Goal: Task Accomplishment & Management: Use online tool/utility

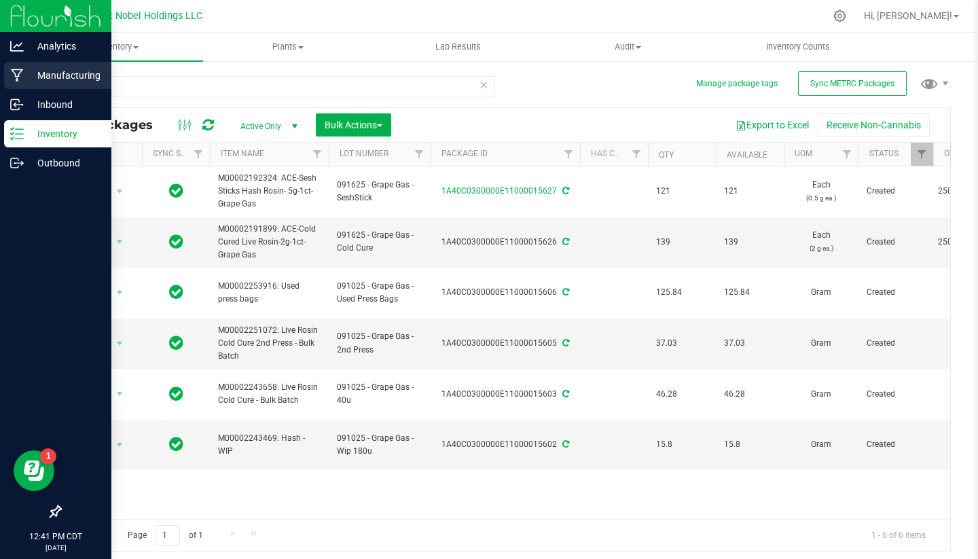
type input "grape"
click at [58, 83] on p "Manufacturing" at bounding box center [65, 75] width 82 height 16
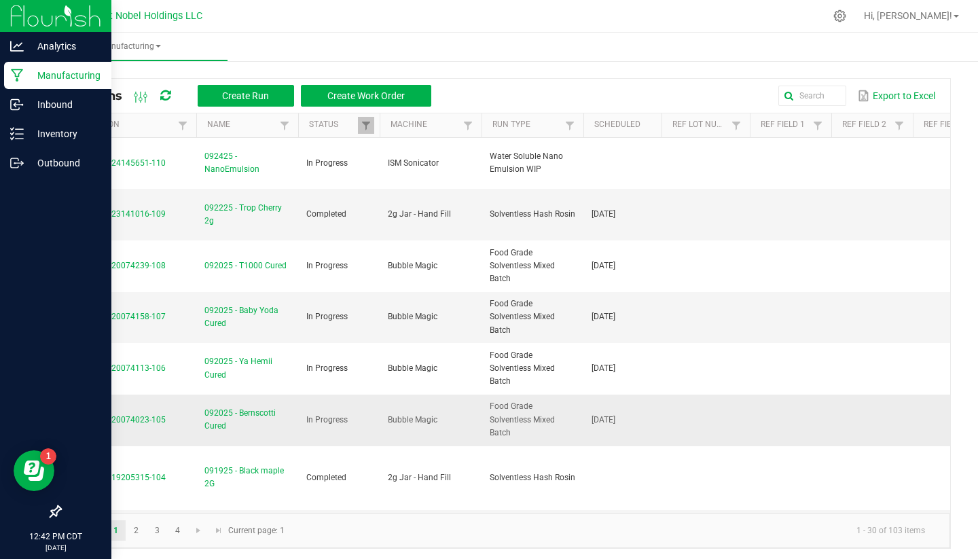
click at [234, 412] on span "092025 - Bernscotti Cured" at bounding box center [248, 420] width 86 height 26
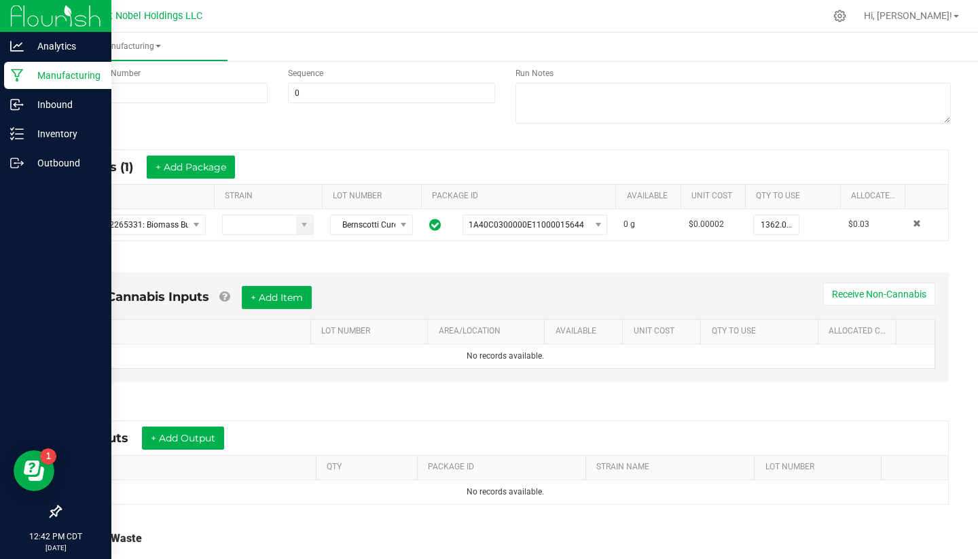
scroll to position [179, 0]
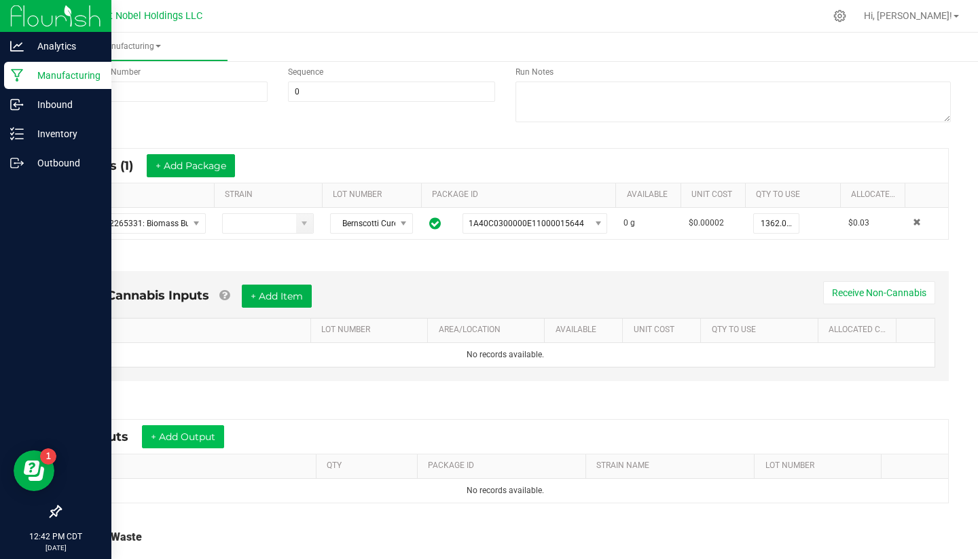
click at [173, 426] on button "+ Add Output" at bounding box center [183, 436] width 82 height 23
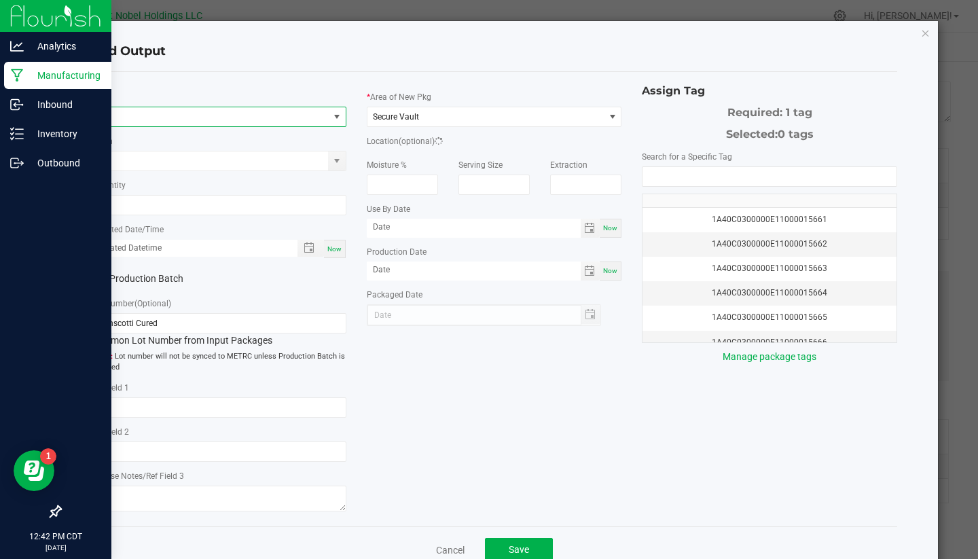
click at [217, 118] on span "NO DATA FOUND" at bounding box center [210, 116] width 237 height 19
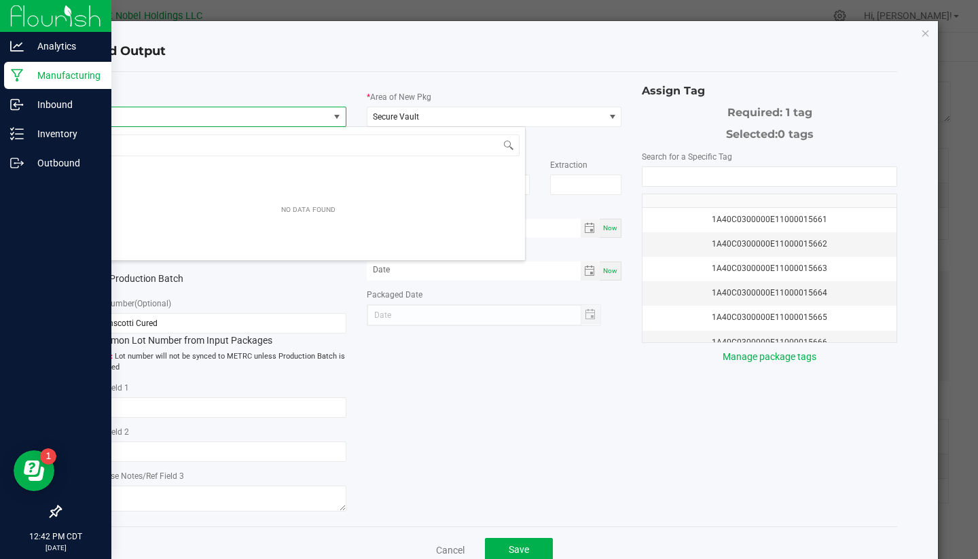
scroll to position [20, 255]
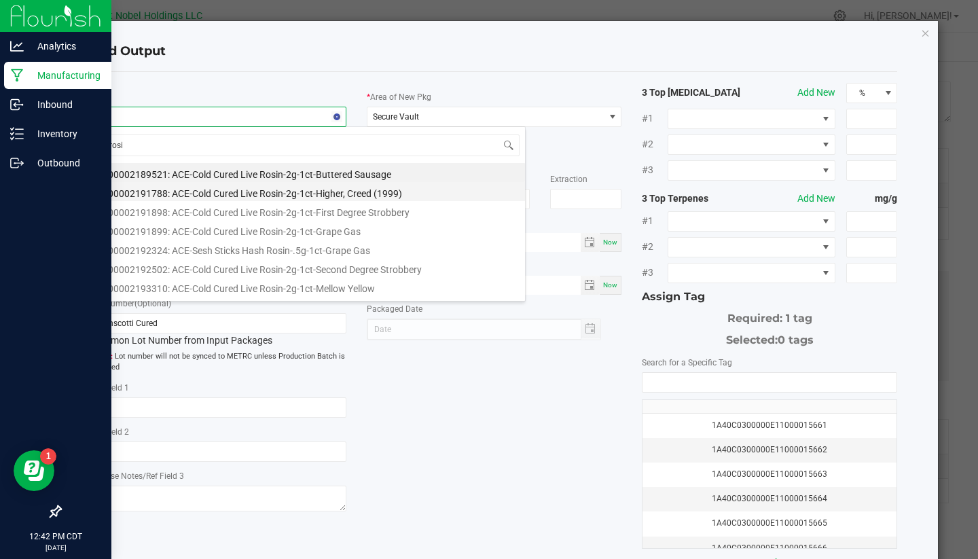
type input "rosin"
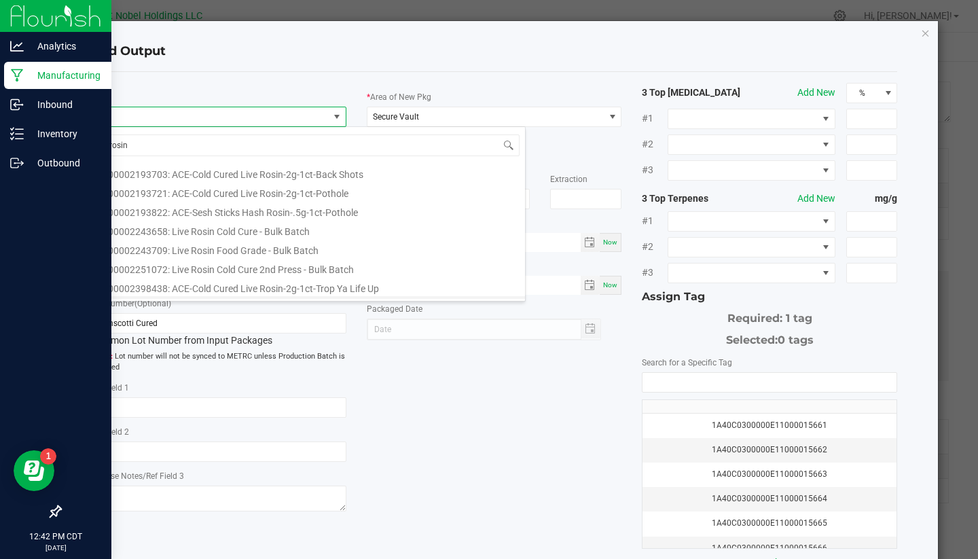
scroll to position [207, 0]
click at [319, 253] on li "M00002243709: Live Rosin Food Grade - Bulk Batch" at bounding box center [308, 250] width 433 height 19
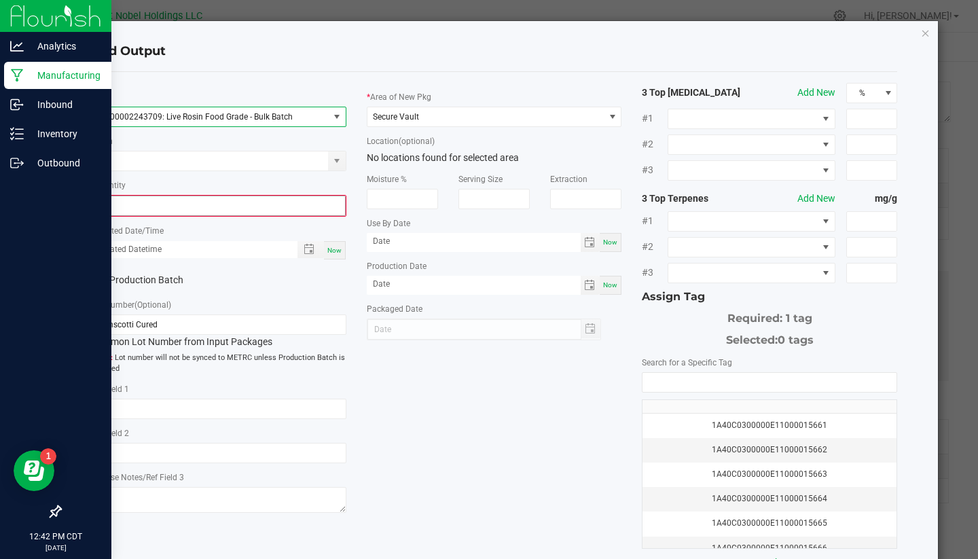
click at [131, 202] on input "0" at bounding box center [218, 205] width 253 height 19
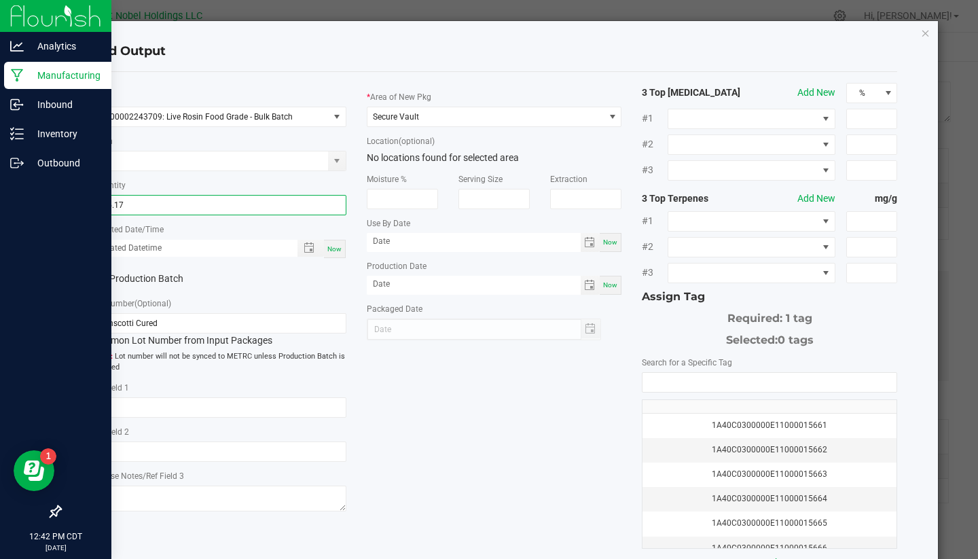
type input "75.1700 g"
click at [241, 273] on div "Production Batch" at bounding box center [219, 279] width 276 height 20
click at [169, 279] on label "Production Batch" at bounding box center [150, 279] width 118 height 14
click at [0, 0] on input "Production Batch" at bounding box center [0, 0] width 0 height 0
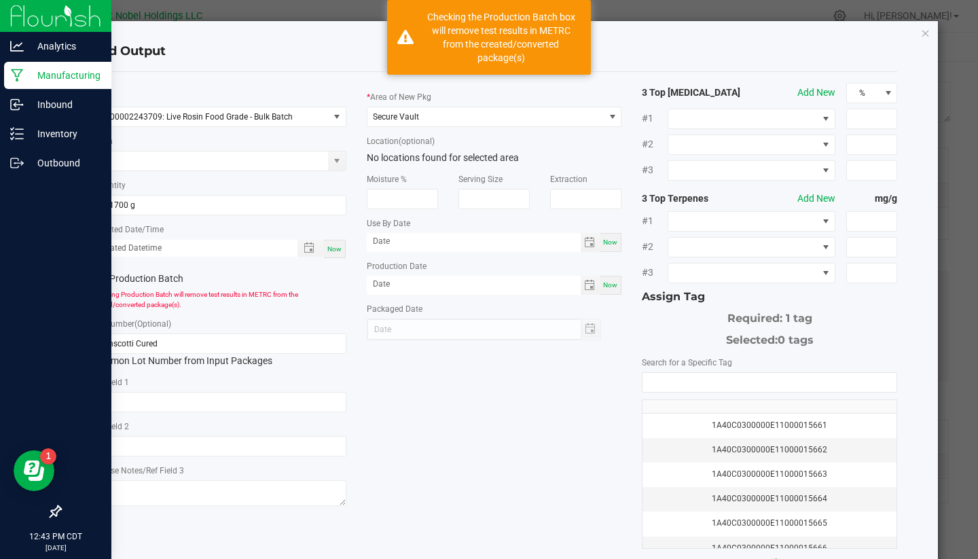
click at [343, 255] on div "Now" at bounding box center [335, 249] width 22 height 18
type input "09/24/2025 12:43 PM"
type input "[DATE]"
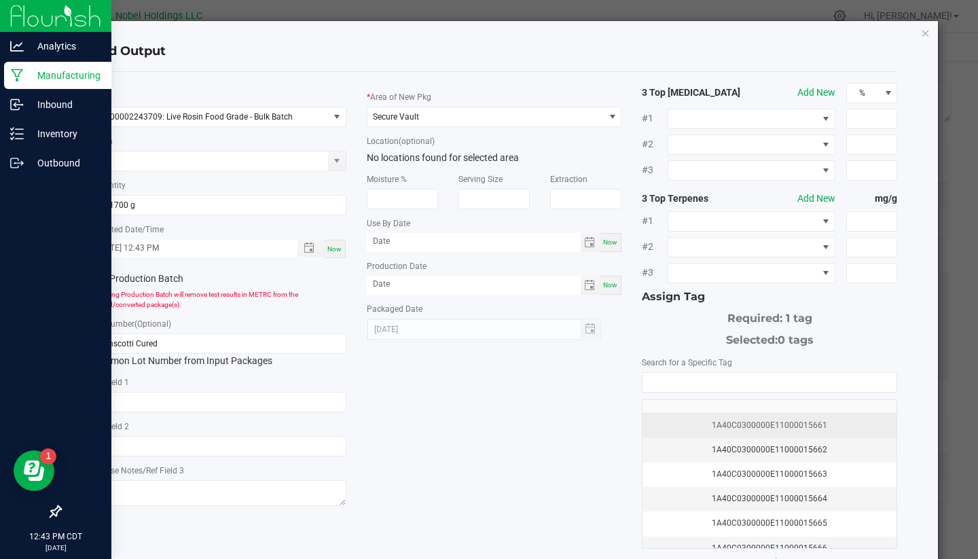
click at [715, 423] on div "1A40C0300000E11000015661" at bounding box center [770, 425] width 238 height 13
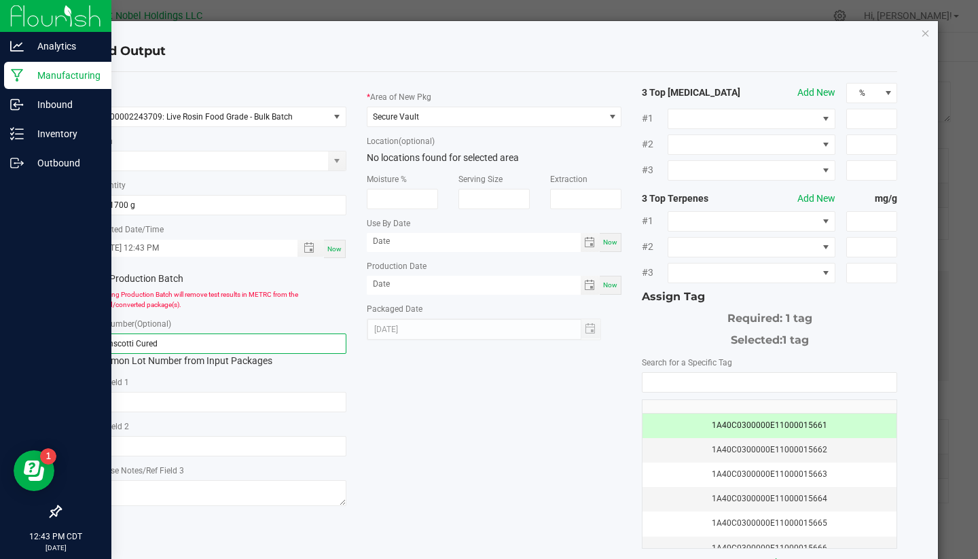
click at [224, 349] on input "Bernscotti Cured" at bounding box center [218, 344] width 255 height 20
click at [96, 347] on input "Bernscotti Cured Foodgrade" at bounding box center [218, 344] width 255 height 20
click at [192, 342] on input "092425 - Bernscotti Cured Foodgrade" at bounding box center [218, 344] width 255 height 20
drag, startPoint x: 275, startPoint y: 342, endPoint x: 3, endPoint y: 337, distance: 271.8
click at [3, 337] on ngb-modal-window "Add Output * Item M00002243709: Live Rosin Food Grade - Bulk Batch Strain * Qua…" at bounding box center [494, 279] width 989 height 559
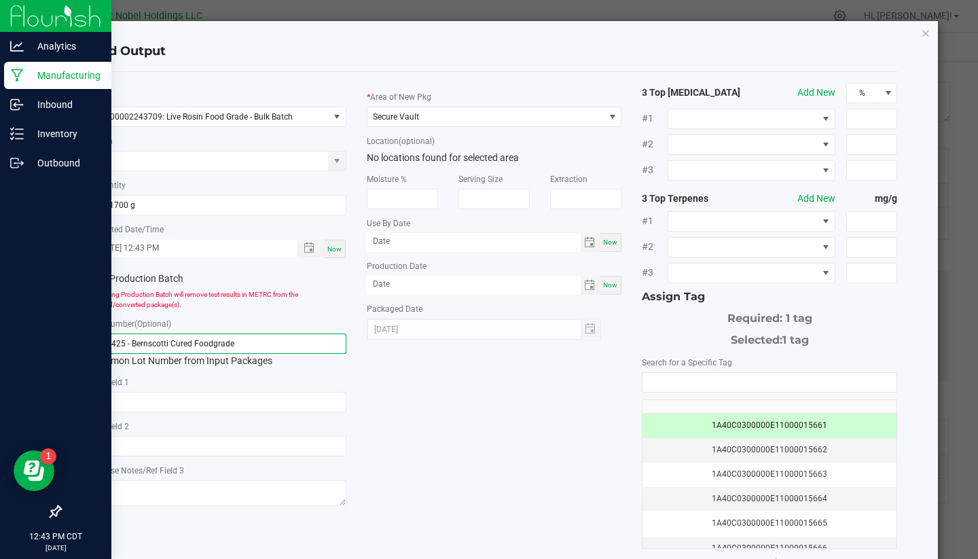
type input "092425 - Bernscotti Cured Foodgrade"
click at [470, 397] on div "* Item M00002243709: Live Rosin Food Grade - Bulk Batch Strain * Quantity 75.17…" at bounding box center [495, 326] width 828 height 487
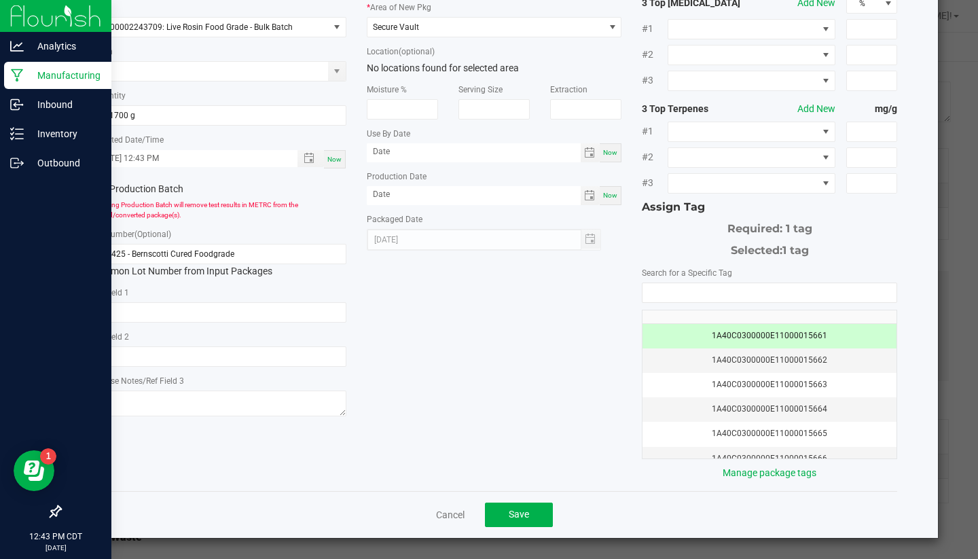
scroll to position [89, 0]
click at [545, 511] on button "Save" at bounding box center [519, 515] width 68 height 24
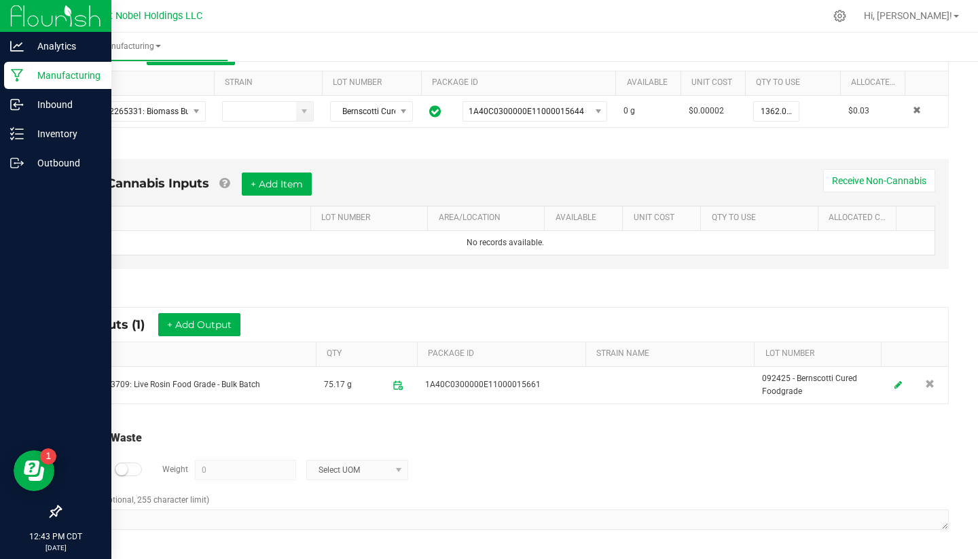
scroll to position [289, 0]
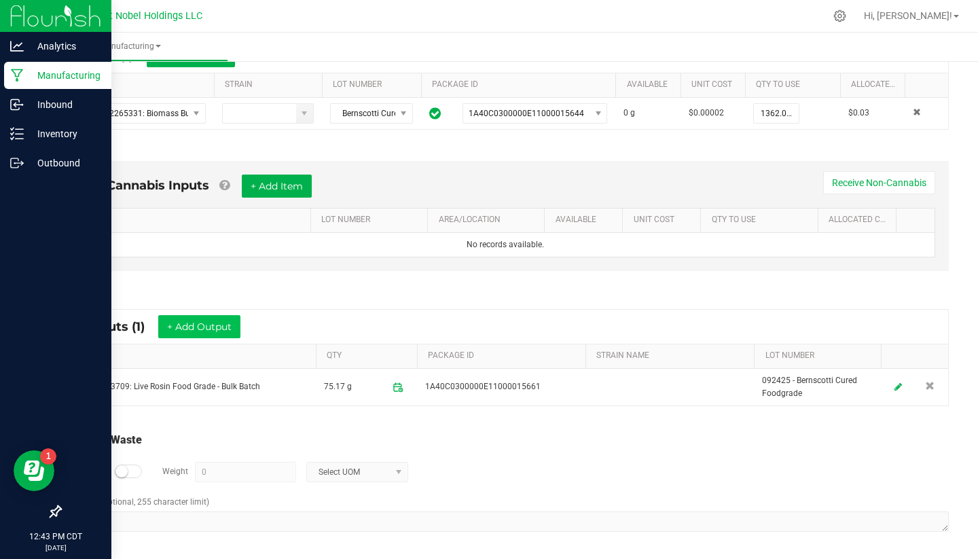
click at [226, 329] on button "+ Add Output" at bounding box center [199, 326] width 82 height 23
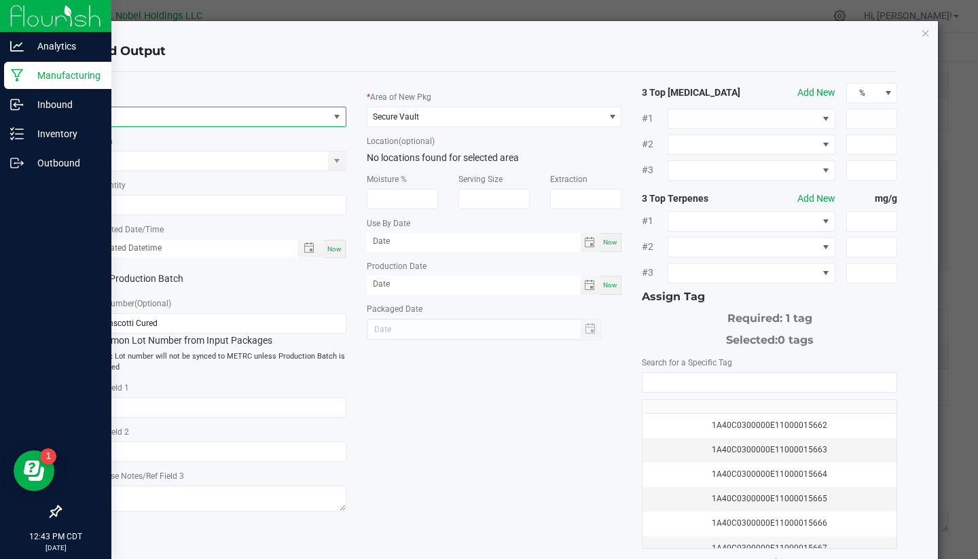
click at [166, 111] on span "NO DATA FOUND" at bounding box center [210, 116] width 237 height 19
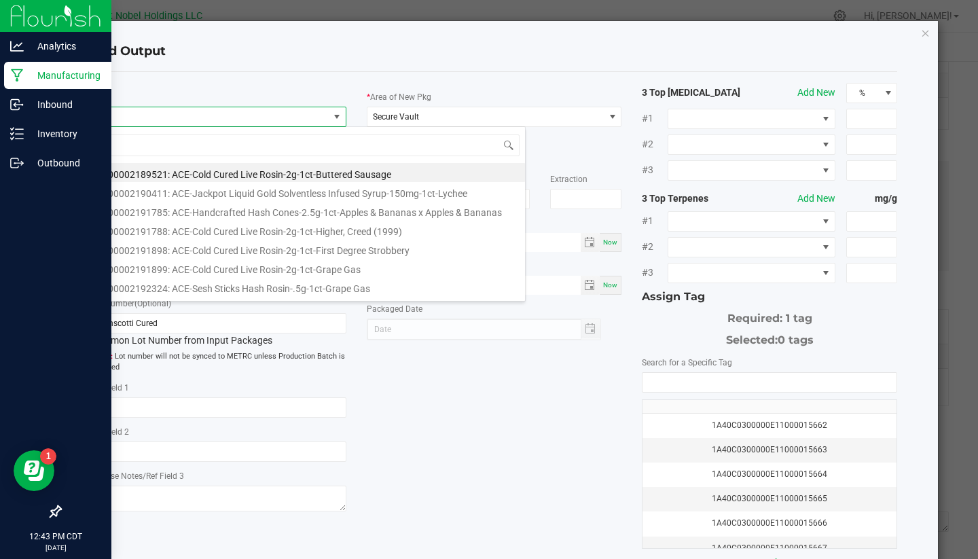
scroll to position [20, 255]
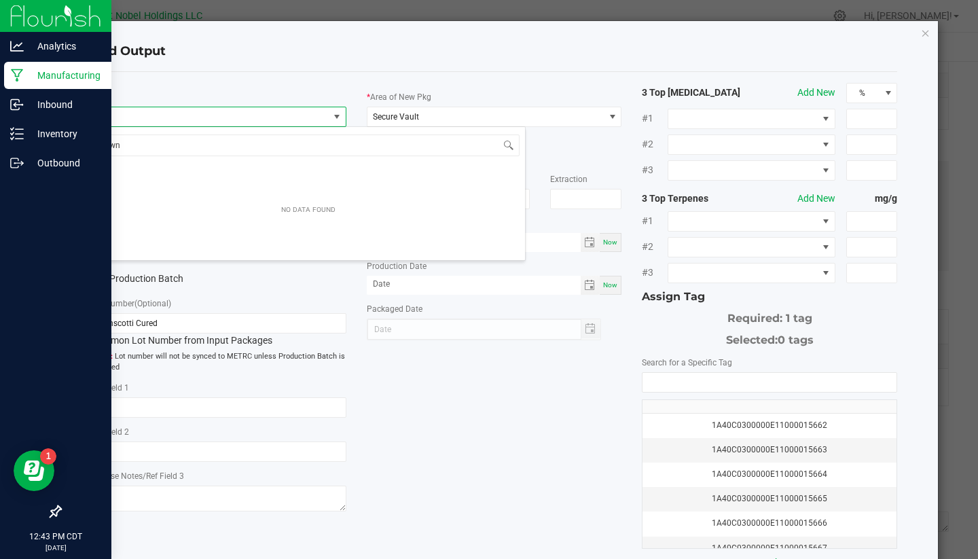
type input "w"
type input "2nd"
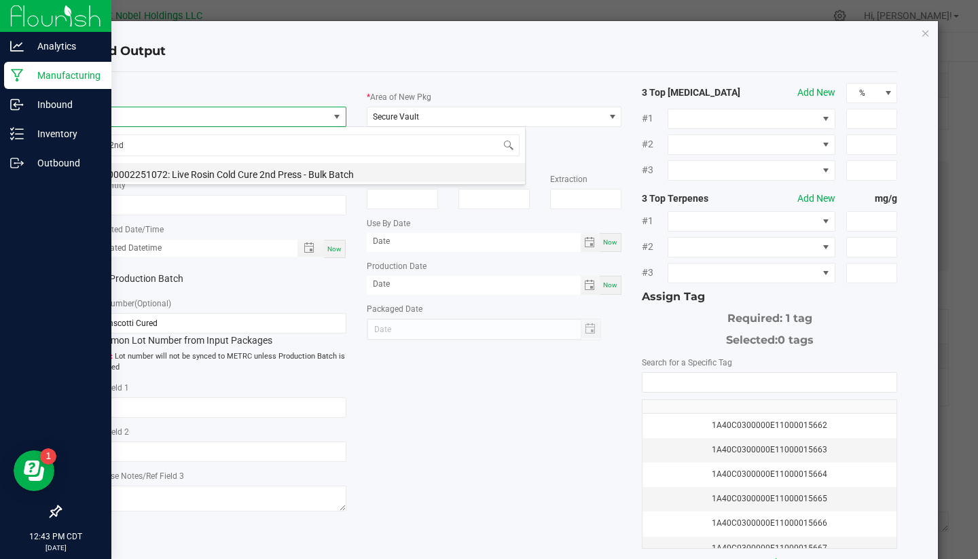
click at [235, 166] on li "M00002251072: Live Rosin Cold Cure 2nd Press - Bulk Batch" at bounding box center [308, 172] width 433 height 19
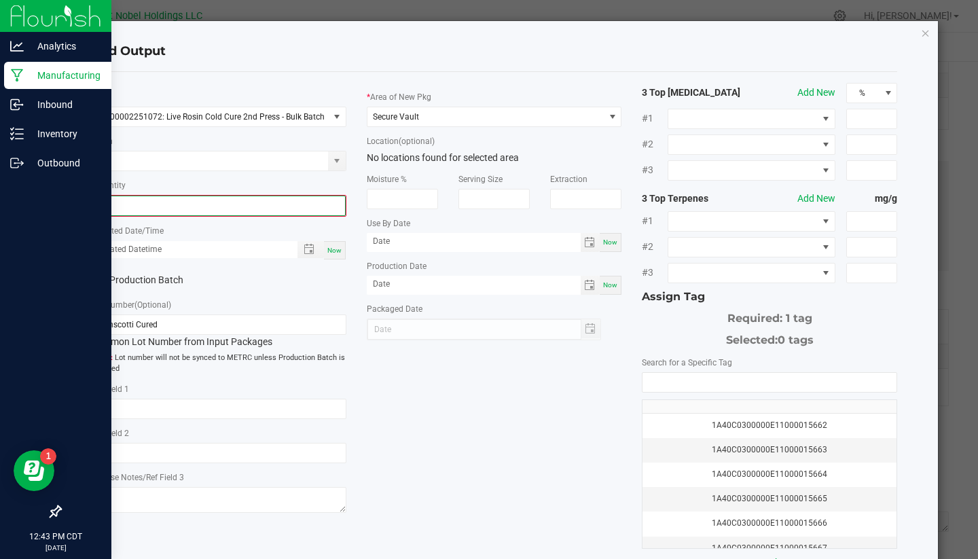
click at [122, 204] on input "0" at bounding box center [218, 205] width 253 height 19
type input "0.8600 g"
click at [251, 222] on div "* Created Date/Time Now" at bounding box center [218, 240] width 255 height 37
click at [334, 250] on span "Now" at bounding box center [334, 248] width 14 height 7
type input "09/24/2025 12:43 PM"
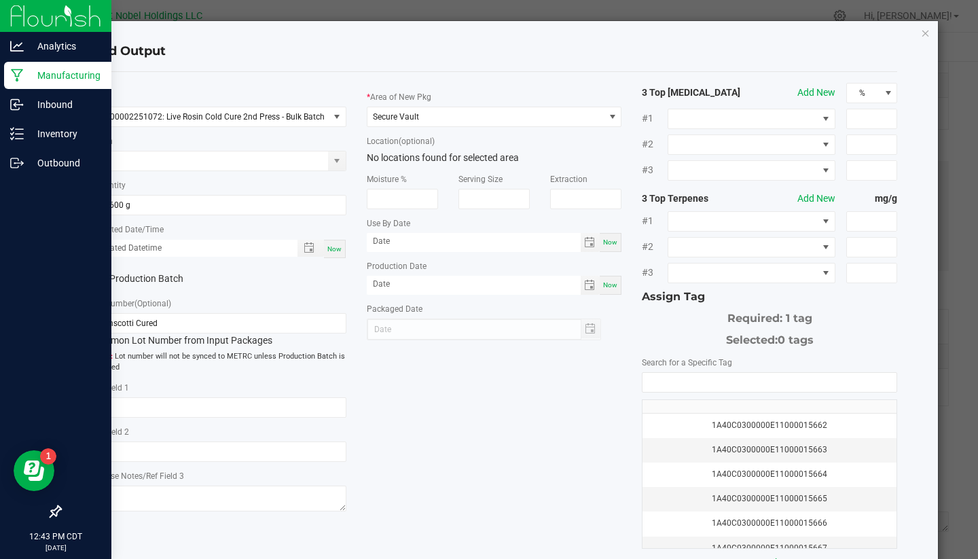
type input "[DATE]"
click at [145, 282] on label "Production Batch" at bounding box center [150, 279] width 118 height 14
click at [0, 0] on input "Production Batch" at bounding box center [0, 0] width 0 height 0
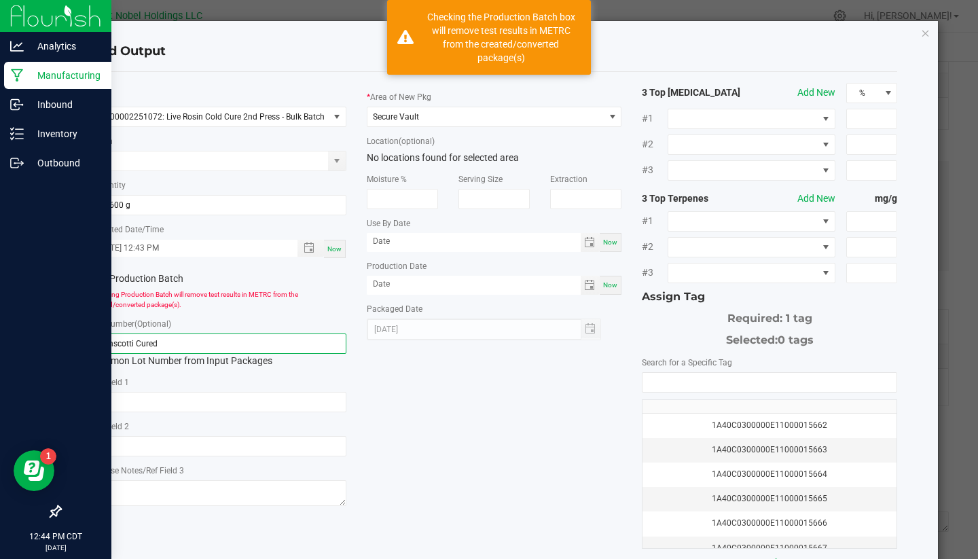
click at [173, 339] on input "Bernscotti Cured" at bounding box center [218, 344] width 255 height 20
drag, startPoint x: 185, startPoint y: 344, endPoint x: 0, endPoint y: 332, distance: 185.3
click at [0, 332] on ngb-modal-window "Add Output * Item M00002251072: Live Rosin Cold Cure 2nd Press - Bulk Batch Str…" at bounding box center [494, 279] width 989 height 559
paste input "092425 - Bernscotti Cured Foodgrade"
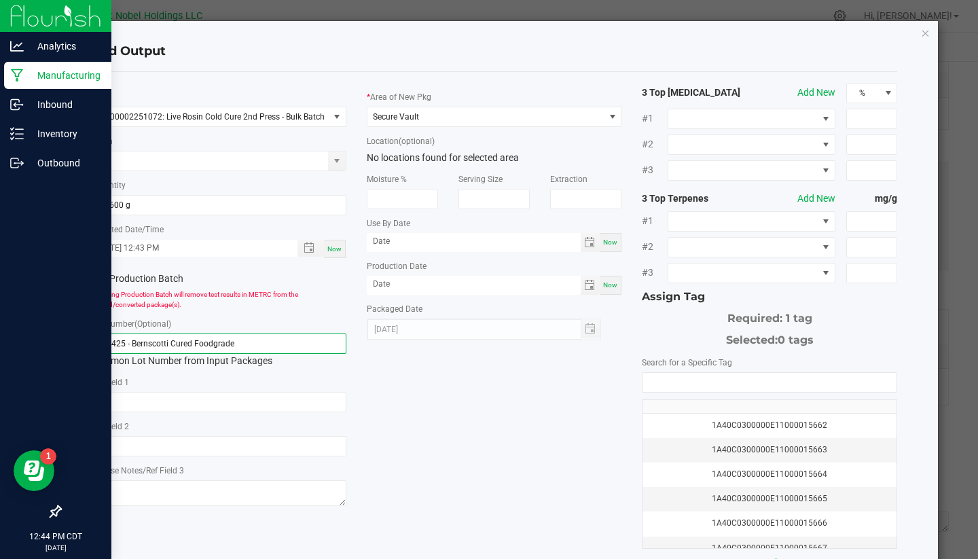
click at [190, 338] on input "092425 - Bernscotti Cured Foodgrade" at bounding box center [218, 344] width 255 height 20
click at [242, 348] on input "092425 - Bernscotti Cured Foodgrade" at bounding box center [218, 344] width 255 height 20
type input "092425 - Bernscotti Cured Foodgrade 2nd"
click at [438, 397] on div "* Item M00002251072: Live Rosin Cold Cure 2nd Press - Bulk Batch Strain * Quant…" at bounding box center [495, 326] width 828 height 487
click at [755, 421] on div "1A40C0300000E11000015662" at bounding box center [770, 425] width 238 height 13
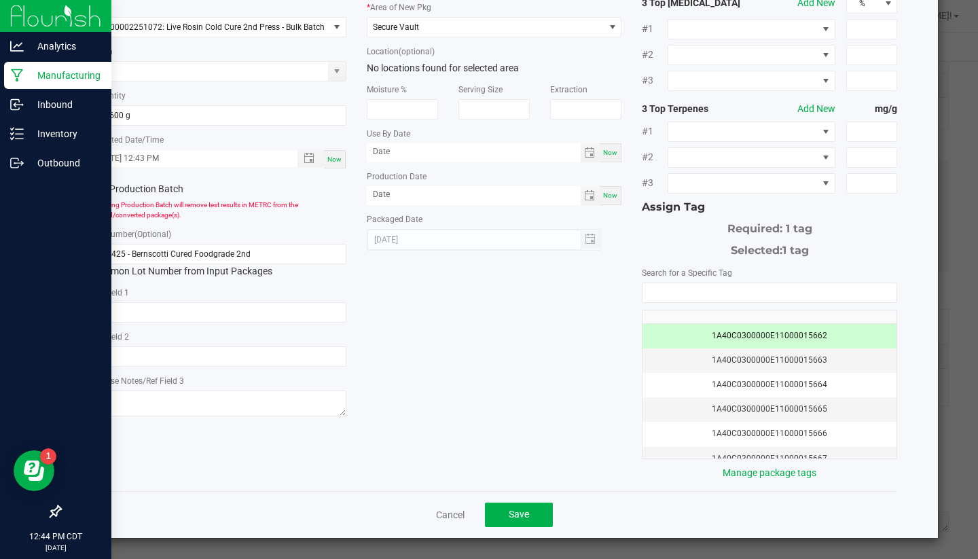
scroll to position [89, 0]
click at [545, 510] on button "Save" at bounding box center [519, 515] width 68 height 24
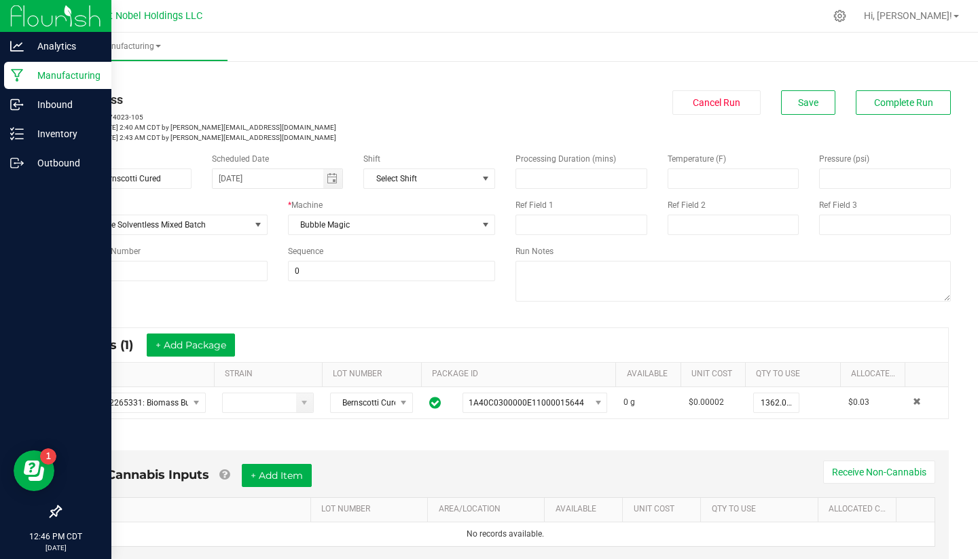
scroll to position [0, 0]
click at [796, 102] on button "Save" at bounding box center [808, 102] width 54 height 24
click at [809, 109] on button "Save" at bounding box center [808, 102] width 54 height 24
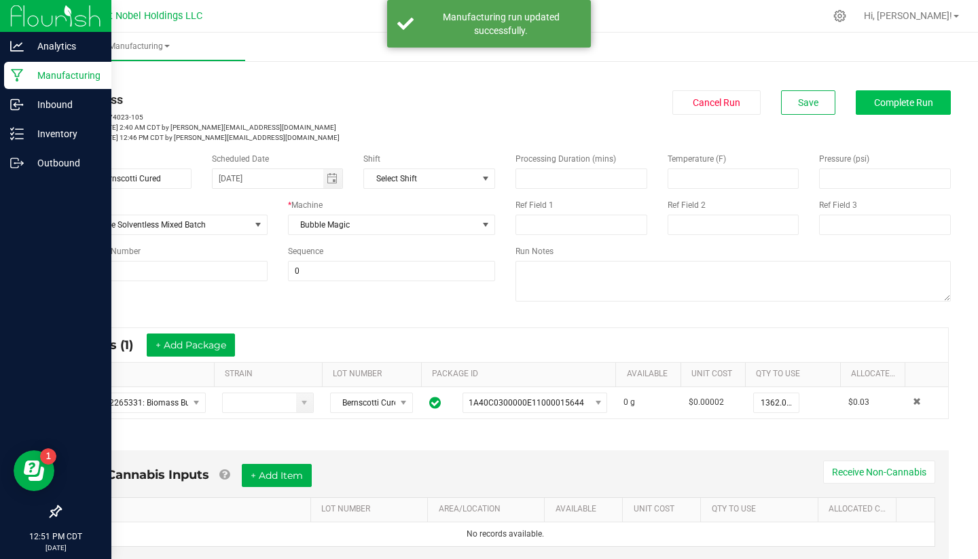
click at [891, 111] on button "Complete Run" at bounding box center [903, 102] width 95 height 24
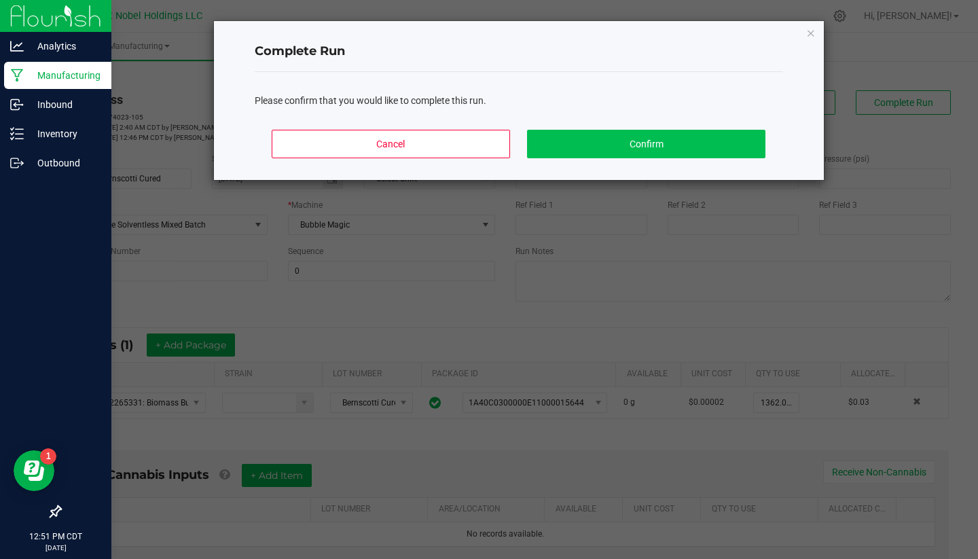
click at [685, 137] on button "Confirm" at bounding box center [646, 144] width 238 height 29
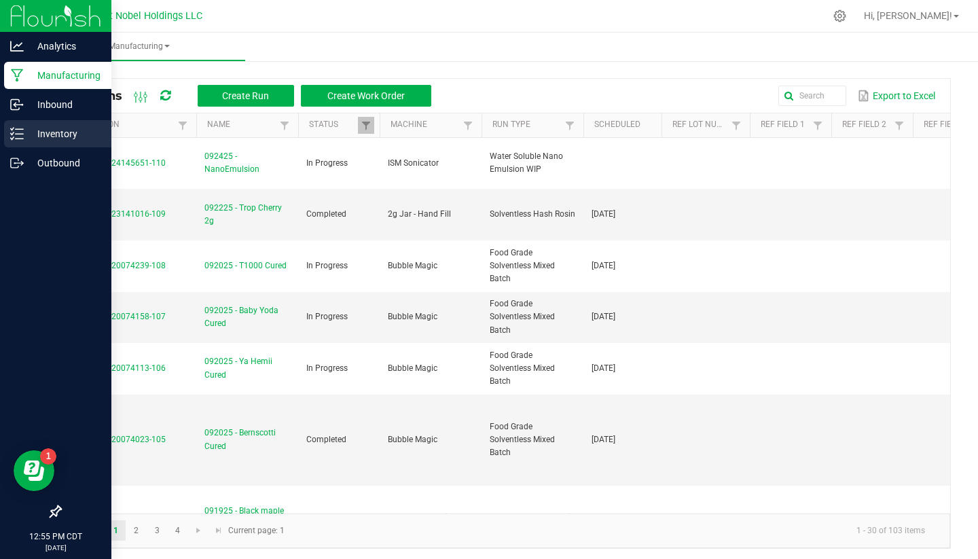
click at [27, 132] on p "Inventory" at bounding box center [65, 134] width 82 height 16
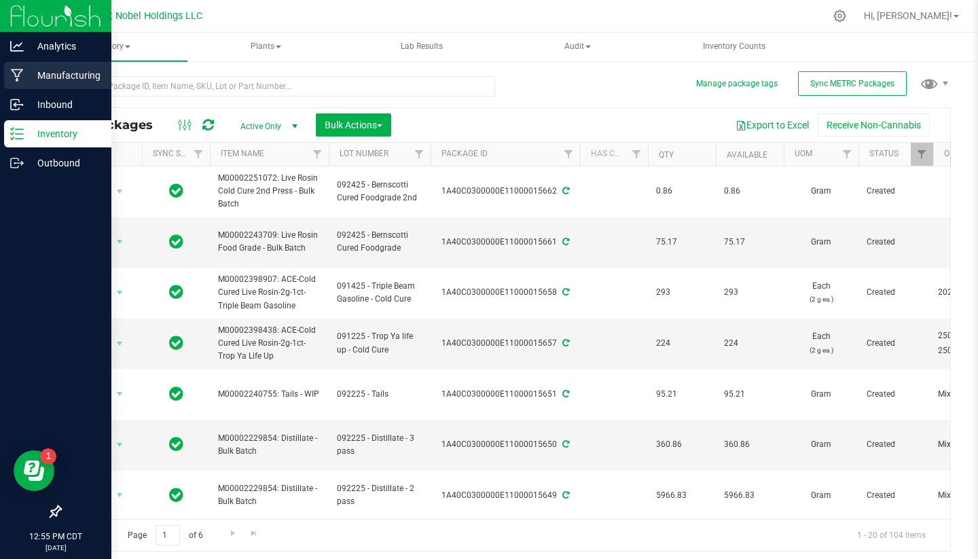
click at [43, 85] on div "Manufacturing" at bounding box center [57, 75] width 107 height 27
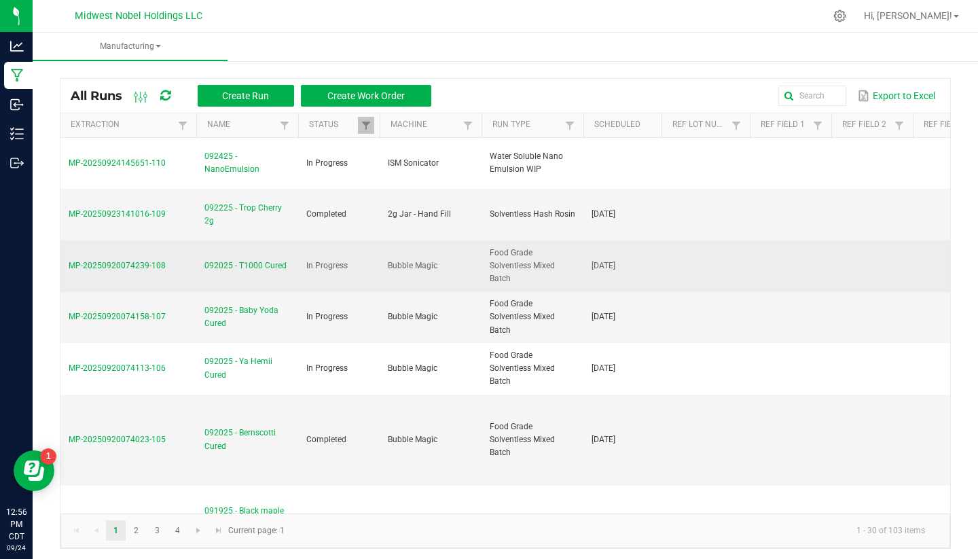
click at [253, 260] on span "092025 - T1000 Cured" at bounding box center [246, 266] width 82 height 13
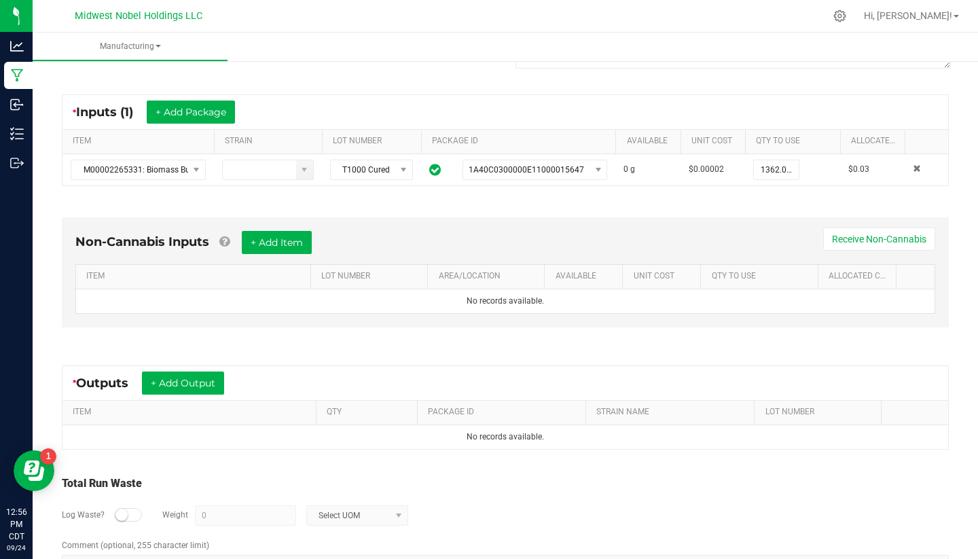
scroll to position [237, 0]
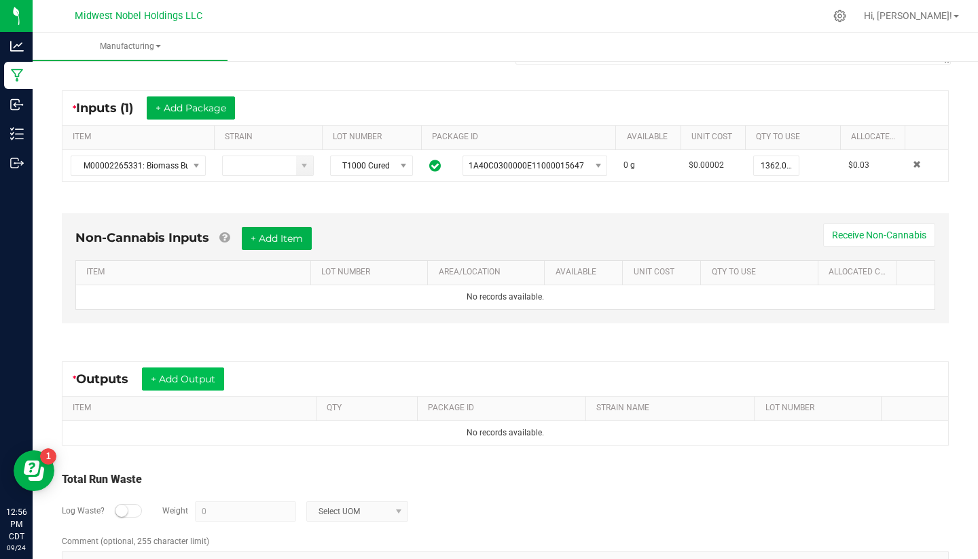
click at [207, 376] on button "+ Add Output" at bounding box center [183, 379] width 82 height 23
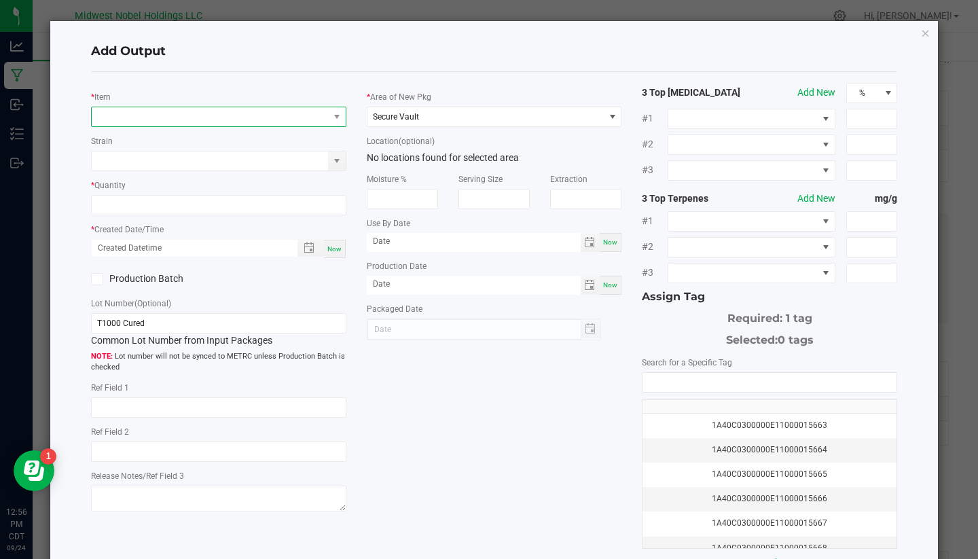
click at [232, 121] on span "NO DATA FOUND" at bounding box center [210, 116] width 237 height 19
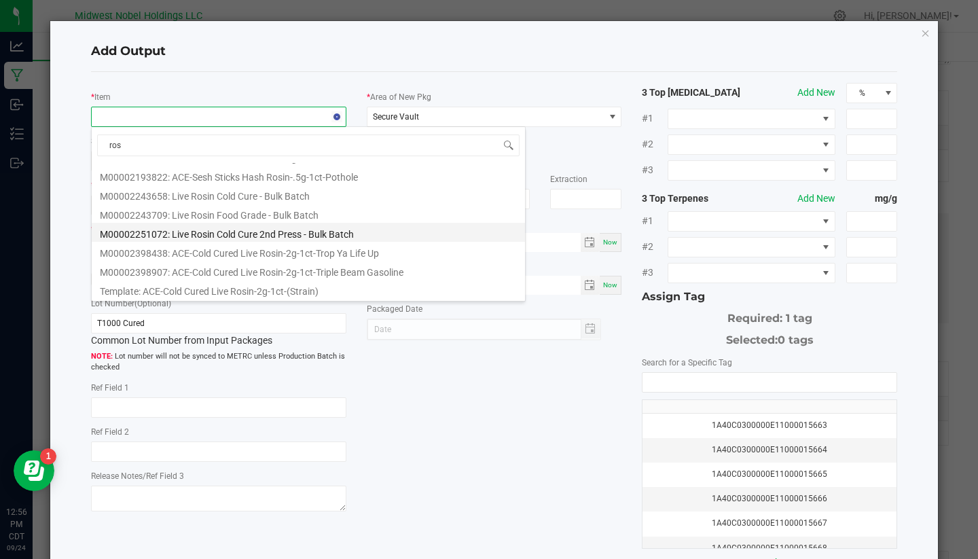
scroll to position [0, 0]
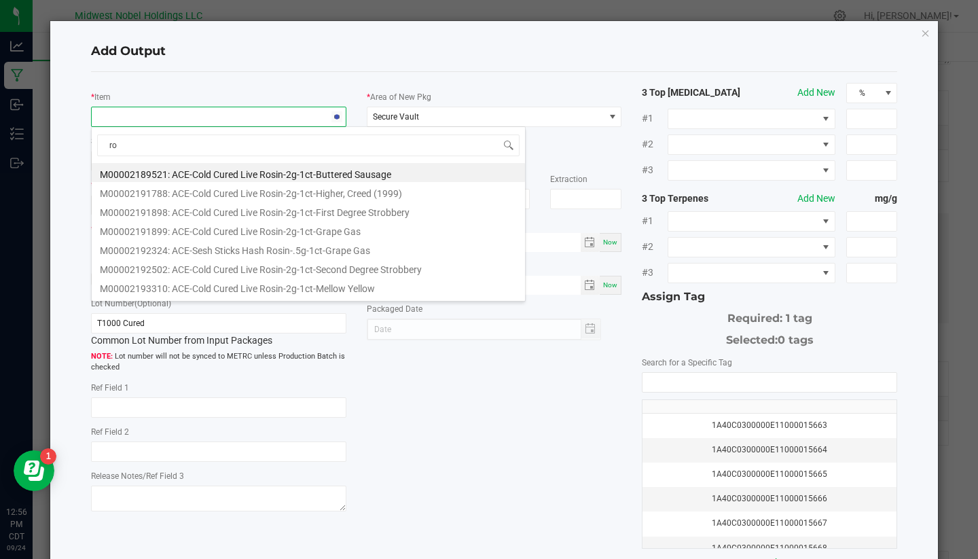
type input "r"
type input "food"
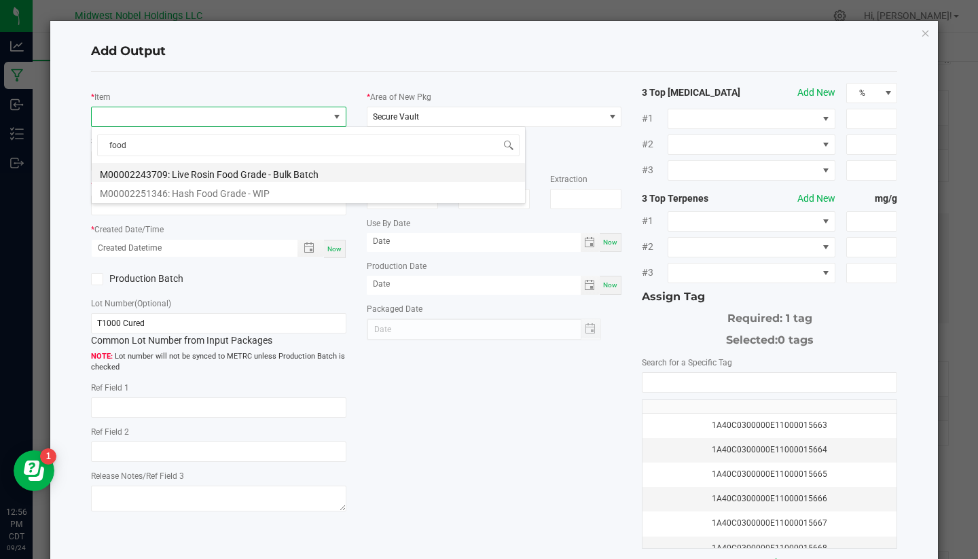
click at [283, 176] on li "M00002243709: Live Rosin Food Grade - Bulk Batch" at bounding box center [308, 172] width 433 height 19
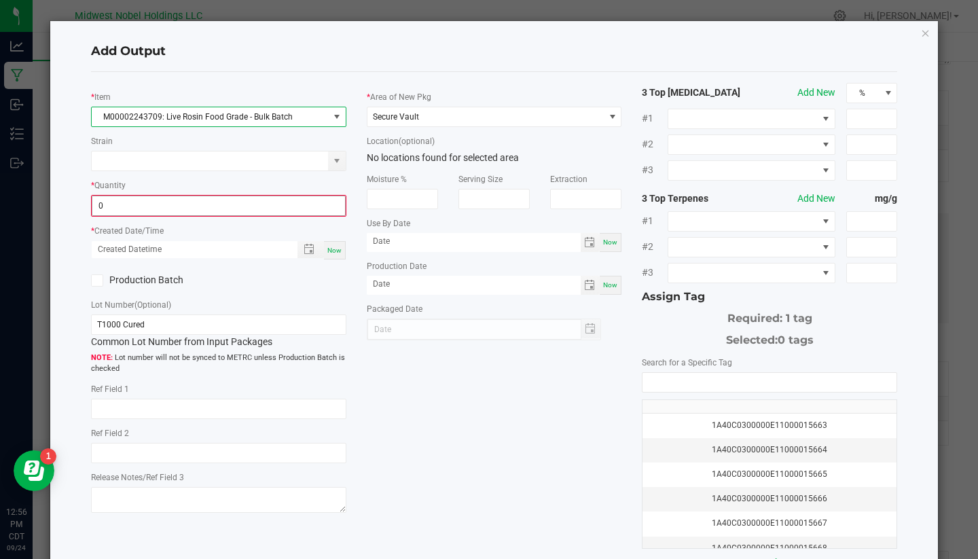
click at [154, 208] on input "0" at bounding box center [218, 205] width 253 height 19
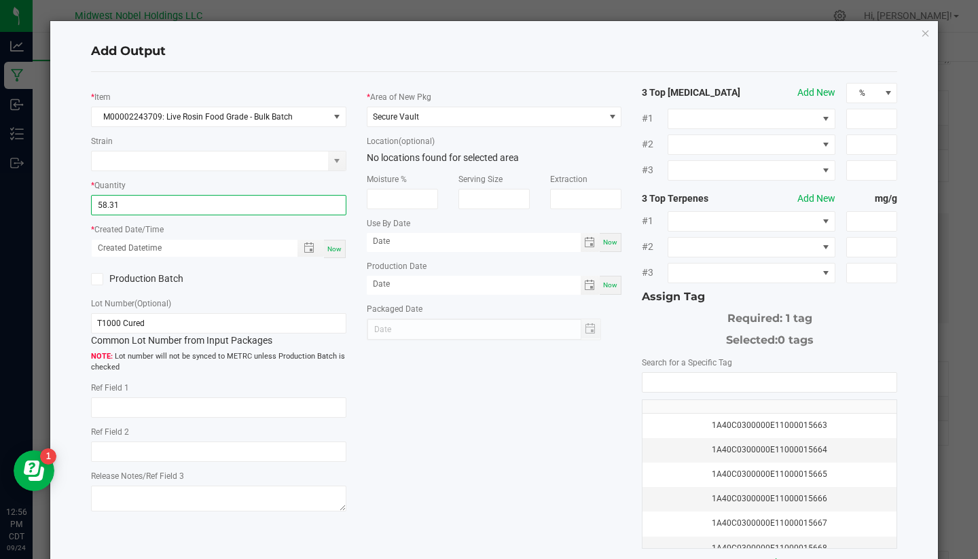
type input "58.3100 g"
click at [250, 279] on div "Production Batch" at bounding box center [219, 279] width 276 height 20
click at [329, 253] on div "Now" at bounding box center [335, 249] width 22 height 18
type input "09/24/2025 12:56 PM"
type input "[DATE]"
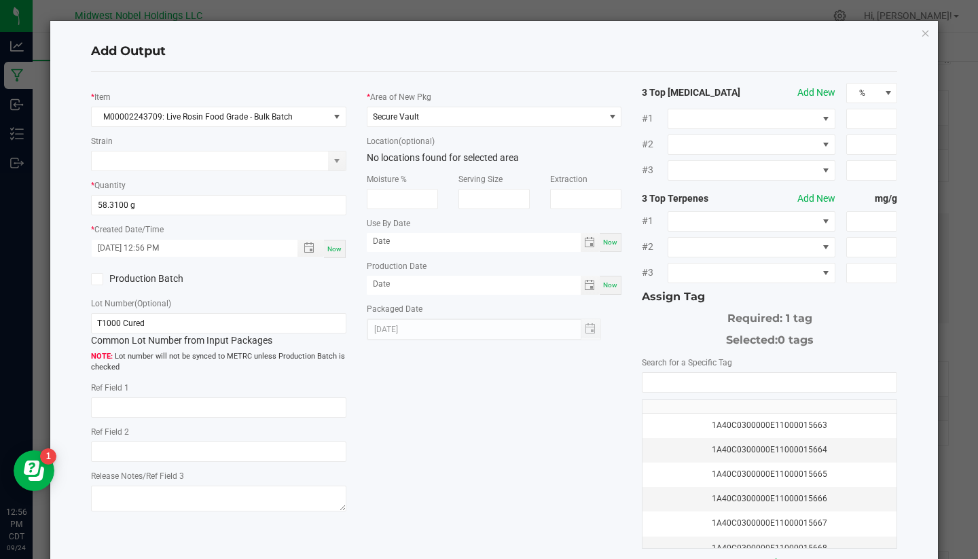
click at [163, 279] on label "Production Batch" at bounding box center [150, 279] width 118 height 14
click at [0, 0] on input "Production Batch" at bounding box center [0, 0] width 0 height 0
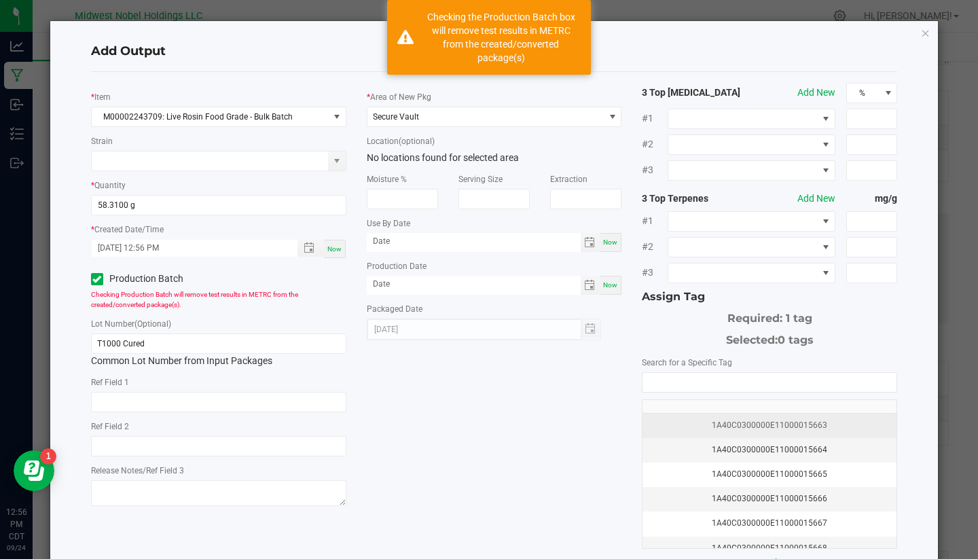
click at [735, 422] on div "1A40C0300000E11000015663" at bounding box center [770, 425] width 238 height 13
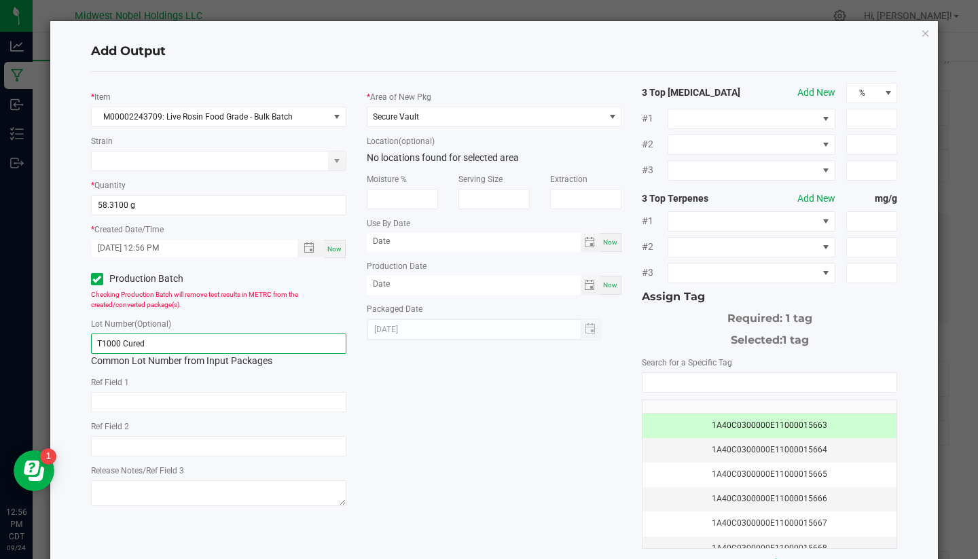
drag, startPoint x: 157, startPoint y: 348, endPoint x: 0, endPoint y: 292, distance: 166.5
click at [0, 292] on ngb-modal-window "Add Output * Item M00002243709: Live Rosin Food Grade - Bulk Batch Strain * Qua…" at bounding box center [494, 279] width 989 height 559
paste input "092425 - Bernscotti Cured Foodgrade"
click at [169, 339] on input "092425 - Bernscotti Cured Foodgrade" at bounding box center [218, 344] width 255 height 20
type input "092425 - T1000 Foodgrade"
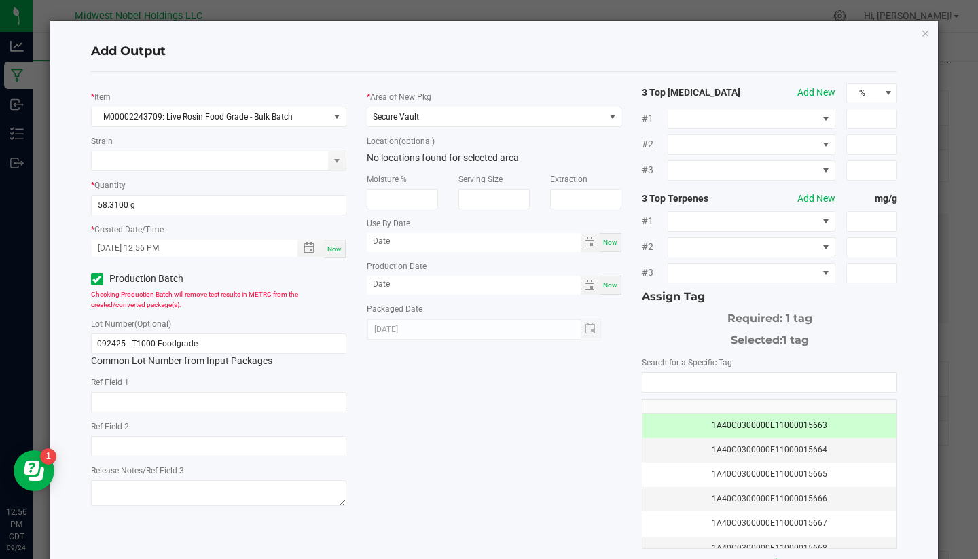
click at [387, 419] on div "* Item M00002243709: Live Rosin Food Grade - Bulk Batch Strain * Quantity 58.31…" at bounding box center [495, 326] width 828 height 487
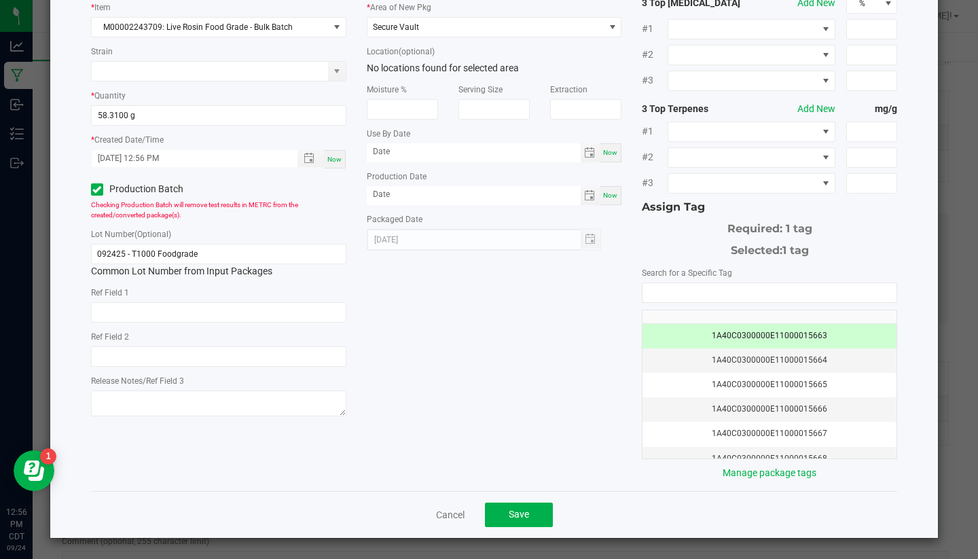
scroll to position [89, 0]
click at [512, 516] on span "Save" at bounding box center [519, 515] width 20 height 11
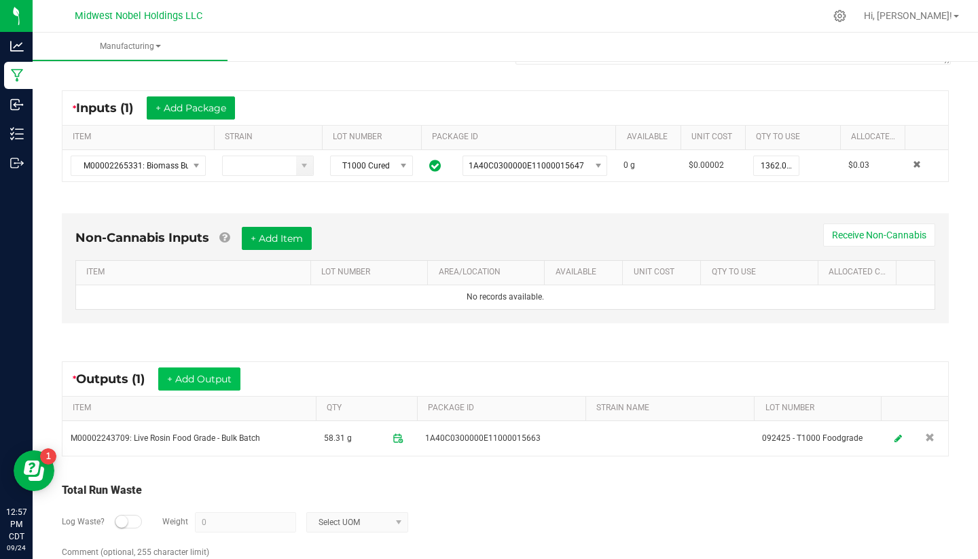
click at [226, 378] on button "+ Add Output" at bounding box center [199, 379] width 82 height 23
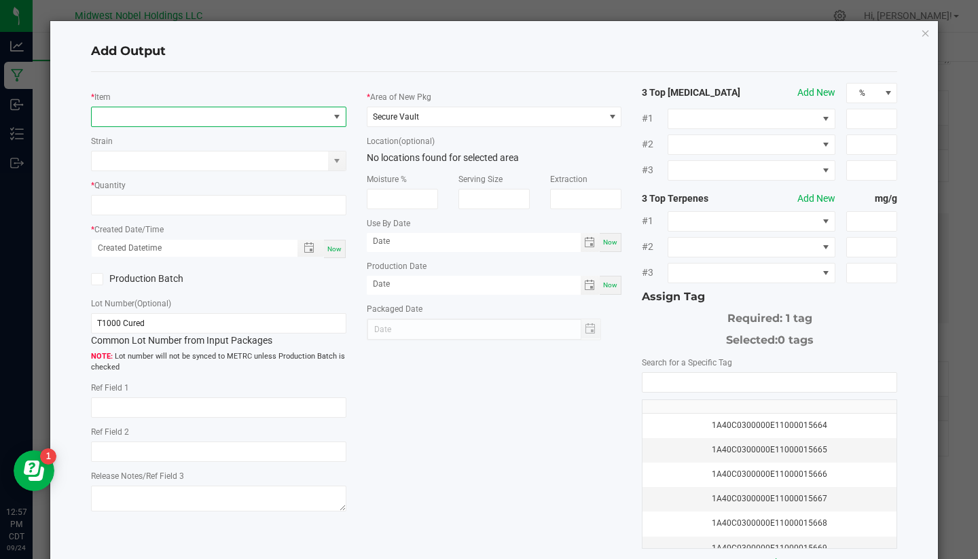
click at [174, 109] on span "NO DATA FOUND" at bounding box center [210, 116] width 237 height 19
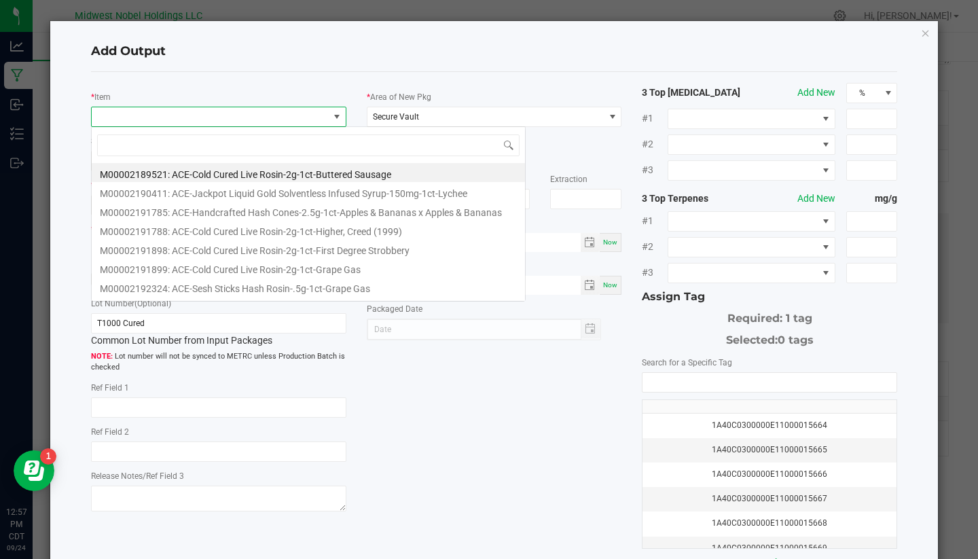
scroll to position [20, 255]
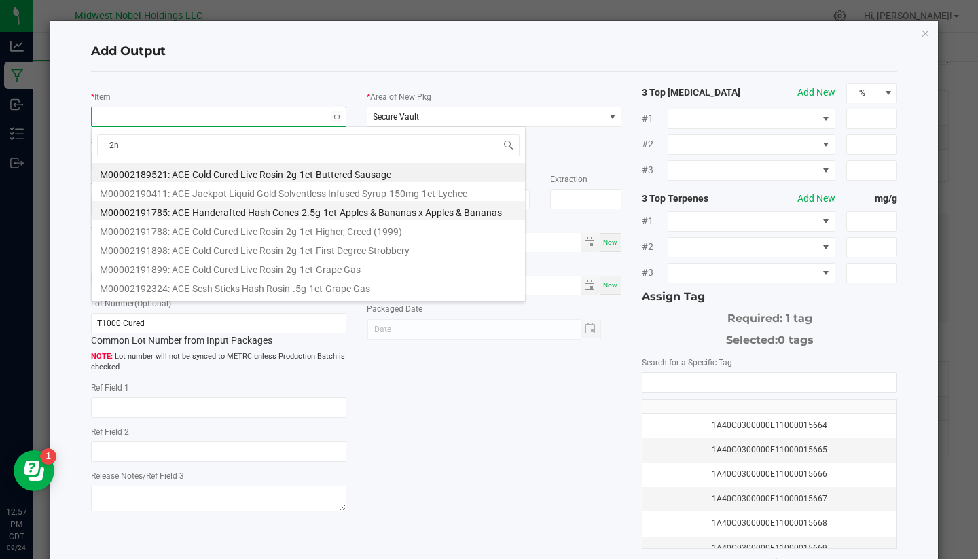
type input "2nd"
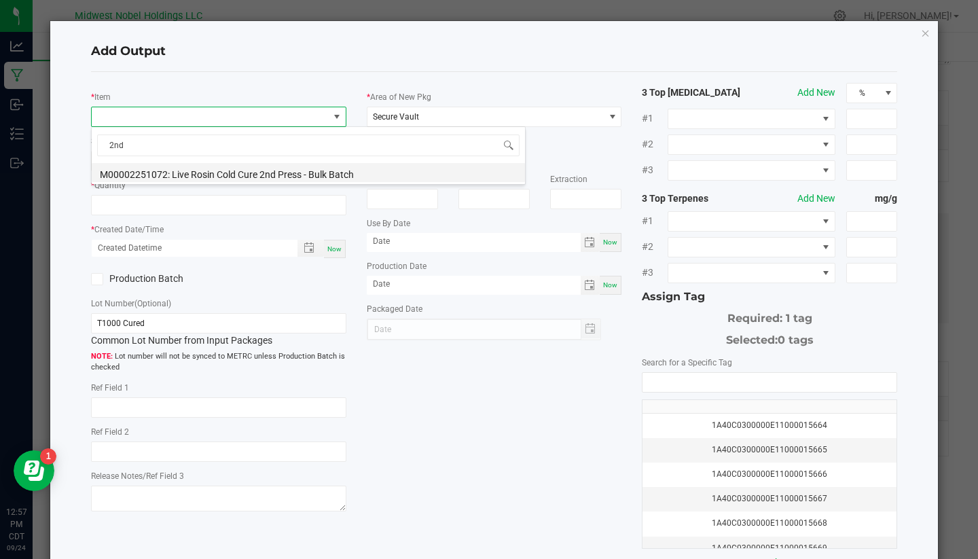
click at [220, 181] on li "M00002251072: Live Rosin Cold Cure 2nd Press - Bulk Batch" at bounding box center [308, 172] width 433 height 19
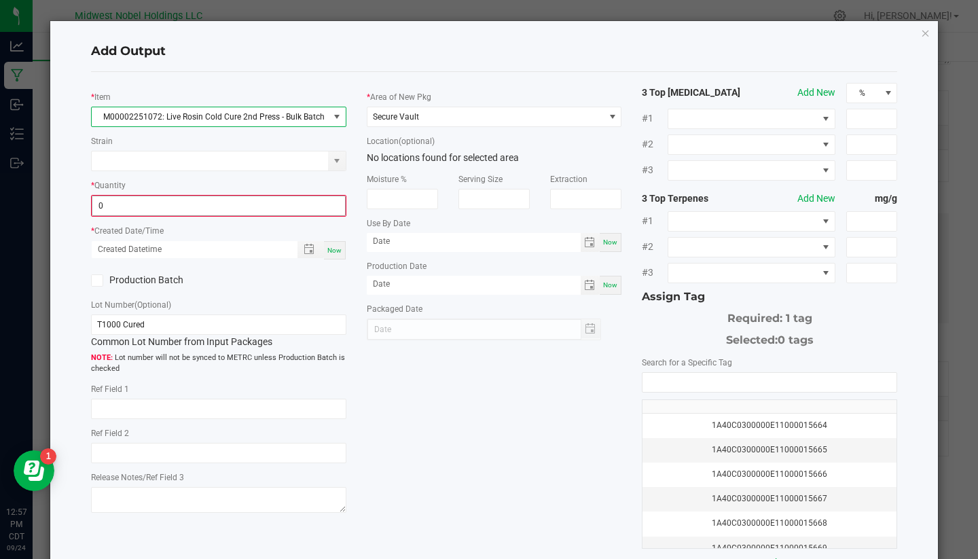
click at [146, 208] on input "0" at bounding box center [218, 205] width 253 height 19
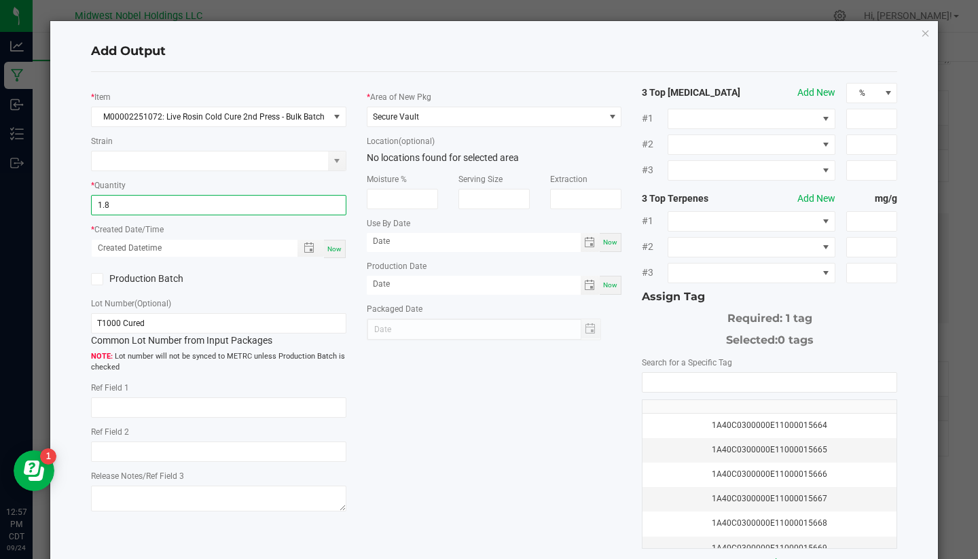
type input "1.8000 g"
click at [234, 258] on div "Now" at bounding box center [218, 249] width 255 height 20
click at [332, 247] on span "Now" at bounding box center [334, 248] width 14 height 7
type input "09/24/2025 12:57 PM"
type input "[DATE]"
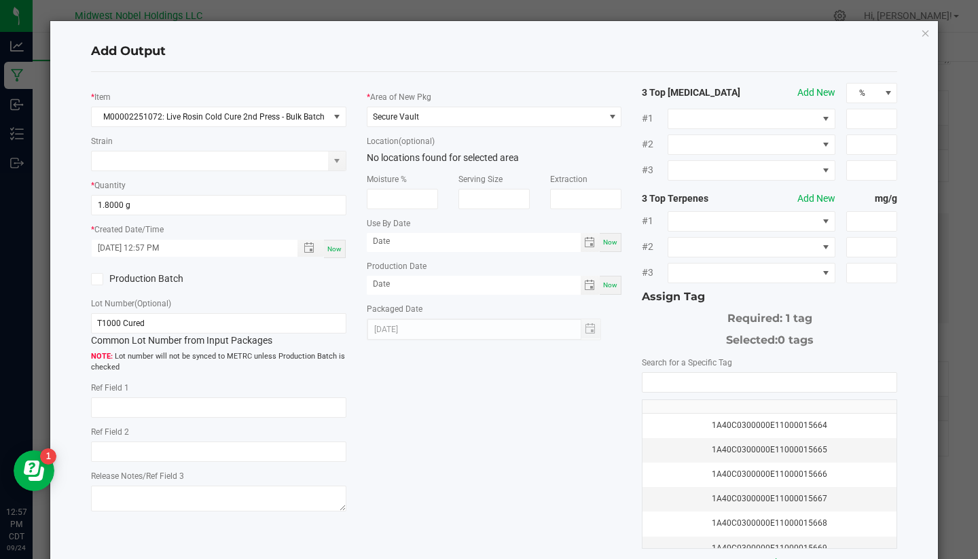
click at [176, 272] on label "Production Batch" at bounding box center [150, 279] width 118 height 14
click at [0, 0] on input "Production Batch" at bounding box center [0, 0] width 0 height 0
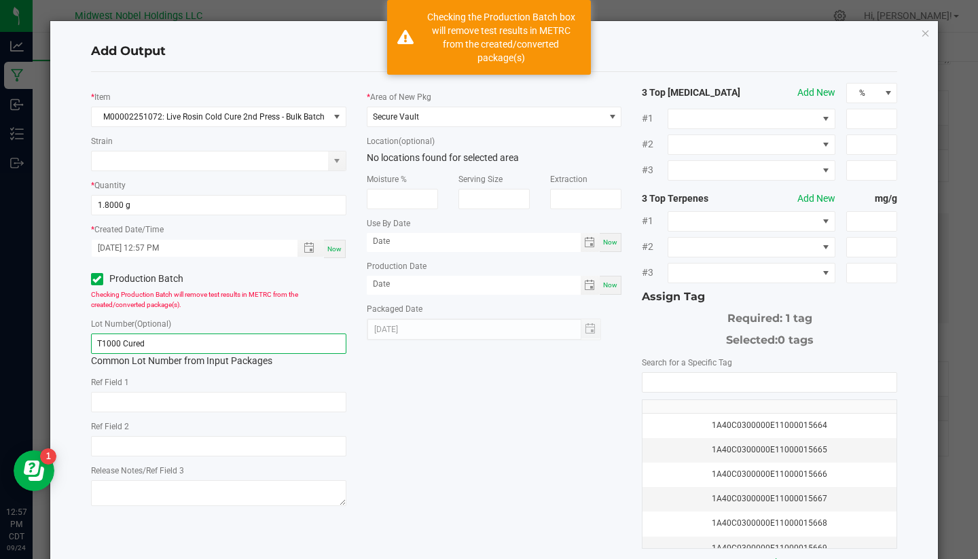
drag, startPoint x: 192, startPoint y: 340, endPoint x: 0, endPoint y: 328, distance: 192.0
click at [0, 328] on ngb-modal-window "Add Output * Item M00002251072: Live Rosin Cold Cure 2nd Press - Bulk Batch Str…" at bounding box center [494, 279] width 989 height 559
paste input "092425 - Bernscotti Cured Foodgrade"
click at [190, 343] on input "092425 - Bernscotti Cured Foodgrade" at bounding box center [218, 344] width 255 height 20
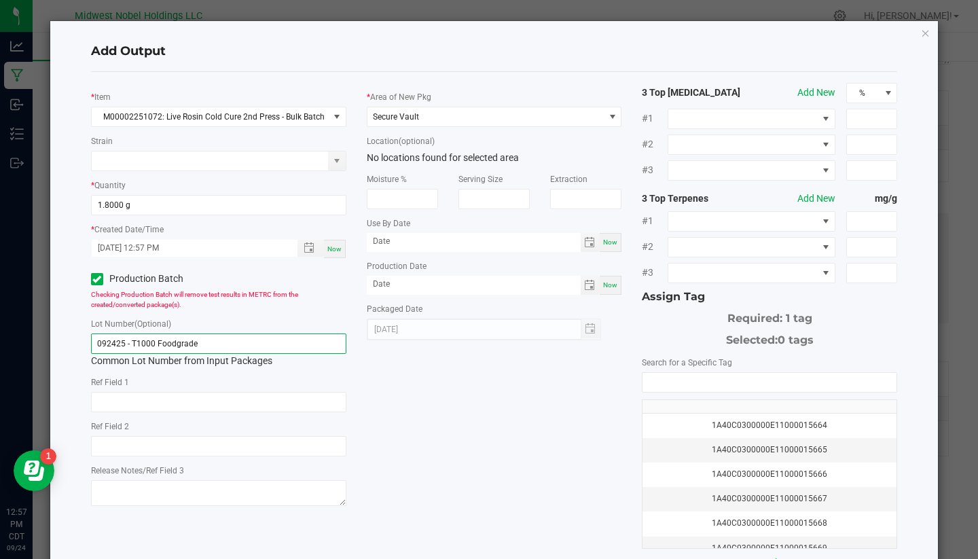
click at [245, 340] on input "092425 - T1000 Foodgrade" at bounding box center [218, 344] width 255 height 20
type input "092425 - T1000 Foodgrade 2nd"
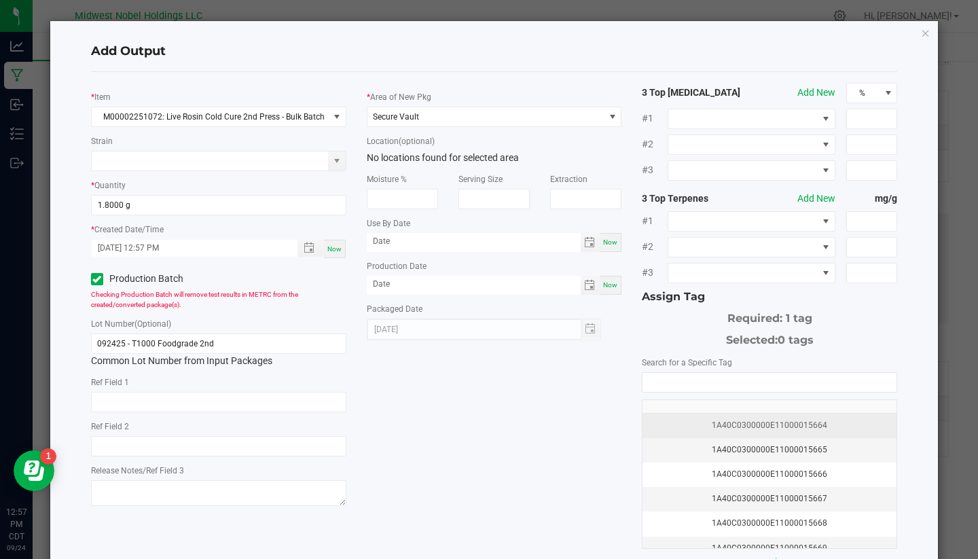
click at [799, 423] on div "1A40C0300000E11000015664" at bounding box center [770, 425] width 238 height 13
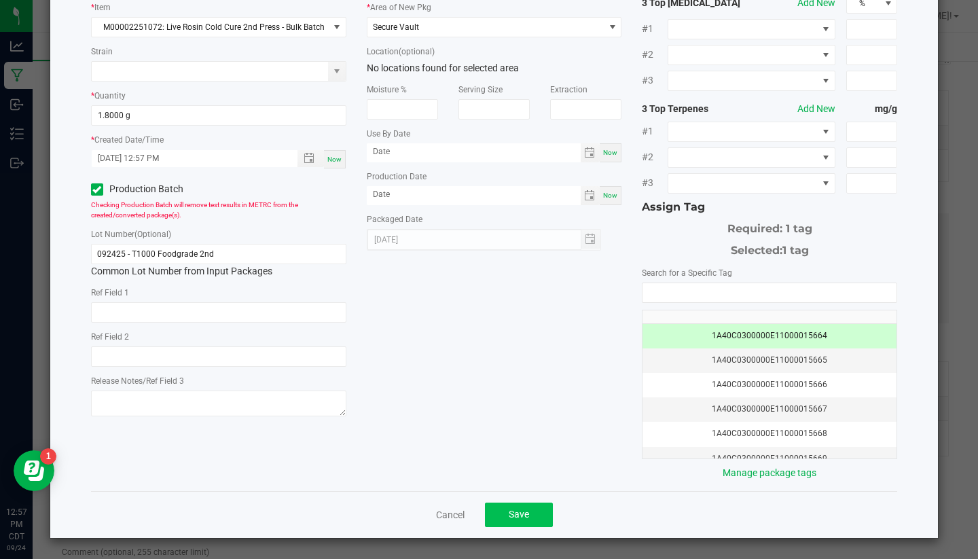
scroll to position [89, 0]
click at [516, 516] on span "Save" at bounding box center [519, 515] width 20 height 11
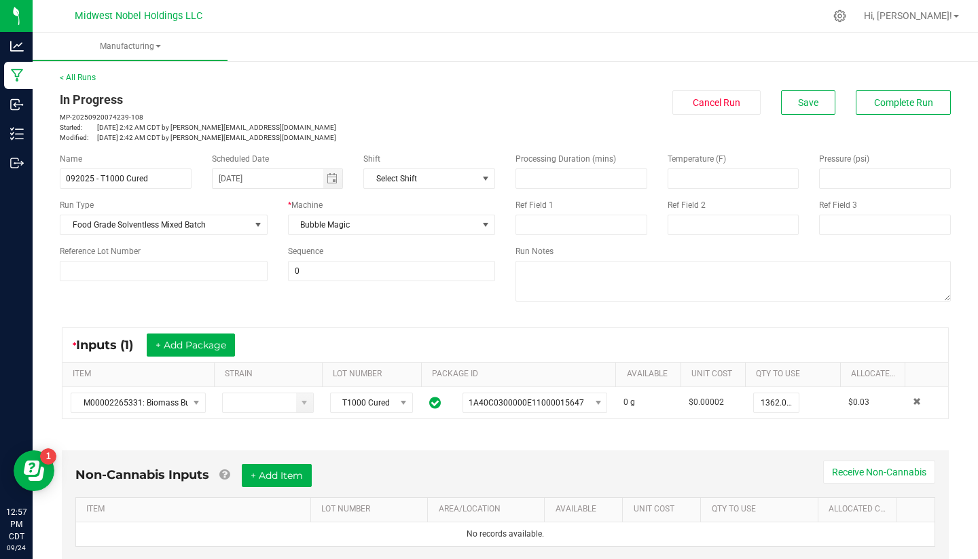
scroll to position [0, 0]
click at [802, 94] on button "Save" at bounding box center [808, 102] width 54 height 24
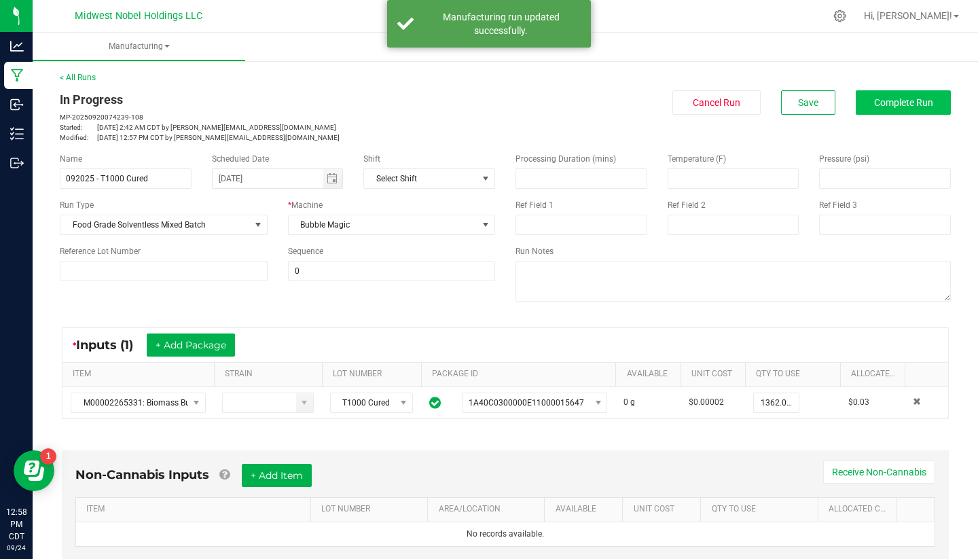
click at [927, 106] on span "Complete Run" at bounding box center [903, 102] width 59 height 11
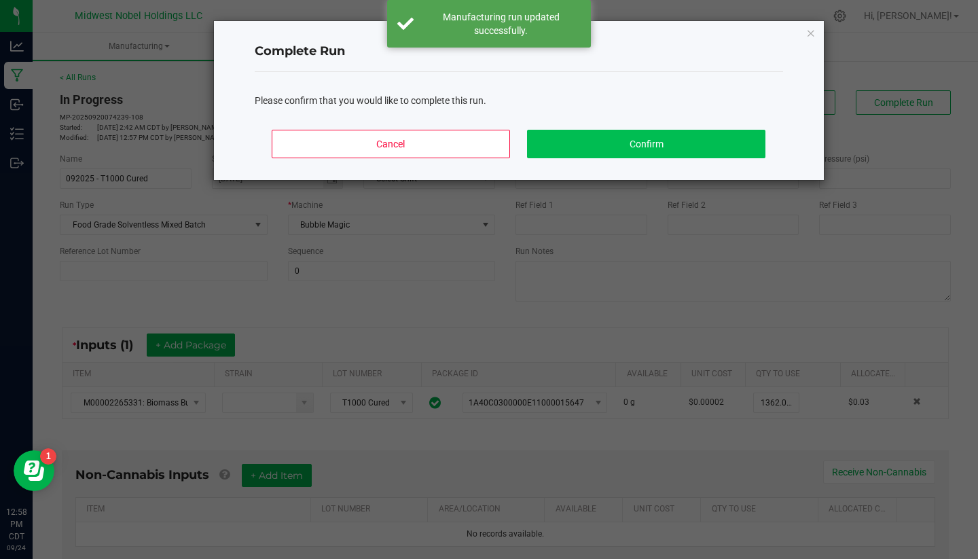
click at [744, 141] on button "Confirm" at bounding box center [646, 144] width 238 height 29
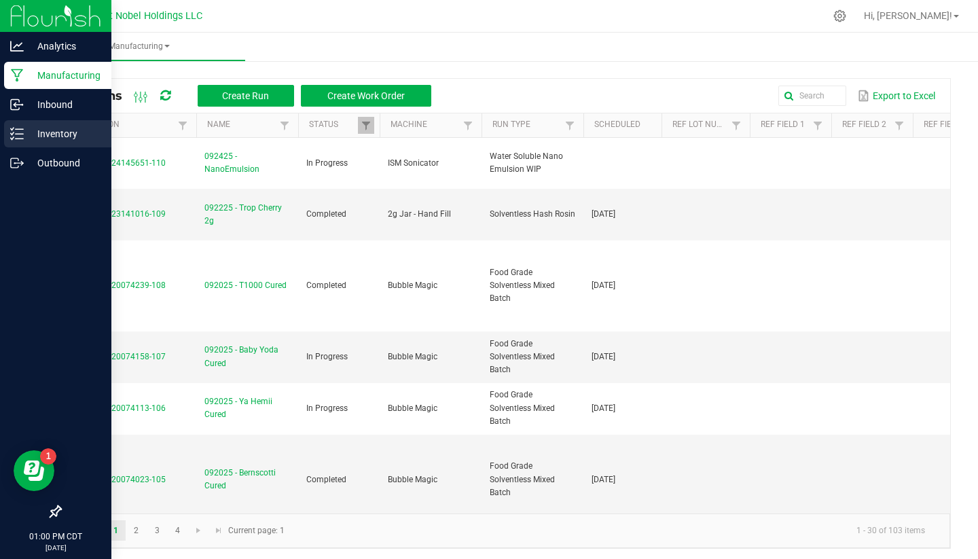
click at [24, 130] on p "Inventory" at bounding box center [65, 134] width 82 height 16
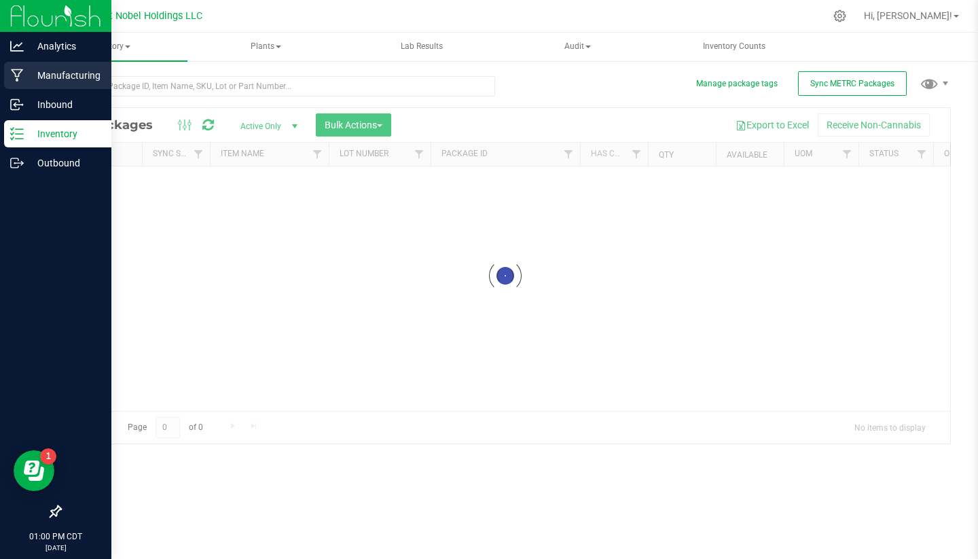
click at [66, 73] on p "Manufacturing" at bounding box center [65, 75] width 82 height 16
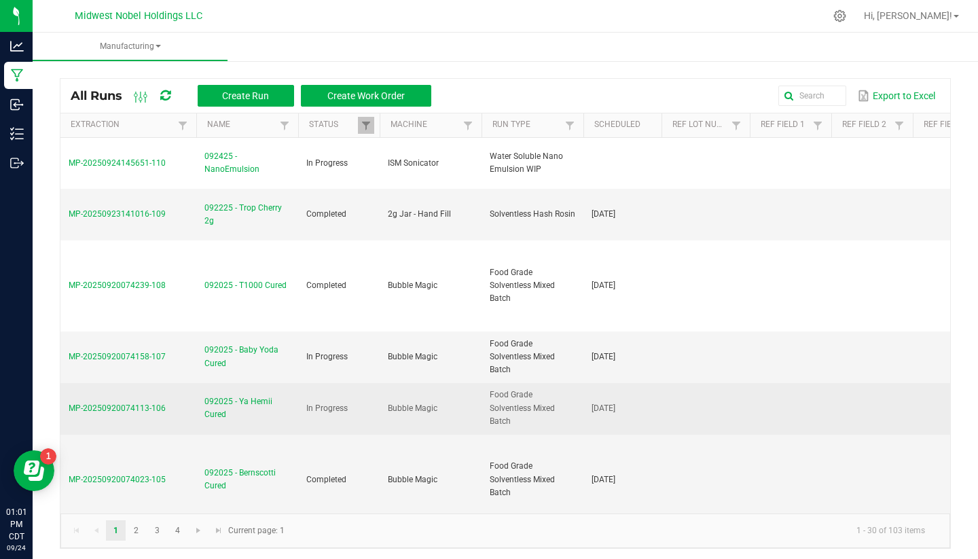
click at [244, 399] on span "092025 - Ya Hemii Cured" at bounding box center [248, 408] width 86 height 26
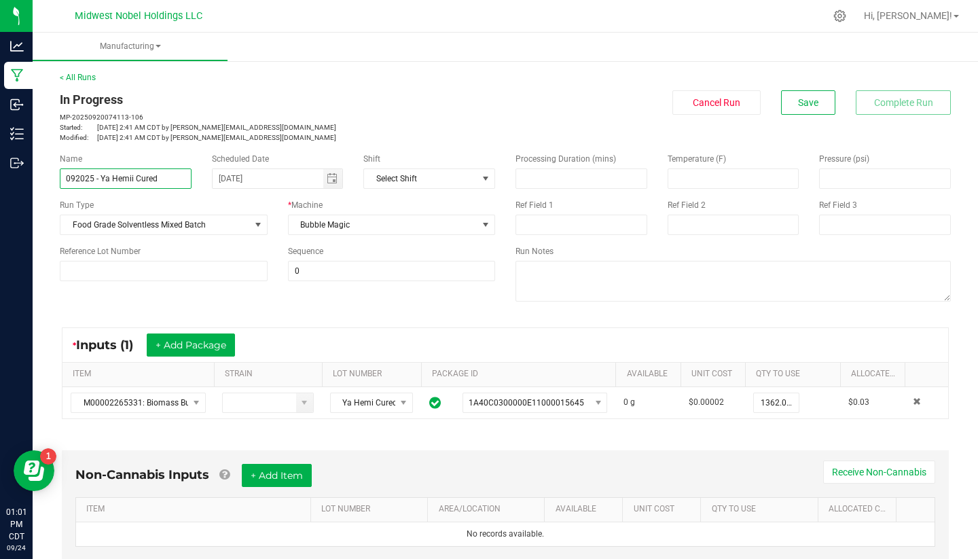
click at [132, 179] on input "092025 - Ya Hemii Cured" at bounding box center [126, 179] width 132 height 20
type input "092025 - Ya Hemi Cured"
click at [185, 195] on div "Name 092025 - Ya Hemi Cured Scheduled Date 09/20/2025 Shift Select Shift Run Ty…" at bounding box center [278, 217] width 456 height 149
click at [824, 104] on button "Save" at bounding box center [808, 102] width 54 height 24
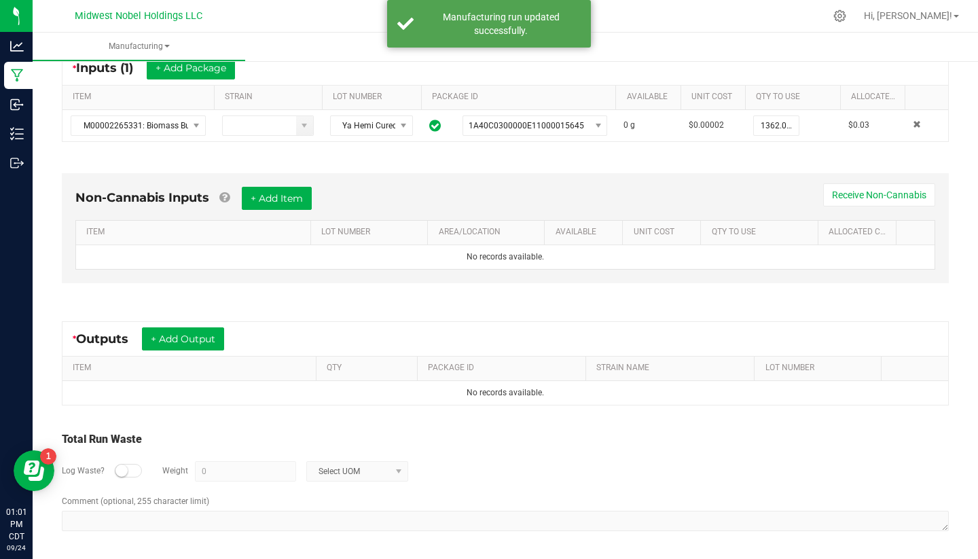
scroll to position [277, 0]
click at [219, 344] on button "+ Add Output" at bounding box center [183, 339] width 82 height 23
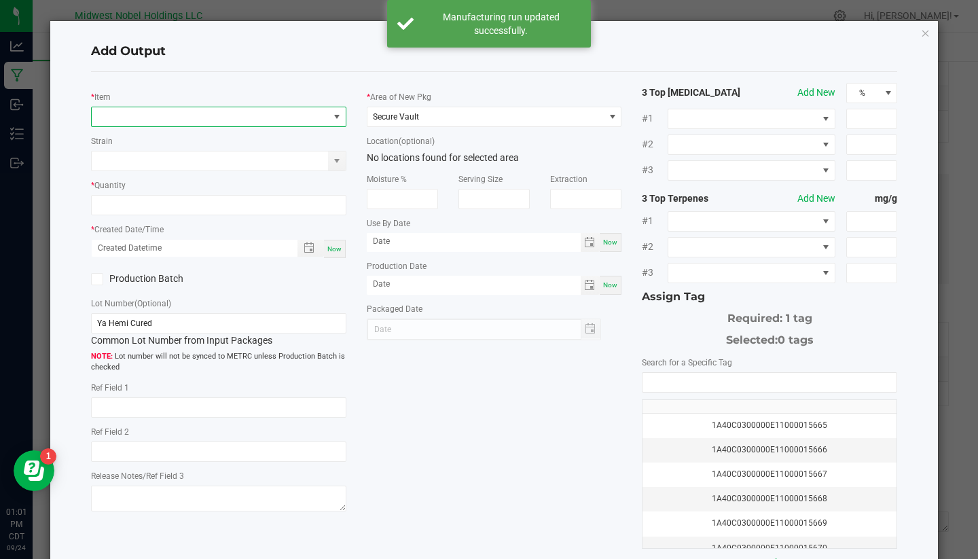
click at [222, 118] on span "NO DATA FOUND" at bounding box center [210, 116] width 237 height 19
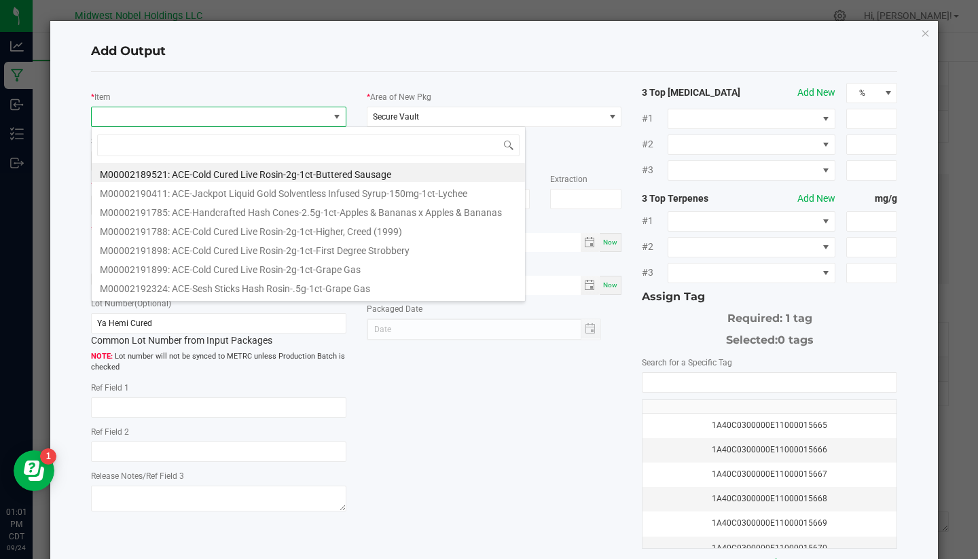
scroll to position [20, 255]
type input "food"
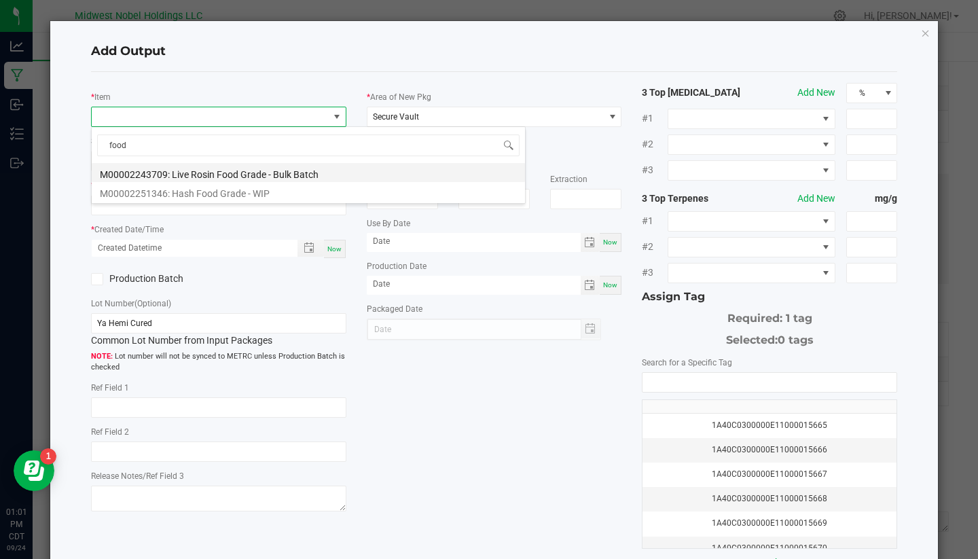
click at [273, 175] on li "M00002243709: Live Rosin Food Grade - Bulk Batch" at bounding box center [308, 172] width 433 height 19
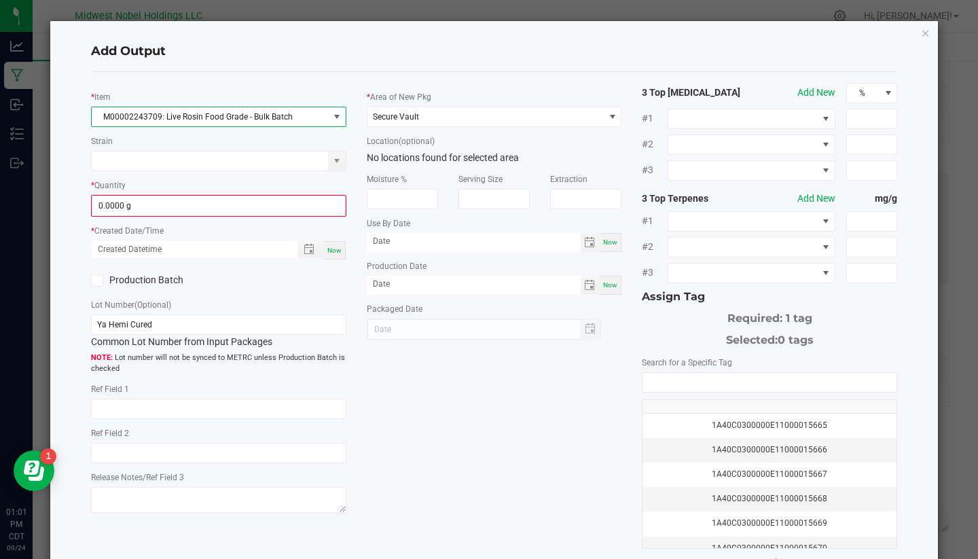
click at [150, 215] on kendo-numerictextbox "0.0000 g" at bounding box center [218, 206] width 255 height 22
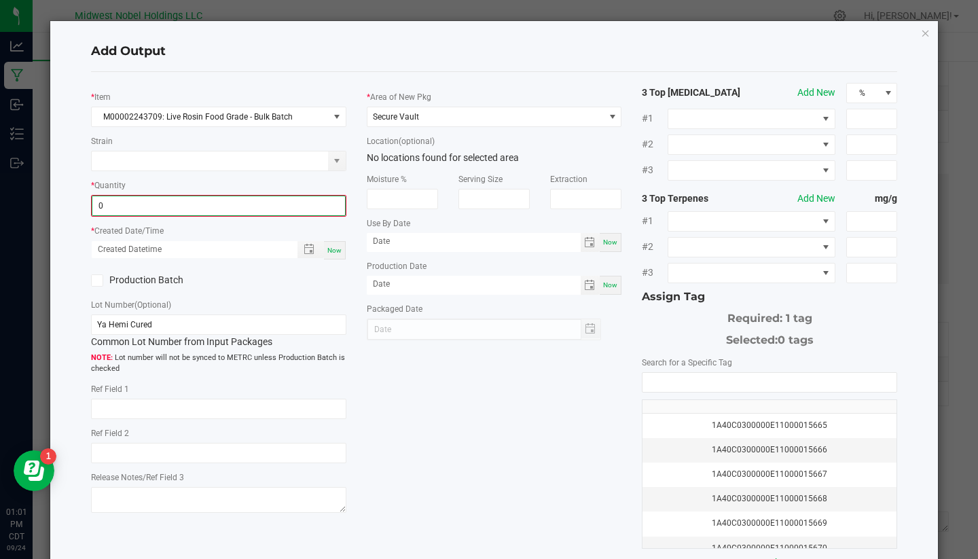
click at [145, 204] on input "0" at bounding box center [218, 205] width 253 height 19
type input "85.9600 g"
click at [171, 286] on div "Production Batch" at bounding box center [150, 279] width 138 height 20
click at [171, 281] on label "Production Batch" at bounding box center [150, 279] width 118 height 14
click at [0, 0] on input "Production Batch" at bounding box center [0, 0] width 0 height 0
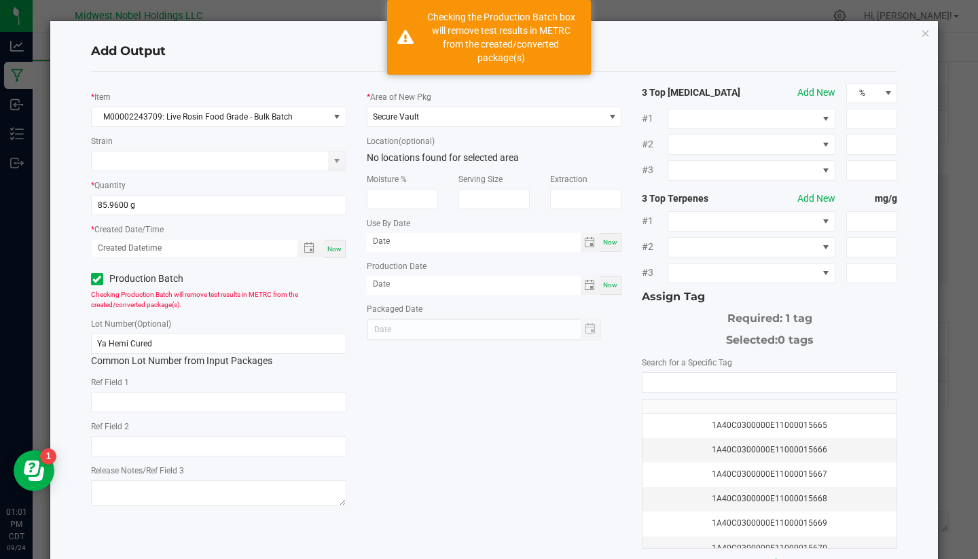
click at [329, 251] on span "Now" at bounding box center [334, 248] width 14 height 7
type input "09/24/2025 1:01 PM"
type input "[DATE]"
click at [734, 432] on td "1A40C0300000E11000015665" at bounding box center [770, 426] width 254 height 24
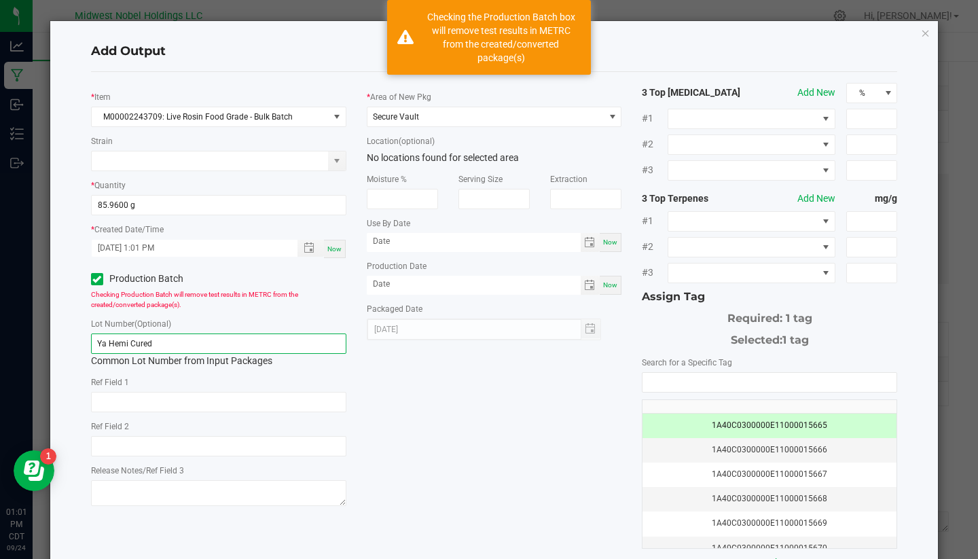
drag, startPoint x: 254, startPoint y: 349, endPoint x: 0, endPoint y: 305, distance: 257.8
click at [0, 306] on ngb-modal-window "Add Output * Item M00002243709: Live Rosin Food Grade - Bulk Batch Strain * Qua…" at bounding box center [494, 279] width 989 height 559
paste input "092425 - Bernscotti Cured Foodgrade"
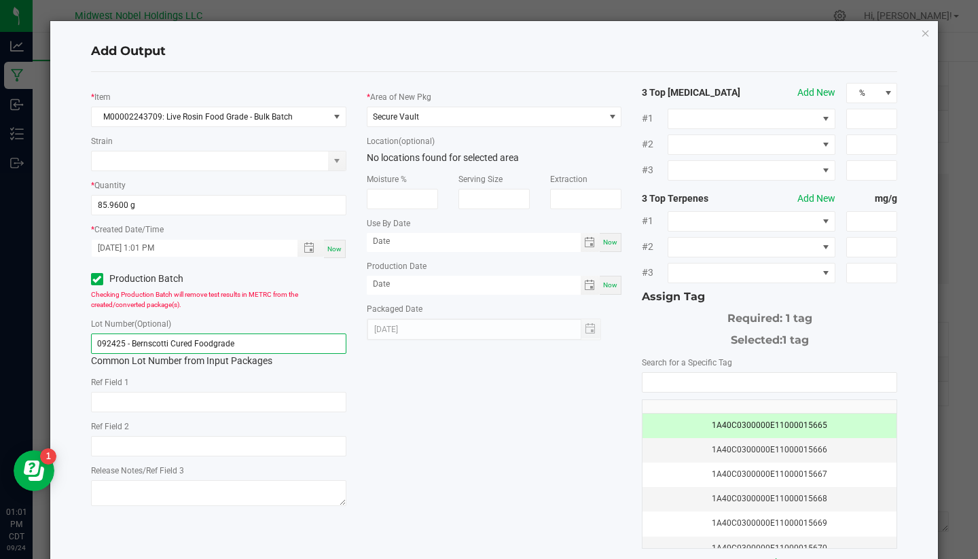
drag, startPoint x: 193, startPoint y: 344, endPoint x: 129, endPoint y: 340, distance: 64.0
click at [129, 340] on input "092425 - Bernscotti Cured Foodgrade" at bounding box center [218, 344] width 255 height 20
type input "092425 - Ya Hemi Foodgrade"
click at [428, 419] on div "* Item M00002243709: Live Rosin Food Grade - Bulk Batch Strain * Quantity 85.96…" at bounding box center [495, 326] width 828 height 487
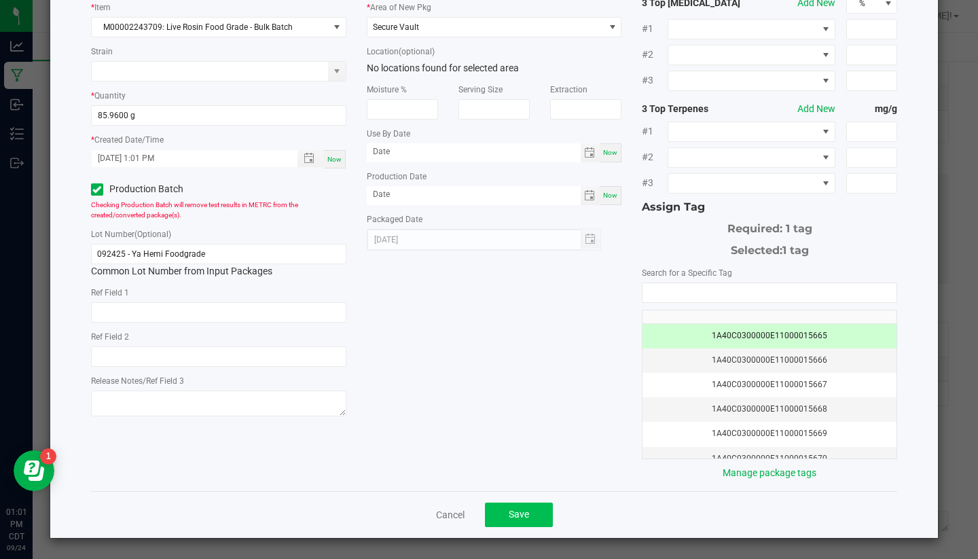
scroll to position [89, 0]
click at [523, 515] on span "Save" at bounding box center [519, 515] width 20 height 11
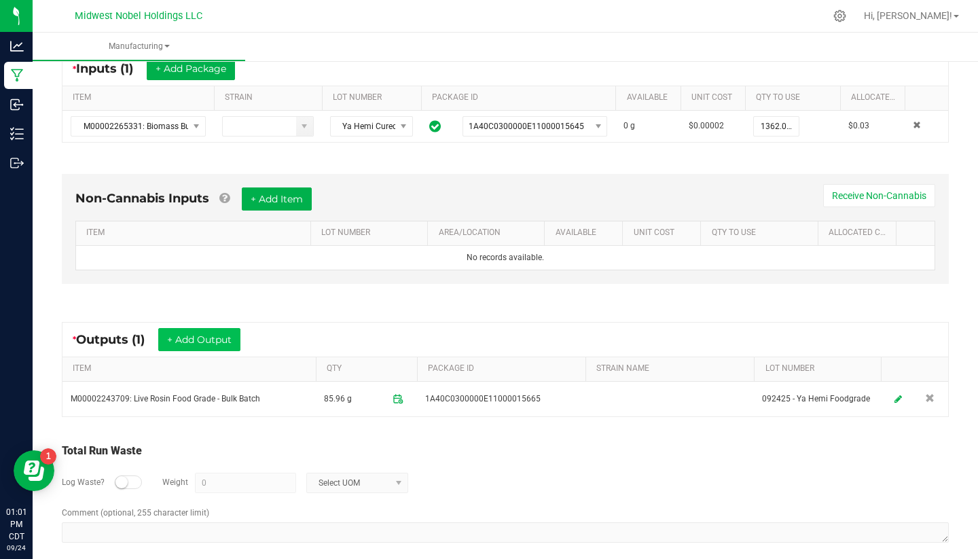
click at [218, 337] on button "+ Add Output" at bounding box center [199, 339] width 82 height 23
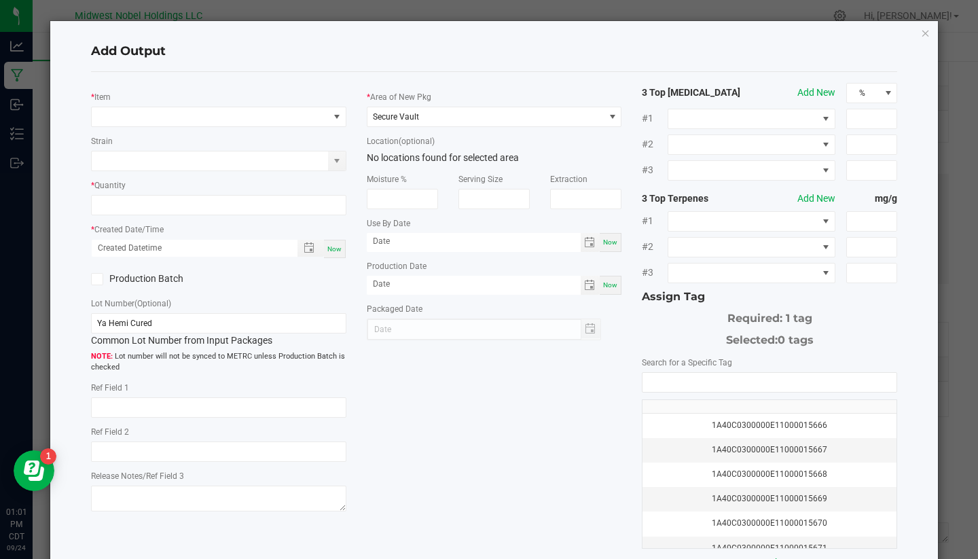
click at [169, 270] on div "Production Batch" at bounding box center [150, 279] width 138 height 20
click at [170, 278] on label "Production Batch" at bounding box center [150, 279] width 118 height 14
click at [0, 0] on input "Production Batch" at bounding box center [0, 0] width 0 height 0
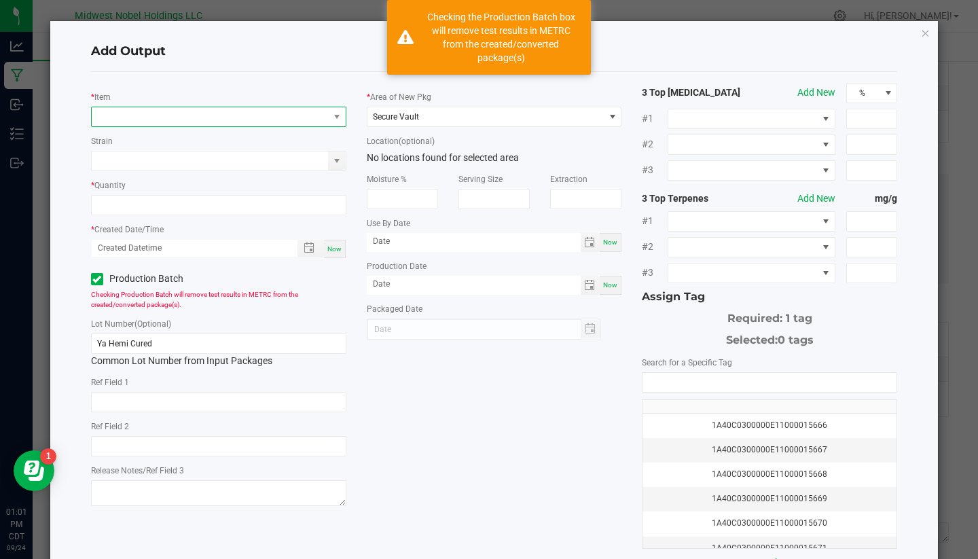
click at [224, 114] on span "NO DATA FOUND" at bounding box center [210, 116] width 237 height 19
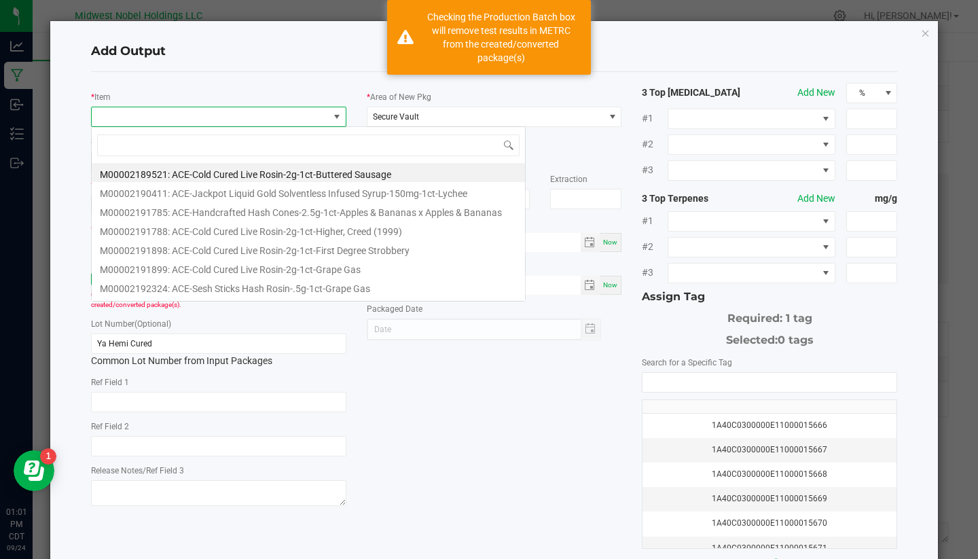
scroll to position [20, 255]
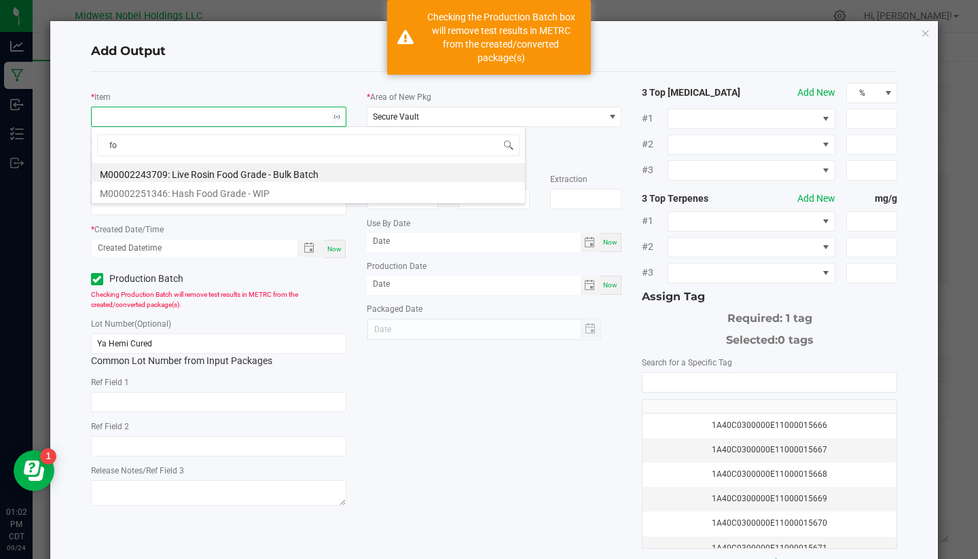
type input "f"
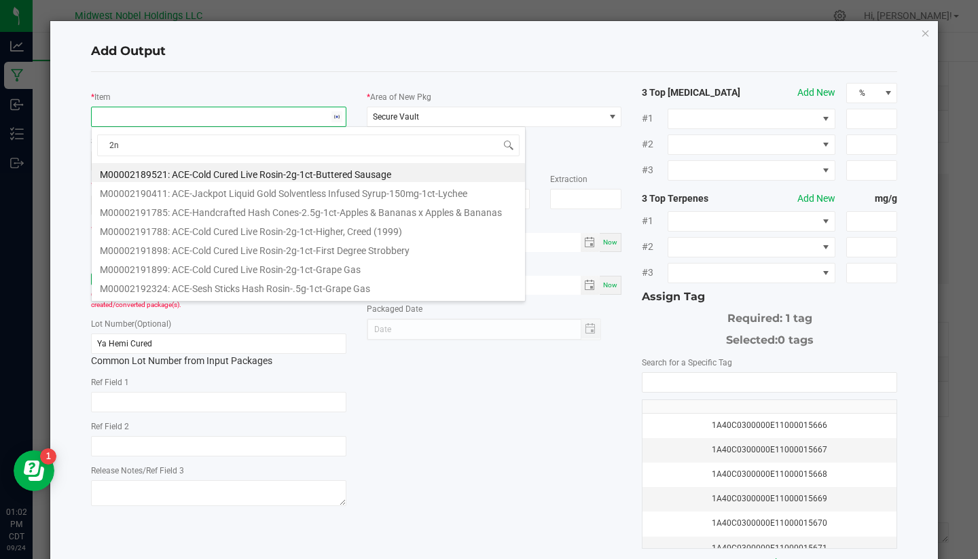
type input "2nd"
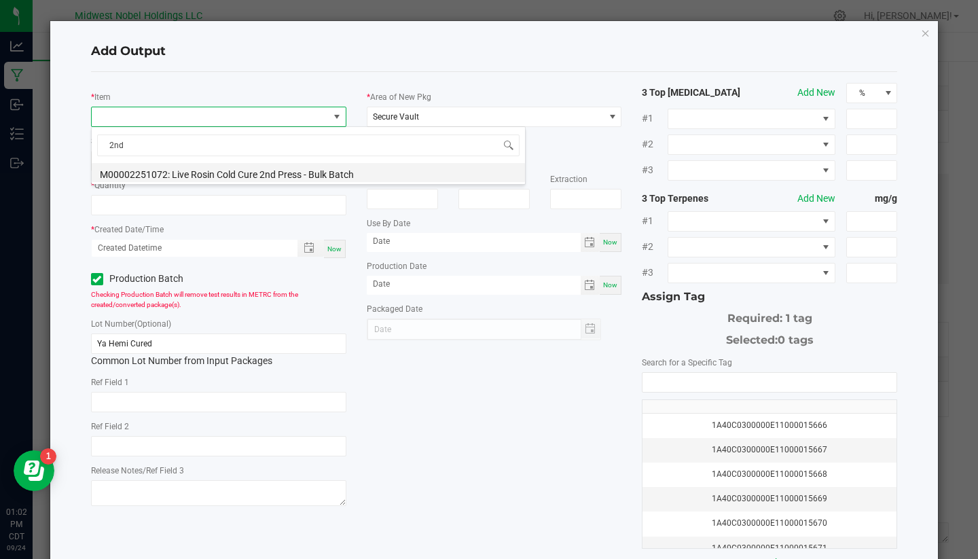
click at [274, 173] on li "M00002251072: Live Rosin Cold Cure 2nd Press - Bulk Batch" at bounding box center [308, 172] width 433 height 19
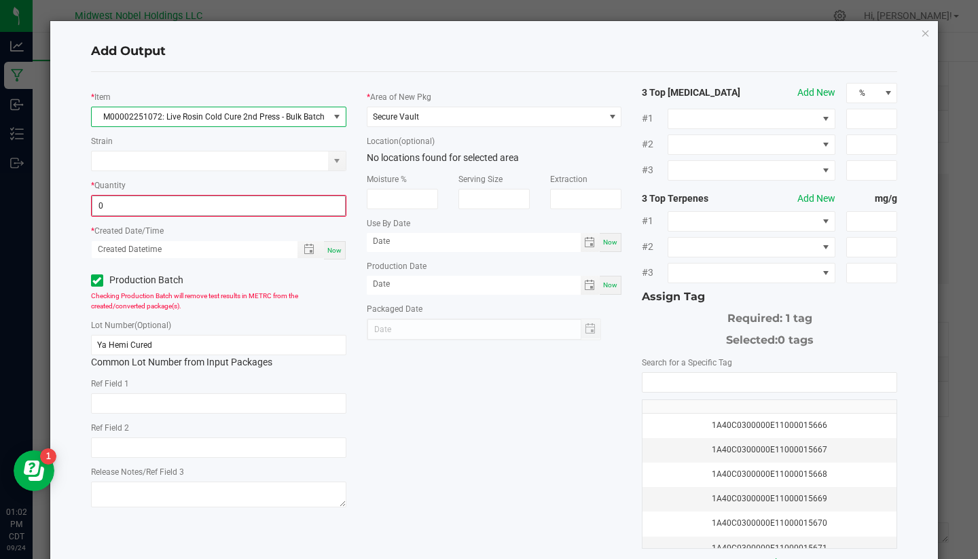
click at [143, 206] on input "0" at bounding box center [218, 205] width 253 height 19
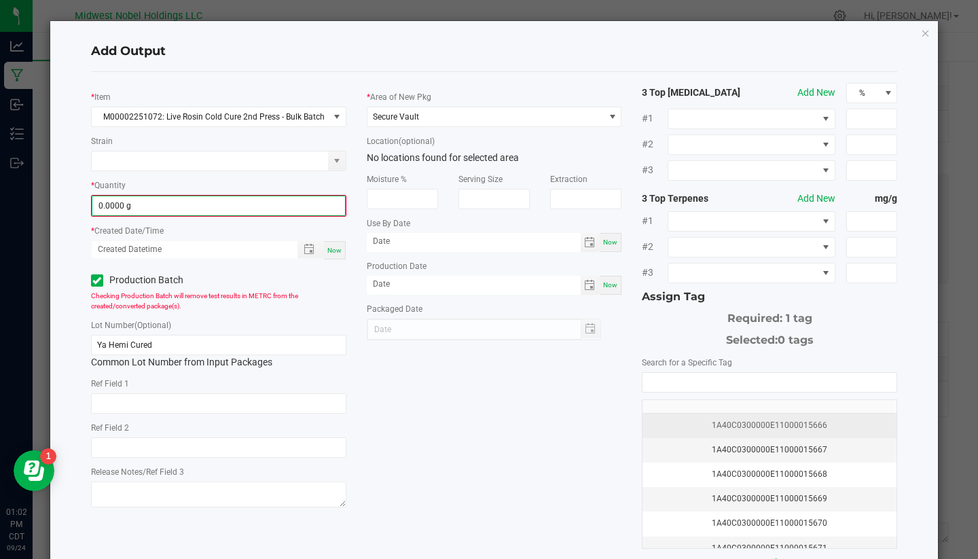
click at [746, 414] on td "1A40C0300000E11000015666" at bounding box center [770, 426] width 254 height 24
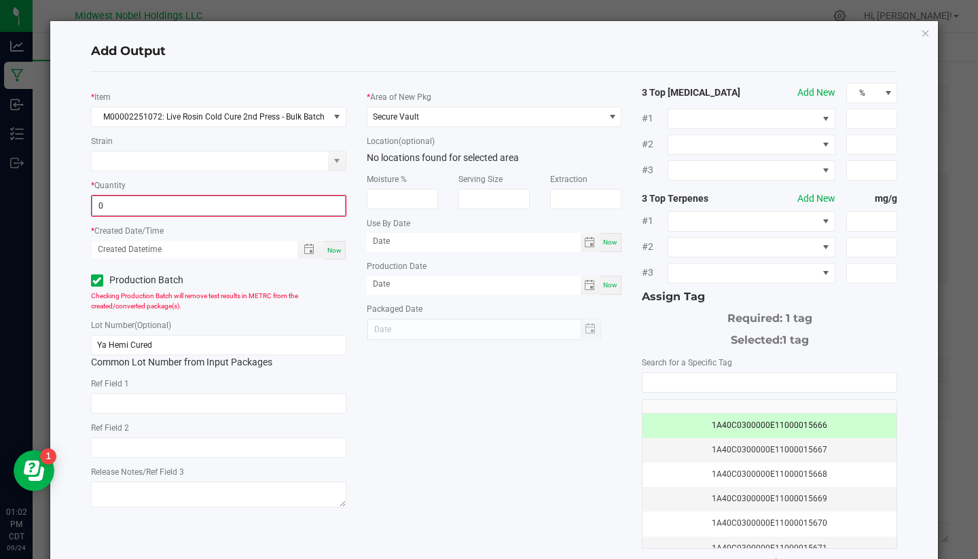
click at [128, 198] on input "0" at bounding box center [218, 205] width 253 height 19
type input "0.4000 g"
click at [340, 245] on span "Now" at bounding box center [334, 248] width 14 height 7
type input "09/24/2025 1:02 PM"
type input "[DATE]"
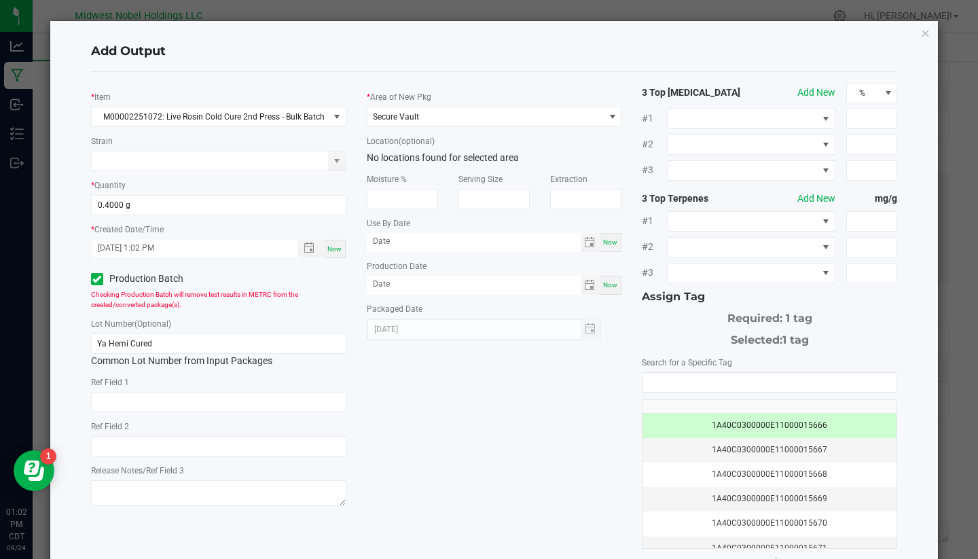
click at [337, 297] on div "Checking Production Batch will remove test results in METRC from the created/co…" at bounding box center [218, 299] width 255 height 20
click at [240, 348] on input "Ya Hemi Cured" at bounding box center [218, 344] width 255 height 20
type input "Y"
paste input "092425 - Bernscotti Cured Foodgrade"
drag, startPoint x: 191, startPoint y: 341, endPoint x: 131, endPoint y: 338, distance: 59.9
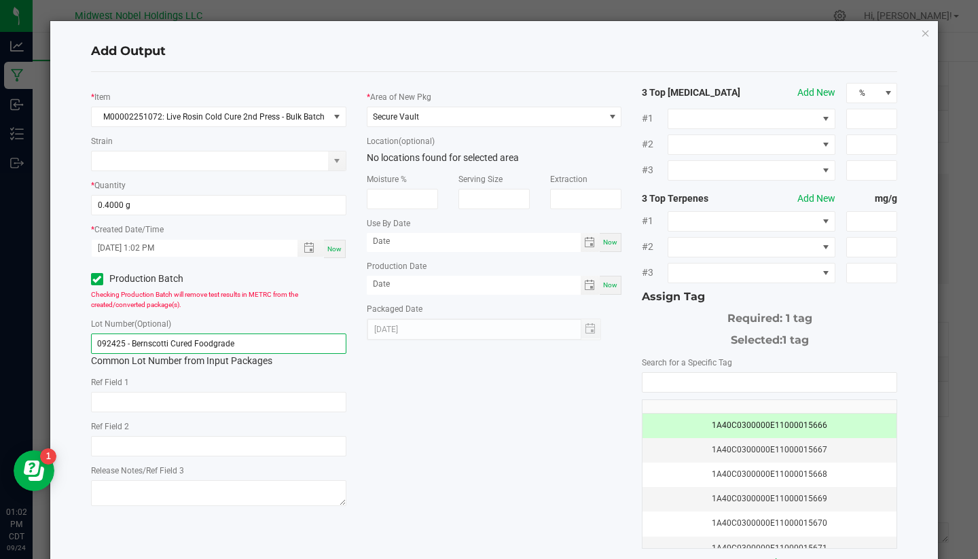
click at [131, 338] on input "092425 - Bernscotti Cured Foodgrade" at bounding box center [218, 344] width 255 height 20
click at [209, 342] on input "092425 - Ya Hemi Foodgrade" at bounding box center [218, 344] width 255 height 20
click at [438, 426] on div "* Item M00002251072: Live Rosin Cold Cure 2nd Press - Bulk Batch Strain * Quant…" at bounding box center [495, 326] width 828 height 487
click at [213, 347] on input "092425 - Ya Hemi Foodgrade @nd" at bounding box center [218, 344] width 255 height 20
type input "092425 - Ya Hemi Foodgrade 2nd"
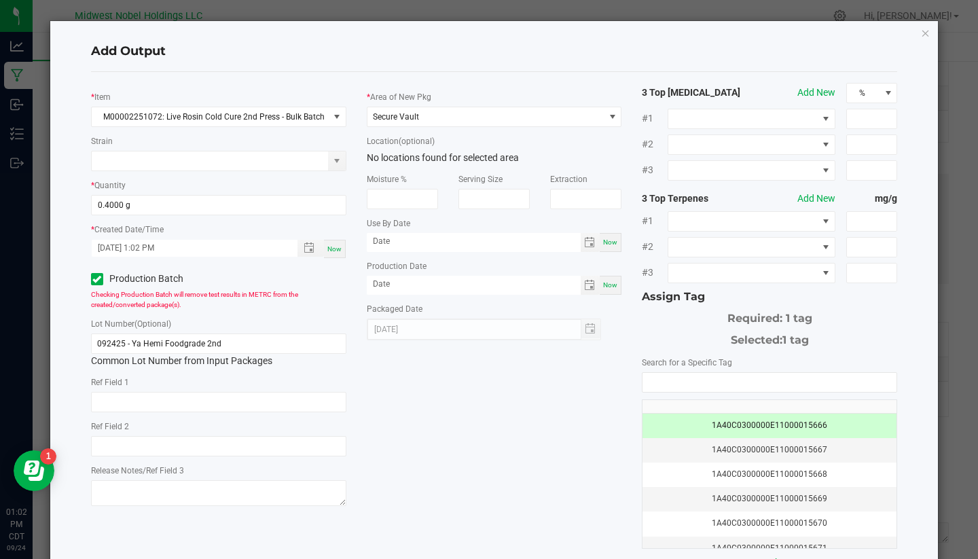
click at [578, 428] on div "* Item M00002251072: Live Rosin Cold Cure 2nd Press - Bulk Batch Strain * Quant…" at bounding box center [495, 326] width 828 height 487
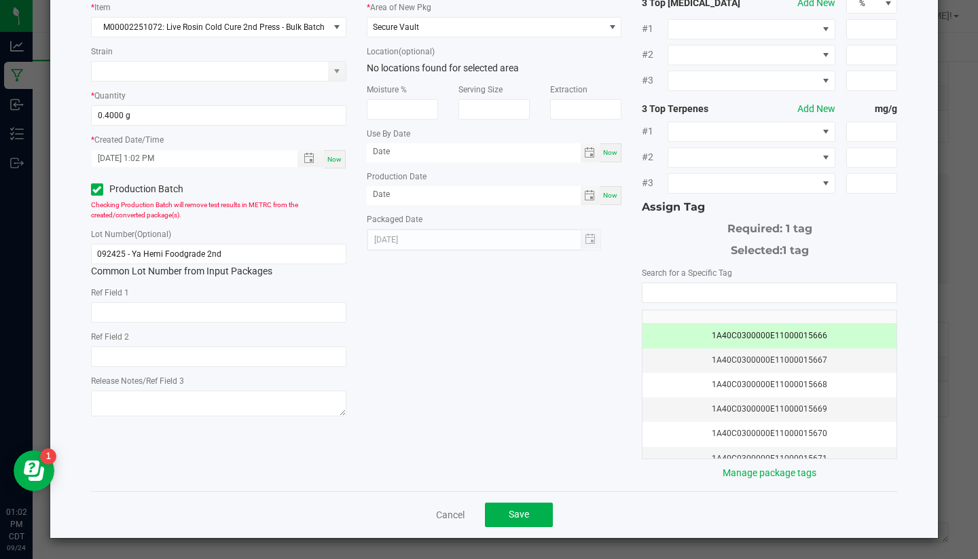
scroll to position [89, 0]
click at [549, 508] on button "Save" at bounding box center [519, 515] width 68 height 24
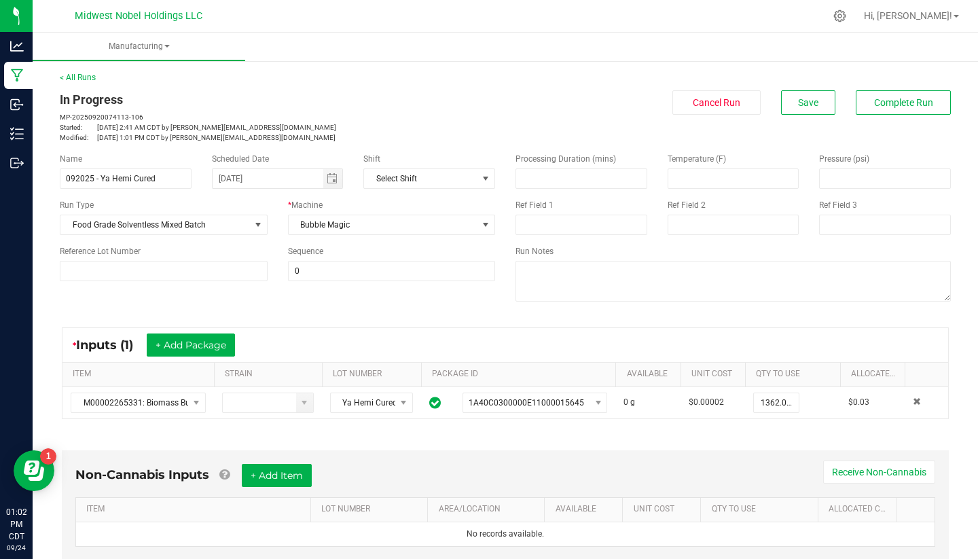
scroll to position [0, 0]
click at [813, 92] on button "Save" at bounding box center [808, 102] width 54 height 24
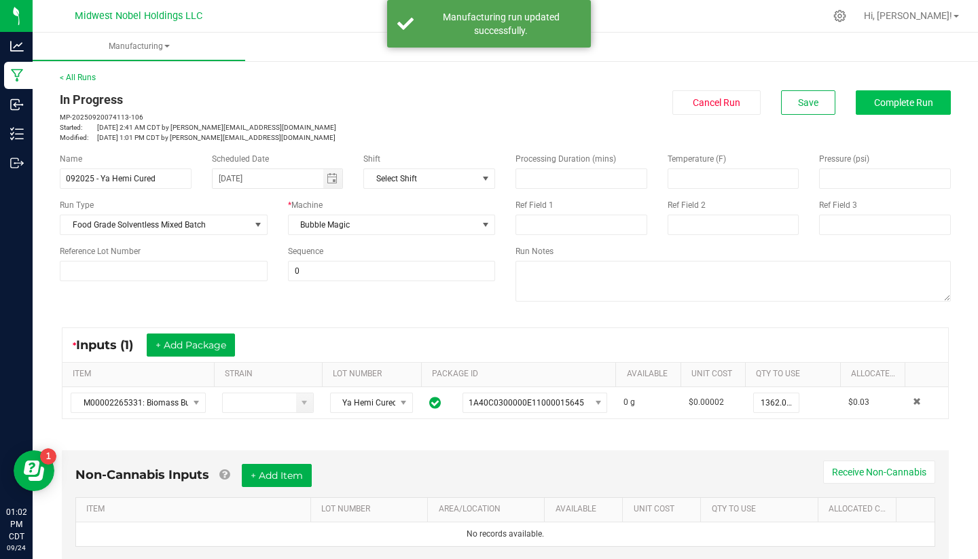
click at [879, 106] on span "Complete Run" at bounding box center [903, 102] width 59 height 11
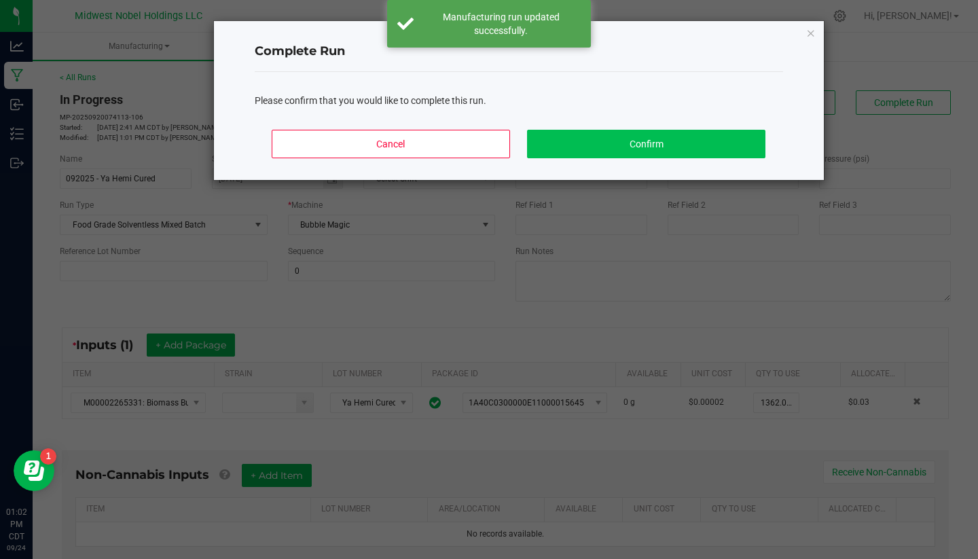
click at [720, 137] on button "Confirm" at bounding box center [646, 144] width 238 height 29
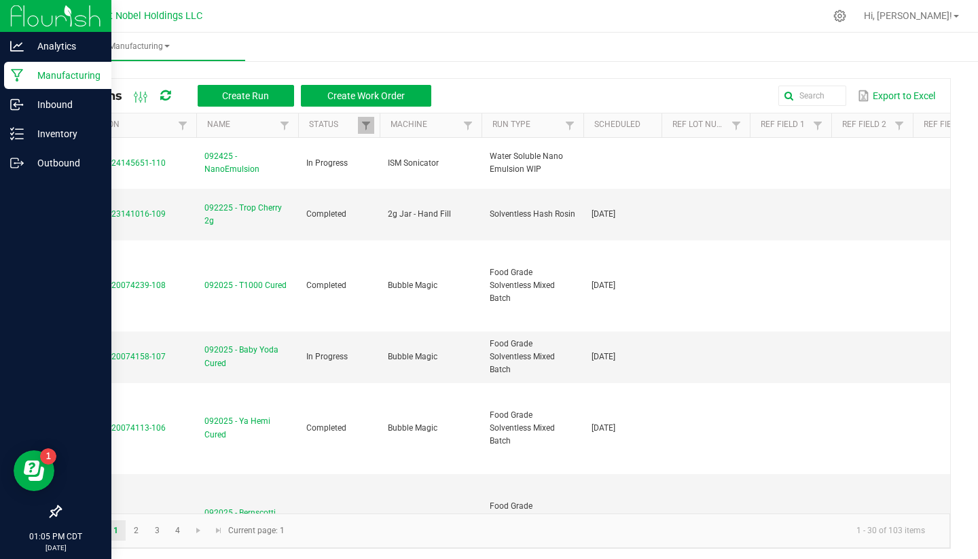
click at [52, 82] on p "Manufacturing" at bounding box center [65, 75] width 82 height 16
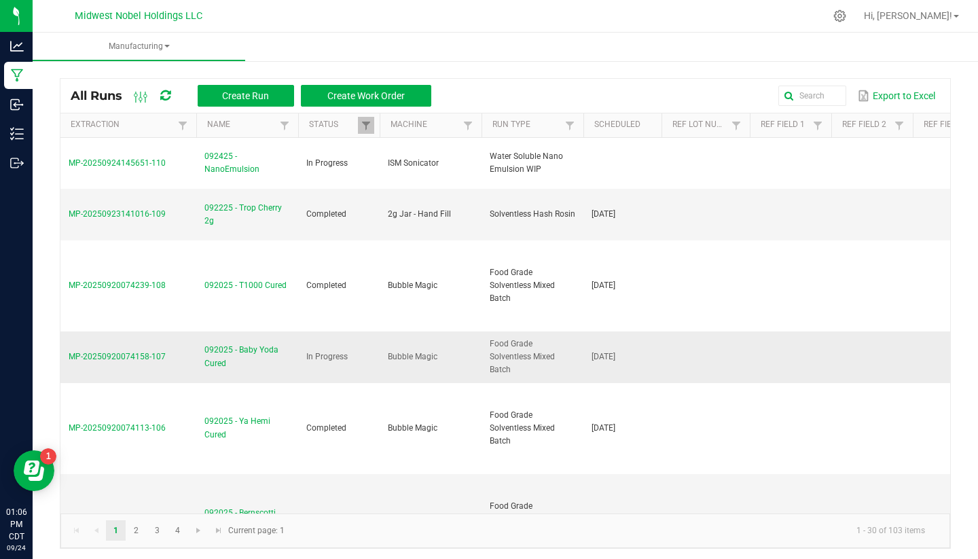
click at [243, 349] on span "092025 - Baby Yoda Cured" at bounding box center [248, 357] width 86 height 26
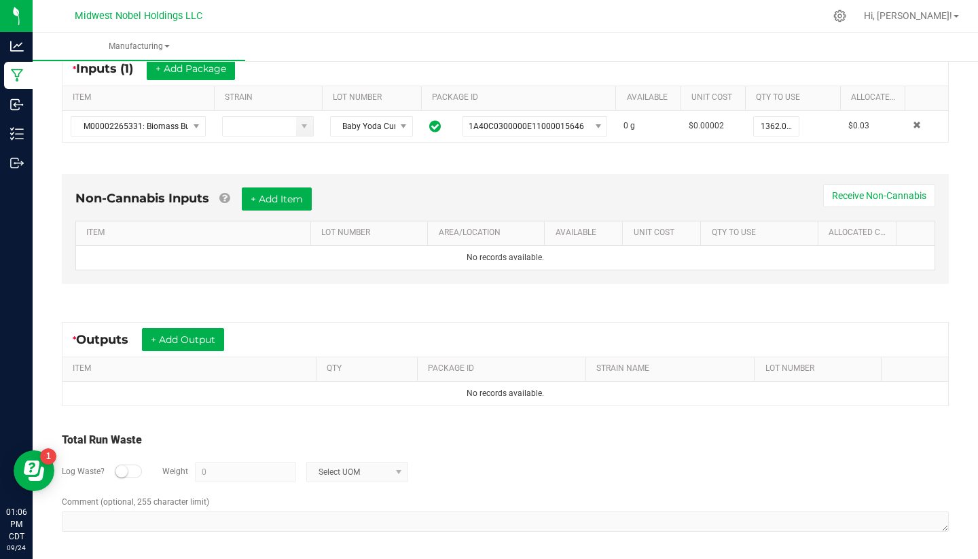
scroll to position [276, 0]
click at [198, 339] on button "+ Add Output" at bounding box center [183, 340] width 82 height 23
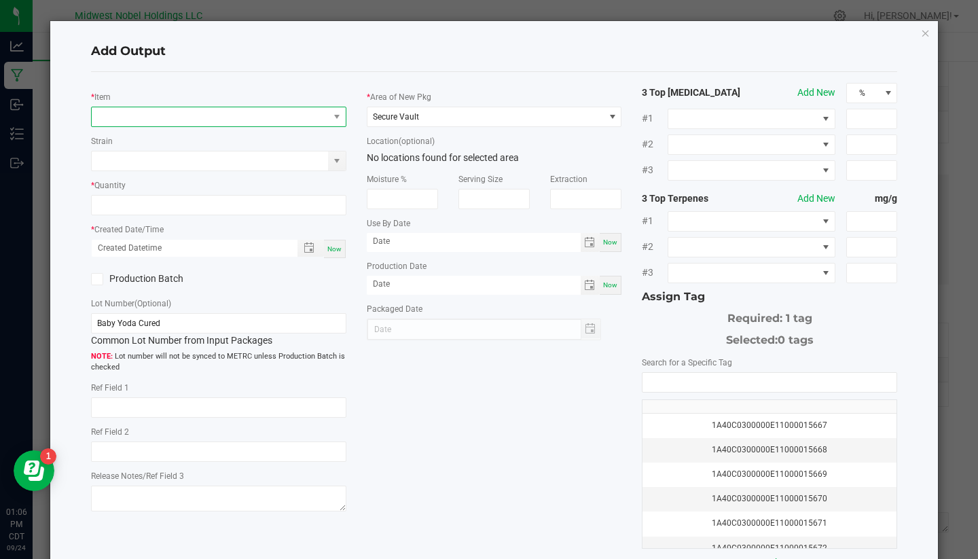
click at [126, 112] on span "NO DATA FOUND" at bounding box center [210, 116] width 237 height 19
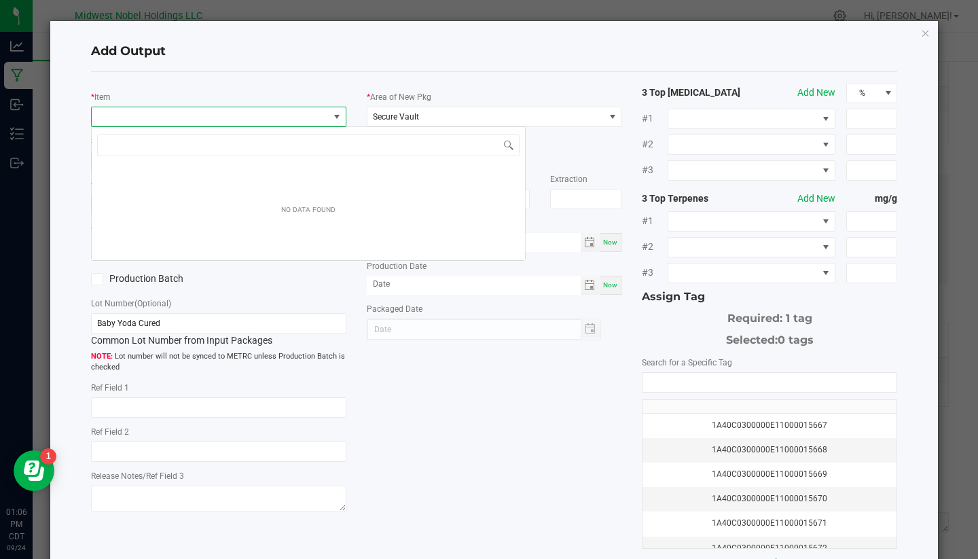
scroll to position [20, 255]
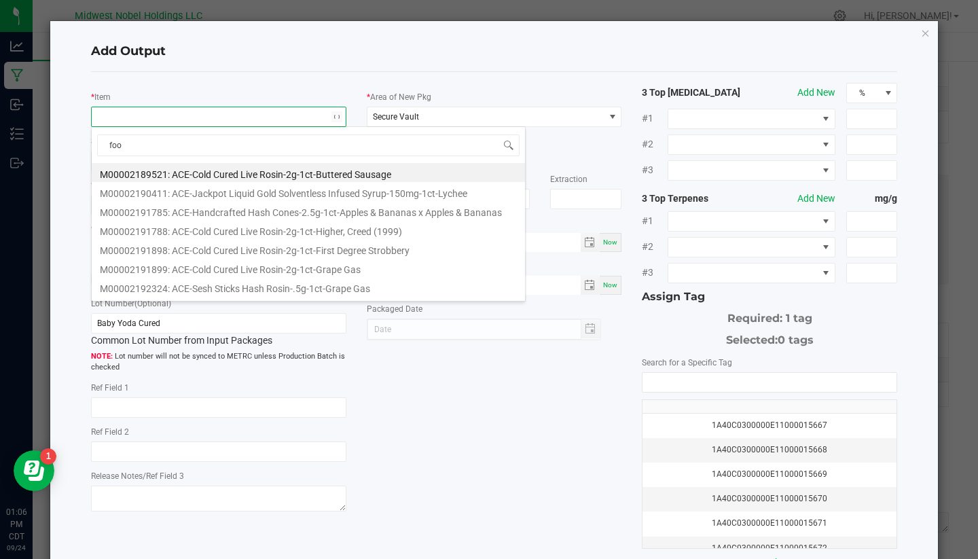
type input "food"
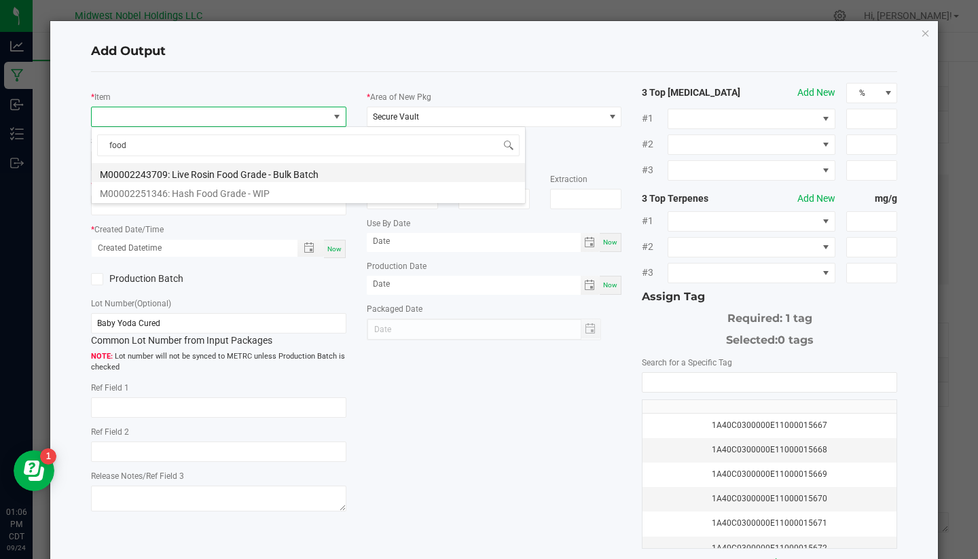
click at [230, 167] on li "M00002243709: Live Rosin Food Grade - Bulk Batch" at bounding box center [308, 172] width 433 height 19
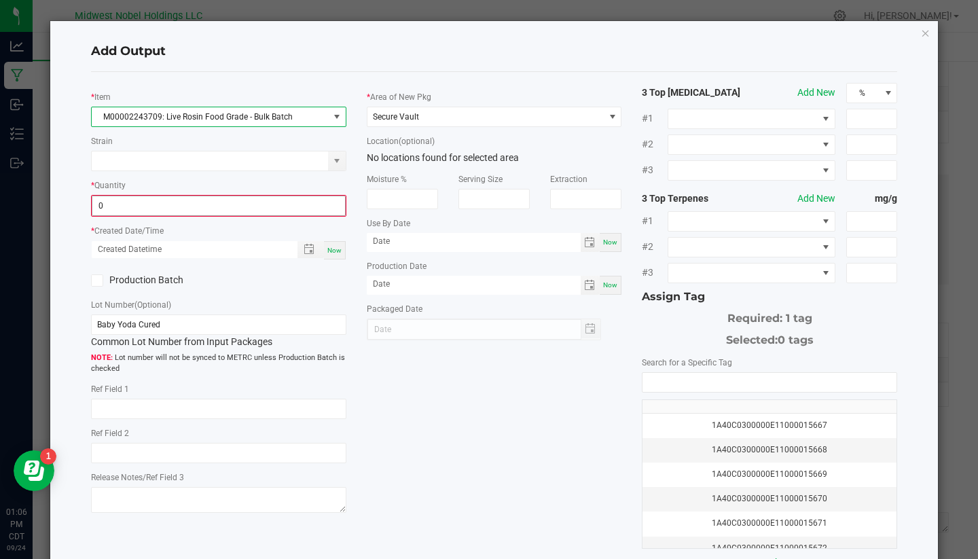
click at [188, 207] on input "0" at bounding box center [218, 205] width 253 height 19
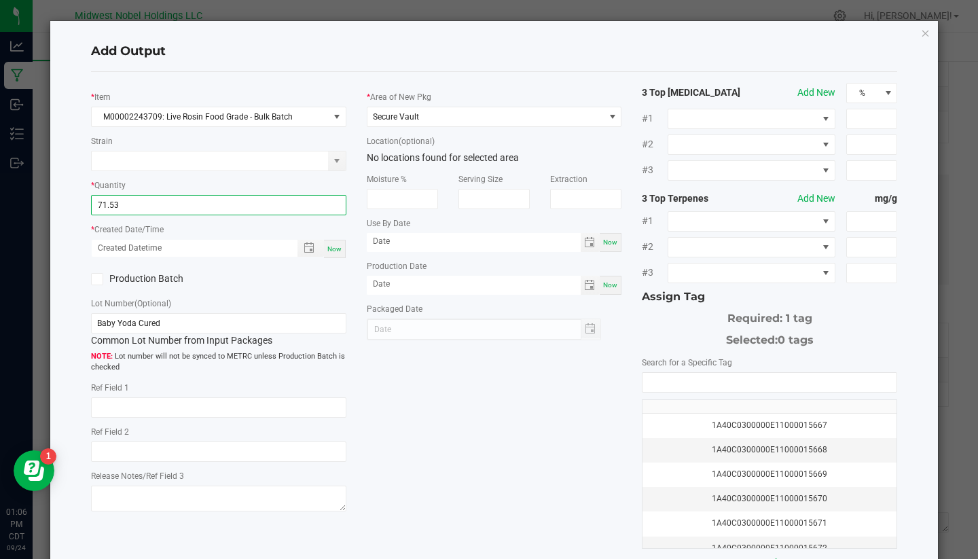
type input "71.5300 g"
click at [244, 298] on div "Lot Number (Optional) Baby Yoda Cured Common Lot Number from Input Packages Lot…" at bounding box center [218, 334] width 255 height 77
click at [333, 247] on span "Now" at bounding box center [334, 248] width 14 height 7
type input "09/24/2025 1:06 PM"
type input "[DATE]"
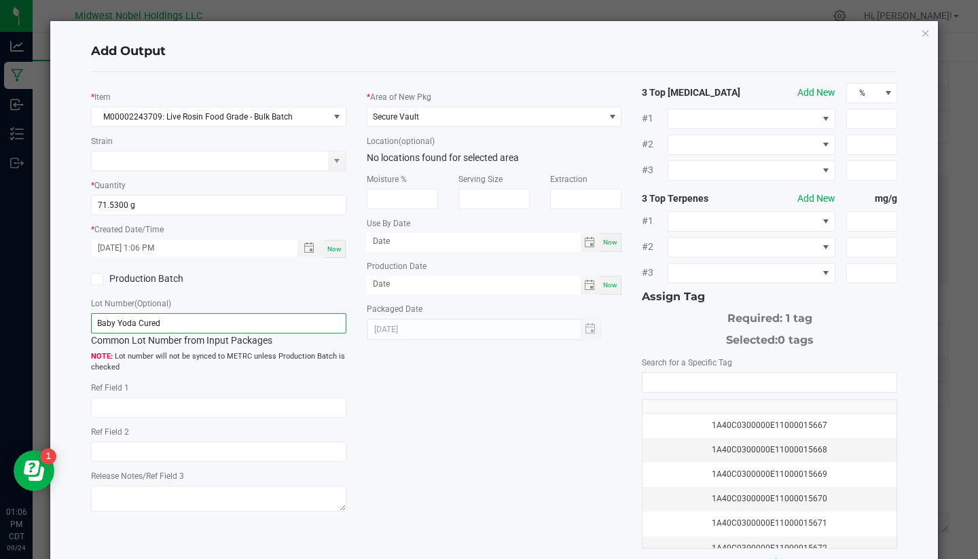
drag, startPoint x: 182, startPoint y: 325, endPoint x: 14, endPoint y: 306, distance: 169.0
click at [15, 308] on ngb-modal-window "Add Output * Item M00002243709: Live Rosin Food Grade - Bulk Batch Strain * Qua…" at bounding box center [494, 279] width 989 height 559
paste input "092425 - Bernscotti Cured Foodgrade"
drag, startPoint x: 190, startPoint y: 324, endPoint x: 131, endPoint y: 325, distance: 58.4
click at [131, 325] on input "092425 - Bernscotti Cured Foodgrade" at bounding box center [218, 323] width 255 height 20
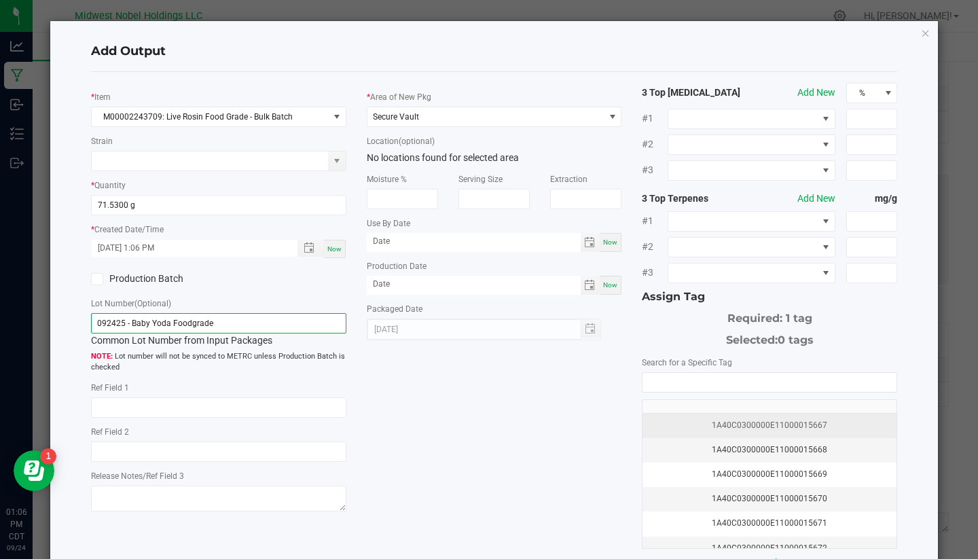
type input "092425 - Baby Yoda Foodgrade"
click at [749, 423] on div "1A40C0300000E11000015667" at bounding box center [770, 425] width 238 height 13
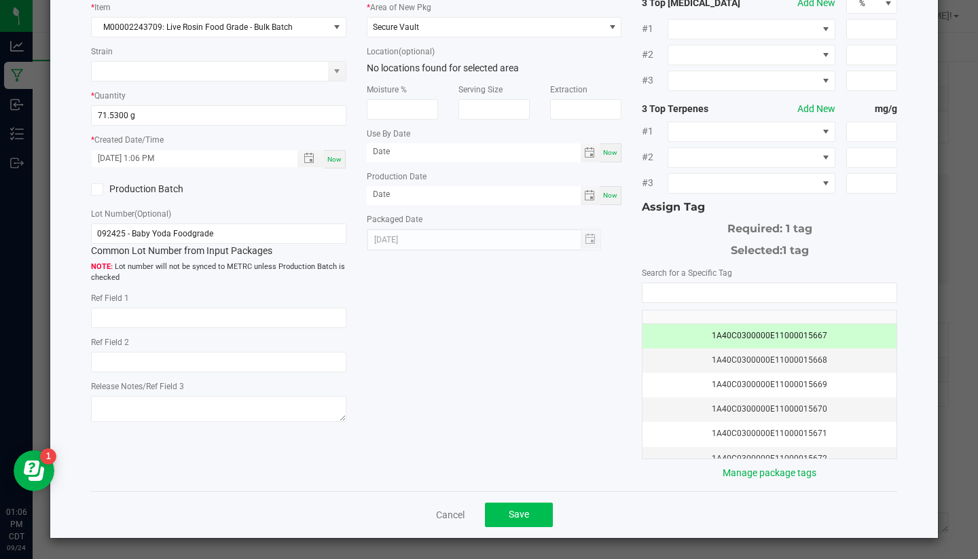
scroll to position [89, 0]
click at [524, 515] on span "Save" at bounding box center [519, 515] width 20 height 11
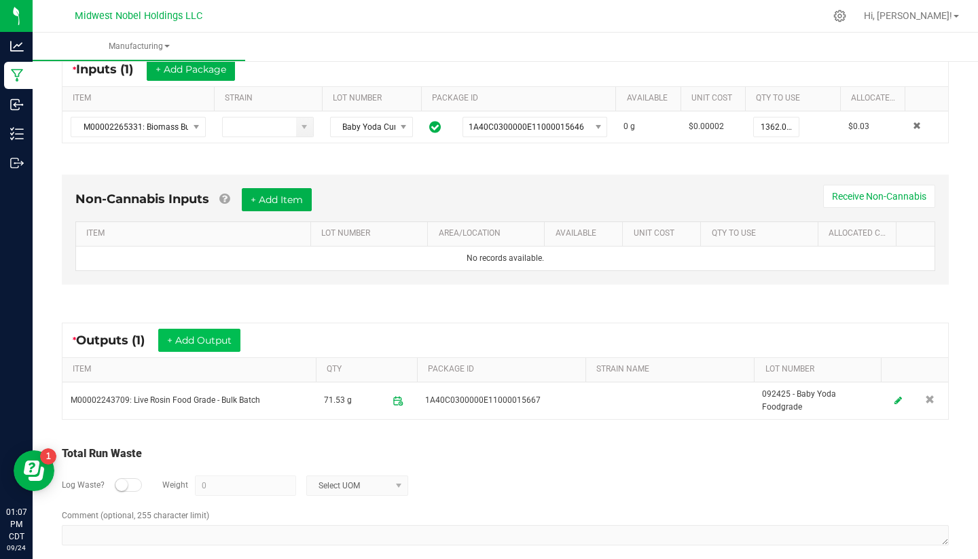
click at [224, 347] on button "+ Add Output" at bounding box center [199, 340] width 82 height 23
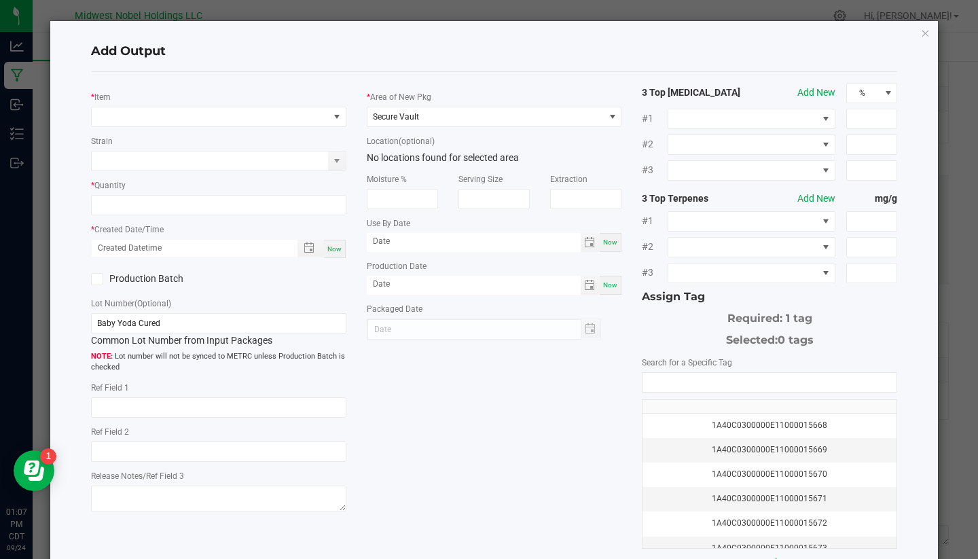
click at [157, 128] on div "* Item Strain * Quantity * Created Date/Time Now Production Batch Lot Number (O…" at bounding box center [219, 299] width 276 height 433
click at [158, 124] on span "NO DATA FOUND" at bounding box center [210, 116] width 237 height 19
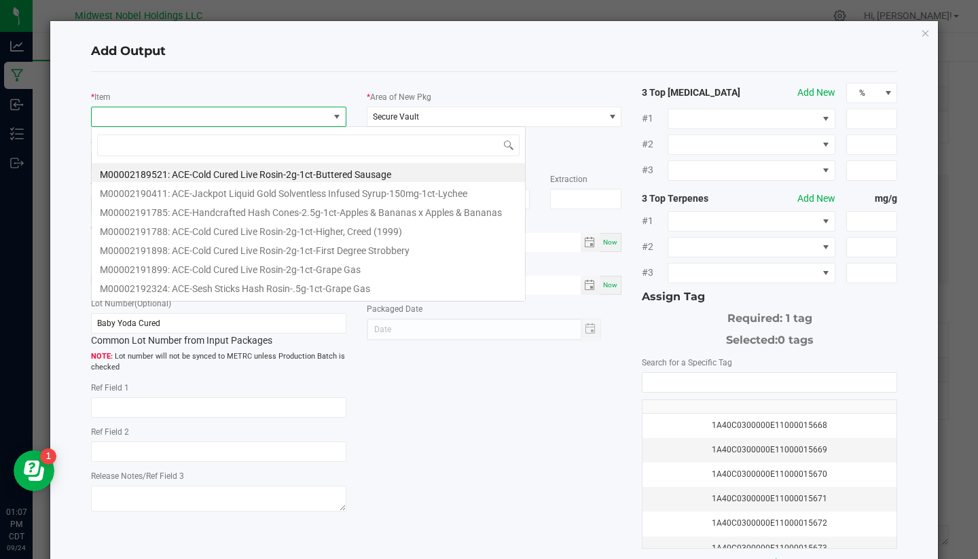
scroll to position [20, 255]
type input "2nd"
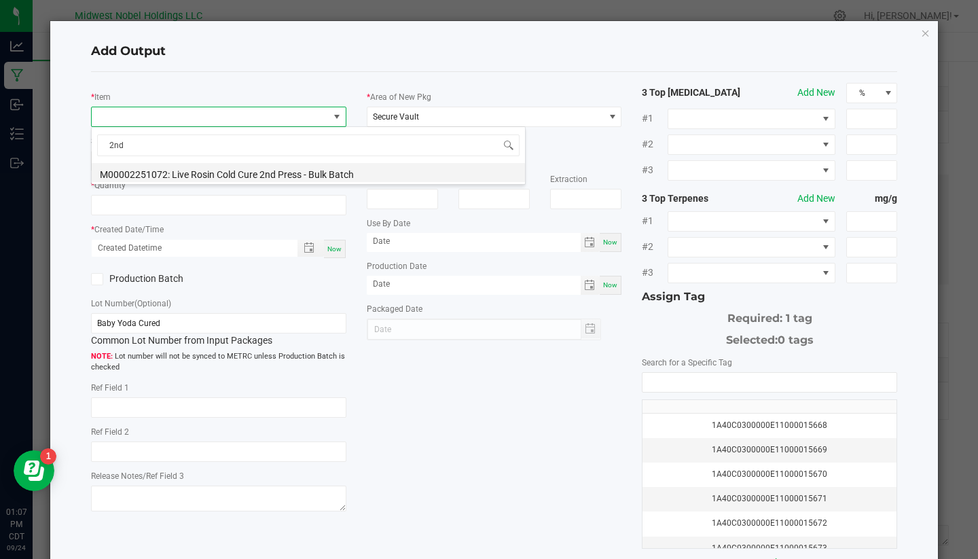
click at [256, 177] on li "M00002251072: Live Rosin Cold Cure 2nd Press - Bulk Batch" at bounding box center [308, 172] width 433 height 19
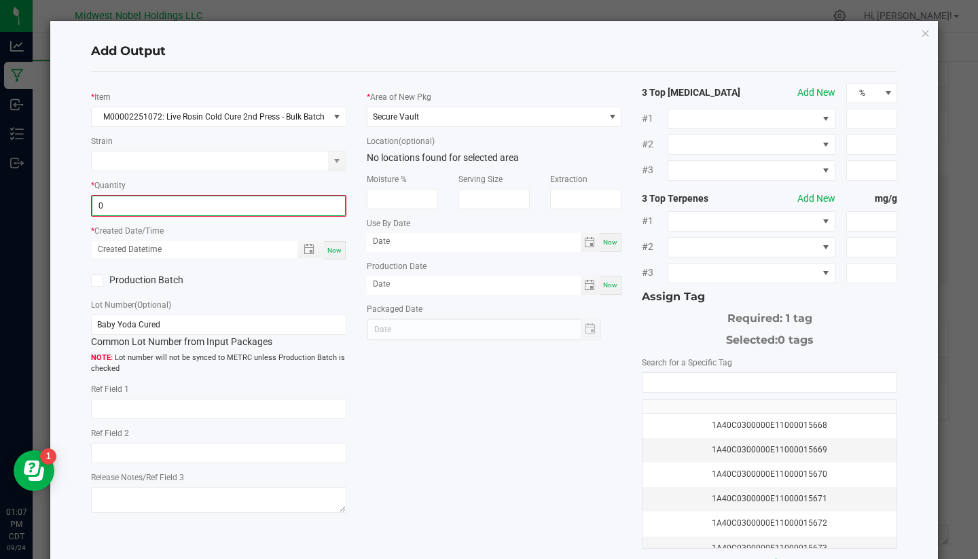
click at [168, 205] on input "0" at bounding box center [218, 205] width 253 height 19
type input "2.0900 g"
click at [259, 279] on div "Production Batch" at bounding box center [219, 279] width 276 height 20
click at [142, 274] on label "Production Batch" at bounding box center [150, 279] width 118 height 14
click at [0, 0] on input "Production Batch" at bounding box center [0, 0] width 0 height 0
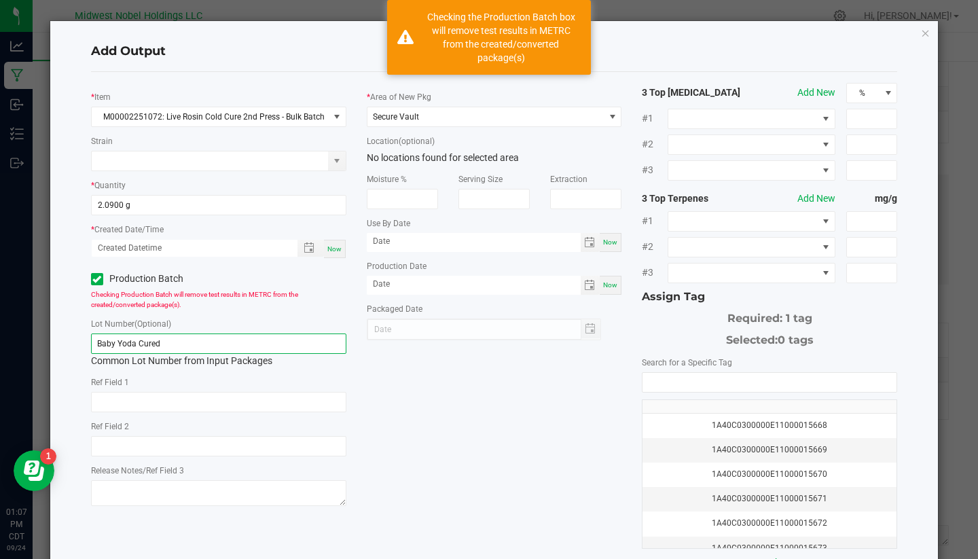
drag, startPoint x: 232, startPoint y: 342, endPoint x: 0, endPoint y: 327, distance: 232.9
click at [0, 327] on ngb-modal-window "Add Output * Item M00002251072: Live Rosin Cold Cure 2nd Press - Bulk Batch Str…" at bounding box center [494, 279] width 989 height 559
paste input "092425 - Bernscotti Cured Foodgrade"
drag, startPoint x: 193, startPoint y: 347, endPoint x: 134, endPoint y: 340, distance: 59.5
click at [132, 340] on input "092425 - Bernscotti Cured Foodgrade" at bounding box center [218, 344] width 255 height 20
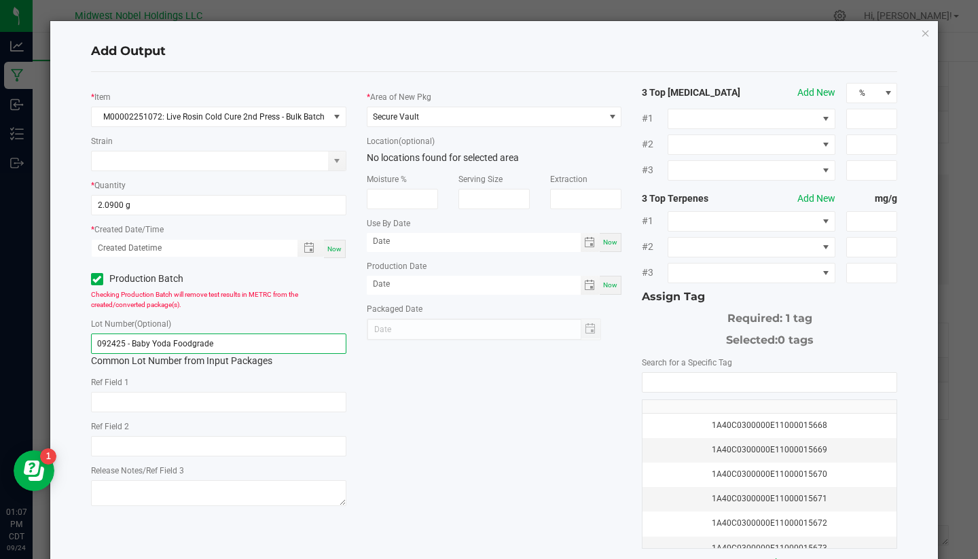
click at [217, 346] on input "092425 - Baby Yoda Foodgrade" at bounding box center [218, 344] width 255 height 20
type input "092425 - Baby Yoda Foodgrade 2nd"
click at [378, 392] on div "* Item M00002251072: Live Rosin Cold Cure 2nd Press - Bulk Batch Strain * Quant…" at bounding box center [495, 326] width 828 height 487
click at [607, 409] on div "* Item M00002251072: Live Rosin Cold Cure 2nd Press - Bulk Batch Strain * Quant…" at bounding box center [495, 326] width 828 height 487
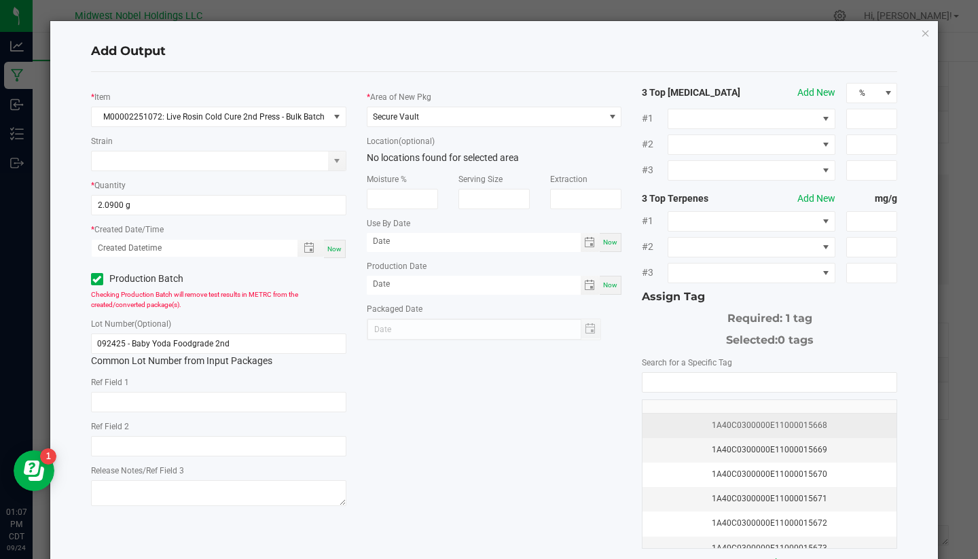
click at [764, 435] on td "1A40C0300000E11000015668" at bounding box center [770, 426] width 254 height 24
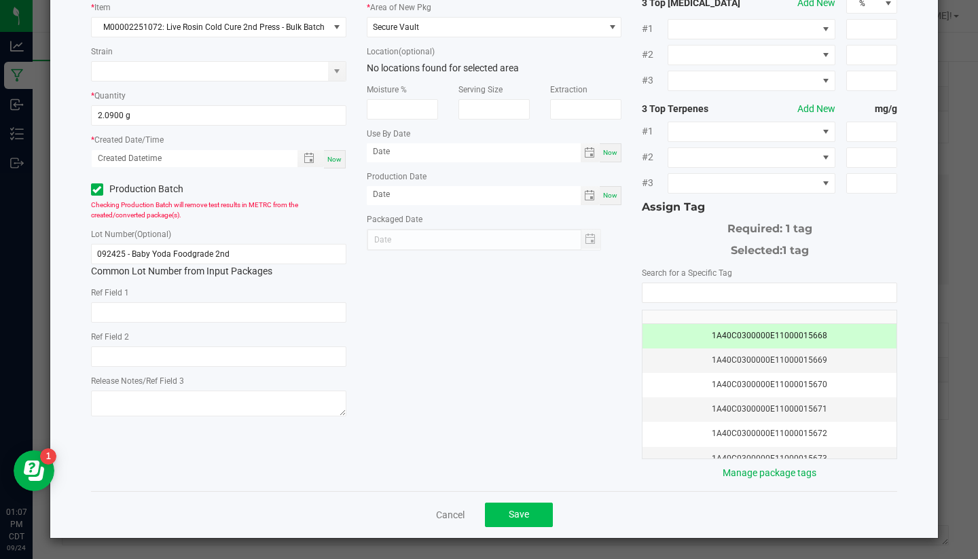
scroll to position [89, 0]
click at [517, 511] on span "Save" at bounding box center [519, 515] width 20 height 11
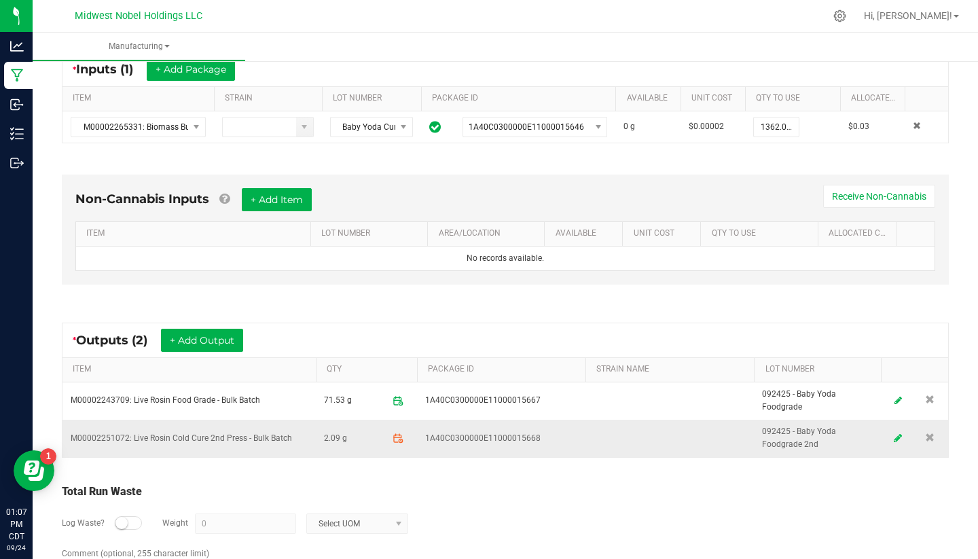
click at [899, 433] on icon at bounding box center [898, 438] width 8 height 10
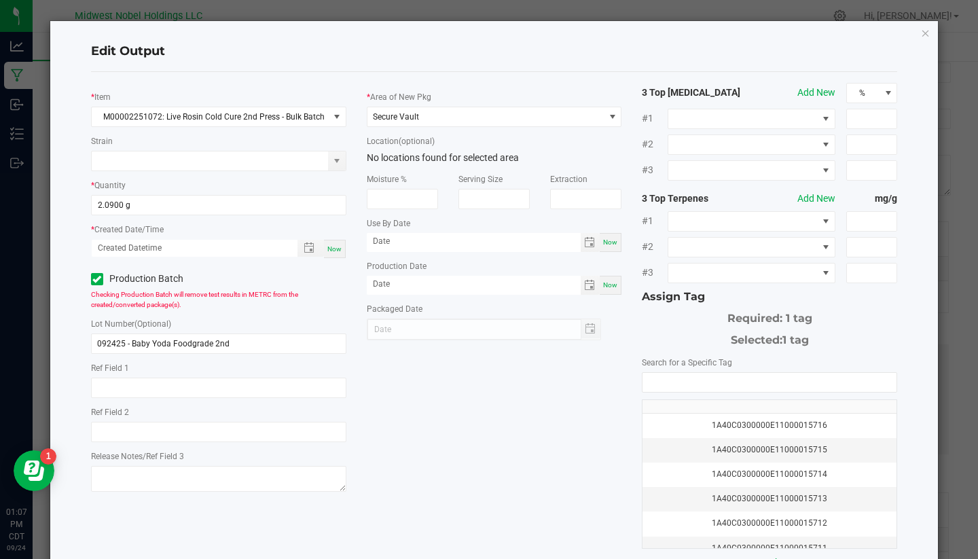
click at [337, 246] on span "Now" at bounding box center [334, 248] width 14 height 7
type input "09/24/2025 1:07 PM"
type input "[DATE]"
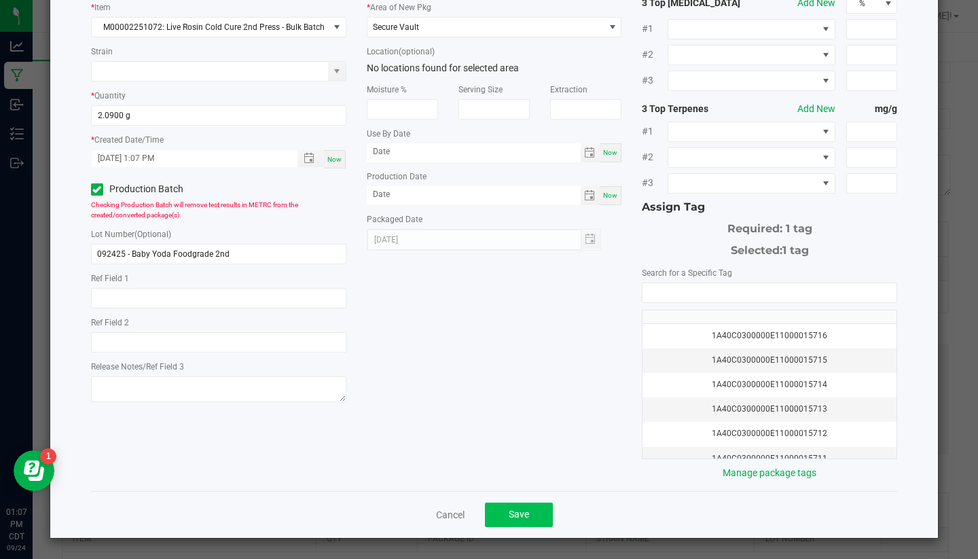
scroll to position [89, 0]
click at [537, 523] on button "Save" at bounding box center [519, 515] width 68 height 24
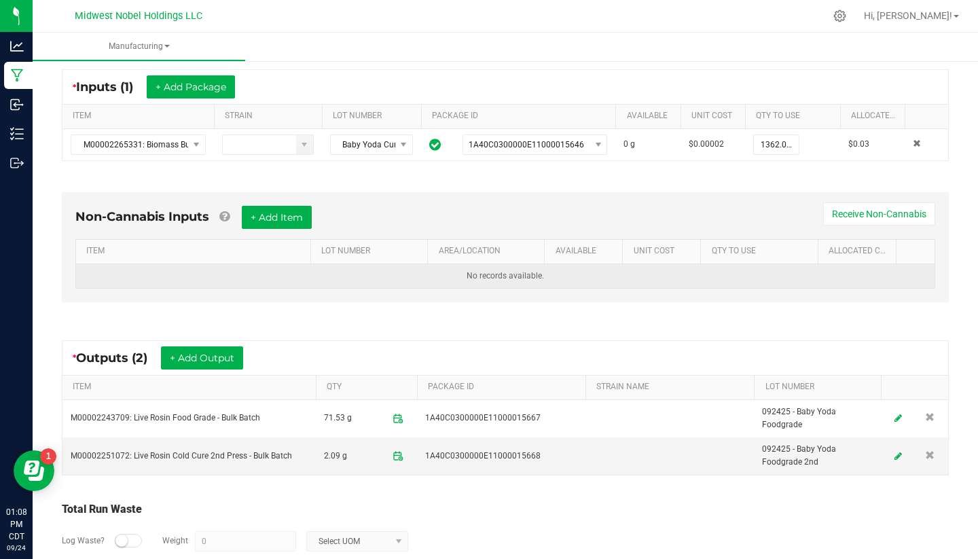
scroll to position [247, 0]
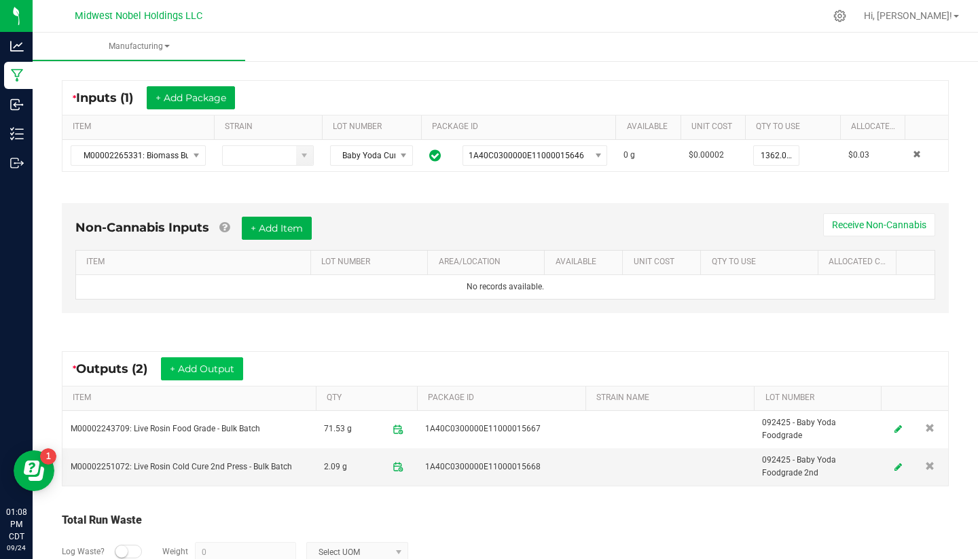
click at [190, 372] on button "+ Add Output" at bounding box center [202, 368] width 82 height 23
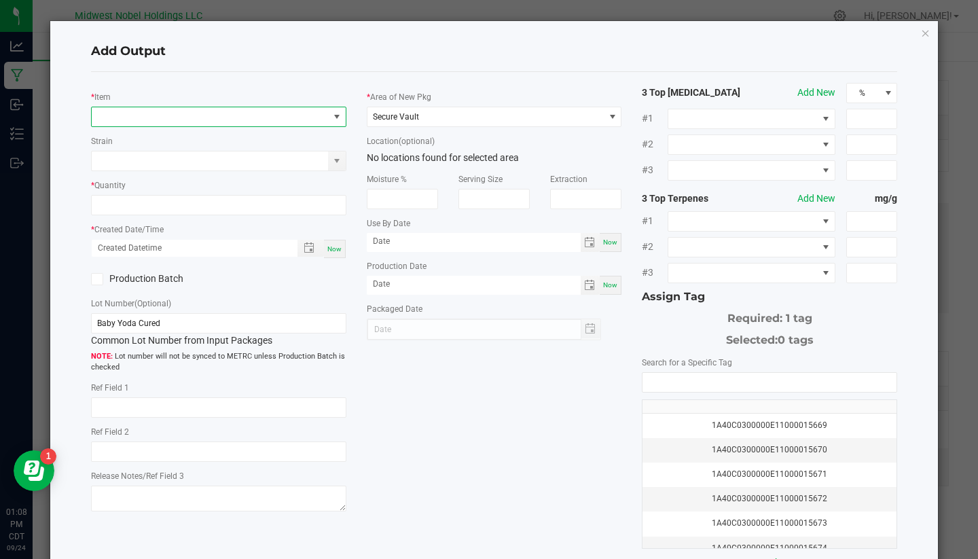
click at [213, 120] on span "NO DATA FOUND" at bounding box center [210, 116] width 237 height 19
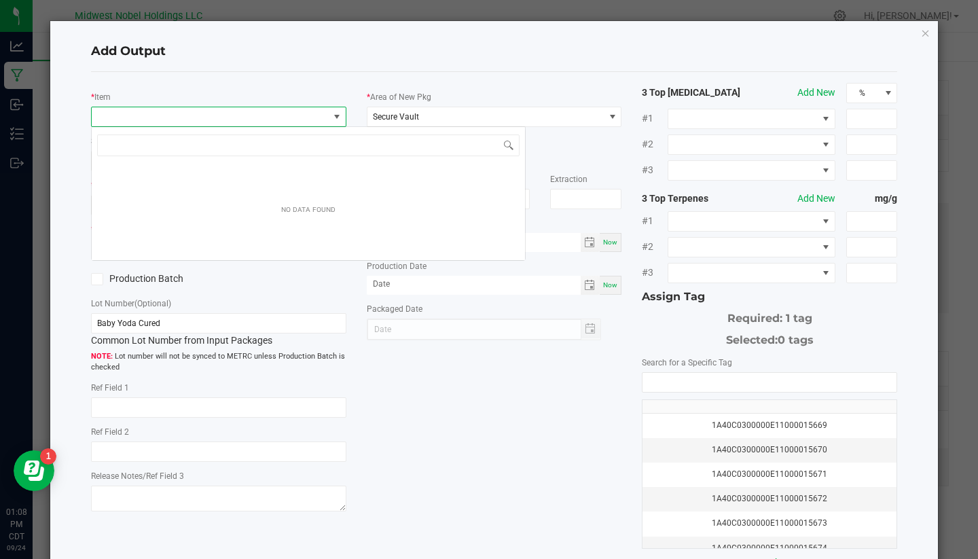
scroll to position [20, 255]
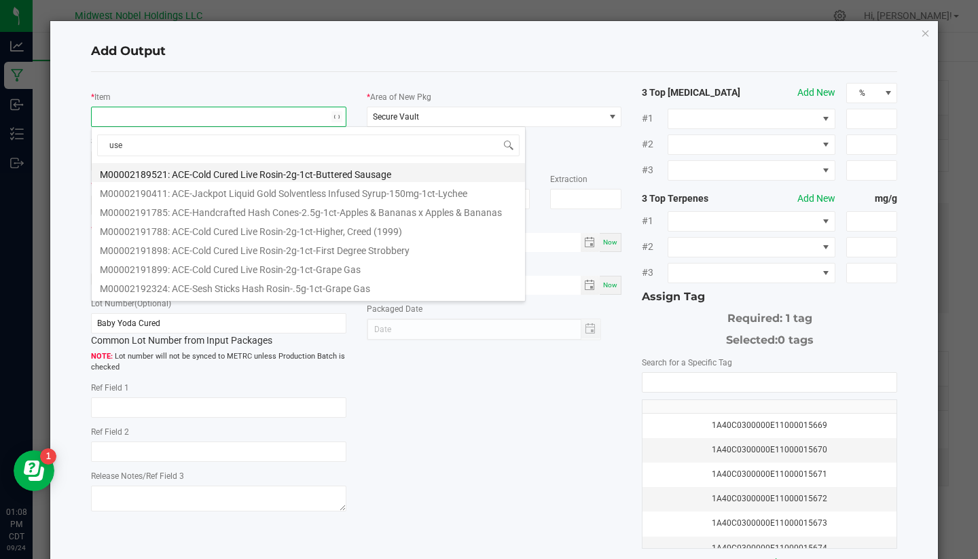
type input "used"
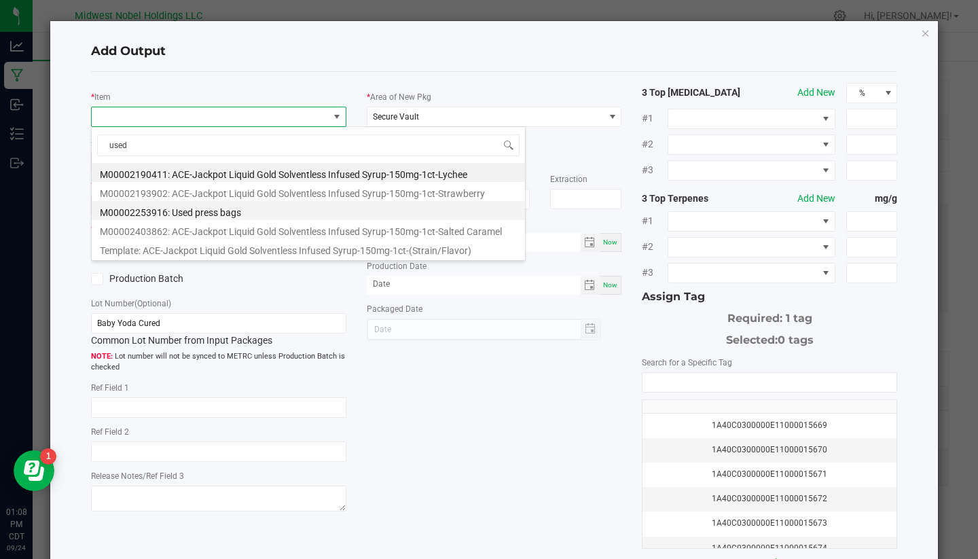
click at [261, 210] on li "M00002253916: Used press bags" at bounding box center [308, 210] width 433 height 19
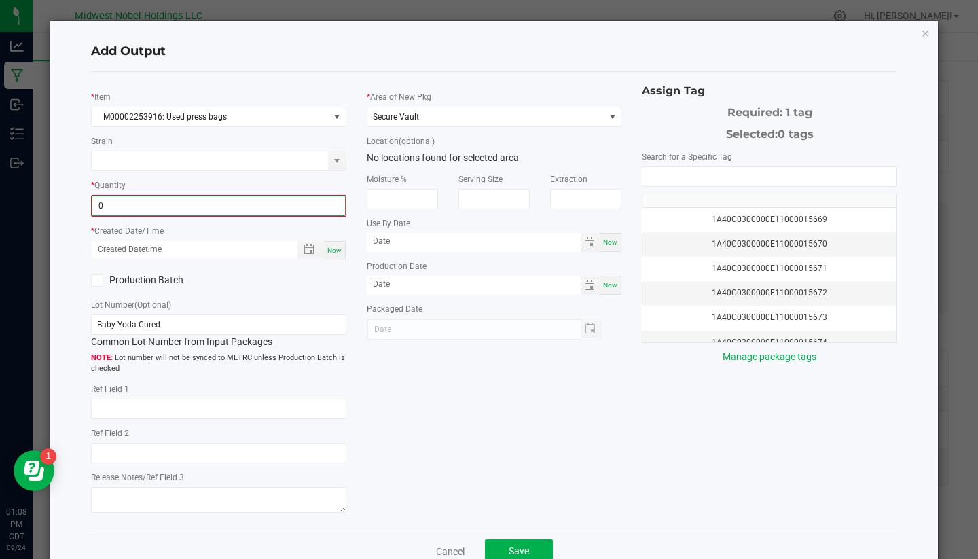
click at [149, 205] on input "0" at bounding box center [218, 205] width 253 height 19
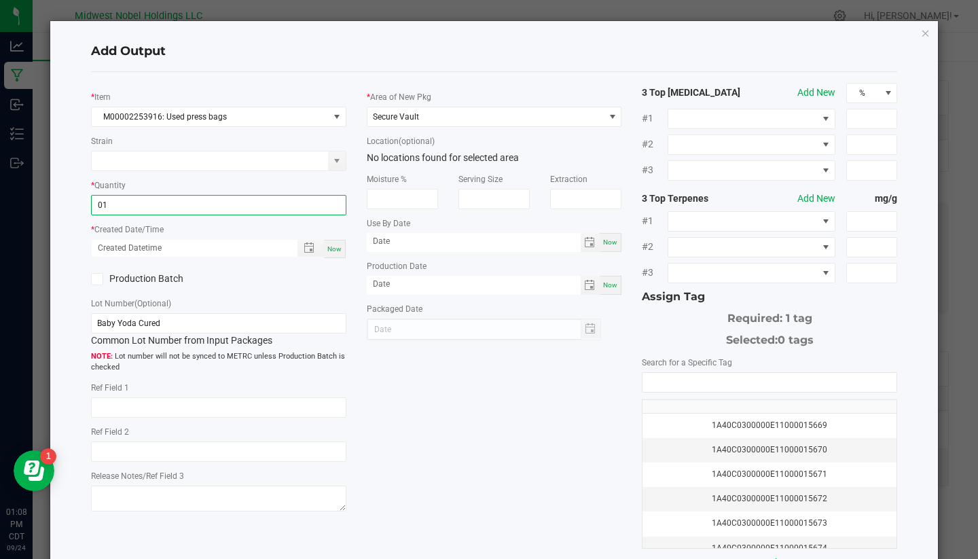
type input "0"
type input "111.0100 g"
click at [283, 289] on div "* Item M00002253916: Used press bags Strain * Quantity 111.0100 g * Created Dat…" at bounding box center [219, 299] width 276 height 433
click at [340, 249] on span "Now" at bounding box center [334, 248] width 14 height 7
type input "09/24/2025 1:08 PM"
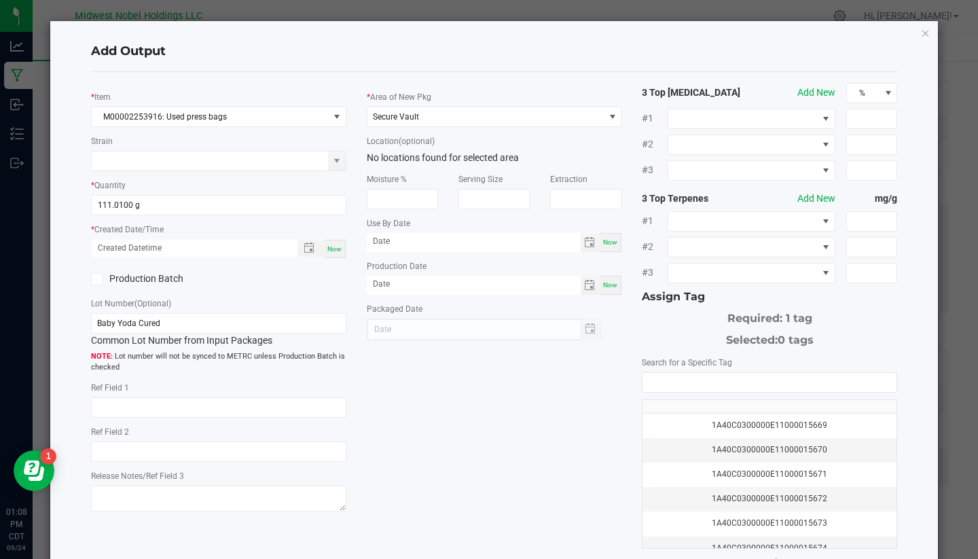
type input "[DATE]"
drag, startPoint x: 180, startPoint y: 317, endPoint x: 0, endPoint y: 300, distance: 180.9
click at [0, 301] on ngb-modal-window "Add Output * Item M00002253916: Used press bags Strain * Quantity 111.0100 g * …" at bounding box center [494, 279] width 989 height 559
drag, startPoint x: 190, startPoint y: 323, endPoint x: 0, endPoint y: 305, distance: 190.4
click at [0, 307] on ngb-modal-window "Add Output * Item M00002253916: Used press bags Strain * Quantity 111.0100 g * …" at bounding box center [494, 279] width 989 height 559
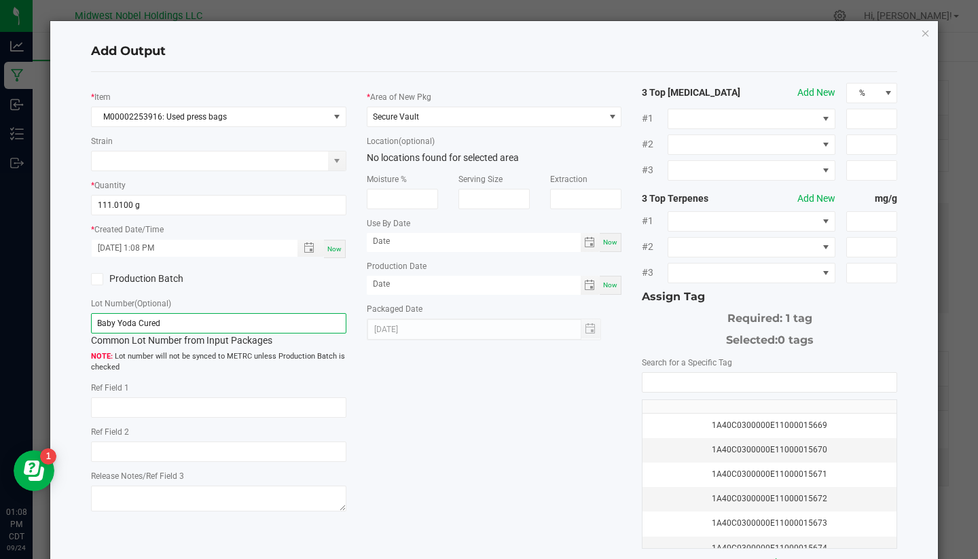
paste input "092425 - Bernscotti Cured Foodgrade"
click at [224, 323] on input "092425 - Bernscotti Cured Foodgrade" at bounding box center [218, 323] width 255 height 20
drag, startPoint x: 238, startPoint y: 324, endPoint x: 132, endPoint y: 324, distance: 106.0
click at [132, 324] on input "092425 - Bernscotti Cured Foodgrade" at bounding box center [218, 323] width 255 height 20
type input "092425 - Used Press Bags"
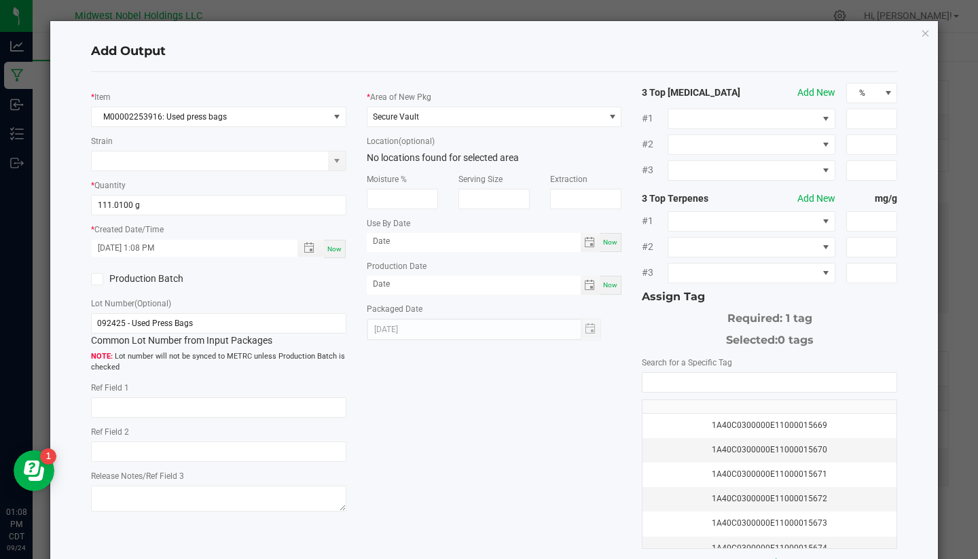
click at [544, 427] on div "* Item M00002253916: Used press bags Strain * Quantity 111.0100 g * Created Dat…" at bounding box center [495, 326] width 828 height 487
click at [711, 421] on div "1A40C0300000E11000015669" at bounding box center [770, 425] width 238 height 13
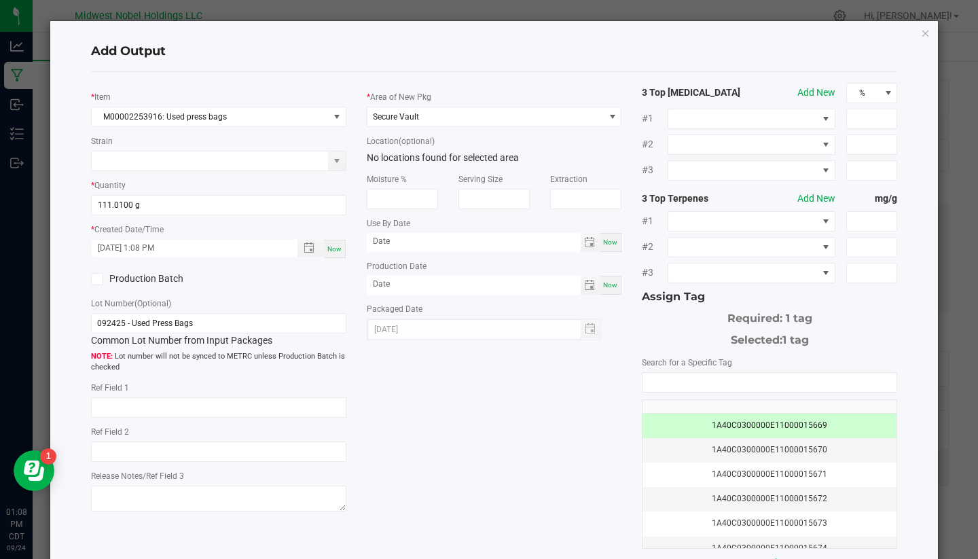
click at [171, 281] on label "Production Batch" at bounding box center [150, 279] width 118 height 14
click at [0, 0] on input "Production Batch" at bounding box center [0, 0] width 0 height 0
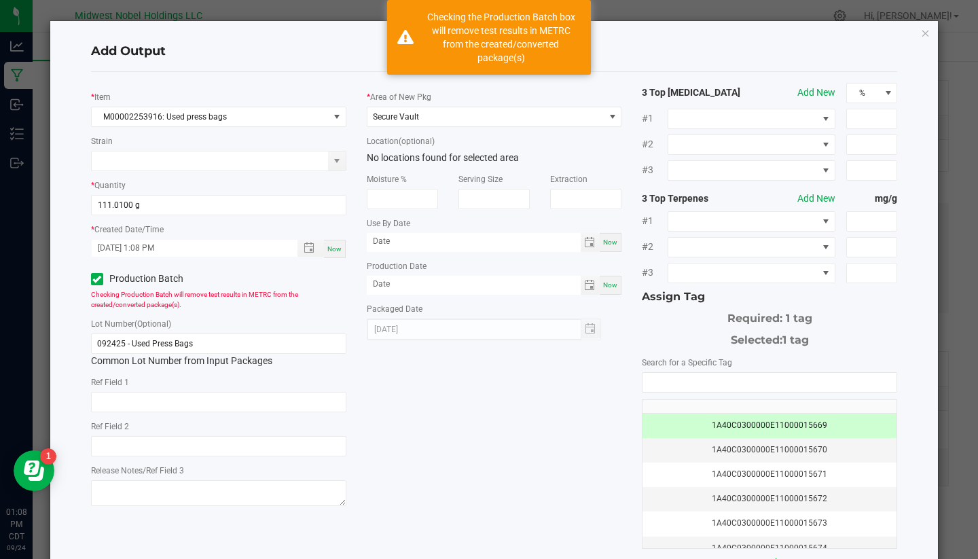
scroll to position [0, 0]
click at [562, 113] on span "Secure Vault" at bounding box center [486, 116] width 237 height 19
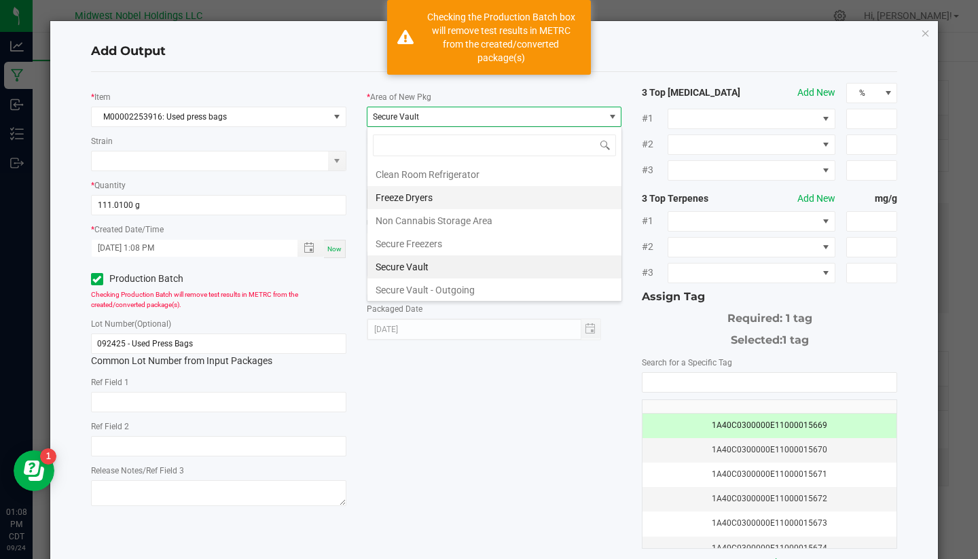
scroll to position [20, 255]
click at [503, 248] on li "Secure Freezers" at bounding box center [495, 243] width 254 height 23
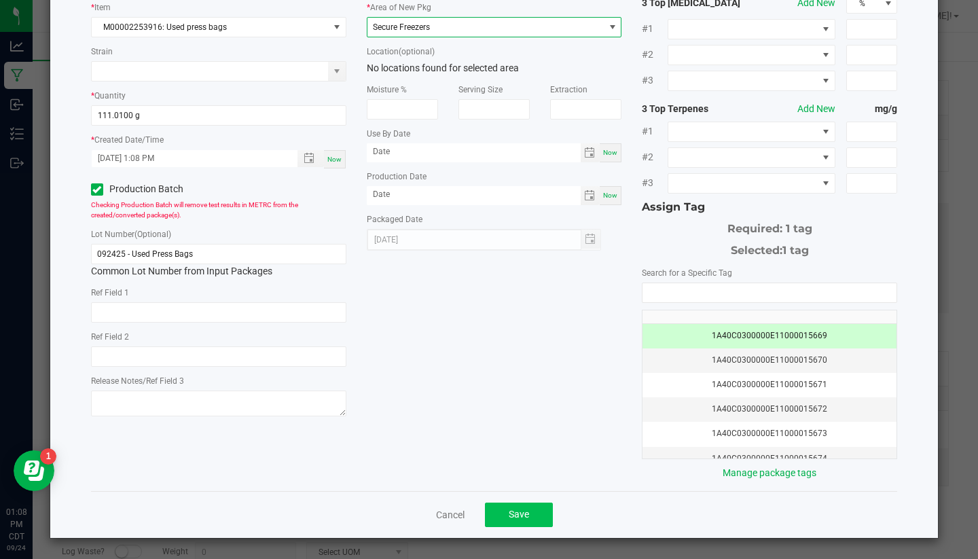
scroll to position [89, 0]
click at [525, 520] on button "Save" at bounding box center [519, 515] width 68 height 24
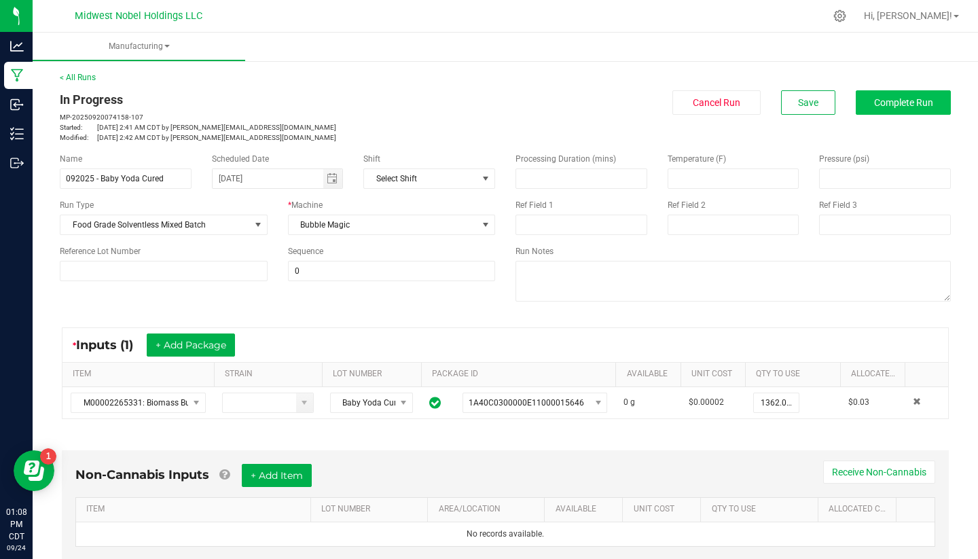
scroll to position [0, 0]
click at [917, 99] on span "Complete Run" at bounding box center [903, 102] width 59 height 11
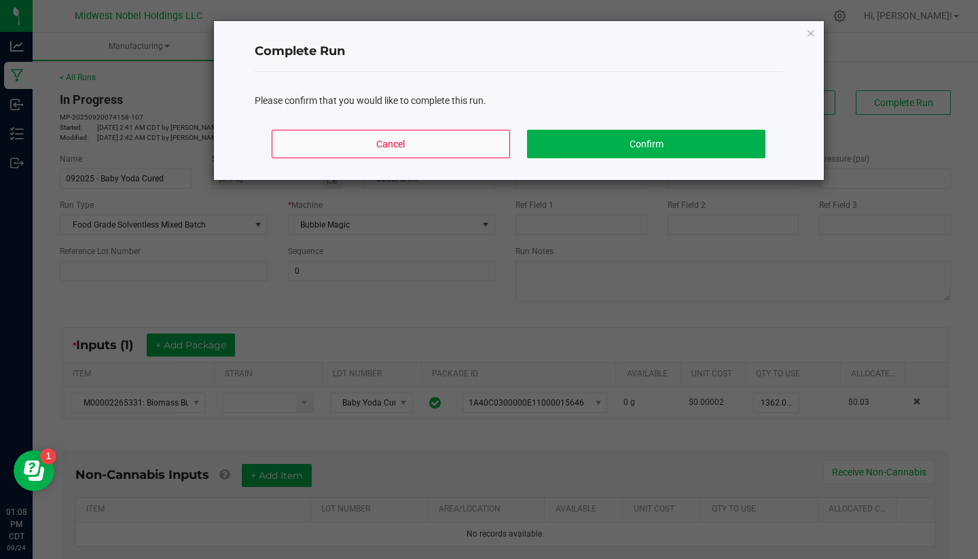
click at [441, 139] on button "Cancel" at bounding box center [391, 144] width 238 height 29
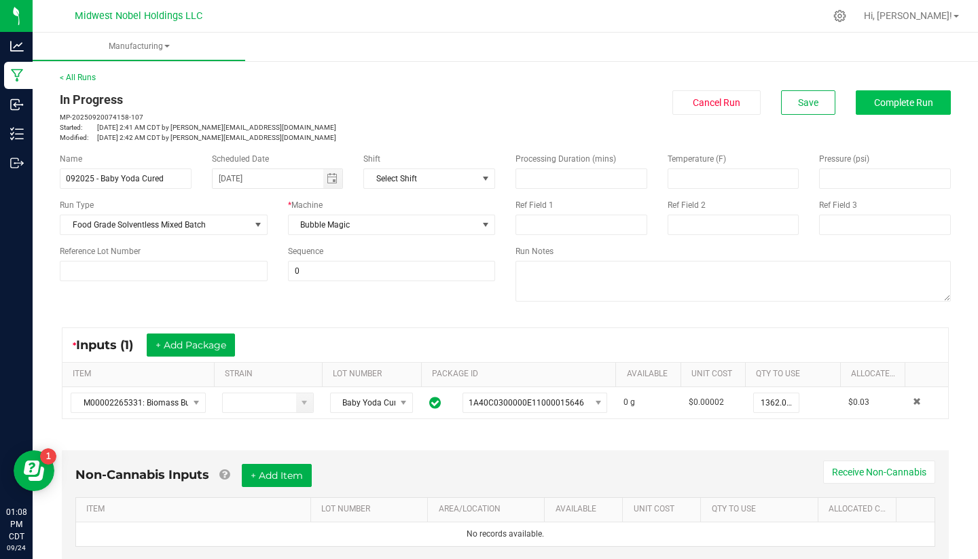
click at [901, 112] on button "Complete Run" at bounding box center [903, 102] width 95 height 24
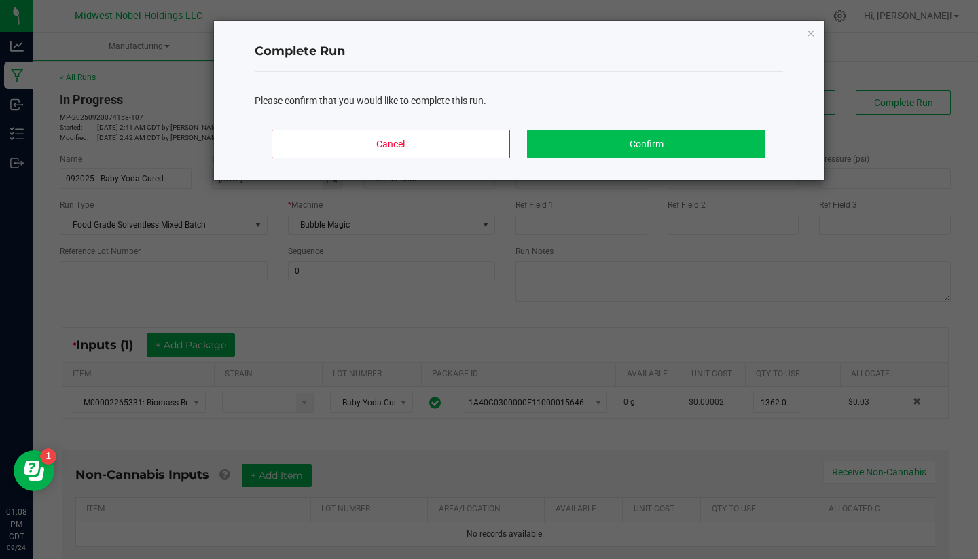
click at [717, 145] on button "Confirm" at bounding box center [646, 144] width 238 height 29
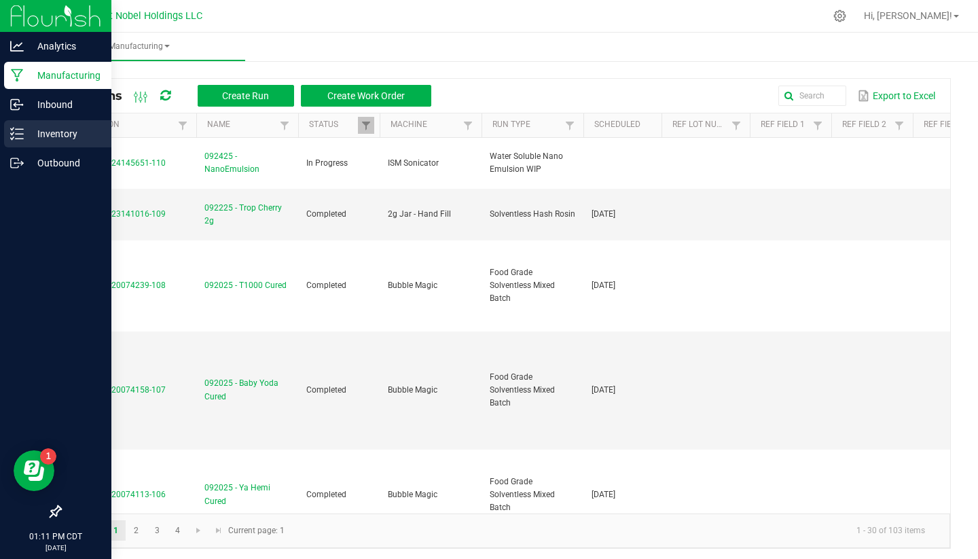
click at [56, 130] on p "Inventory" at bounding box center [65, 134] width 82 height 16
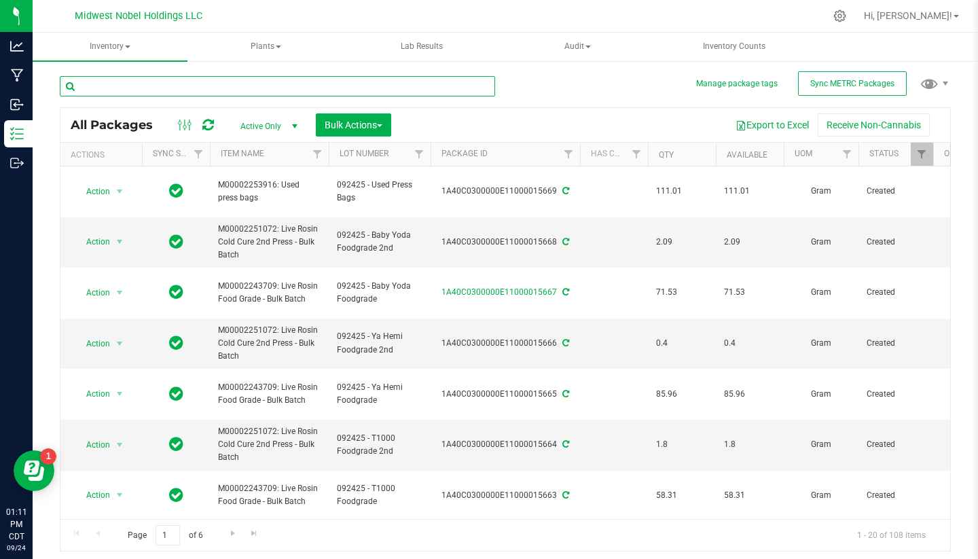
click at [208, 81] on input "text" at bounding box center [278, 86] width 436 height 20
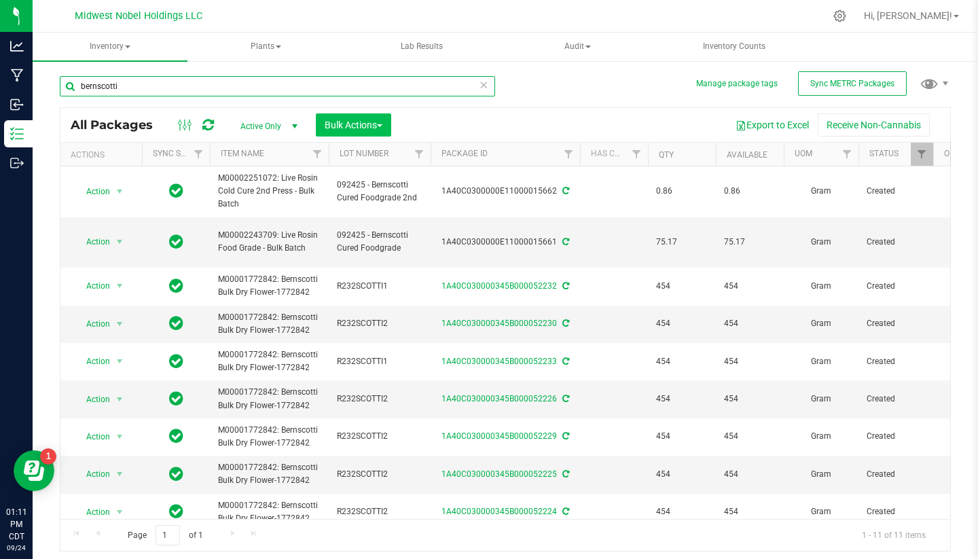
type input "bernscotti"
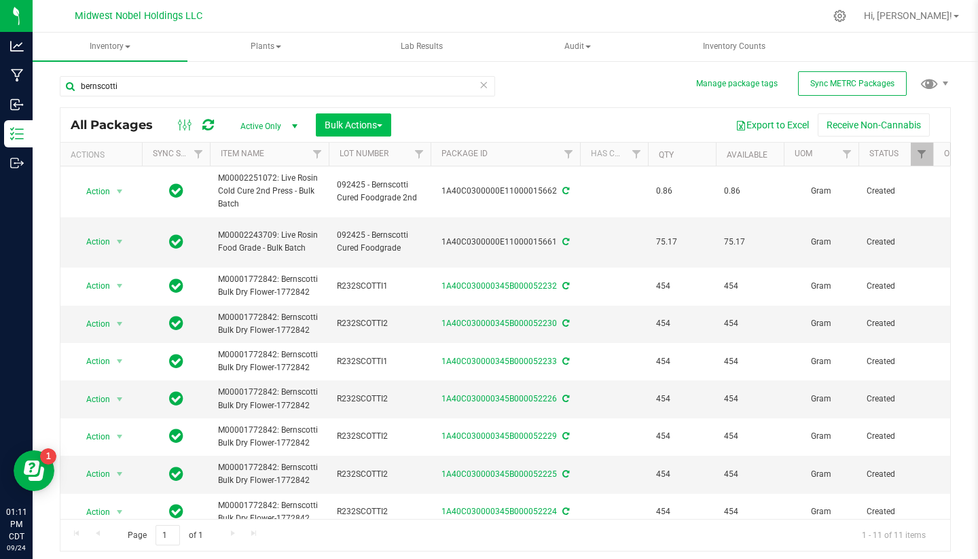
click at [348, 126] on span "Bulk Actions" at bounding box center [354, 125] width 58 height 11
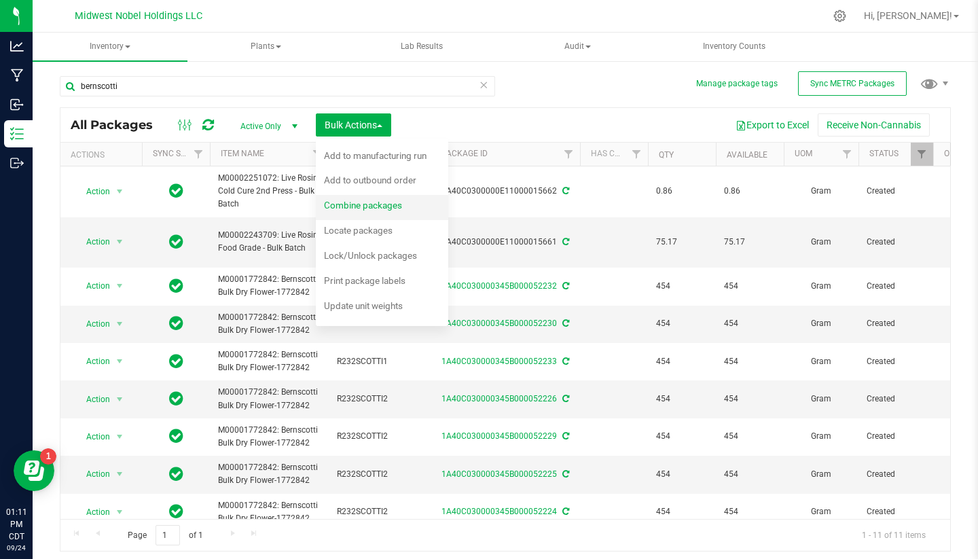
click at [395, 200] on span "Combine packages" at bounding box center [363, 205] width 78 height 11
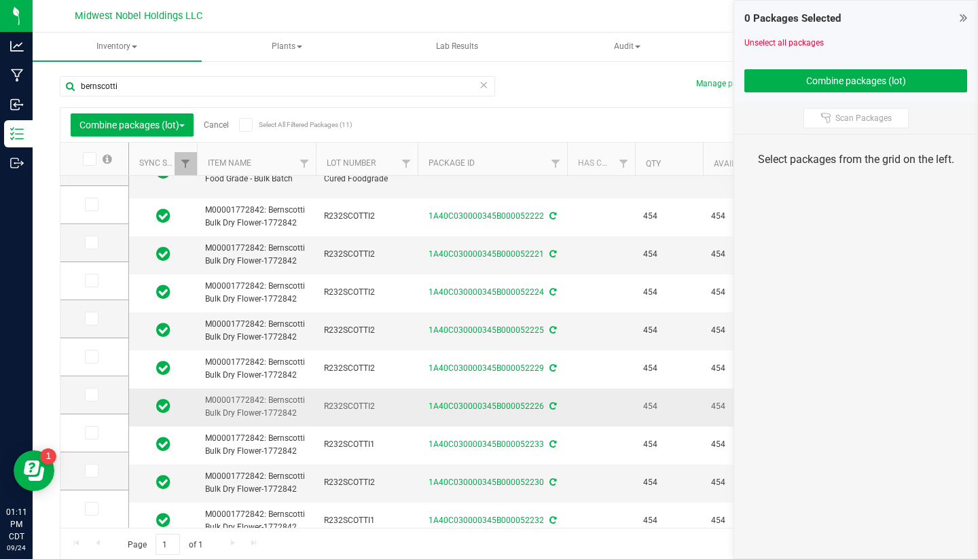
scroll to position [79, 0]
click at [86, 509] on icon at bounding box center [90, 509] width 9 height 0
click at [0, 0] on input "checkbox" at bounding box center [0, 0] width 0 height 0
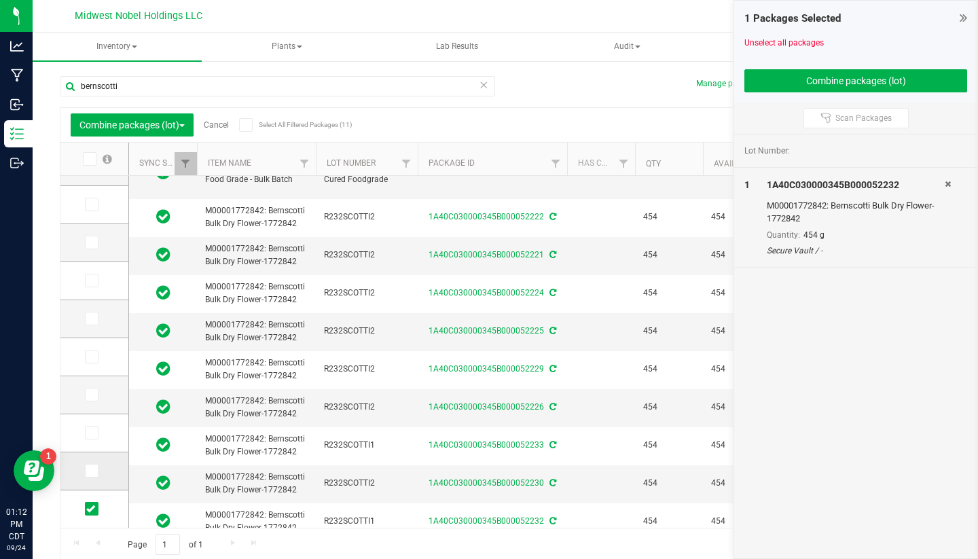
click at [85, 477] on span at bounding box center [92, 471] width 14 height 14
click at [0, 0] on input "checkbox" at bounding box center [0, 0] width 0 height 0
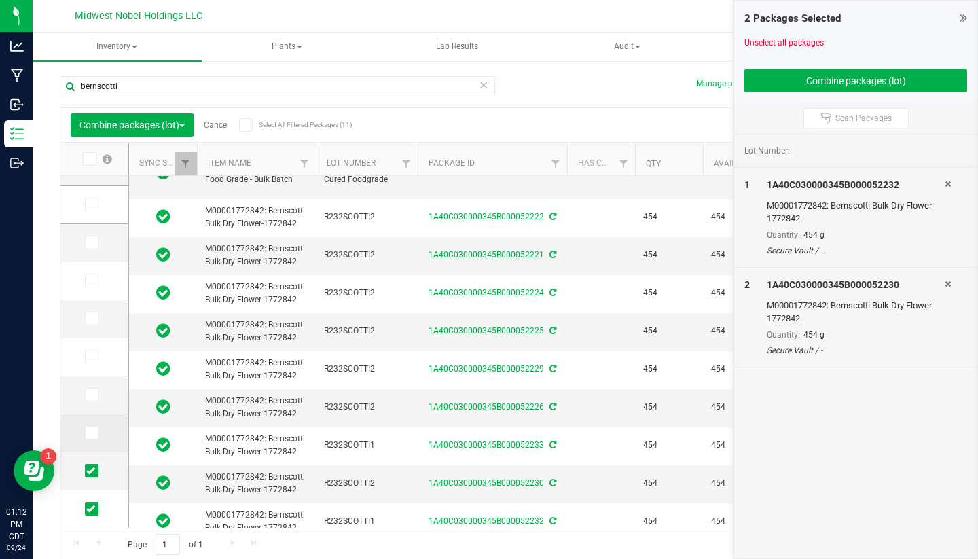
click at [86, 433] on icon at bounding box center [90, 433] width 9 height 0
click at [0, 0] on input "checkbox" at bounding box center [0, 0] width 0 height 0
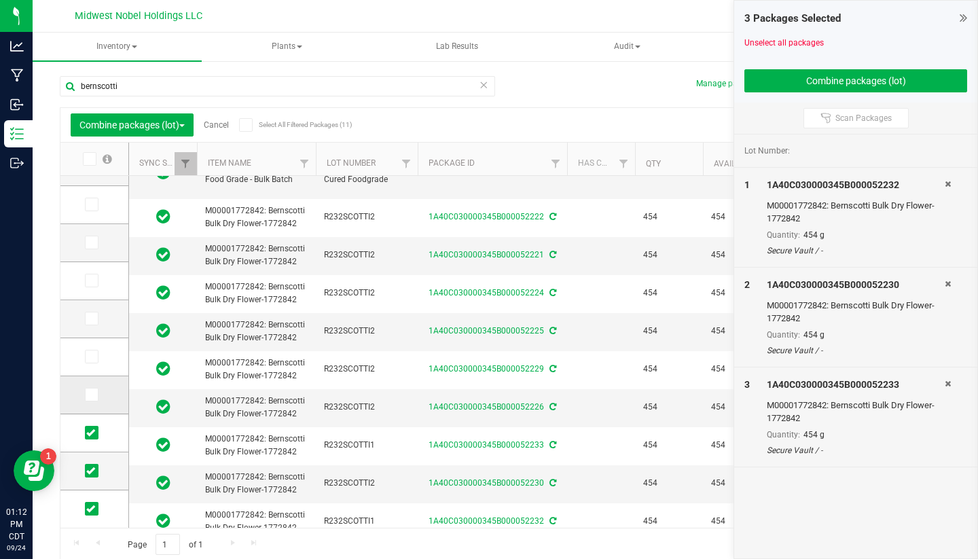
click at [86, 395] on icon at bounding box center [90, 395] width 9 height 0
click at [0, 0] on input "checkbox" at bounding box center [0, 0] width 0 height 0
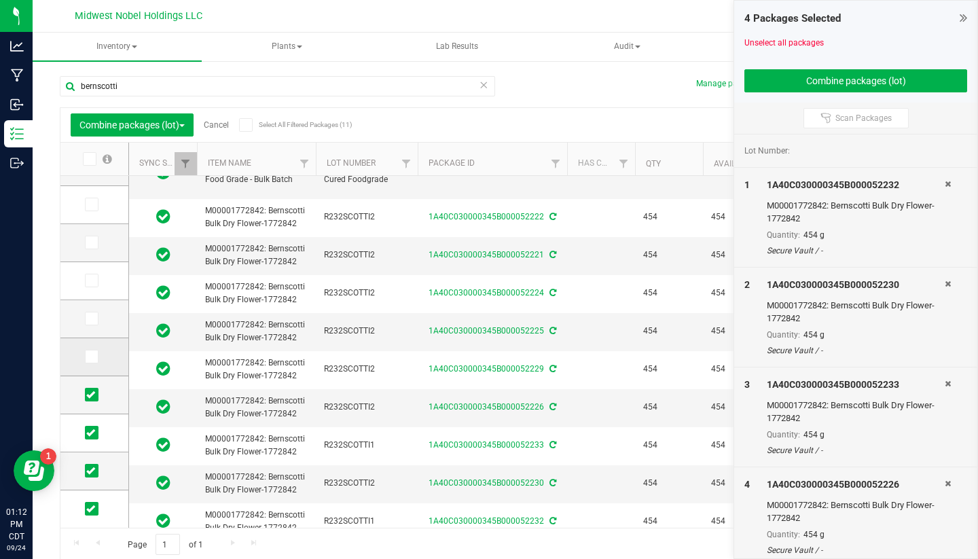
click at [86, 357] on icon at bounding box center [90, 357] width 9 height 0
click at [0, 0] on input "checkbox" at bounding box center [0, 0] width 0 height 0
click at [86, 319] on icon at bounding box center [90, 319] width 9 height 0
click at [0, 0] on input "checkbox" at bounding box center [0, 0] width 0 height 0
click at [86, 281] on icon at bounding box center [90, 281] width 9 height 0
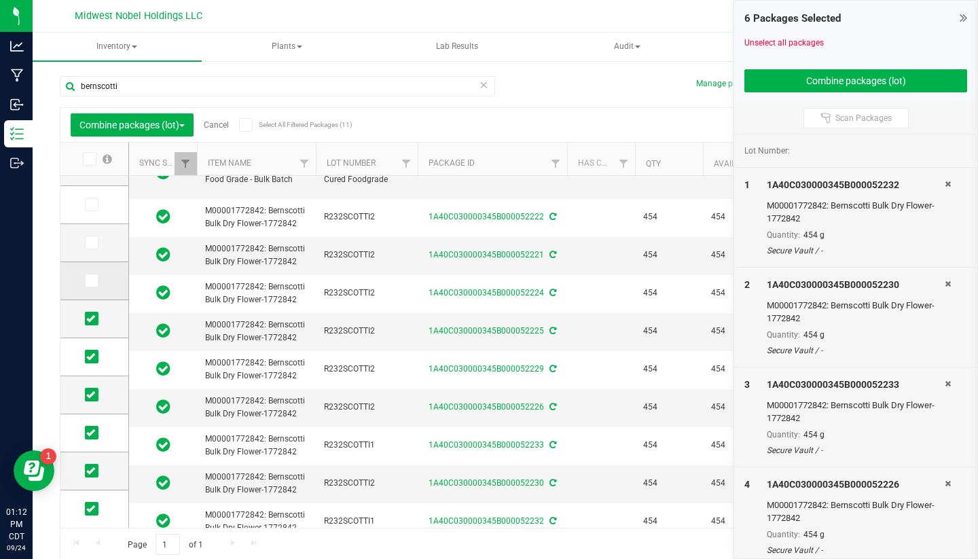
click at [0, 0] on input "checkbox" at bounding box center [0, 0] width 0 height 0
click at [86, 243] on icon at bounding box center [90, 243] width 9 height 0
click at [0, 0] on input "checkbox" at bounding box center [0, 0] width 0 height 0
click at [77, 217] on td at bounding box center [94, 205] width 68 height 38
click at [86, 205] on icon at bounding box center [90, 205] width 9 height 0
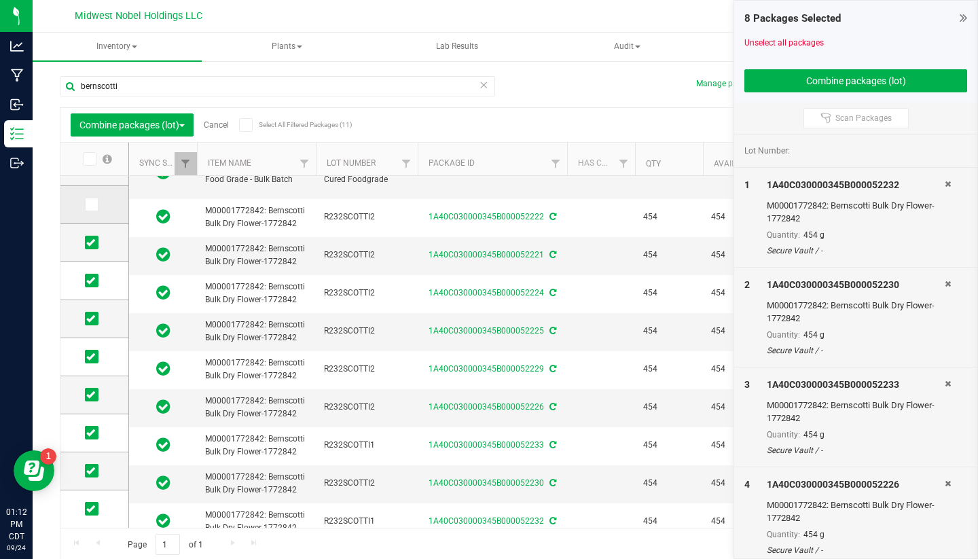
click at [0, 0] on input "checkbox" at bounding box center [0, 0] width 0 height 0
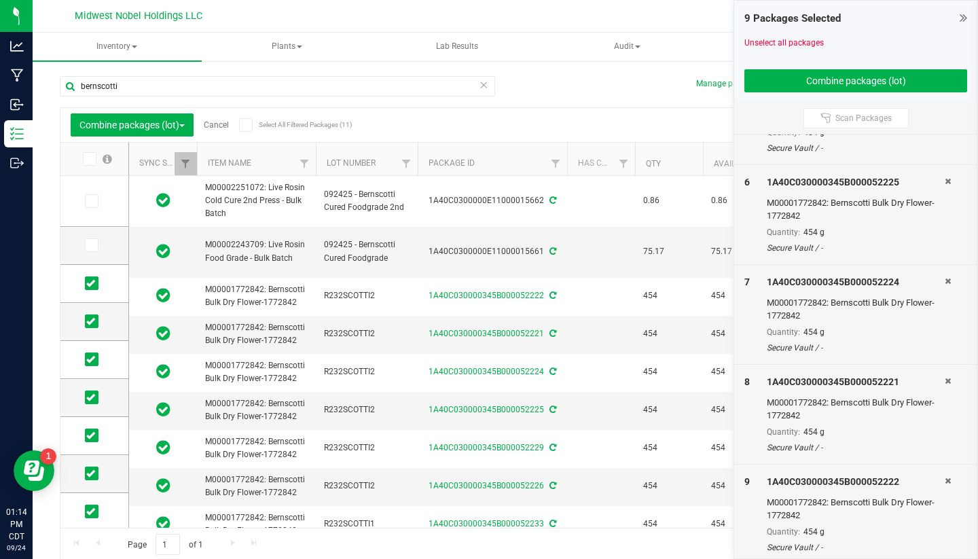
scroll to position [501, 0]
click at [915, 79] on button "Combine packages (lot)" at bounding box center [856, 80] width 223 height 23
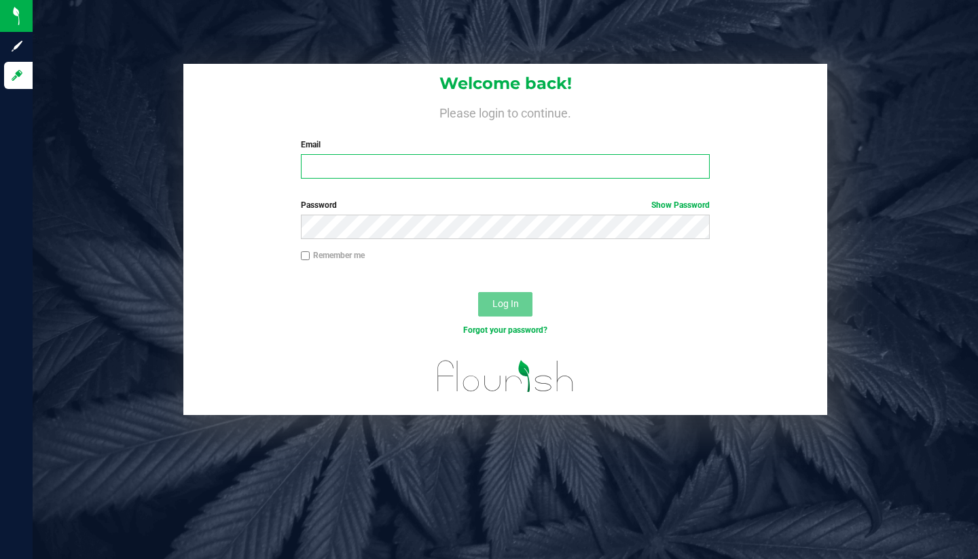
type input "[PERSON_NAME][EMAIL_ADDRESS][DOMAIN_NAME]"
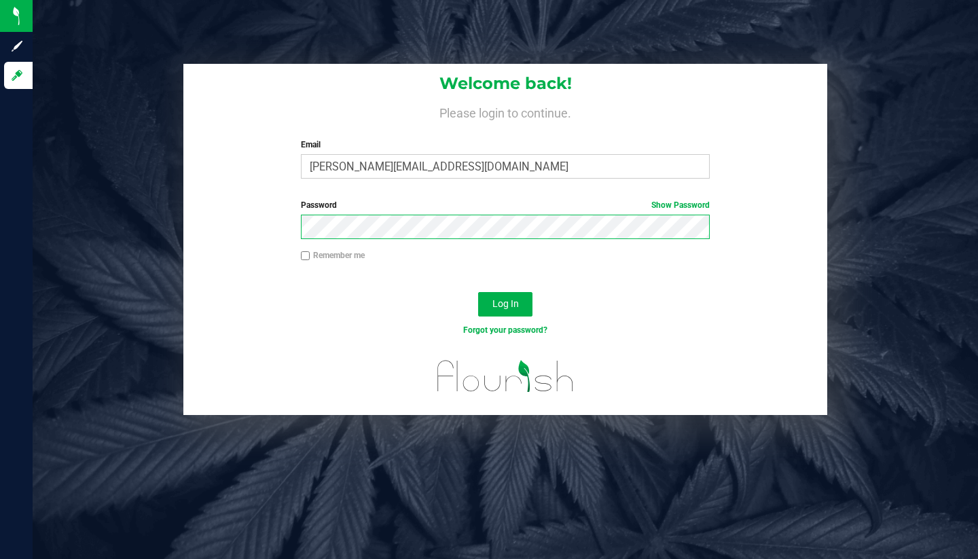
click at [506, 303] on button "Log In" at bounding box center [505, 304] width 54 height 24
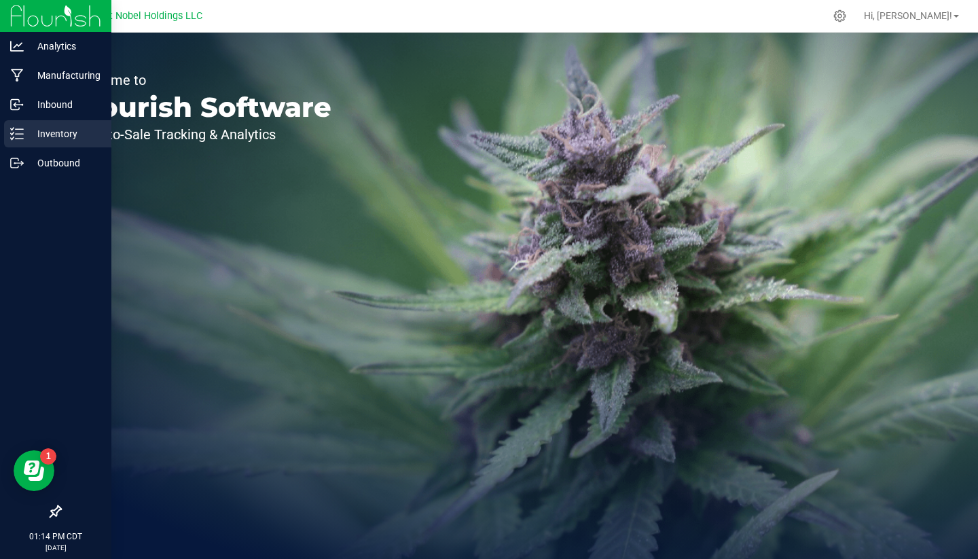
click at [67, 131] on p "Inventory" at bounding box center [65, 134] width 82 height 16
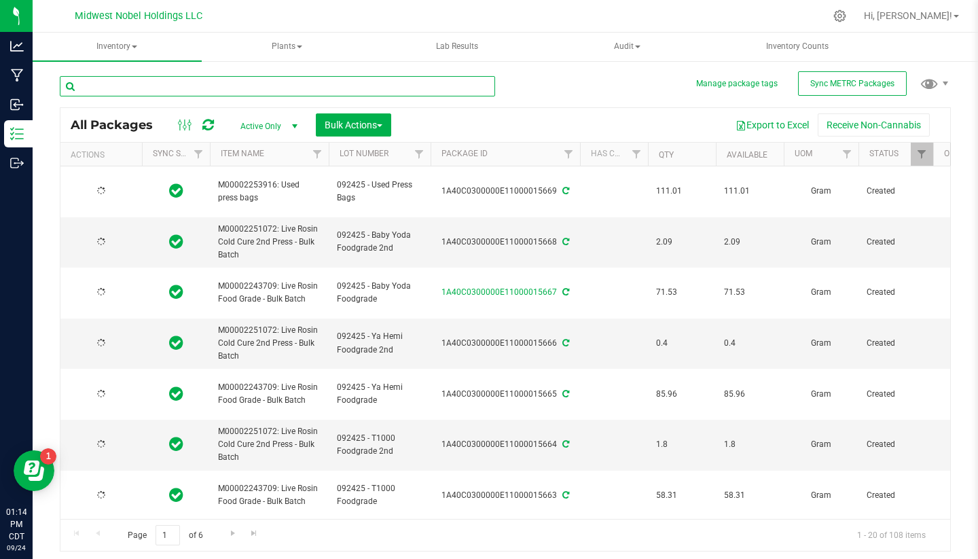
click at [229, 90] on input "text" at bounding box center [278, 86] width 436 height 20
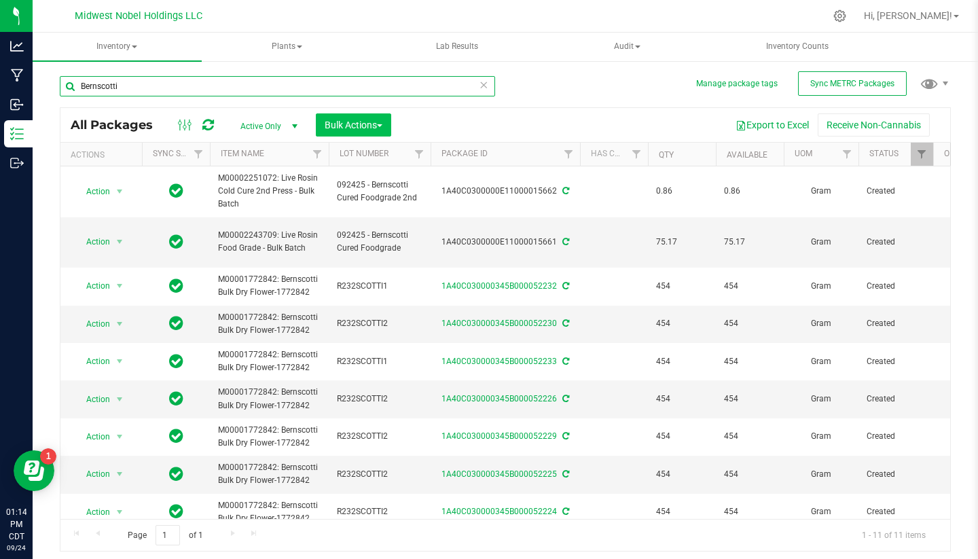
type input "Bernscotti"
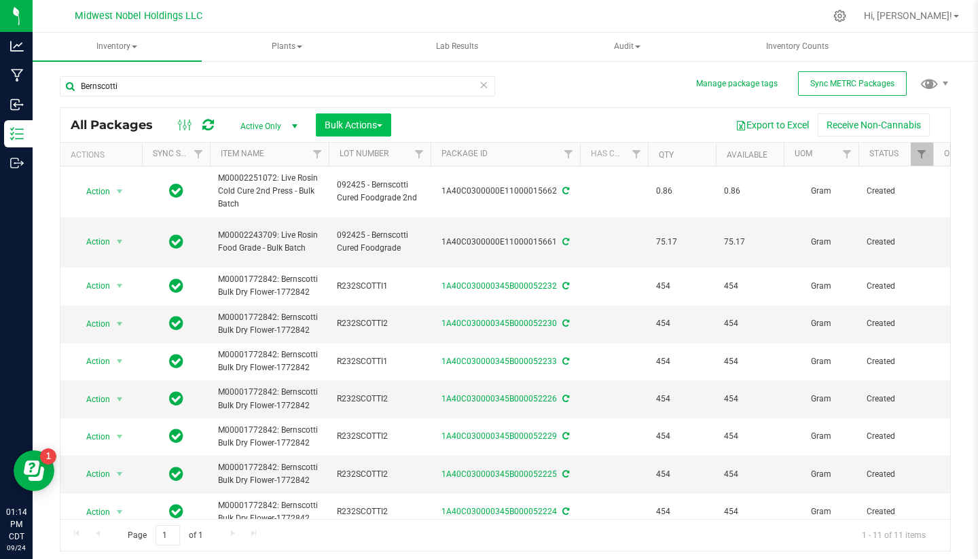
click at [378, 120] on span "Bulk Actions" at bounding box center [354, 125] width 58 height 11
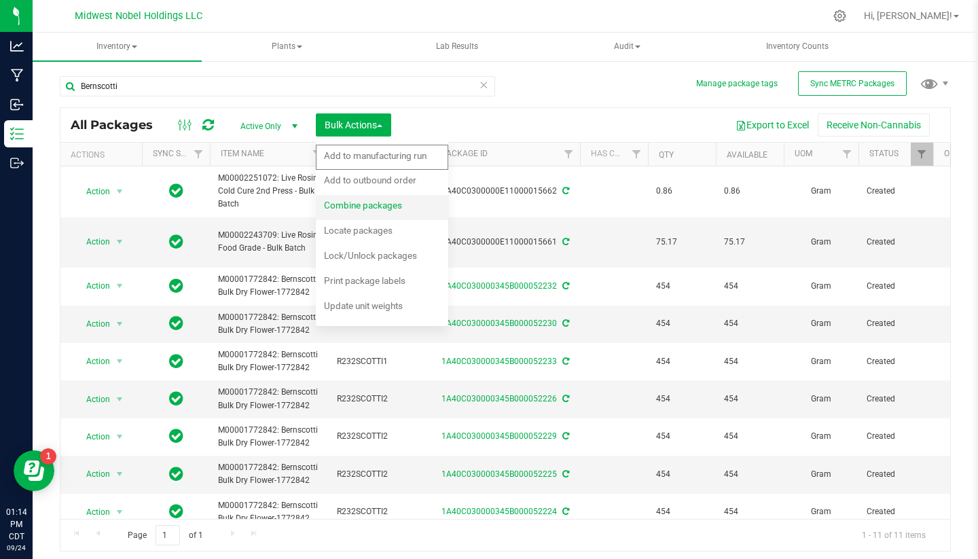
click at [406, 205] on div "Combine packages" at bounding box center [372, 207] width 96 height 22
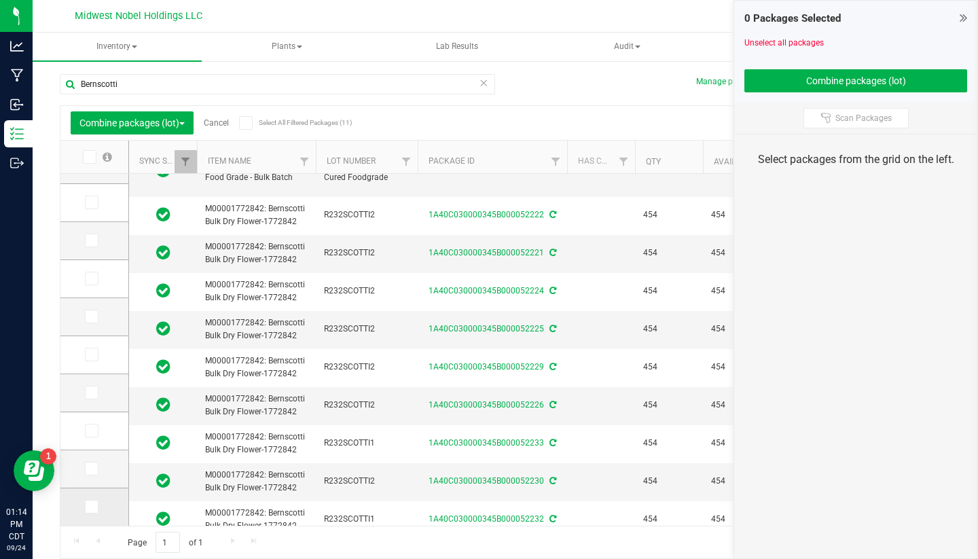
scroll to position [2, 0]
click at [77, 499] on td at bounding box center [94, 507] width 68 height 37
click at [86, 507] on icon at bounding box center [90, 507] width 9 height 0
click at [0, 0] on input "checkbox" at bounding box center [0, 0] width 0 height 0
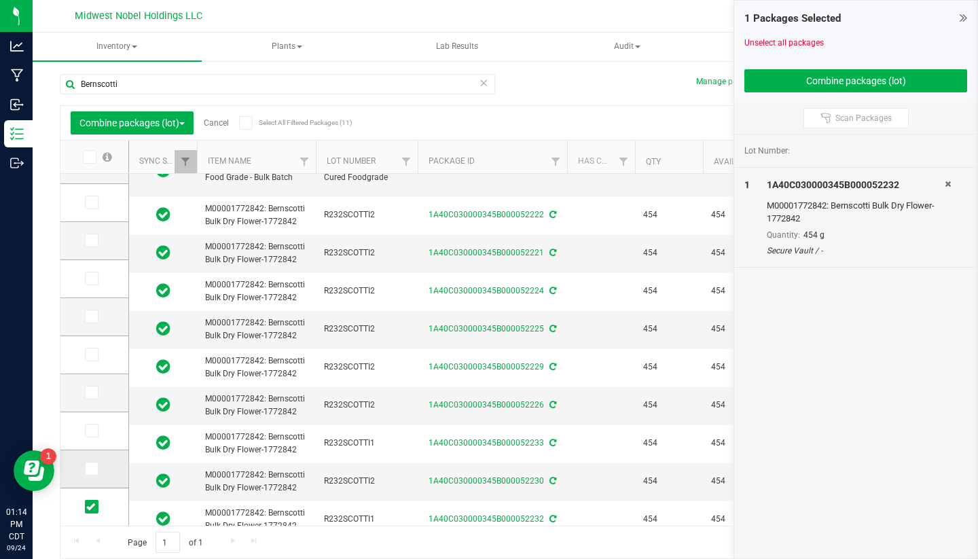
click at [86, 469] on icon at bounding box center [90, 469] width 9 height 0
click at [0, 0] on input "checkbox" at bounding box center [0, 0] width 0 height 0
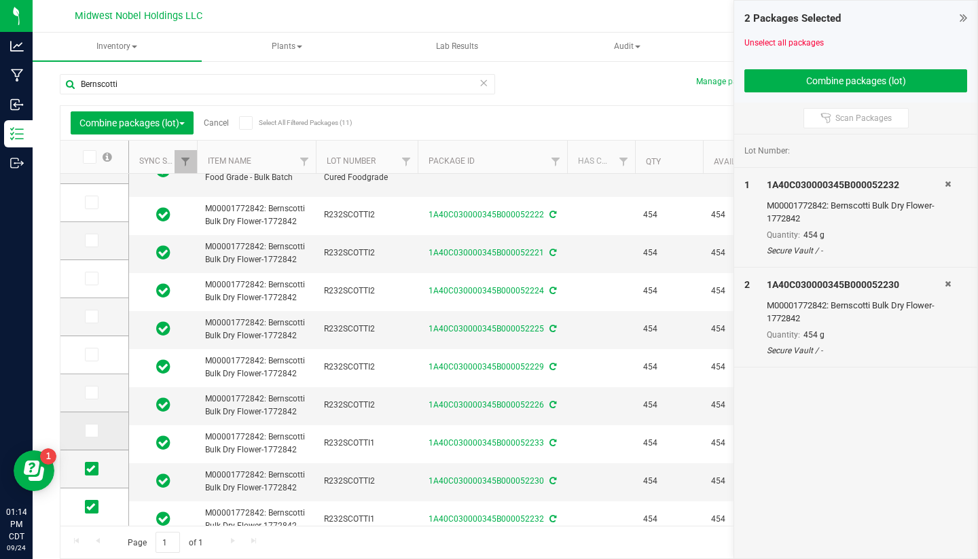
click at [85, 433] on label at bounding box center [95, 431] width 20 height 14
click at [0, 0] on input "checkbox" at bounding box center [0, 0] width 0 height 0
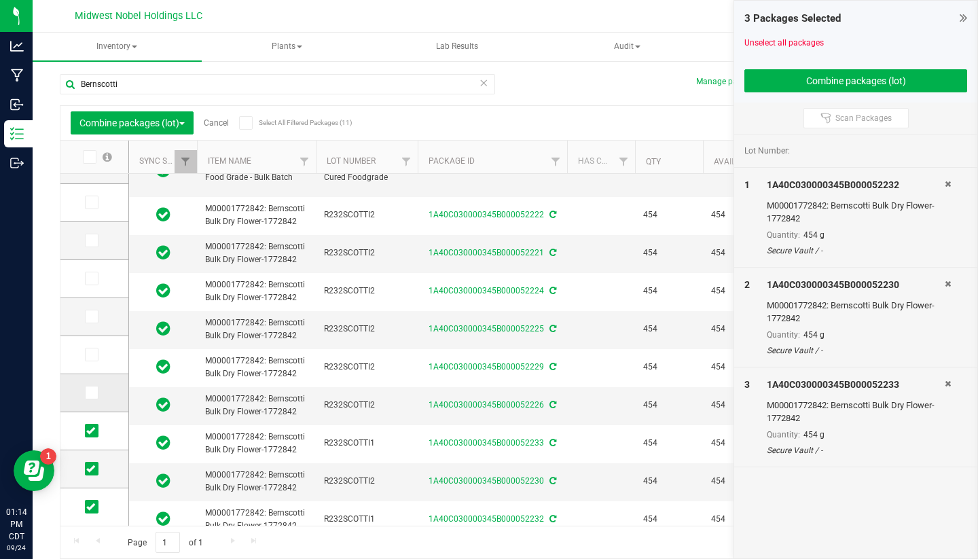
click at [85, 398] on span at bounding box center [92, 393] width 14 height 14
click at [0, 0] on input "checkbox" at bounding box center [0, 0] width 0 height 0
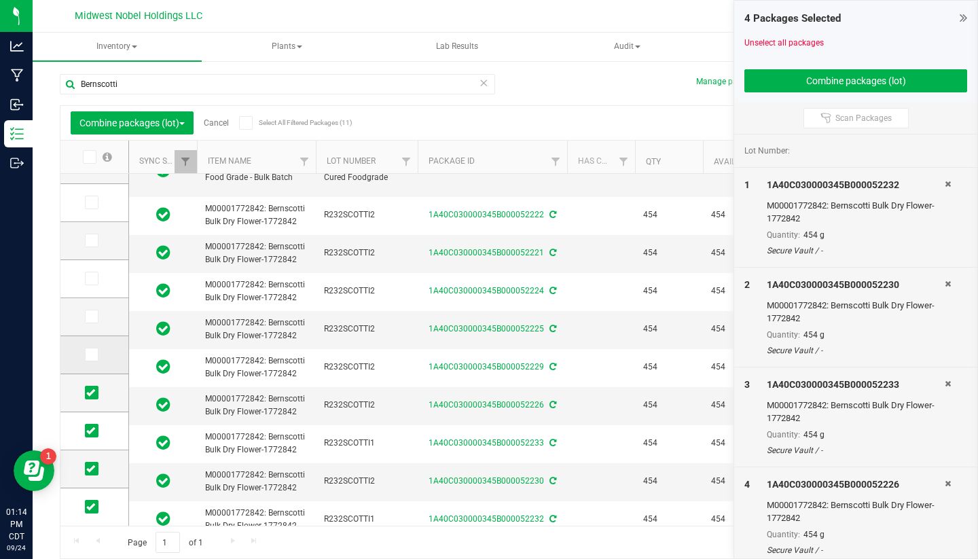
click at [85, 348] on span at bounding box center [92, 355] width 14 height 14
click at [0, 0] on input "checkbox" at bounding box center [0, 0] width 0 height 0
click at [86, 317] on icon at bounding box center [90, 317] width 9 height 0
click at [0, 0] on input "checkbox" at bounding box center [0, 0] width 0 height 0
click at [86, 279] on icon at bounding box center [90, 279] width 9 height 0
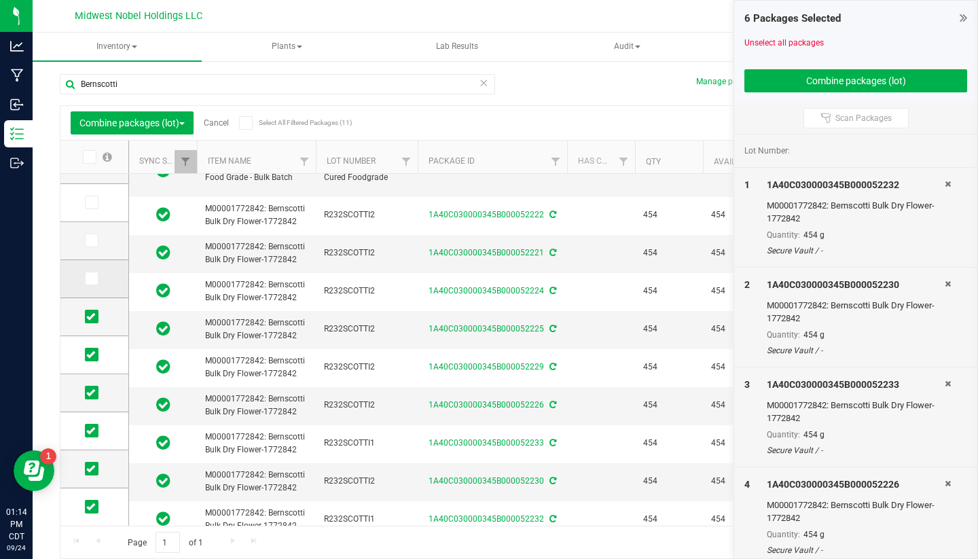
click at [0, 0] on input "checkbox" at bounding box center [0, 0] width 0 height 0
click at [78, 233] on td at bounding box center [94, 241] width 68 height 38
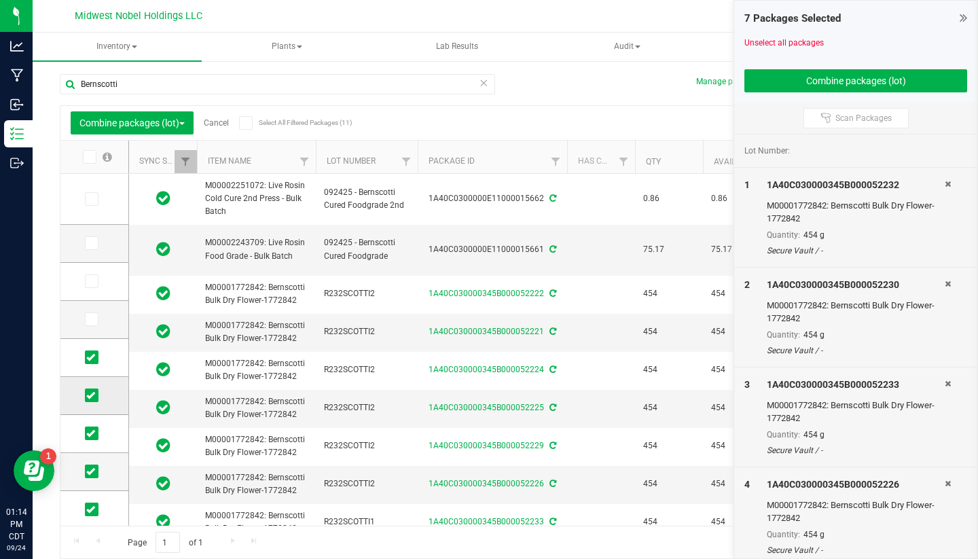
scroll to position [0, 0]
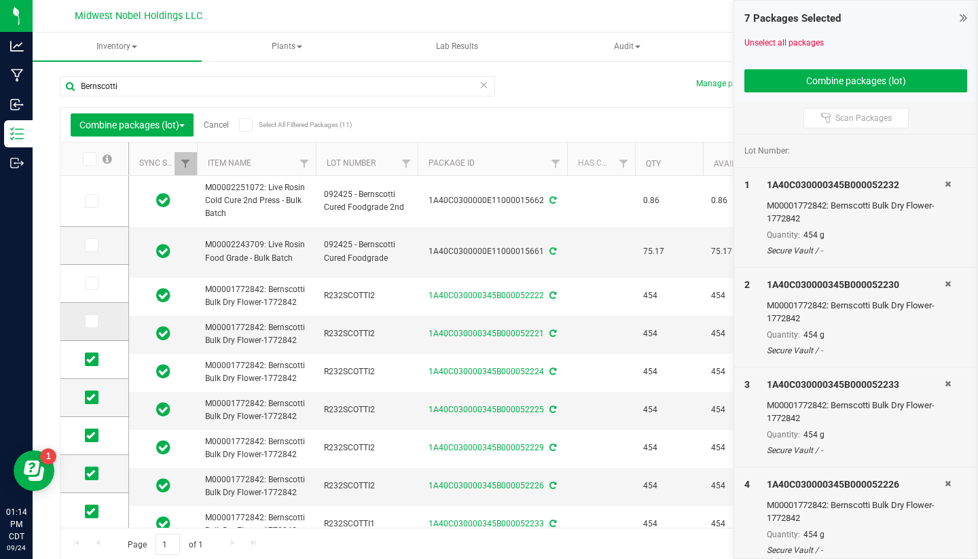
click at [86, 321] on icon at bounding box center [90, 321] width 9 height 0
click at [0, 0] on input "checkbox" at bounding box center [0, 0] width 0 height 0
click at [86, 283] on icon at bounding box center [90, 283] width 9 height 0
click at [0, 0] on input "checkbox" at bounding box center [0, 0] width 0 height 0
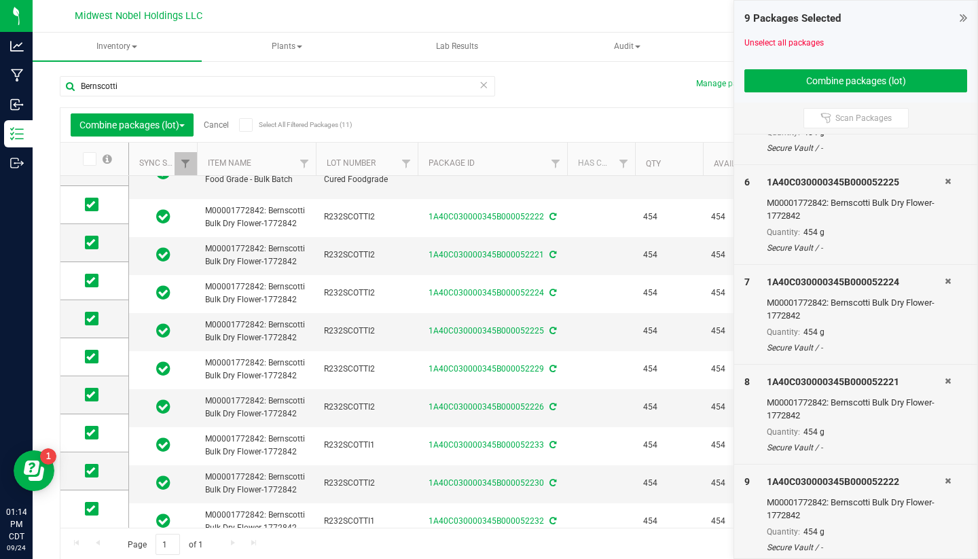
scroll to position [501, 0]
click at [858, 75] on button "Combine packages (lot)" at bounding box center [856, 80] width 223 height 23
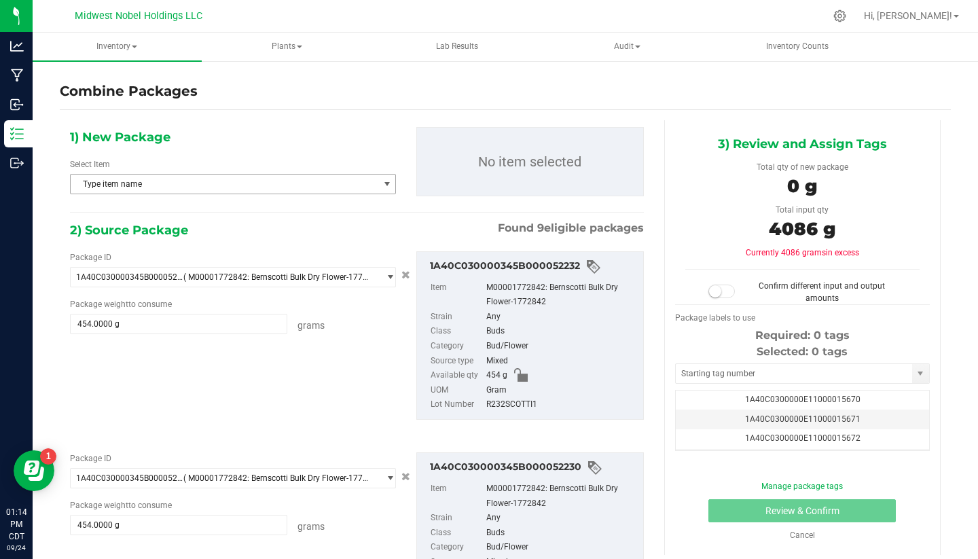
click at [192, 180] on span "Type item name" at bounding box center [225, 184] width 308 height 19
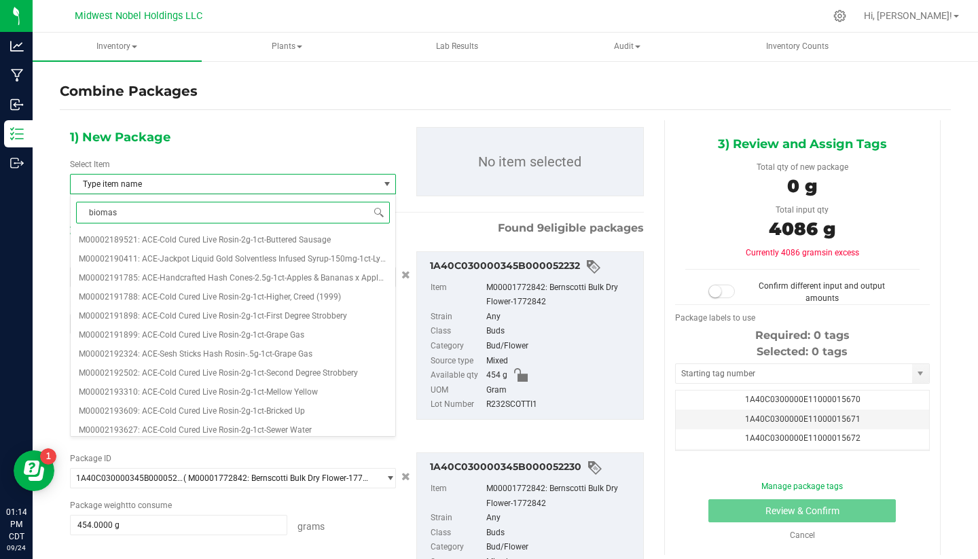
type input "biomass"
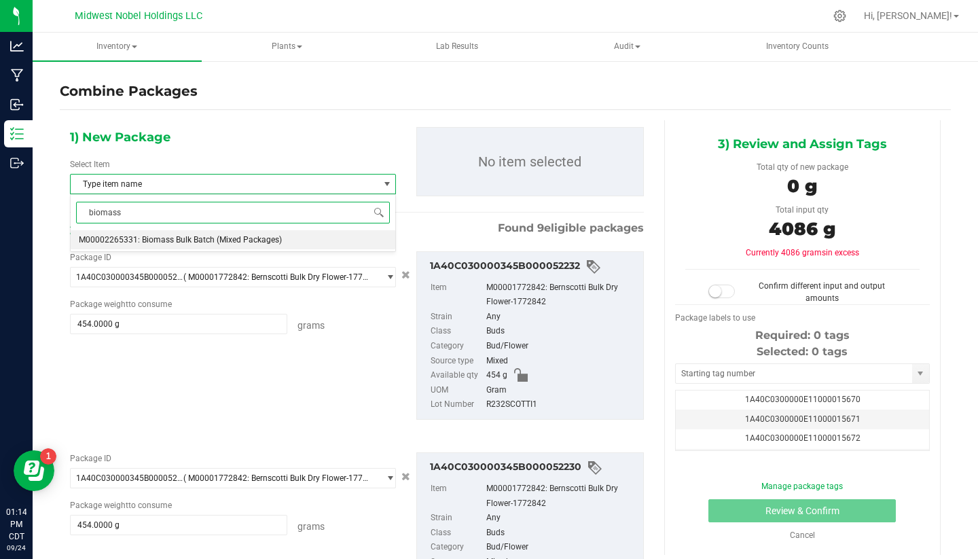
click at [238, 238] on span "M00002265331: Biomass Bulk Batch (Mixed Packages)" at bounding box center [180, 240] width 203 height 10
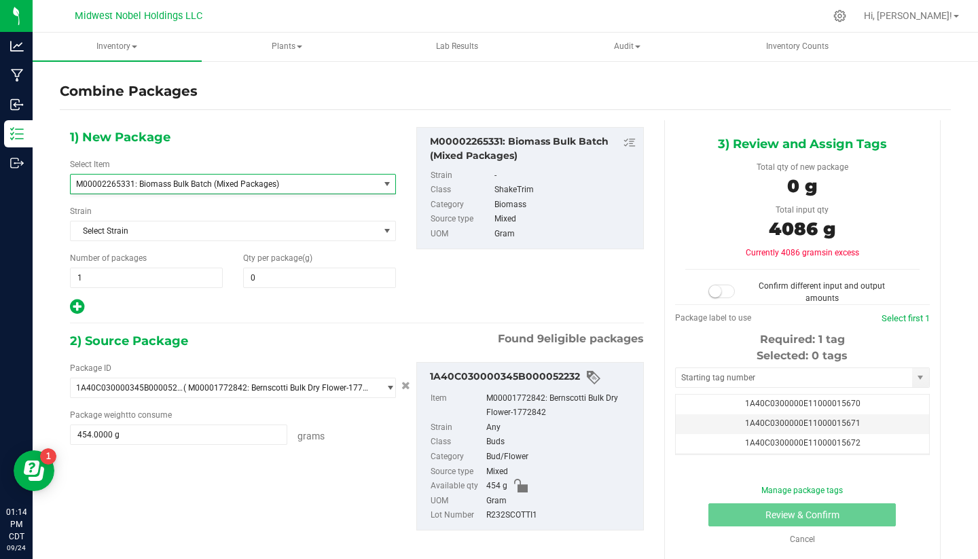
scroll to position [571, 0]
click at [272, 277] on span at bounding box center [319, 278] width 153 height 20
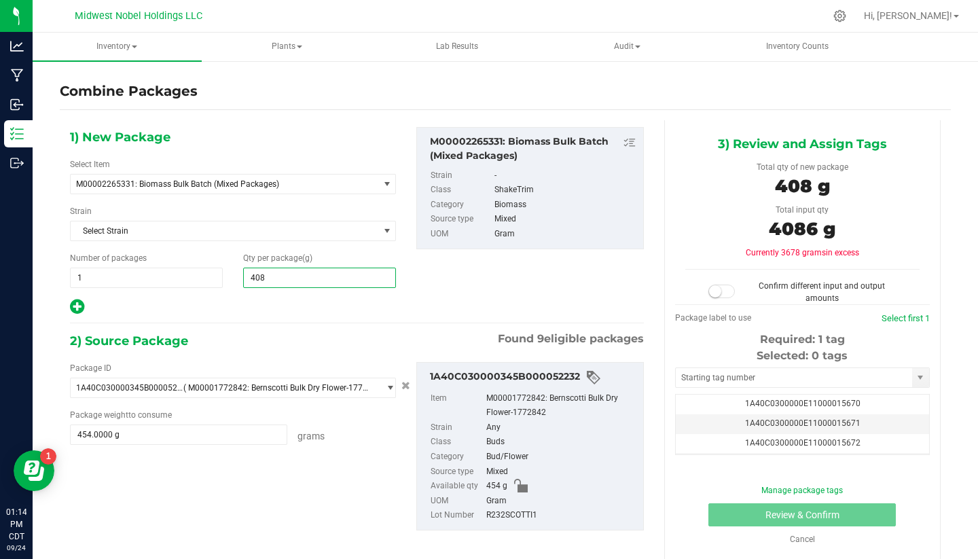
type input "4086"
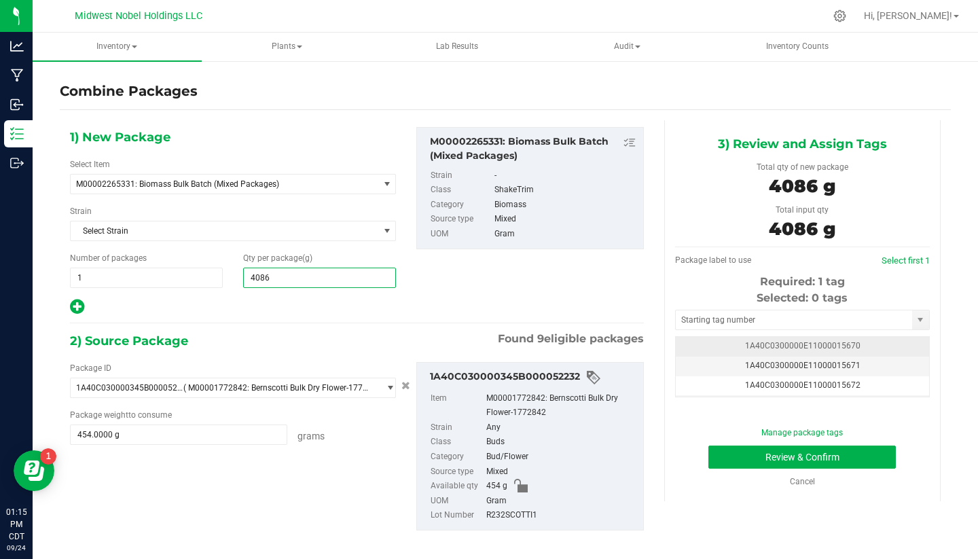
type input "4,086"
click at [809, 346] on span "1A40C0300000E11000015670" at bounding box center [803, 346] width 116 height 10
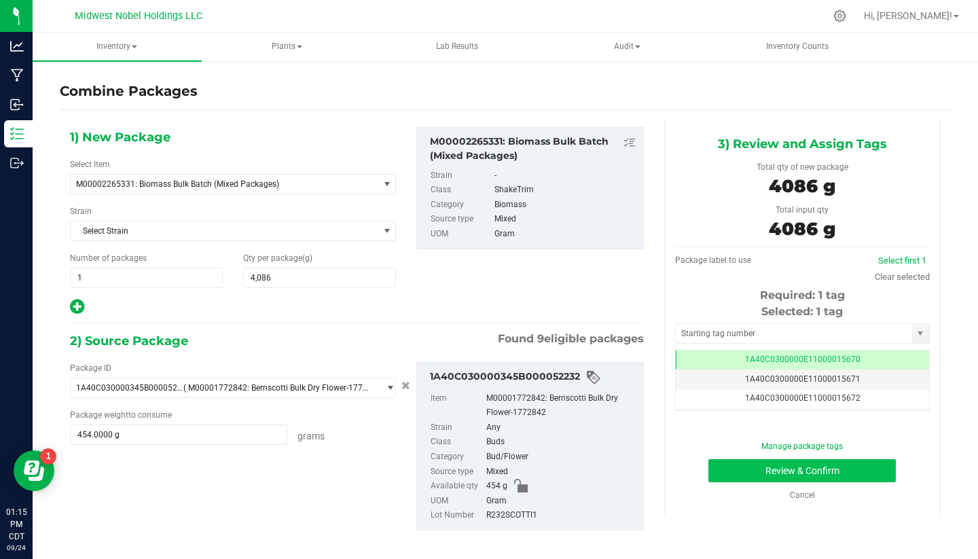
click at [851, 471] on button "Review & Confirm" at bounding box center [803, 470] width 188 height 23
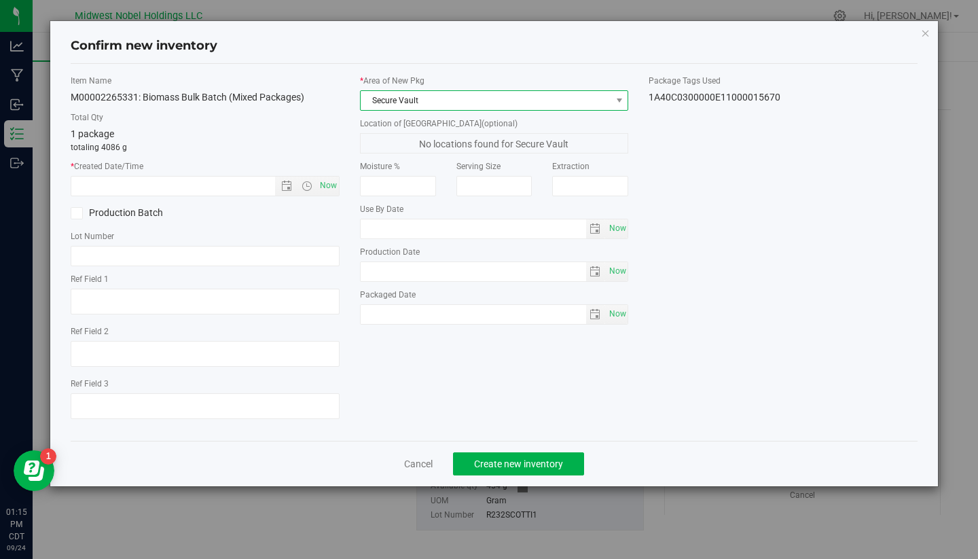
click at [406, 102] on span "Secure Vault" at bounding box center [486, 100] width 251 height 19
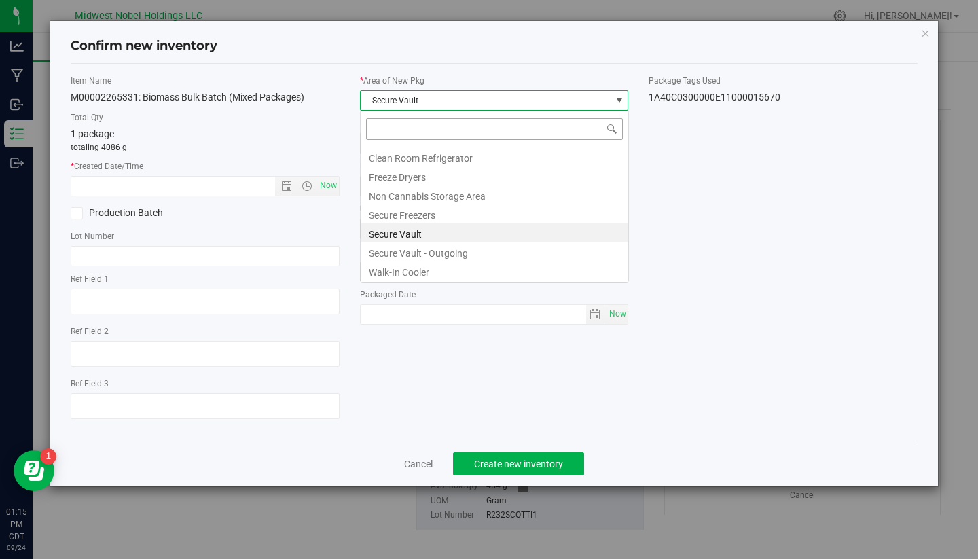
scroll to position [20, 269]
click at [433, 217] on li "Secure Freezers" at bounding box center [495, 213] width 268 height 19
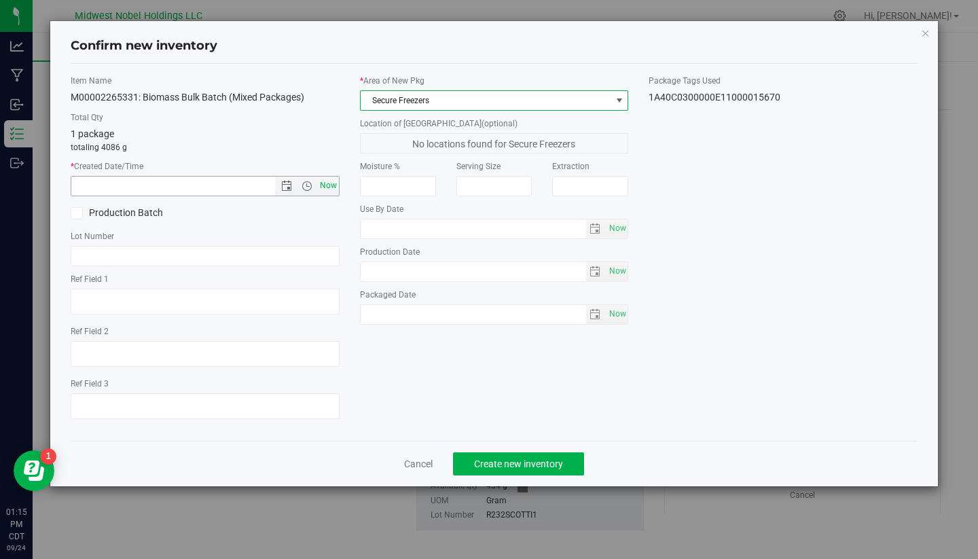
click at [327, 184] on span "Now" at bounding box center [328, 186] width 23 height 20
type input "9/24/2025 1:15 PM"
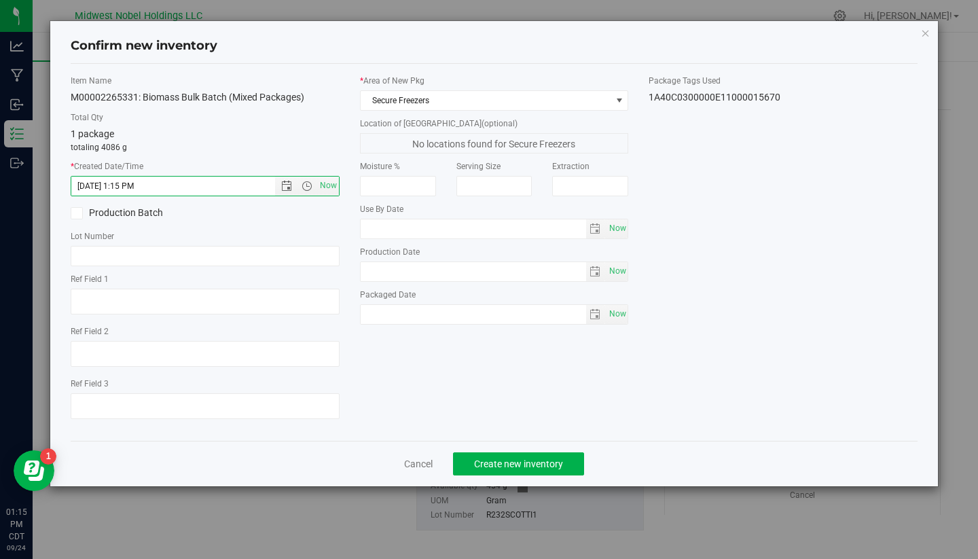
click at [154, 215] on label "Production Batch" at bounding box center [133, 213] width 124 height 14
click at [0, 0] on input "Production Batch" at bounding box center [0, 0] width 0 height 0
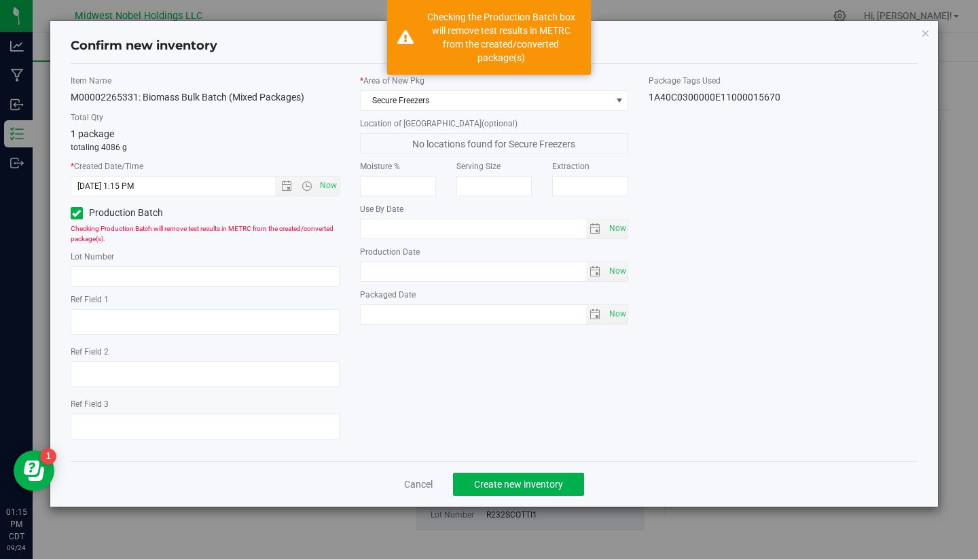
click at [154, 215] on label "Production Batch" at bounding box center [133, 213] width 124 height 14
click at [0, 0] on input "Production Batch" at bounding box center [0, 0] width 0 height 0
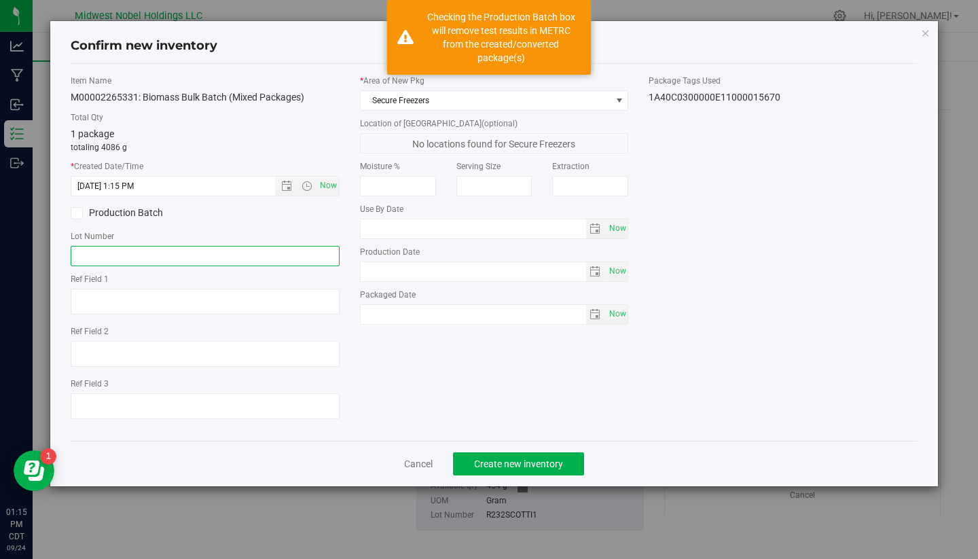
click at [262, 262] on input "text" at bounding box center [205, 256] width 269 height 20
type input "0"
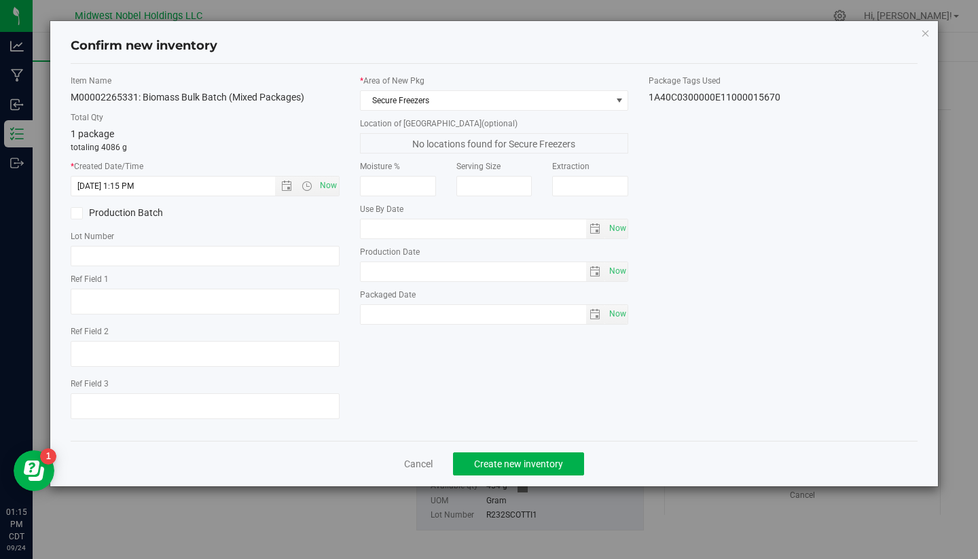
click at [746, 383] on div "Item Name M00002265331: Biomass Bulk Batch (Mixed Packages) Total Qty 1 package…" at bounding box center [494, 252] width 868 height 355
click at [539, 463] on span "Create new inventory" at bounding box center [518, 464] width 89 height 11
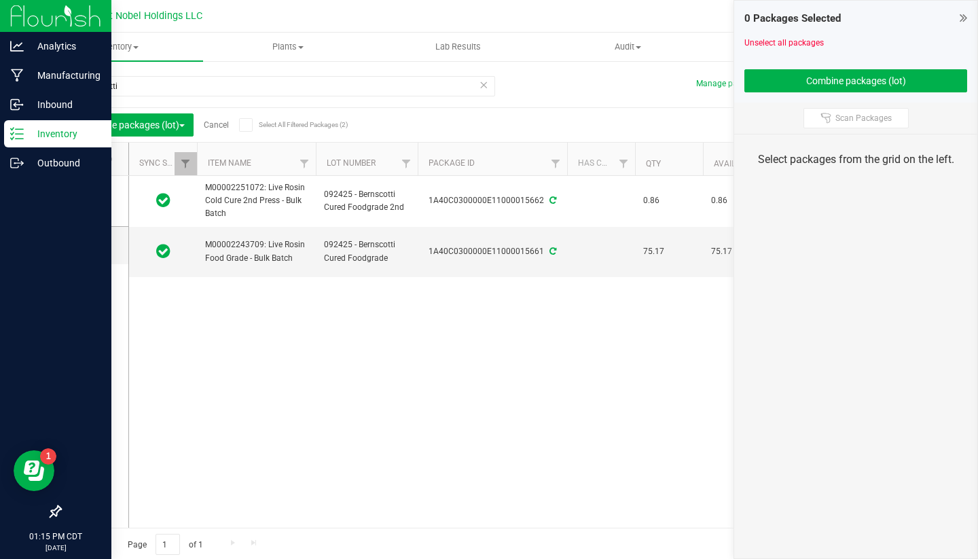
click at [52, 132] on p "Inventory" at bounding box center [65, 134] width 82 height 16
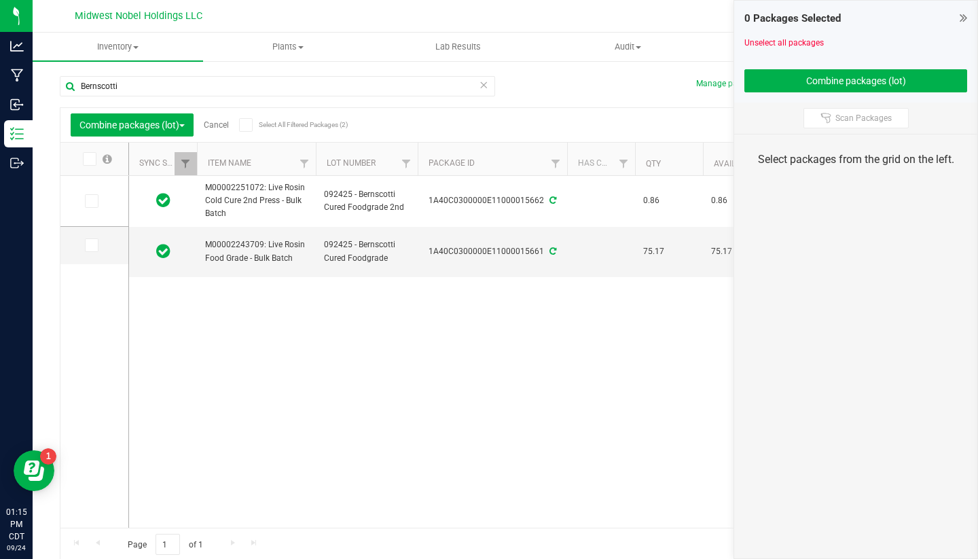
click at [486, 86] on icon at bounding box center [484, 84] width 10 height 16
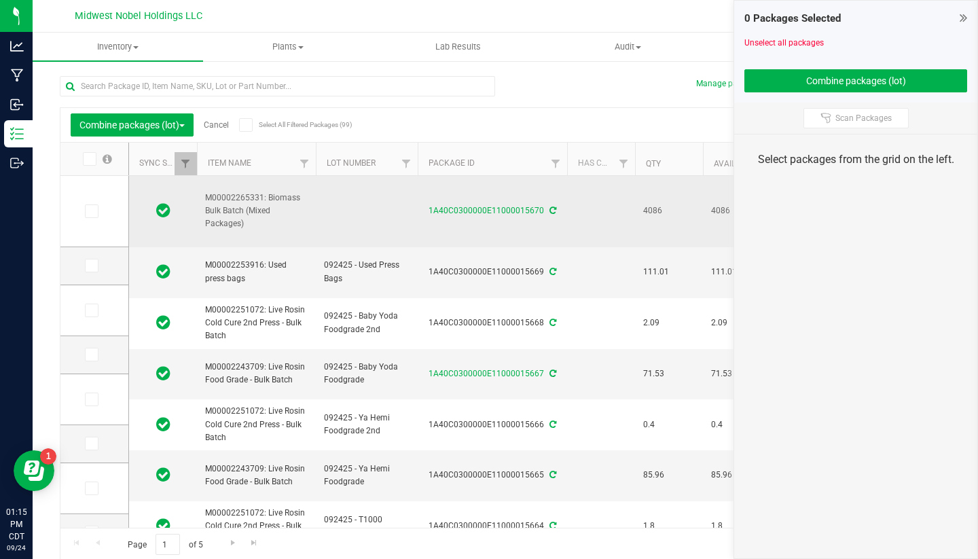
click at [352, 205] on td at bounding box center [367, 211] width 102 height 71
type input "Bernscotti"
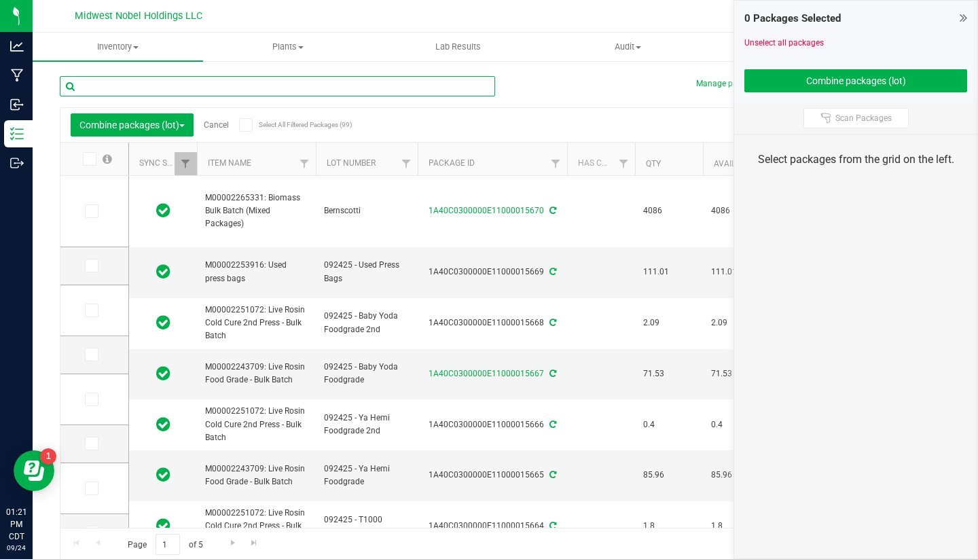
click at [229, 86] on input "text" at bounding box center [278, 86] width 436 height 20
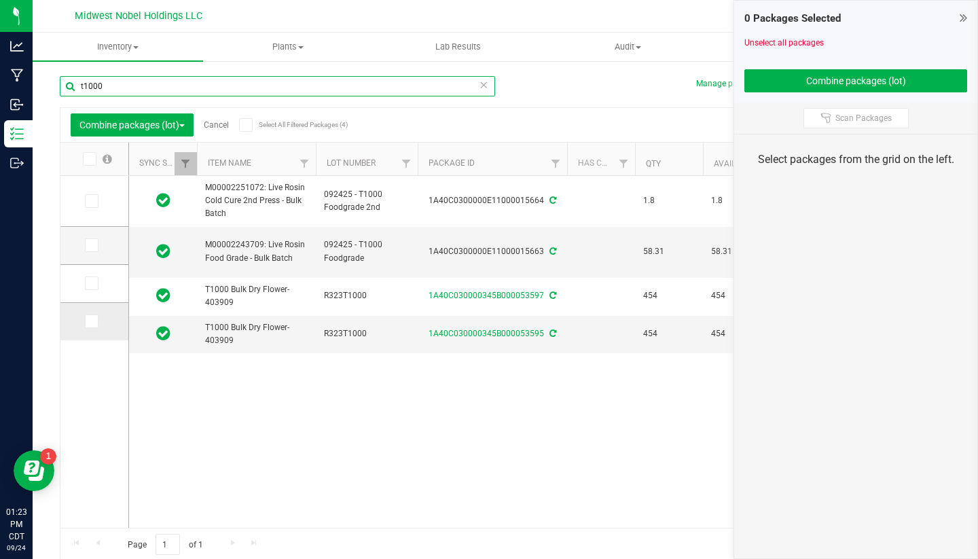
type input "t1000"
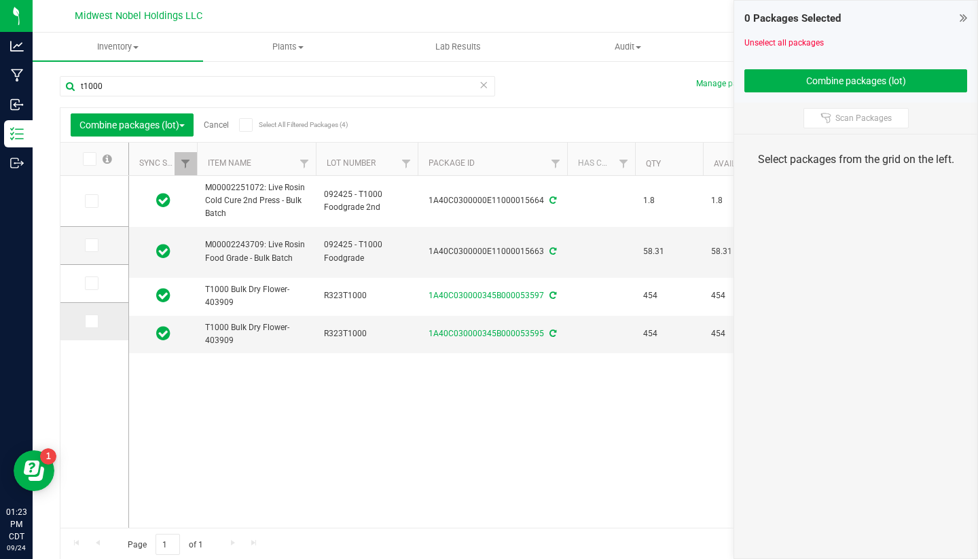
click at [71, 328] on td at bounding box center [94, 321] width 68 height 37
click at [73, 311] on td at bounding box center [94, 321] width 68 height 37
click at [86, 321] on icon at bounding box center [90, 321] width 9 height 0
click at [0, 0] on input "checkbox" at bounding box center [0, 0] width 0 height 0
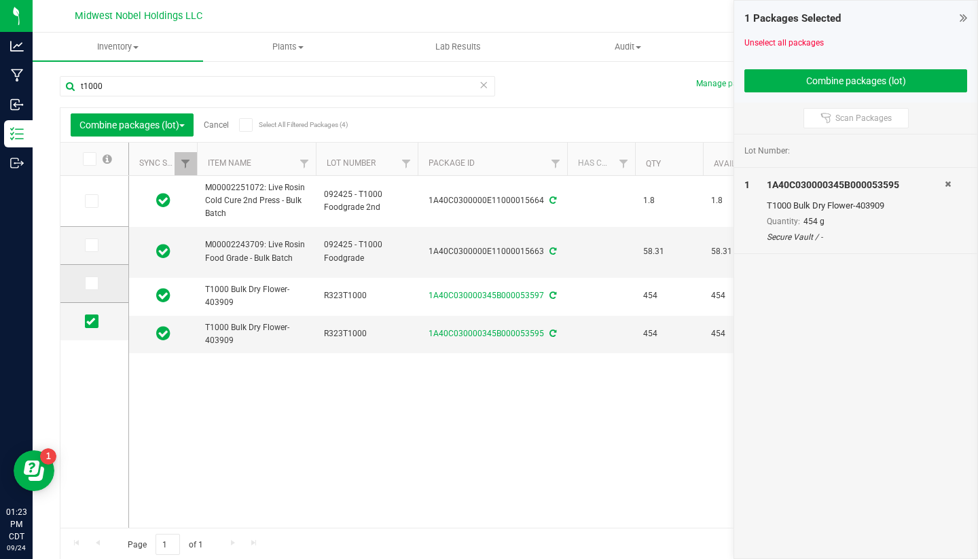
click at [73, 291] on td at bounding box center [94, 284] width 68 height 38
click at [85, 289] on span at bounding box center [92, 284] width 14 height 14
click at [0, 0] on input "checkbox" at bounding box center [0, 0] width 0 height 0
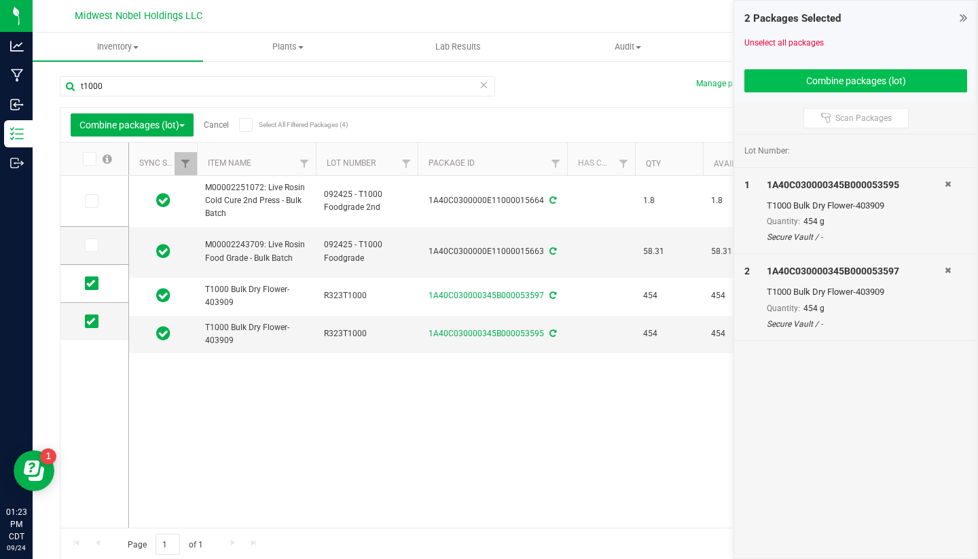
click at [762, 81] on button "Combine packages (lot)" at bounding box center [856, 80] width 223 height 23
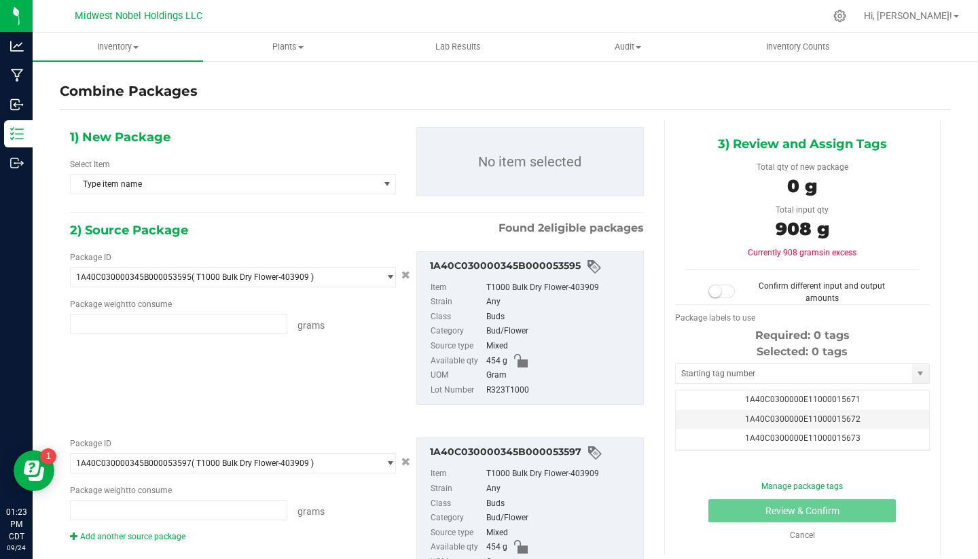
type input "454.0000 g"
click at [274, 196] on div "1) New Package Select Item Type item name M00002189521: ACE-Cold Cured Live Ros…" at bounding box center [233, 166] width 347 height 78
click at [274, 178] on span "Type item name" at bounding box center [225, 184] width 308 height 19
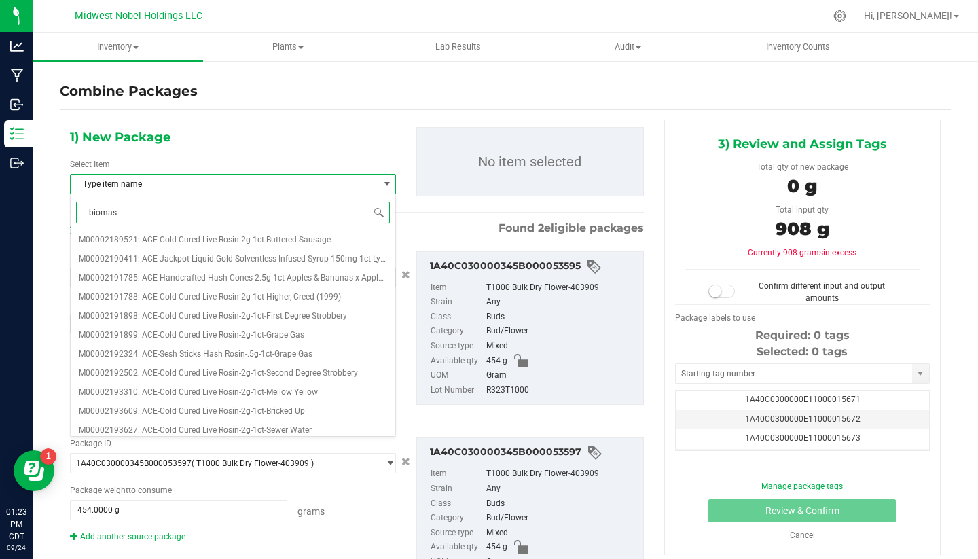
type input "biomass"
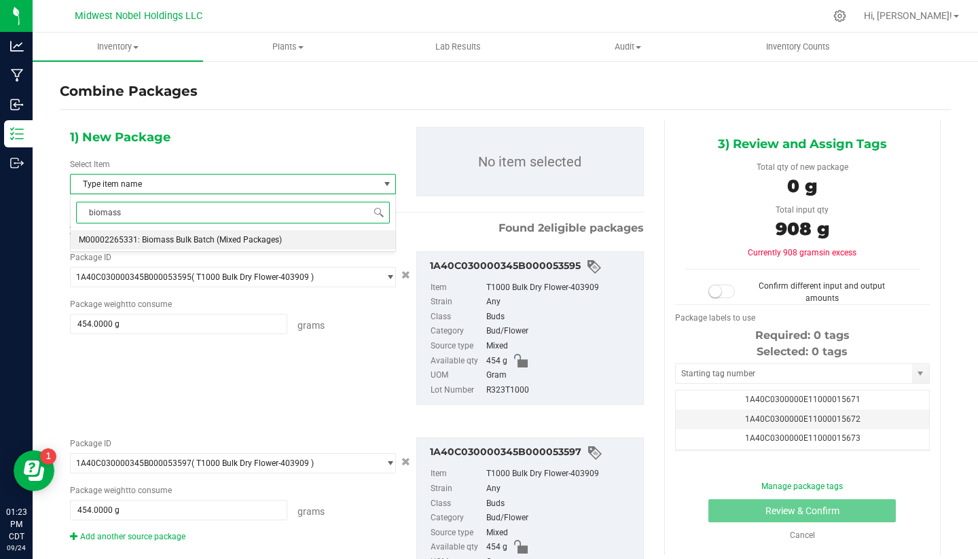
click at [276, 241] on span "M00002265331: Biomass Bulk Batch (Mixed Packages)" at bounding box center [180, 240] width 203 height 10
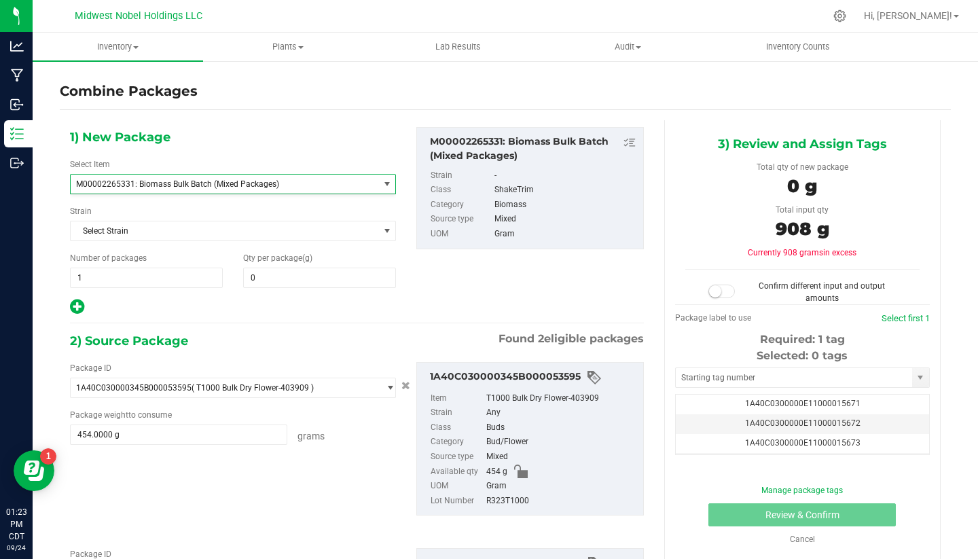
scroll to position [571, 0]
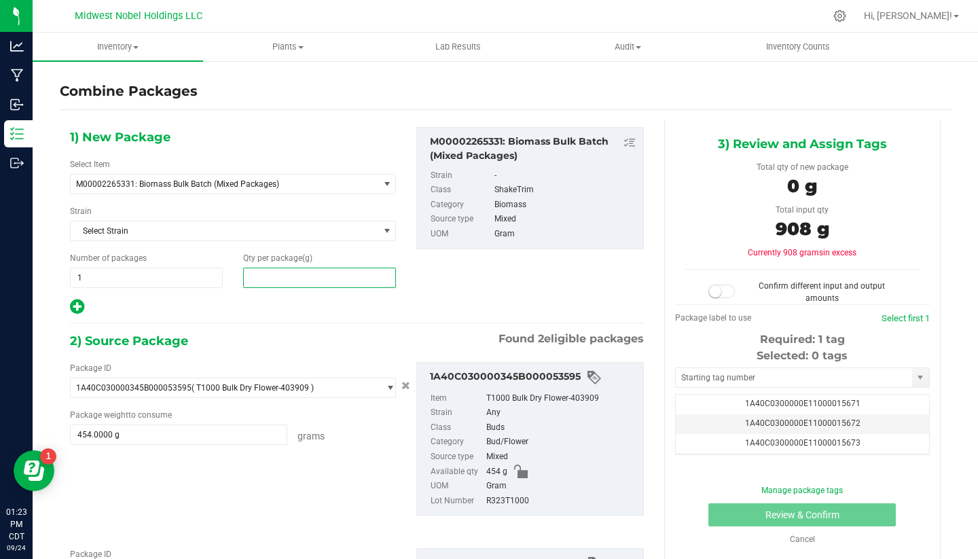
click at [279, 279] on span at bounding box center [319, 278] width 153 height 20
type input "908"
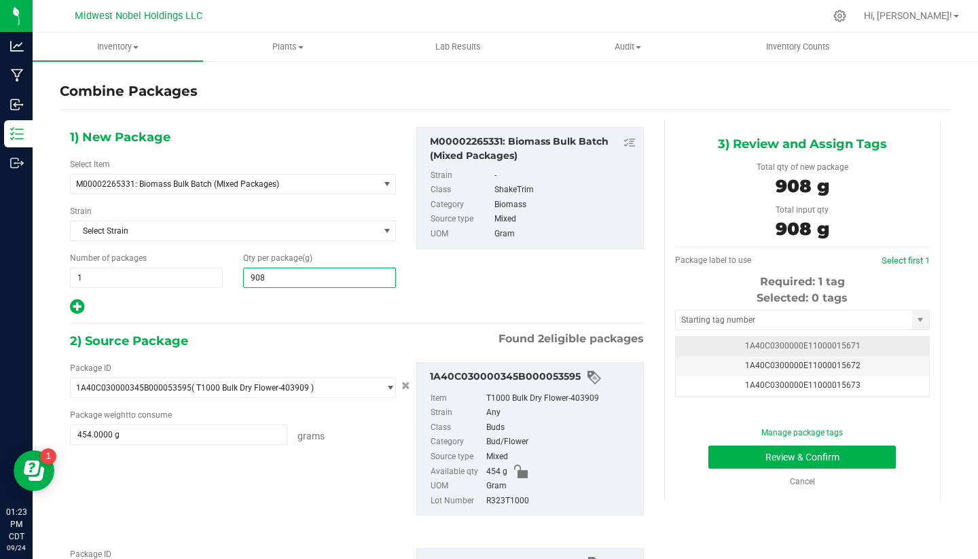
type input "908"
click at [822, 351] on td "1A40C0300000E11000015671" at bounding box center [802, 347] width 253 height 20
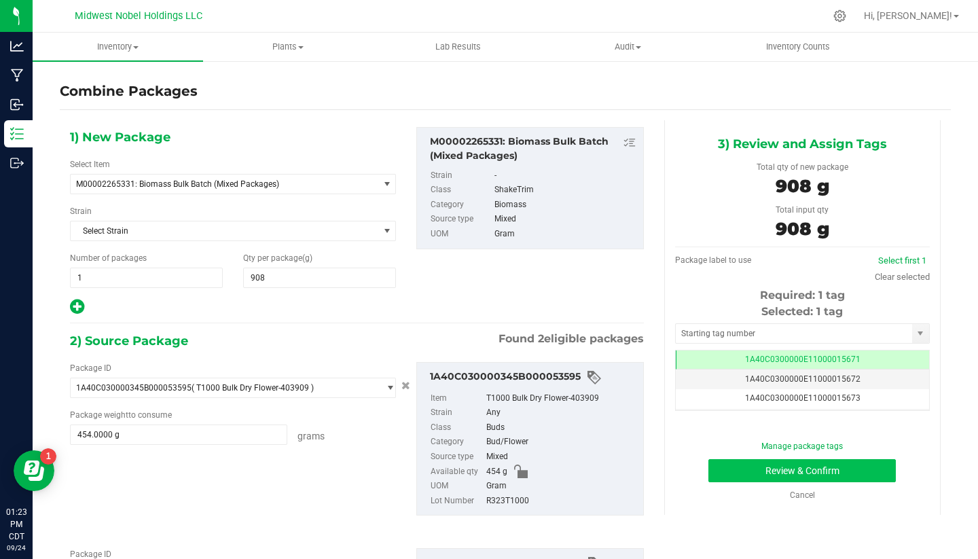
click at [739, 479] on button "Review & Confirm" at bounding box center [803, 470] width 188 height 23
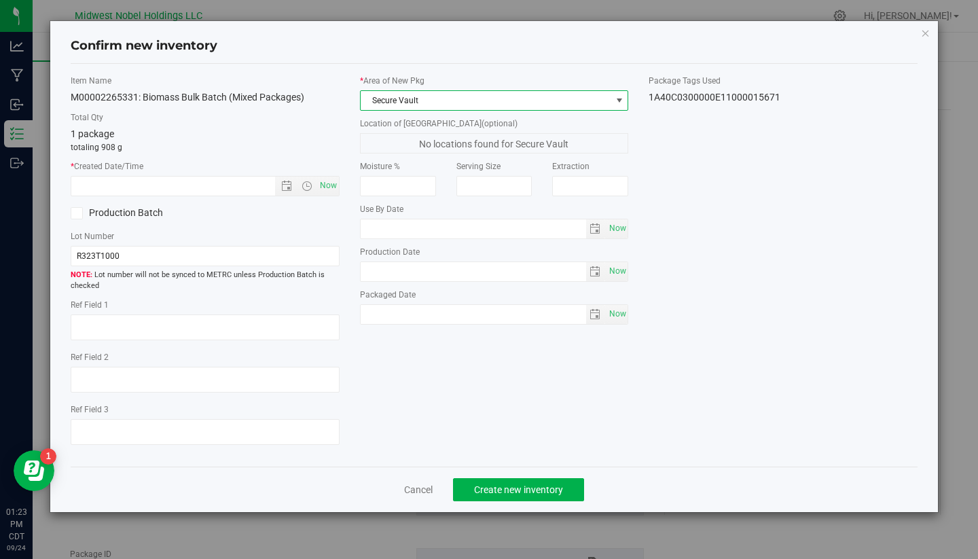
click at [410, 95] on span "Secure Vault" at bounding box center [486, 100] width 251 height 19
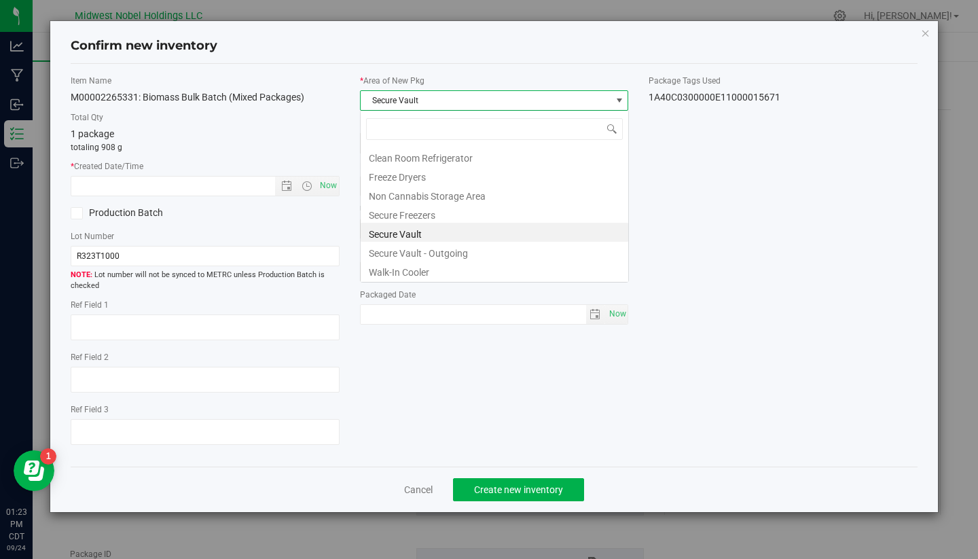
scroll to position [20, 269]
click at [447, 219] on li "Secure Freezers" at bounding box center [495, 213] width 268 height 19
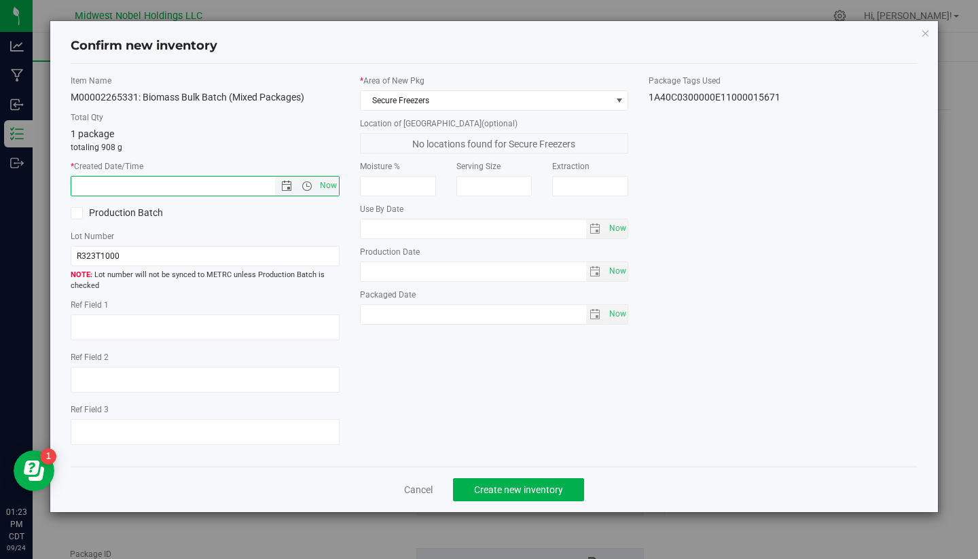
click at [203, 184] on input "text" at bounding box center [184, 186] width 227 height 19
click at [324, 182] on span "Now" at bounding box center [328, 186] width 23 height 20
type input "[DATE] 1:23 PM"
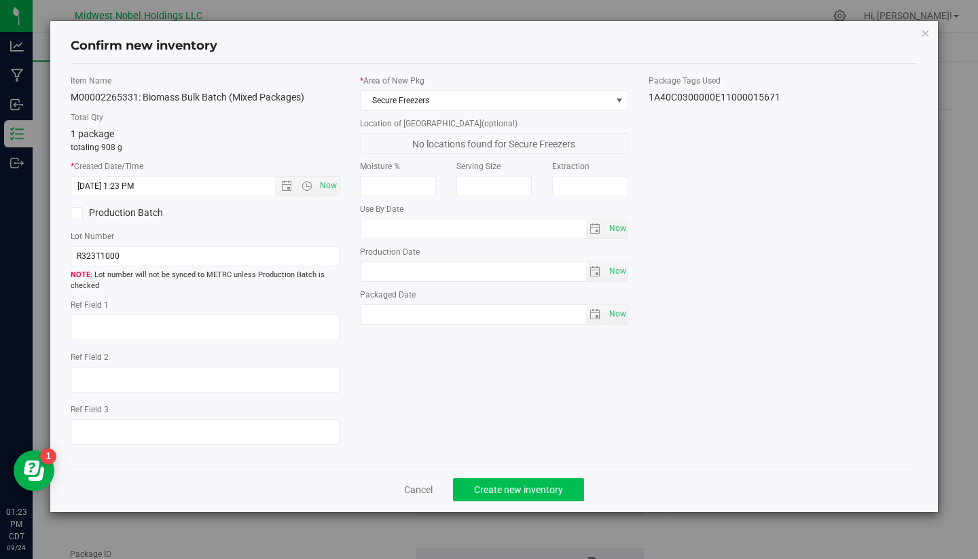
click at [508, 485] on span "Create new inventory" at bounding box center [518, 489] width 89 height 11
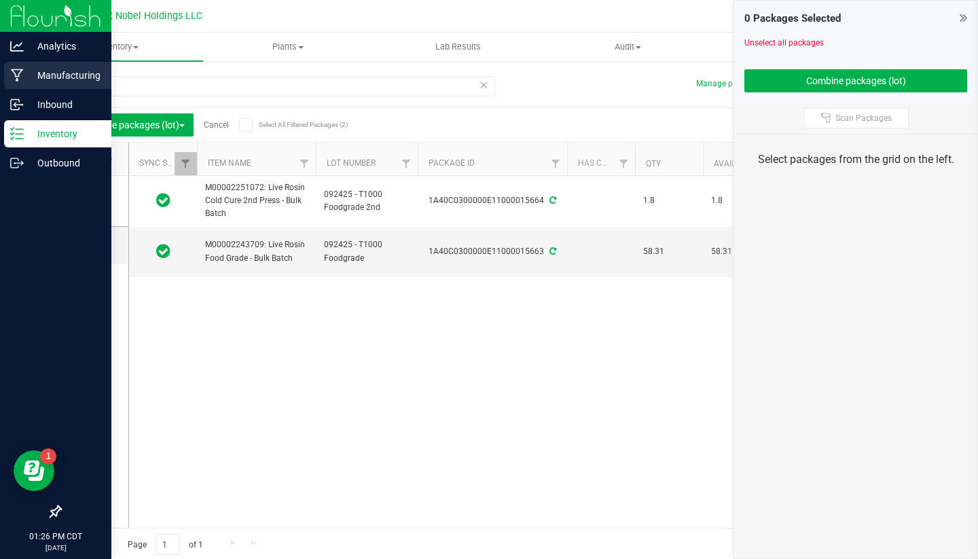
click at [67, 87] on div "Manufacturing" at bounding box center [57, 75] width 107 height 27
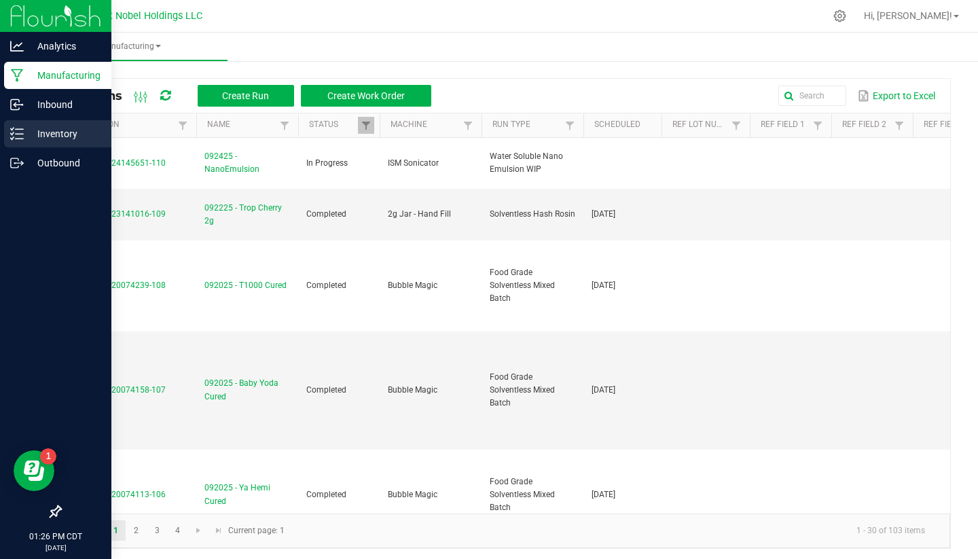
click at [23, 134] on line at bounding box center [19, 134] width 7 height 0
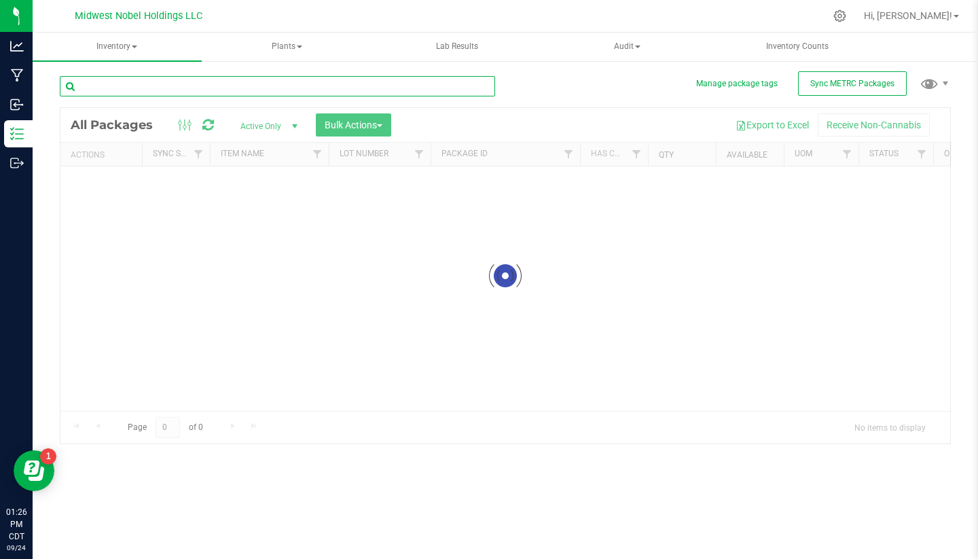
click at [214, 90] on input "text" at bounding box center [278, 86] width 436 height 20
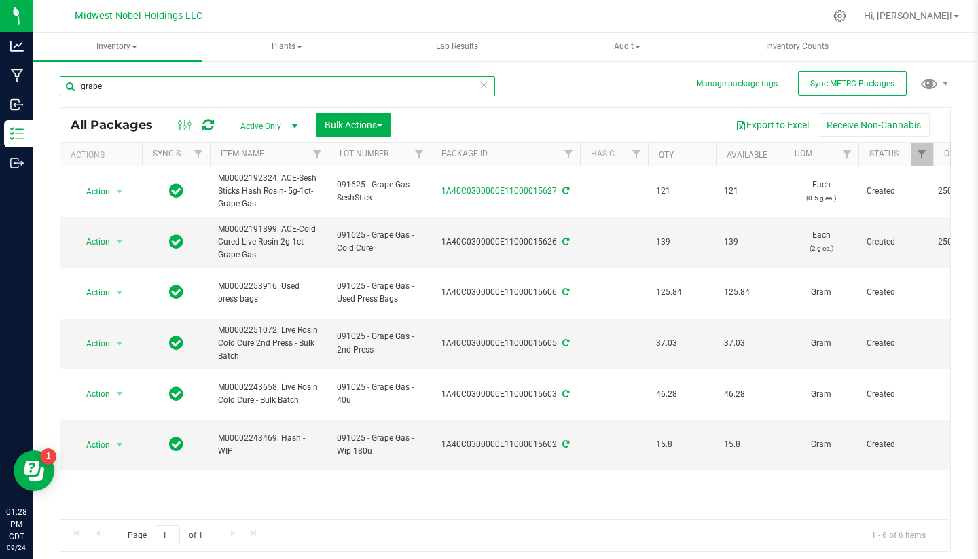
click at [490, 88] on input "grape" at bounding box center [278, 86] width 436 height 20
click at [489, 87] on input "grape" at bounding box center [278, 86] width 436 height 20
type input "grape"
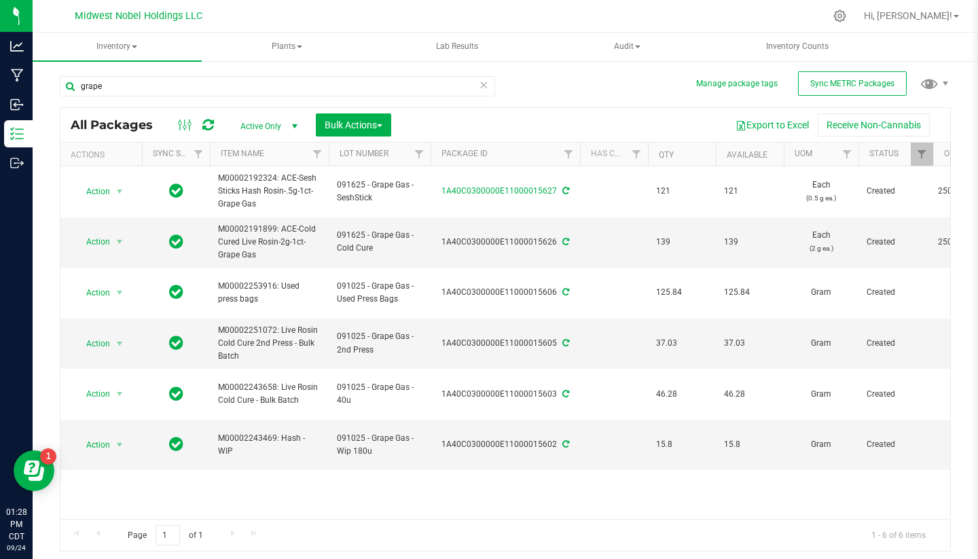
click at [486, 87] on icon at bounding box center [484, 84] width 10 height 16
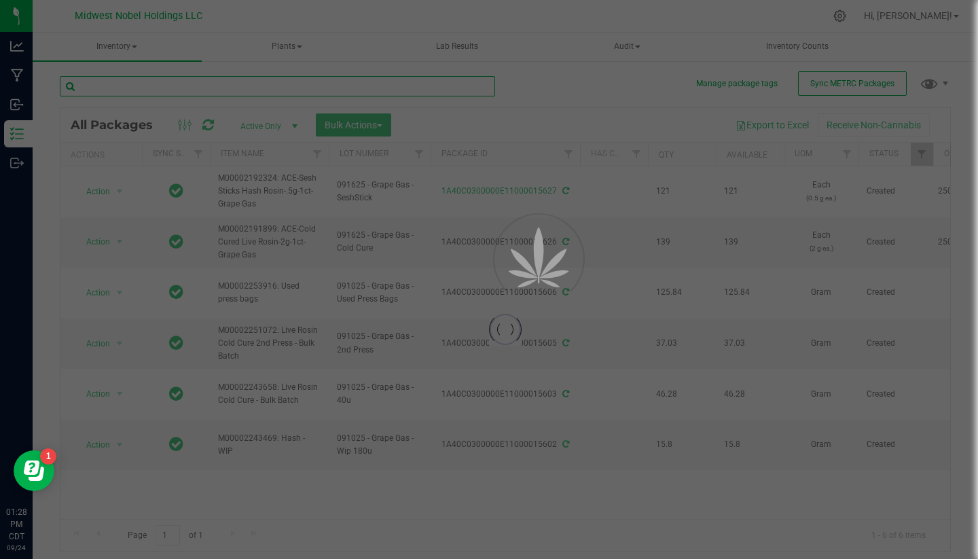
click at [417, 88] on input "text" at bounding box center [278, 86] width 436 height 20
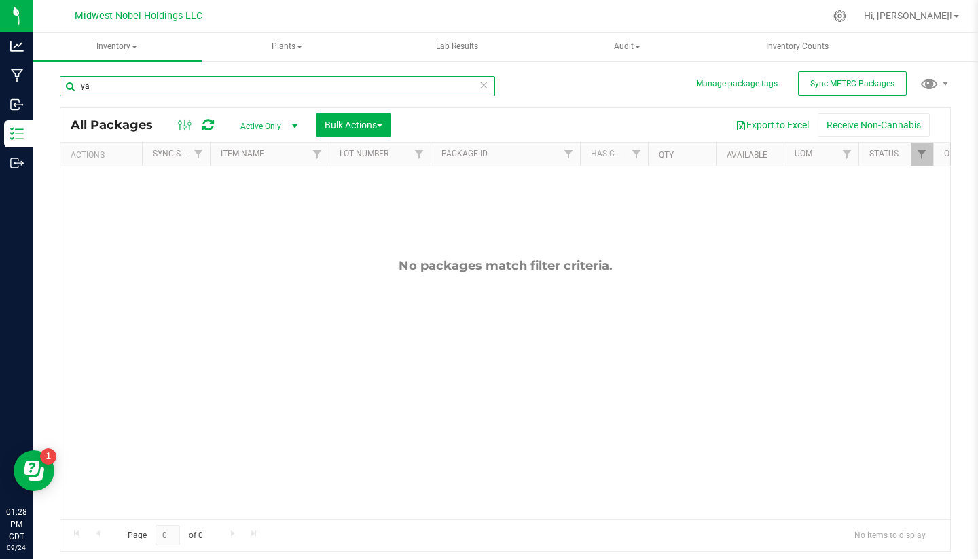
type input "y"
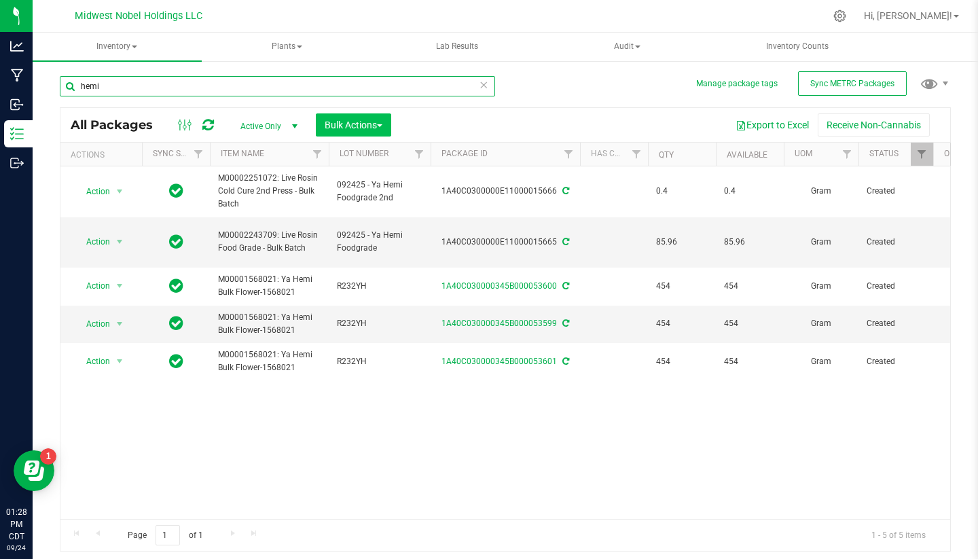
type input "hemi"
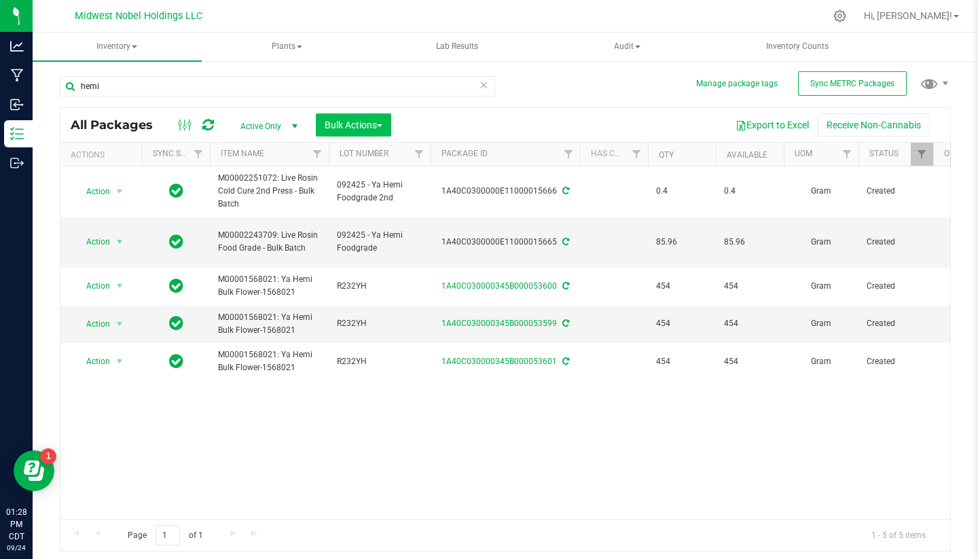
click at [330, 122] on span "Bulk Actions" at bounding box center [354, 125] width 58 height 11
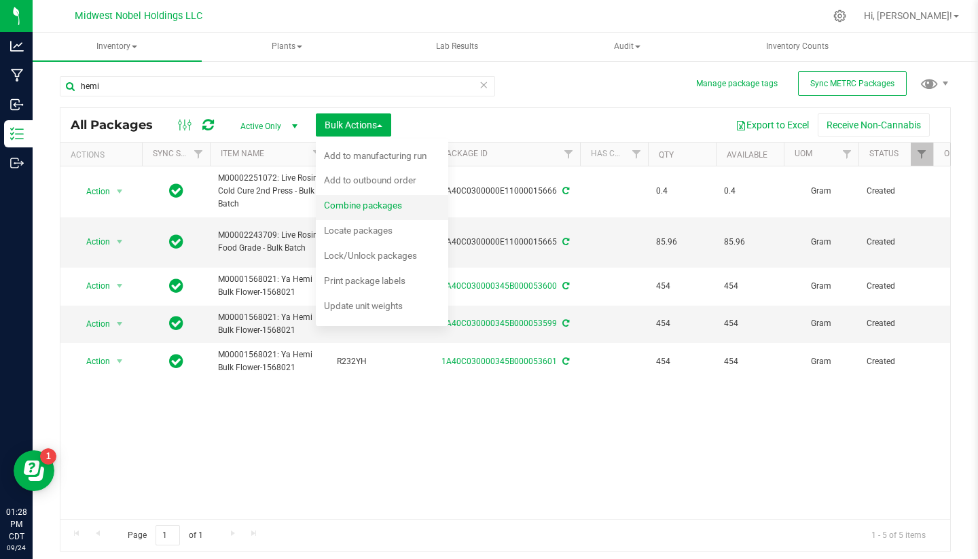
click at [396, 213] on div "Combine packages" at bounding box center [372, 207] width 96 height 22
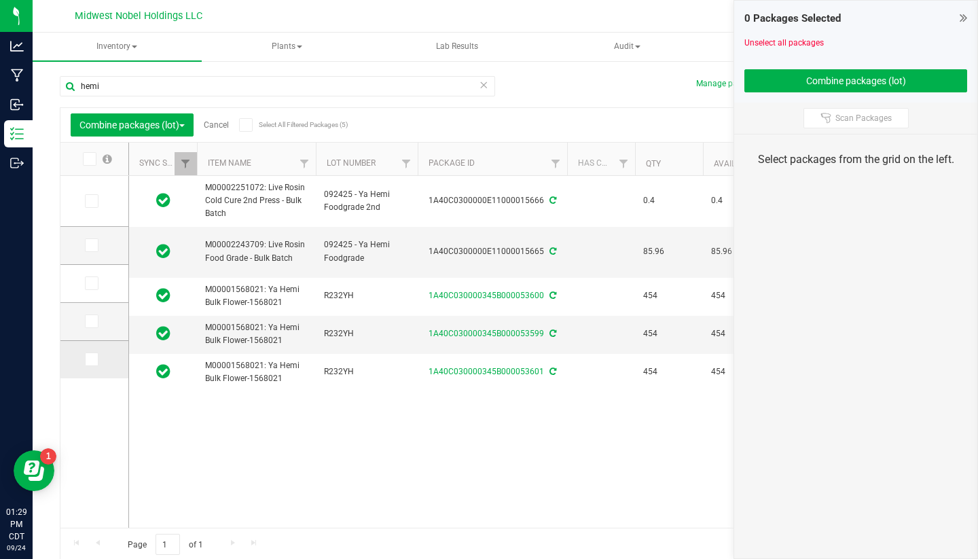
click at [88, 350] on td at bounding box center [94, 359] width 68 height 37
click at [81, 350] on td at bounding box center [94, 359] width 68 height 37
click at [76, 350] on td at bounding box center [94, 359] width 68 height 37
click at [86, 359] on icon at bounding box center [90, 359] width 9 height 0
click at [0, 0] on input "checkbox" at bounding box center [0, 0] width 0 height 0
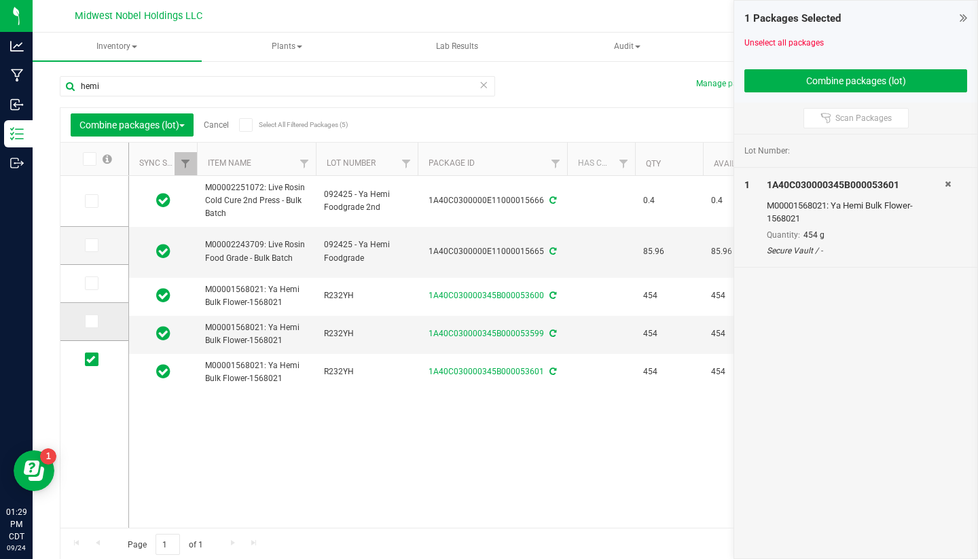
click at [86, 321] on icon at bounding box center [90, 321] width 9 height 0
click at [0, 0] on input "checkbox" at bounding box center [0, 0] width 0 height 0
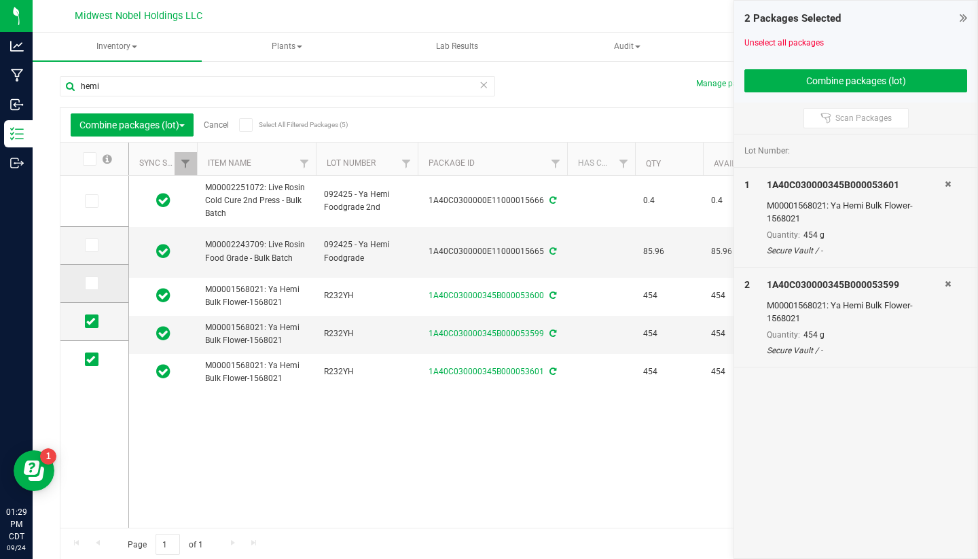
click at [77, 290] on td at bounding box center [94, 284] width 68 height 38
click at [77, 296] on td at bounding box center [94, 284] width 68 height 38
click at [77, 295] on td at bounding box center [94, 284] width 68 height 38
click at [86, 283] on icon at bounding box center [90, 283] width 9 height 0
click at [0, 0] on input "checkbox" at bounding box center [0, 0] width 0 height 0
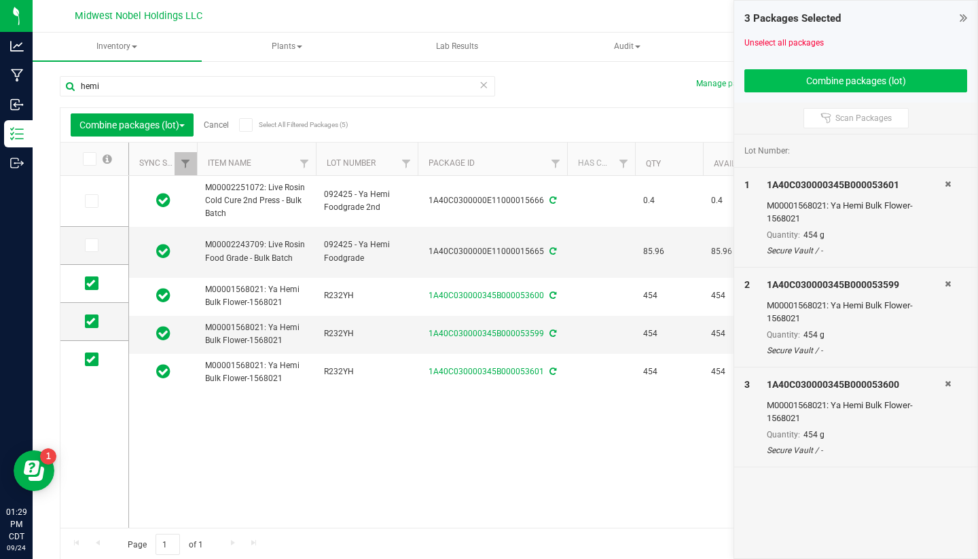
click at [890, 70] on button "Combine packages (lot)" at bounding box center [856, 80] width 223 height 23
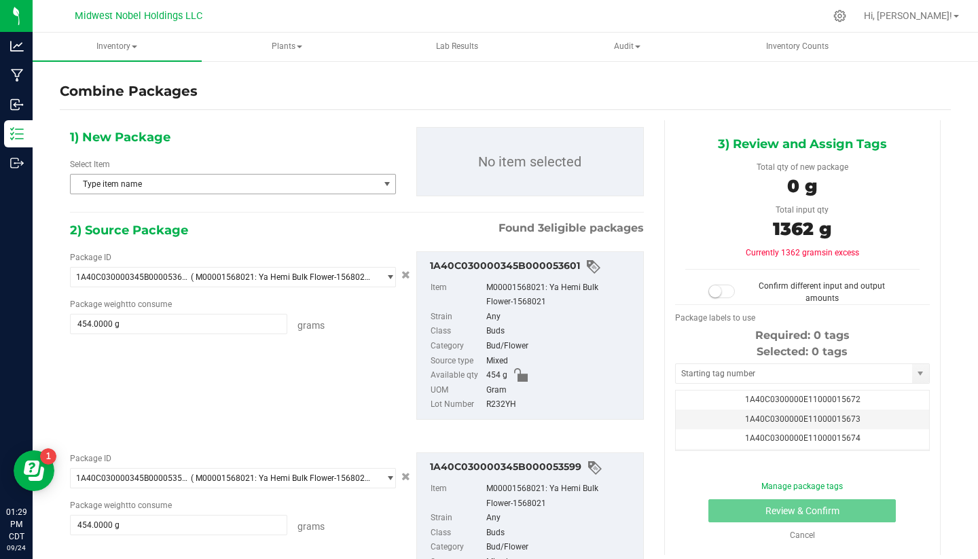
click at [227, 176] on span "Type item name" at bounding box center [225, 184] width 308 height 19
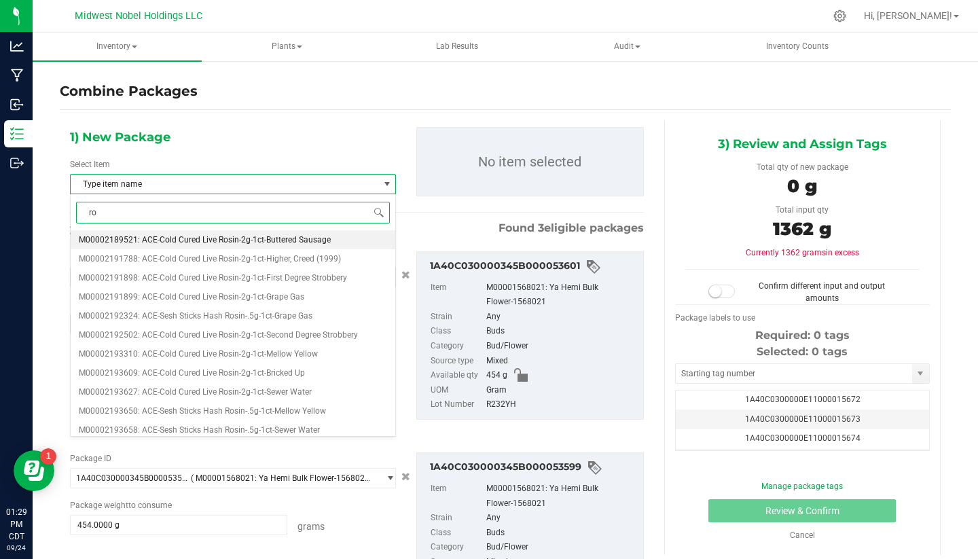
type input "r"
type input "bio"
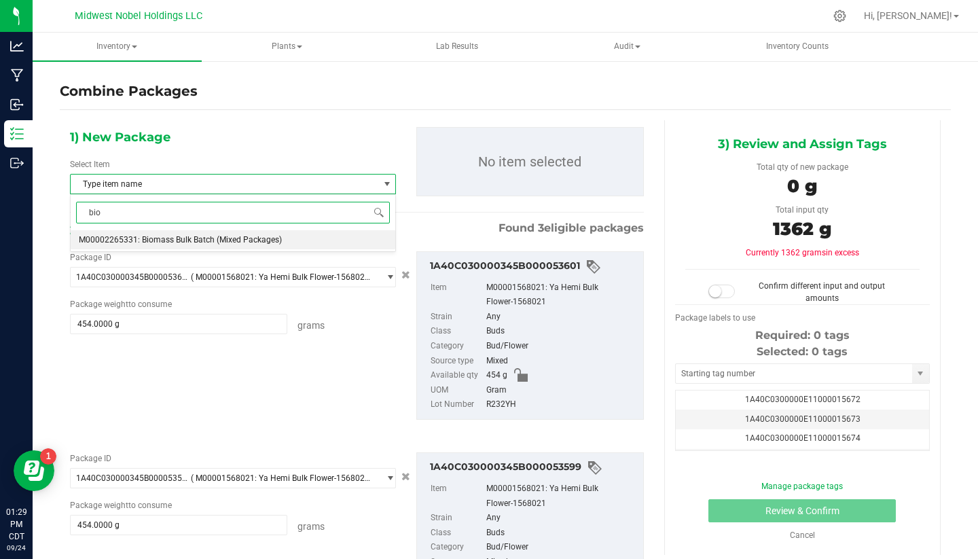
click at [338, 247] on li "M00002265331: Biomass Bulk Batch (Mixed Packages)" at bounding box center [233, 239] width 325 height 19
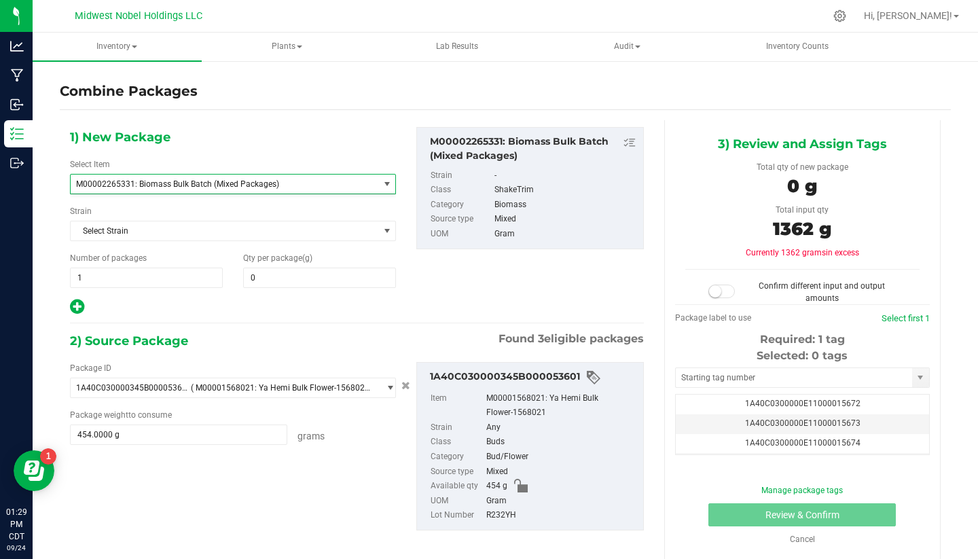
scroll to position [571, 0]
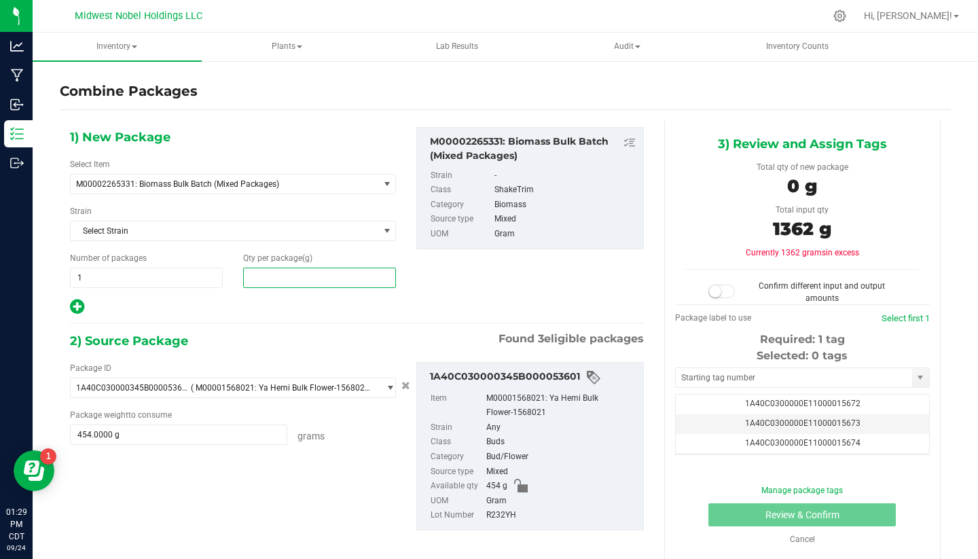
click at [322, 277] on span at bounding box center [319, 278] width 153 height 20
type input "1362"
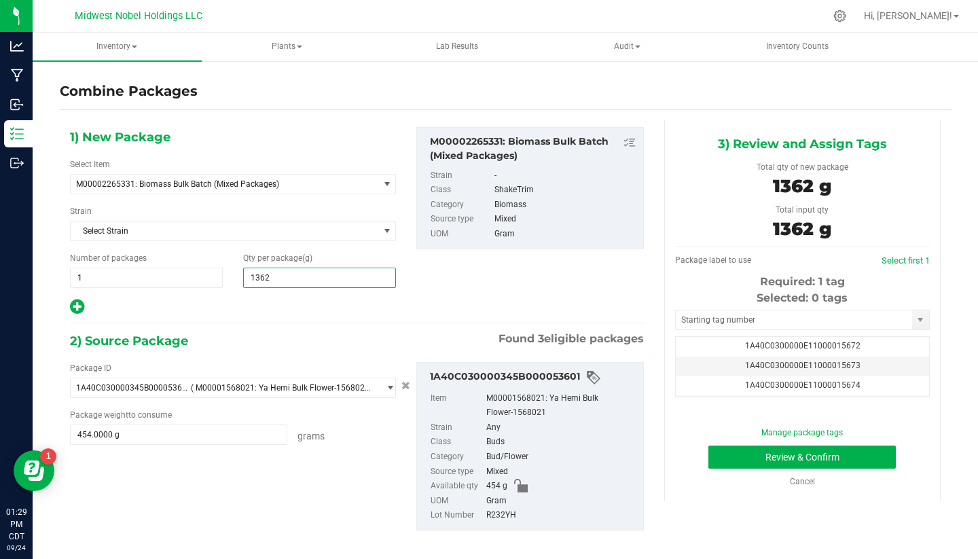
type input "1,362"
click at [416, 321] on div "1) New Package Select Item M00002265331: Biomass Bulk Batch (Mixed Packages) M0…" at bounding box center [357, 541] width 595 height 842
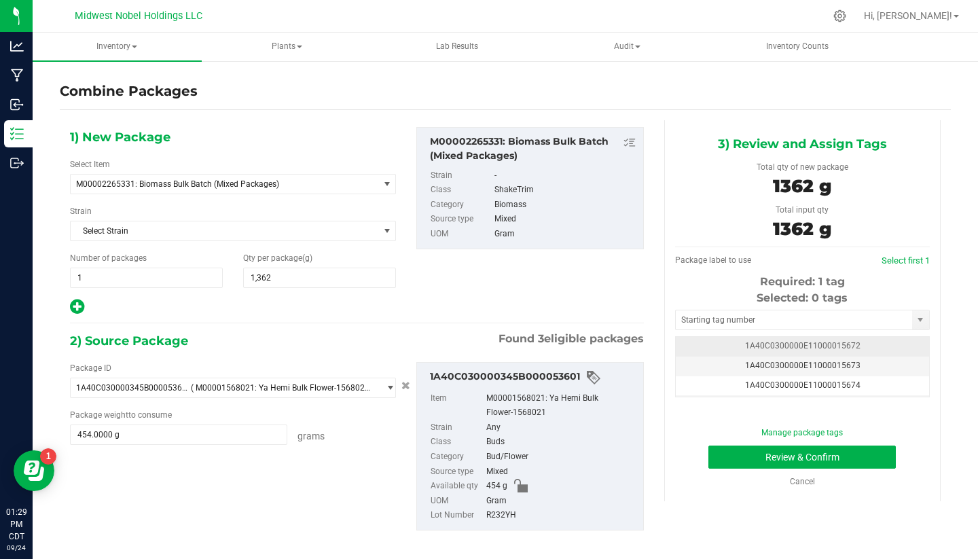
click at [826, 349] on span "1A40C0300000E11000015672" at bounding box center [803, 346] width 116 height 10
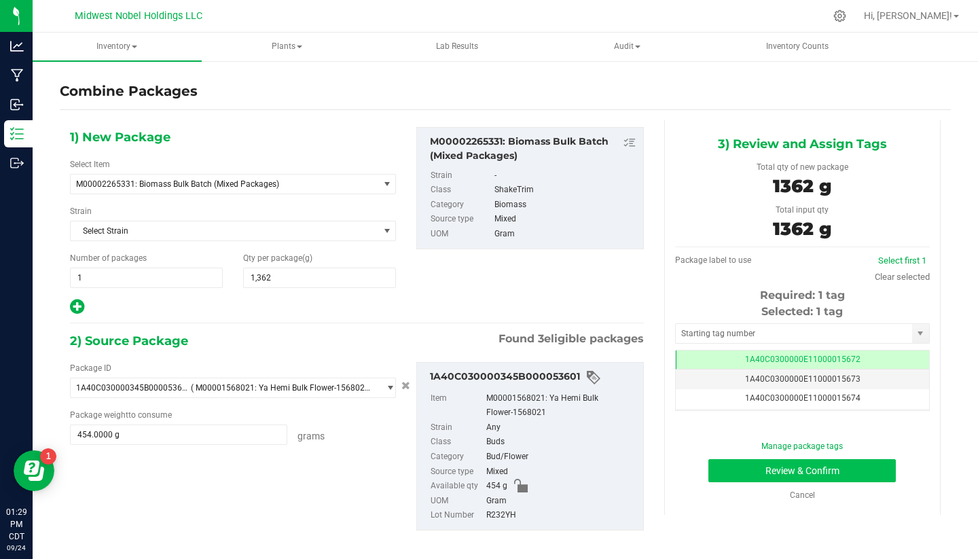
click at [741, 461] on button "Review & Confirm" at bounding box center [803, 470] width 188 height 23
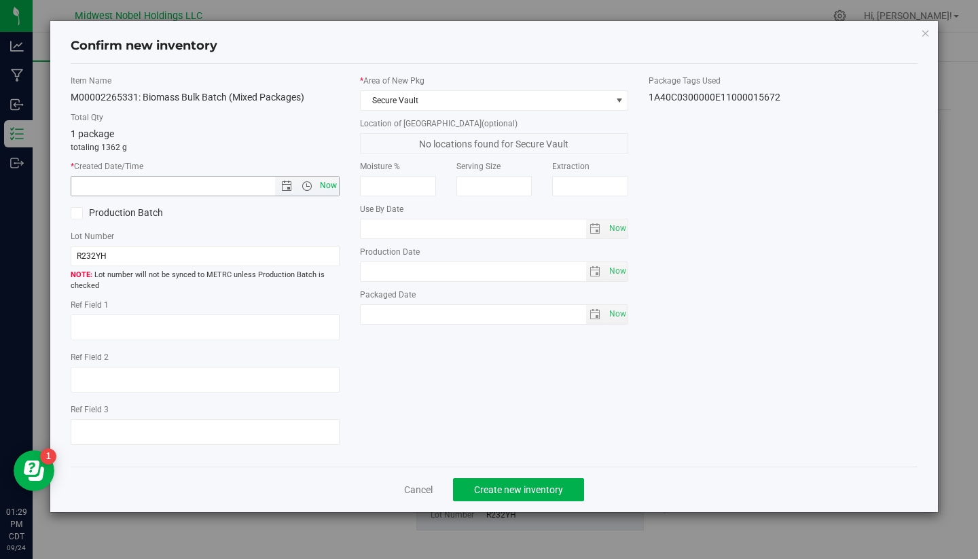
click at [328, 183] on span "Now" at bounding box center [328, 186] width 23 height 20
type input "[DATE] 1:29 PM"
click at [406, 101] on span "Secure Vault" at bounding box center [486, 100] width 251 height 19
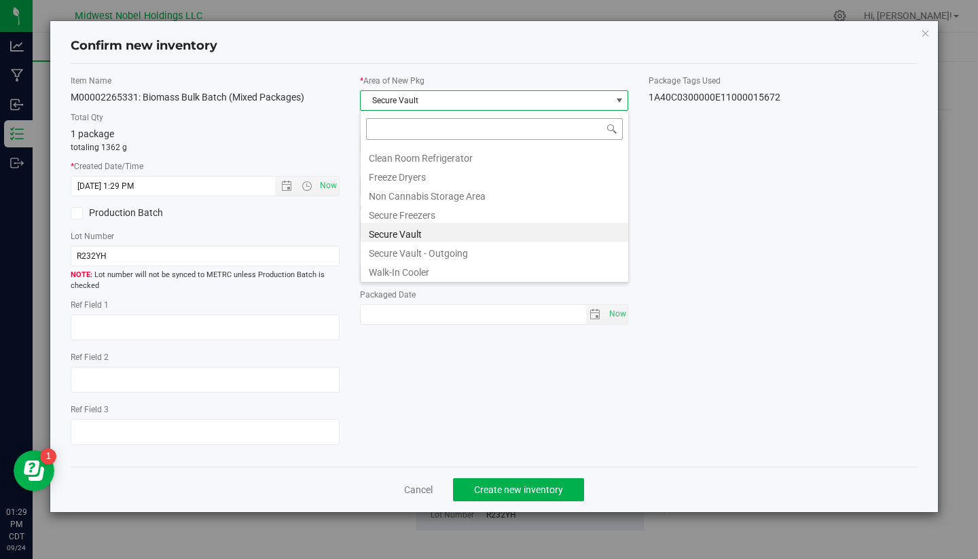
scroll to position [20, 269]
click at [429, 215] on li "Secure Freezers" at bounding box center [495, 213] width 268 height 19
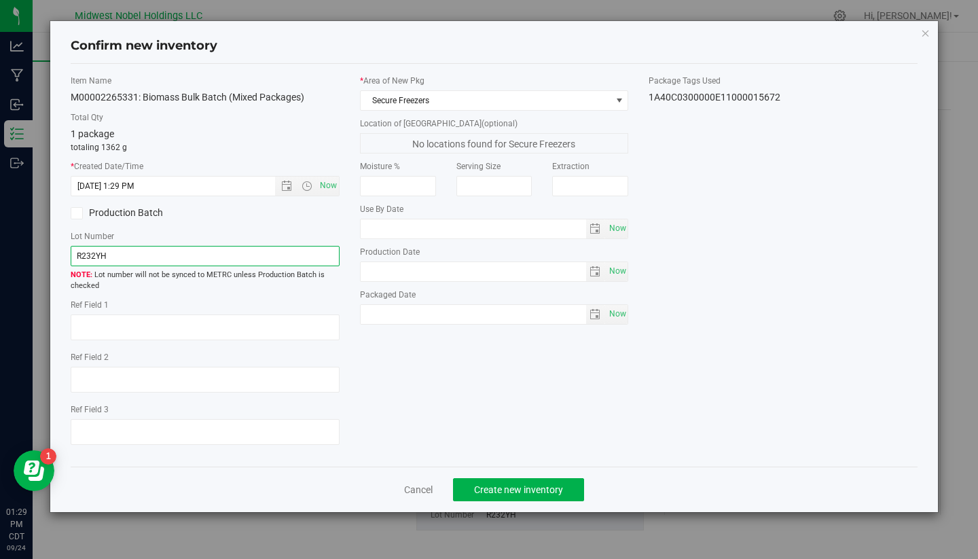
drag, startPoint x: 167, startPoint y: 260, endPoint x: 7, endPoint y: 250, distance: 160.0
click at [9, 252] on div "Confirm new inventory Item Name M00002265331: Biomass Bulk Batch (Mixed Package…" at bounding box center [494, 279] width 989 height 559
type input "[PERSON_NAME]"
click at [521, 492] on span "Create new inventory" at bounding box center [518, 489] width 89 height 11
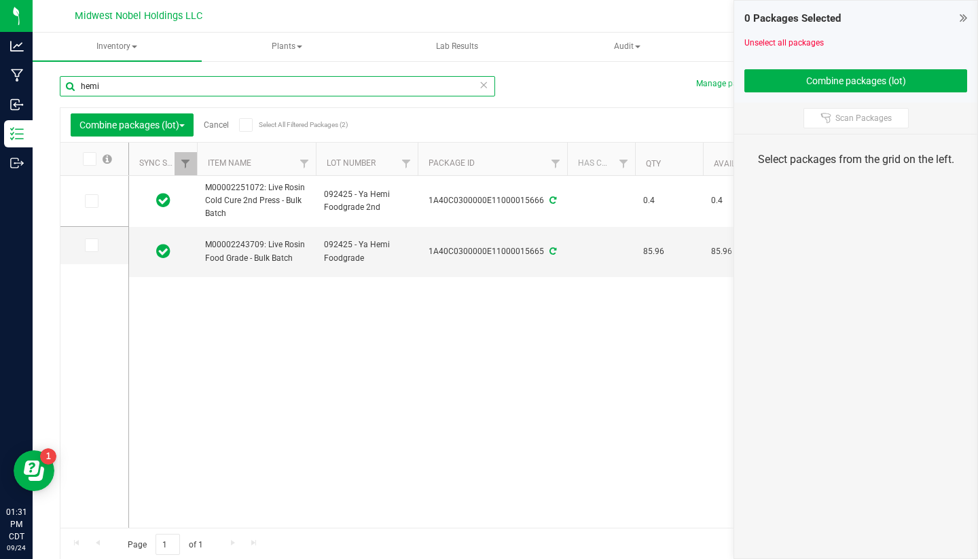
click at [256, 87] on input "hemi" at bounding box center [278, 86] width 436 height 20
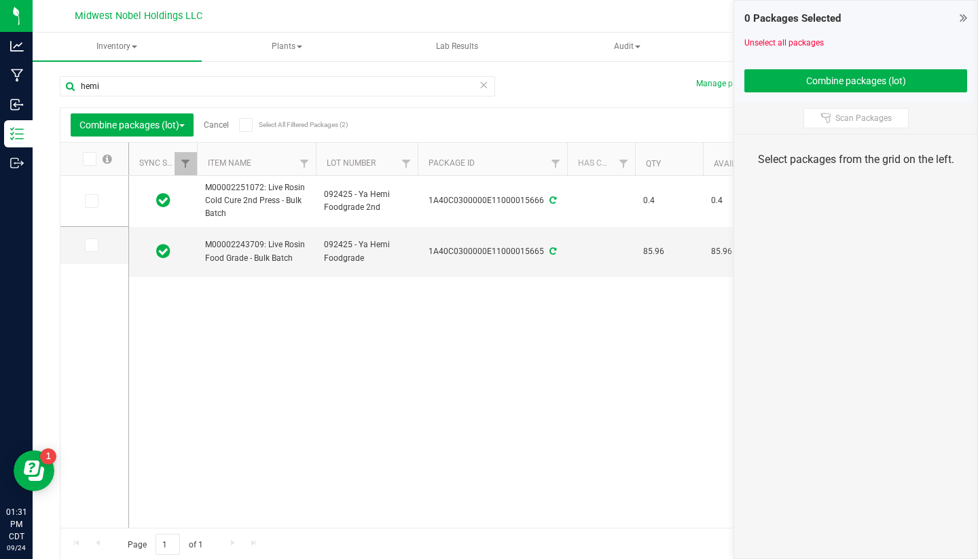
click at [486, 85] on icon at bounding box center [484, 84] width 10 height 16
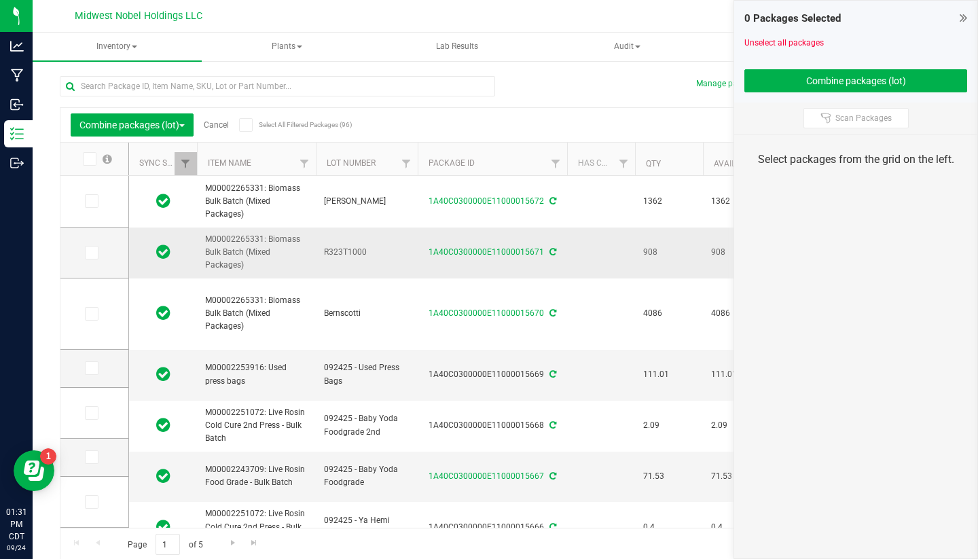
click at [355, 253] on span "R323T1000" at bounding box center [367, 252] width 86 height 13
drag, startPoint x: 368, startPoint y: 253, endPoint x: 162, endPoint y: 253, distance: 205.2
type input "t"
type input "T1000"
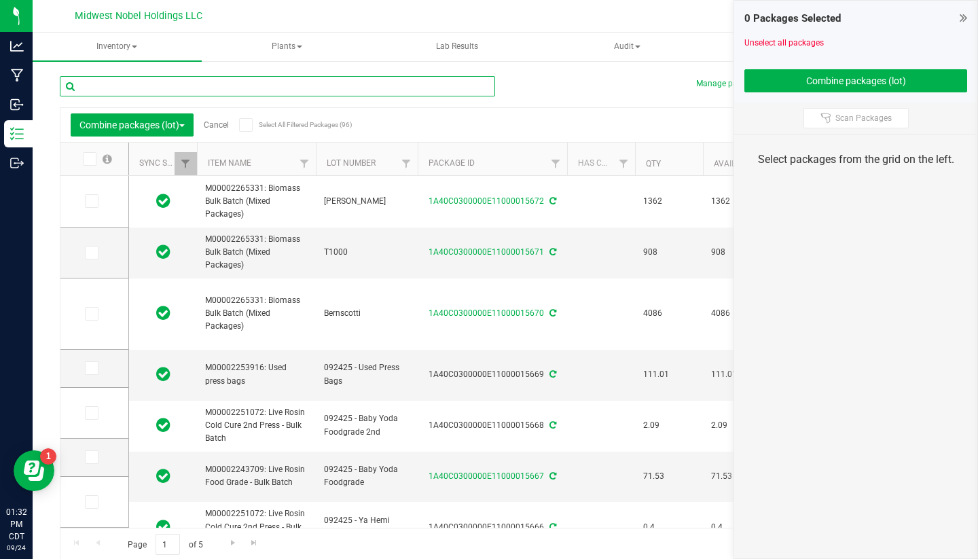
click at [294, 88] on input "text" at bounding box center [278, 86] width 436 height 20
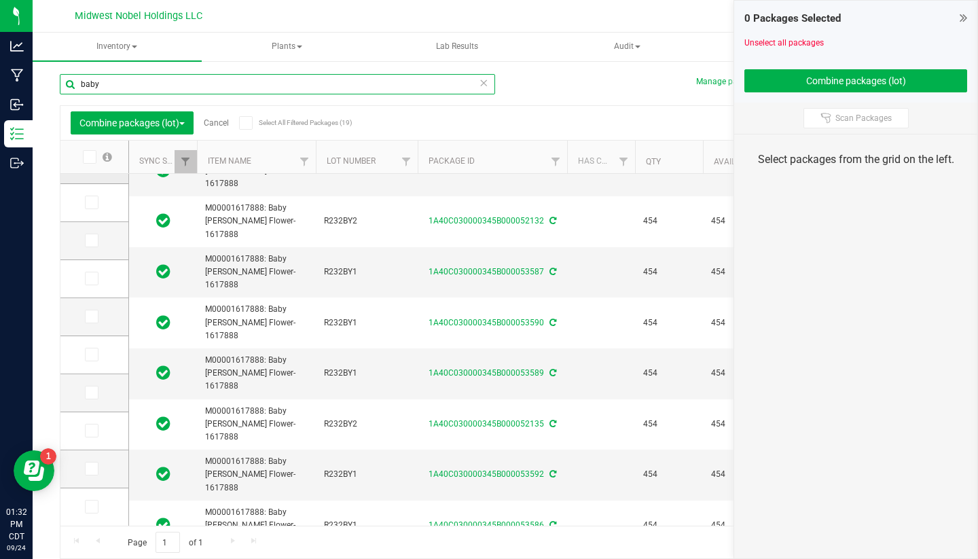
scroll to position [2, 0]
type input "baby"
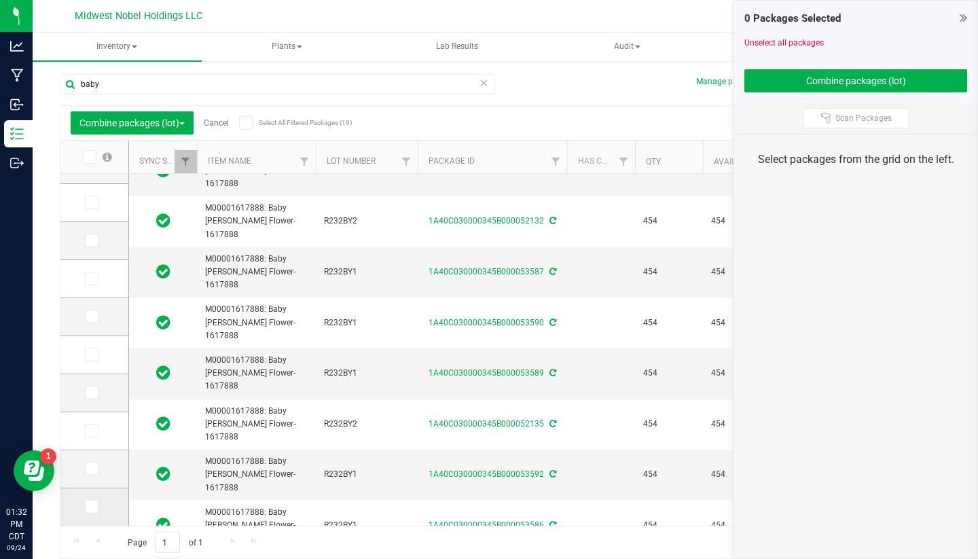
click at [86, 507] on icon at bounding box center [90, 507] width 9 height 0
click at [0, 0] on input "checkbox" at bounding box center [0, 0] width 0 height 0
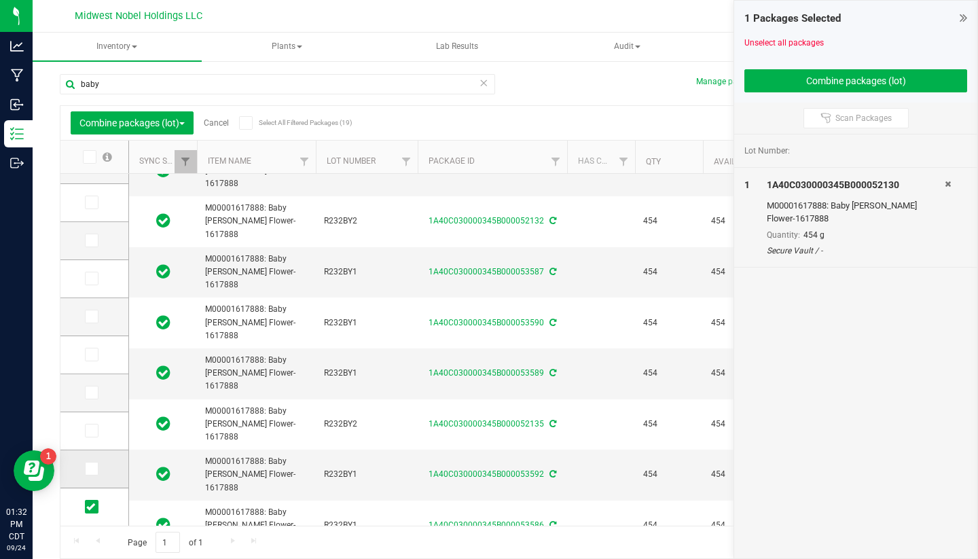
click at [86, 469] on icon at bounding box center [90, 469] width 9 height 0
click at [0, 0] on input "checkbox" at bounding box center [0, 0] width 0 height 0
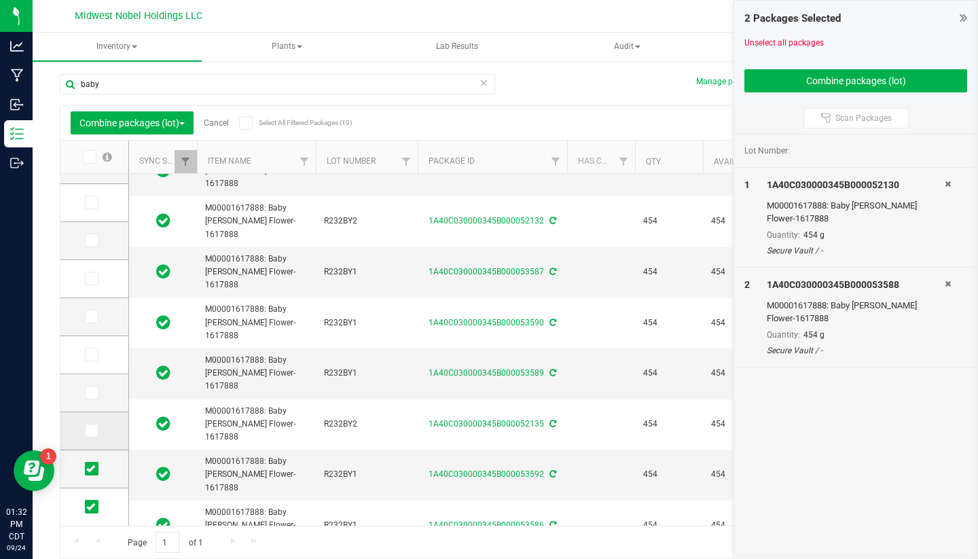
click at [86, 431] on icon at bounding box center [90, 431] width 9 height 0
click at [0, 0] on input "checkbox" at bounding box center [0, 0] width 0 height 0
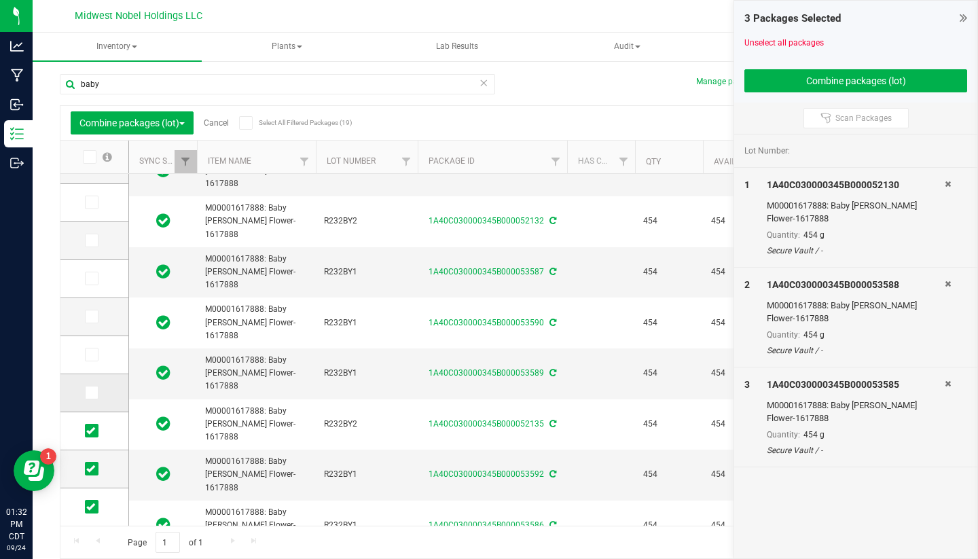
click at [86, 393] on icon at bounding box center [90, 393] width 9 height 0
click at [0, 0] on input "checkbox" at bounding box center [0, 0] width 0 height 0
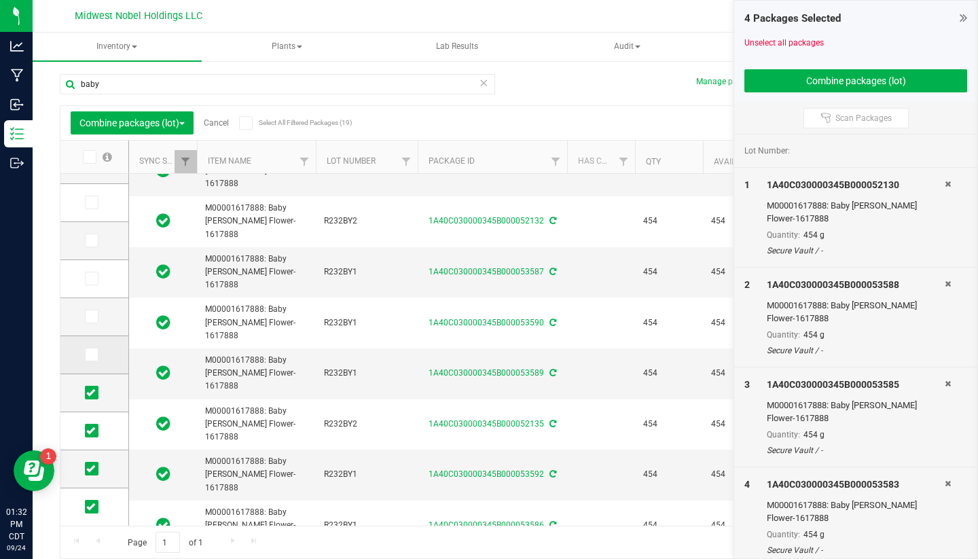
click at [77, 362] on td at bounding box center [94, 355] width 68 height 38
click at [86, 355] on icon at bounding box center [90, 355] width 9 height 0
click at [0, 0] on input "checkbox" at bounding box center [0, 0] width 0 height 0
click at [86, 317] on icon at bounding box center [90, 317] width 9 height 0
click at [0, 0] on input "checkbox" at bounding box center [0, 0] width 0 height 0
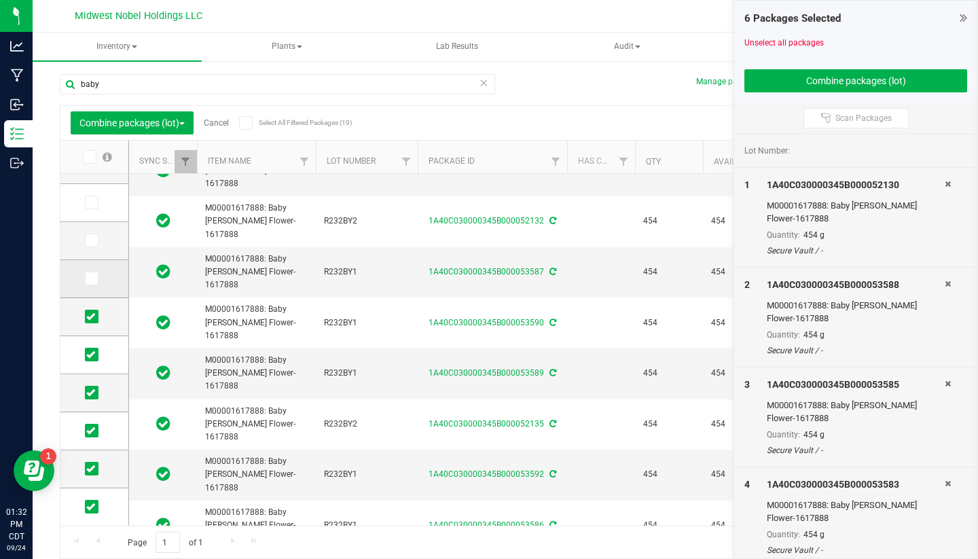
click at [86, 279] on icon at bounding box center [90, 279] width 9 height 0
click at [0, 0] on input "checkbox" at bounding box center [0, 0] width 0 height 0
click at [86, 241] on icon at bounding box center [90, 241] width 9 height 0
click at [0, 0] on input "checkbox" at bounding box center [0, 0] width 0 height 0
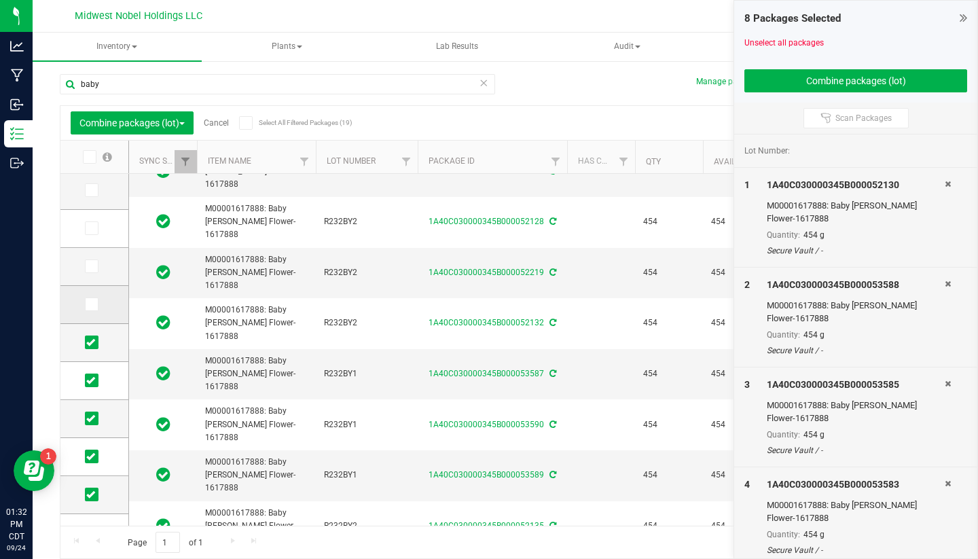
click at [86, 304] on icon at bounding box center [90, 304] width 9 height 0
click at [0, 0] on input "checkbox" at bounding box center [0, 0] width 0 height 0
click at [85, 272] on span at bounding box center [92, 267] width 14 height 14
click at [0, 0] on input "checkbox" at bounding box center [0, 0] width 0 height 0
click at [85, 222] on span at bounding box center [92, 229] width 14 height 14
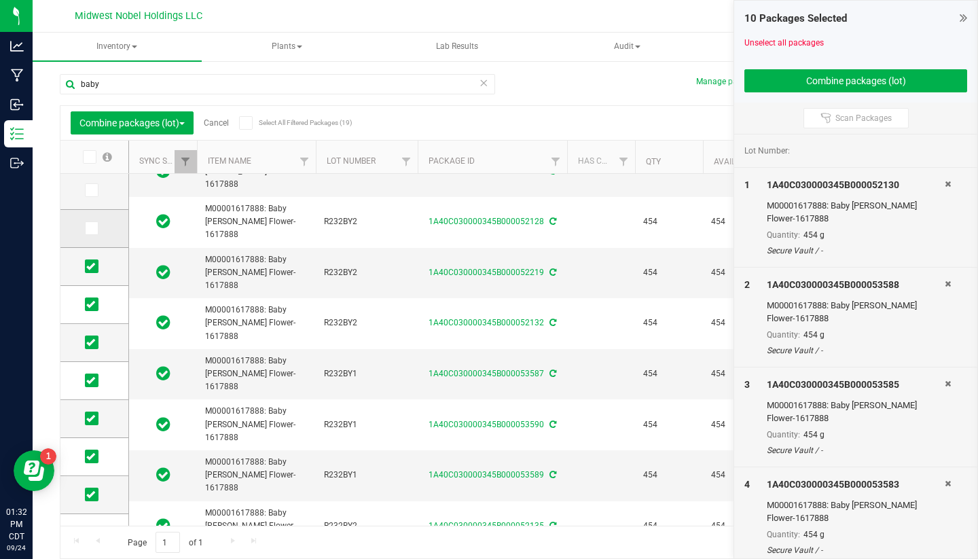
click at [0, 0] on input "checkbox" at bounding box center [0, 0] width 0 height 0
click at [85, 196] on span at bounding box center [92, 190] width 14 height 14
click at [0, 0] on input "checkbox" at bounding box center [0, 0] width 0 height 0
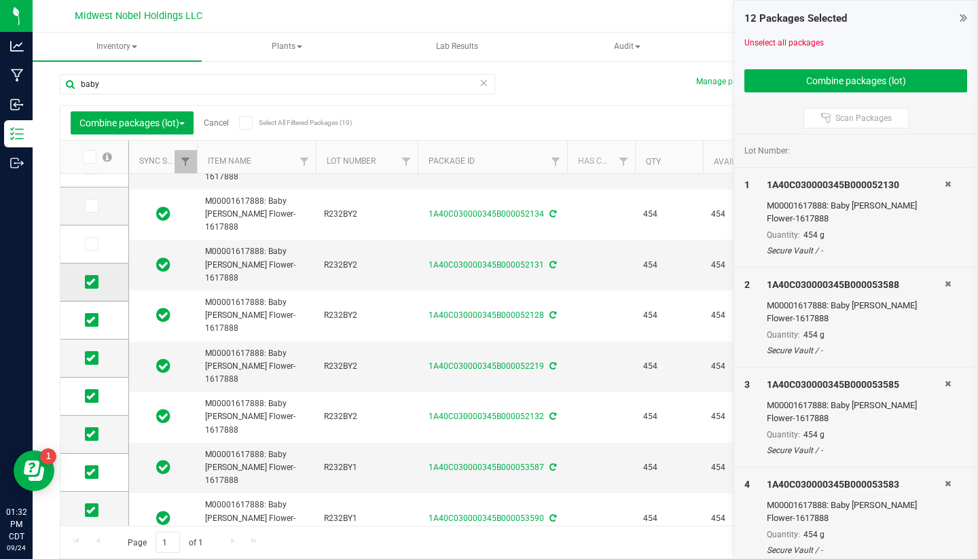
scroll to position [183, 0]
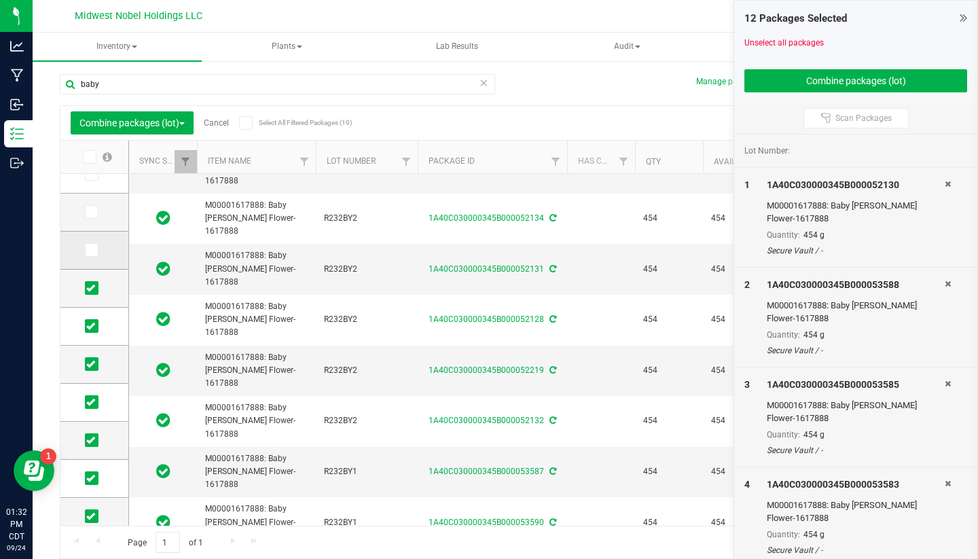
click at [85, 248] on span at bounding box center [92, 250] width 14 height 14
click at [0, 0] on input "checkbox" at bounding box center [0, 0] width 0 height 0
click at [86, 212] on icon at bounding box center [90, 212] width 9 height 0
click at [0, 0] on input "checkbox" at bounding box center [0, 0] width 0 height 0
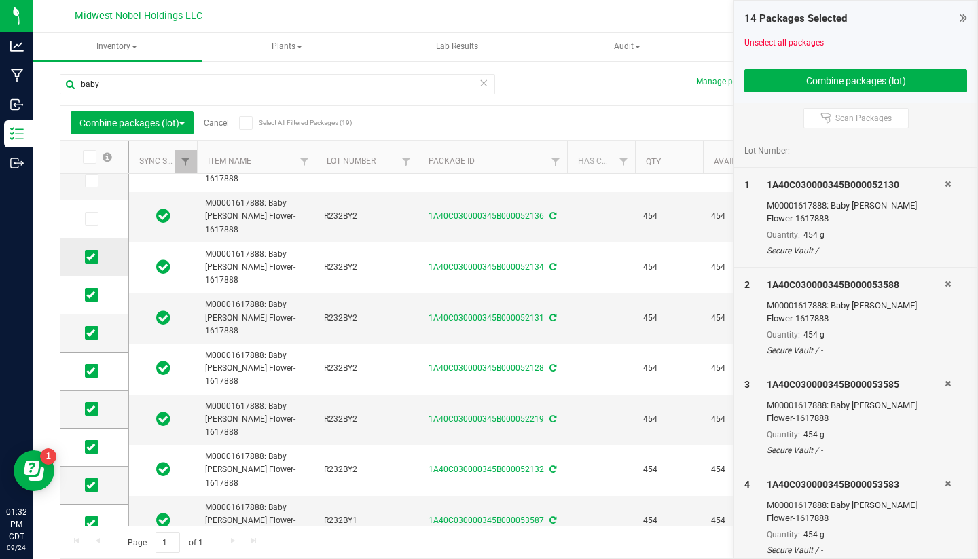
scroll to position [112, 0]
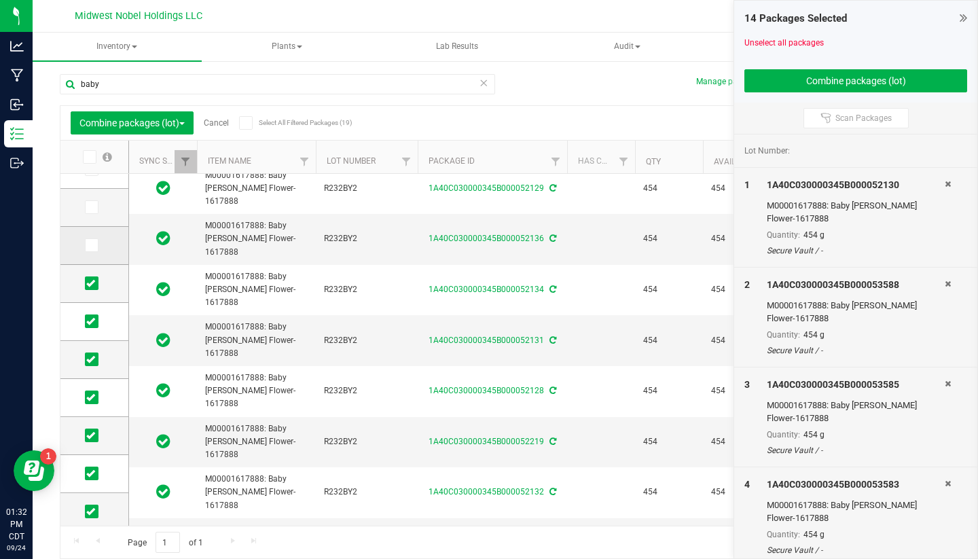
click at [86, 245] on icon at bounding box center [90, 245] width 9 height 0
click at [0, 0] on input "checkbox" at bounding box center [0, 0] width 0 height 0
click at [74, 219] on td at bounding box center [94, 208] width 68 height 38
click at [74, 215] on td at bounding box center [94, 208] width 68 height 38
click at [86, 207] on icon at bounding box center [90, 207] width 9 height 0
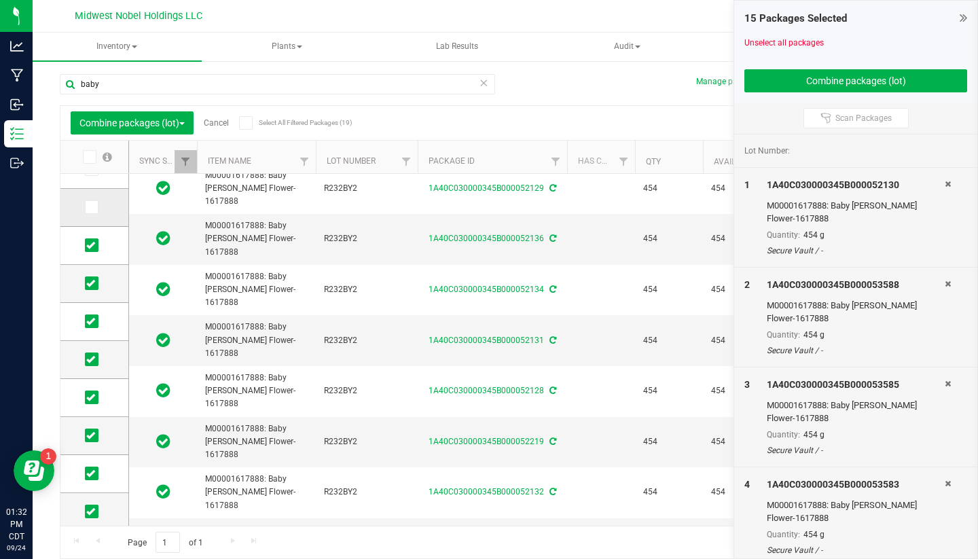
click at [0, 0] on input "checkbox" at bounding box center [0, 0] width 0 height 0
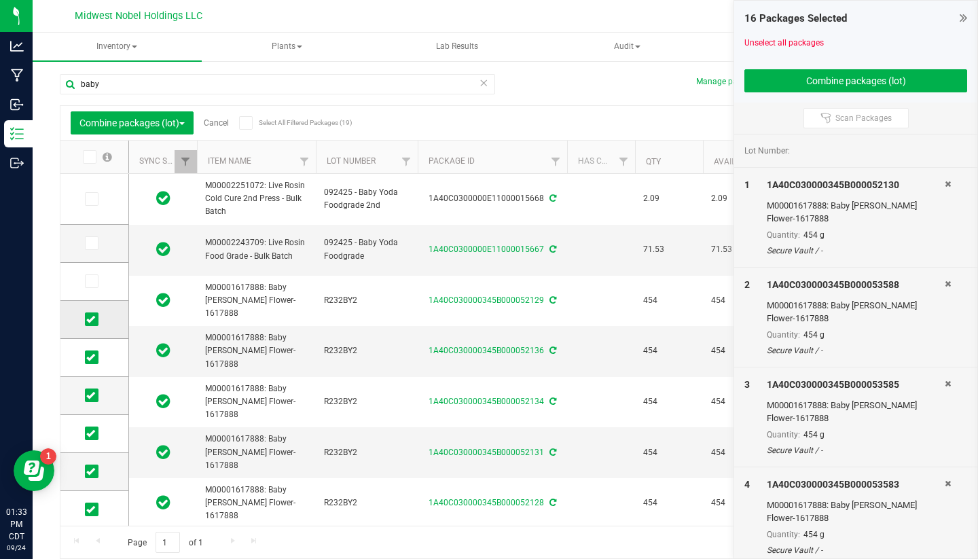
scroll to position [1, 0]
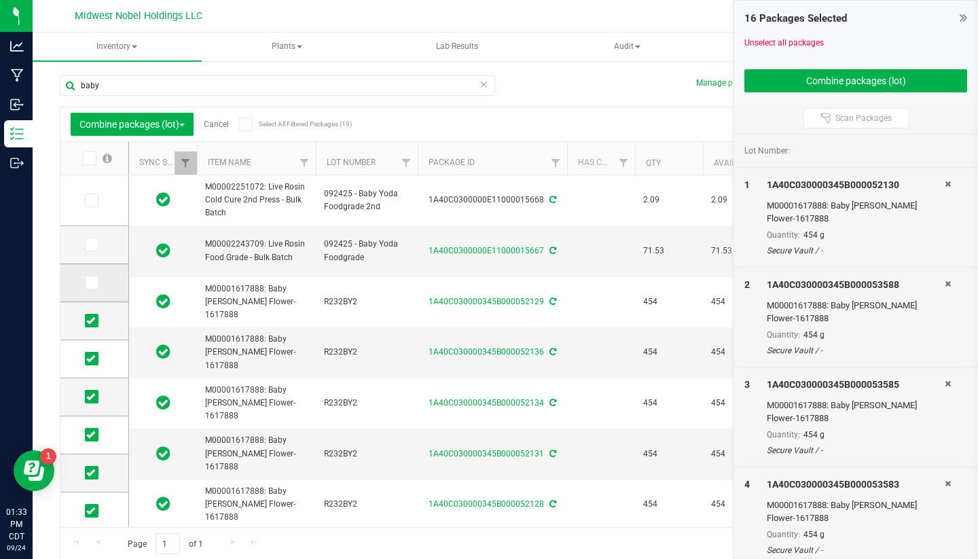
click at [75, 270] on td at bounding box center [94, 283] width 68 height 38
click at [86, 283] on icon at bounding box center [90, 283] width 9 height 0
click at [0, 0] on input "checkbox" at bounding box center [0, 0] width 0 height 0
click at [86, 245] on icon at bounding box center [90, 245] width 9 height 0
click at [0, 0] on input "checkbox" at bounding box center [0, 0] width 0 height 0
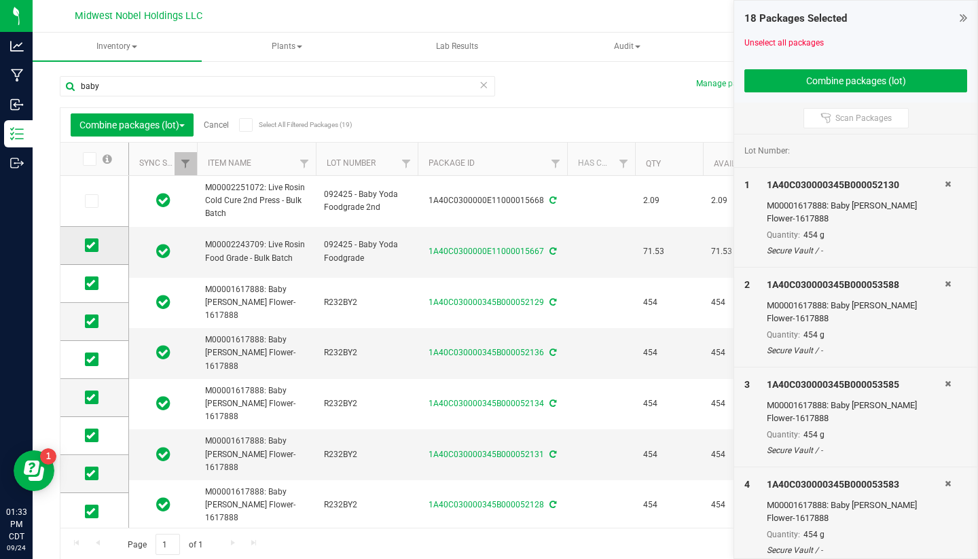
scroll to position [0, 0]
click at [86, 245] on icon at bounding box center [90, 245] width 9 height 0
click at [0, 0] on input "checkbox" at bounding box center [0, 0] width 0 height 0
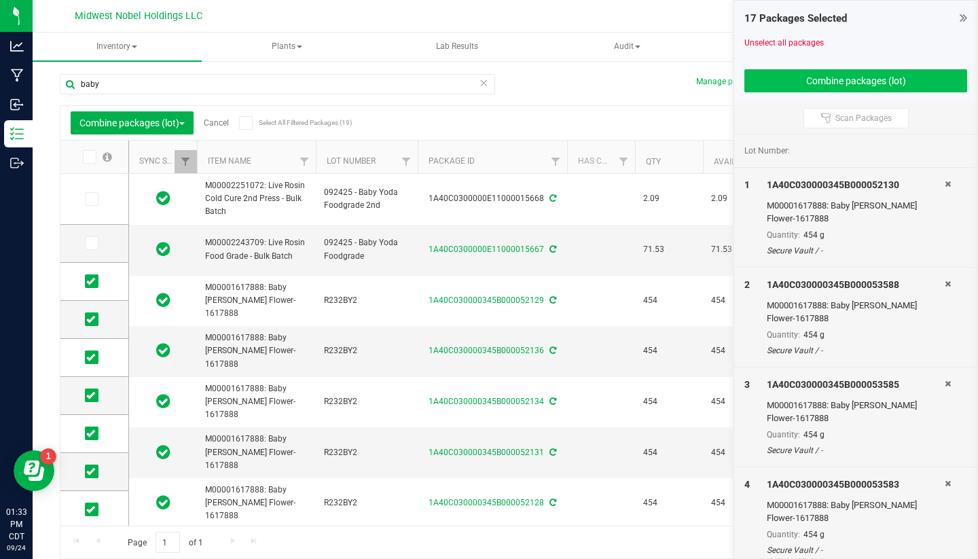
click at [823, 71] on button "Combine packages (lot)" at bounding box center [856, 80] width 223 height 23
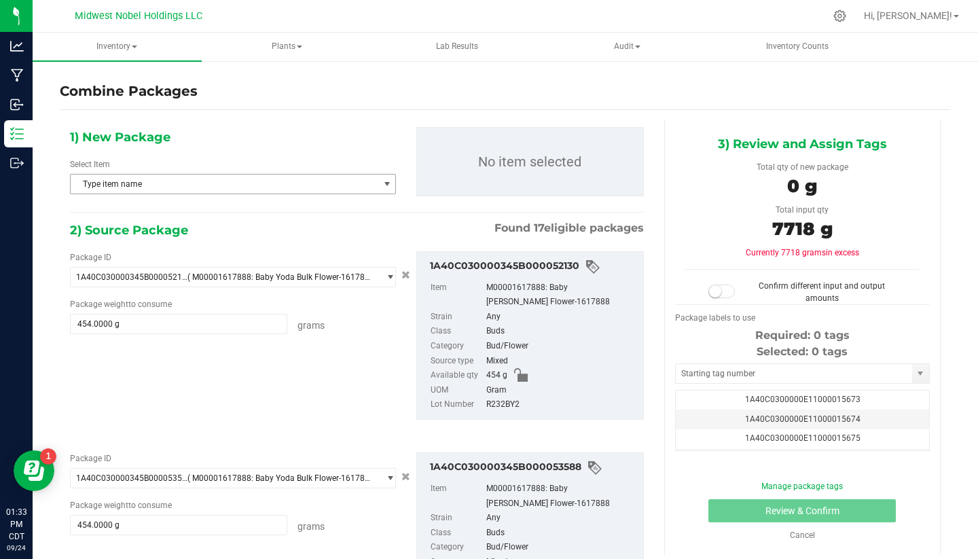
click at [160, 181] on span "Type item name" at bounding box center [225, 184] width 308 height 19
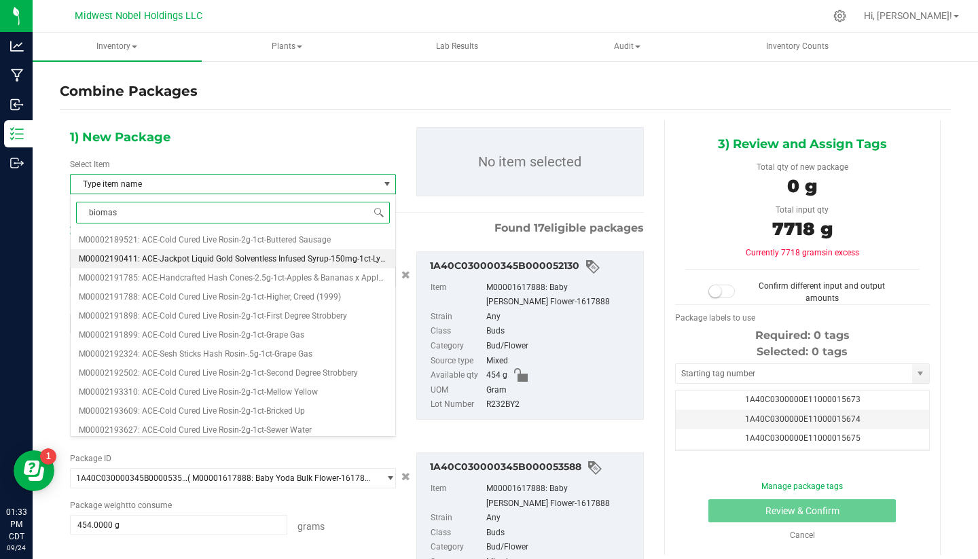
type input "biomass"
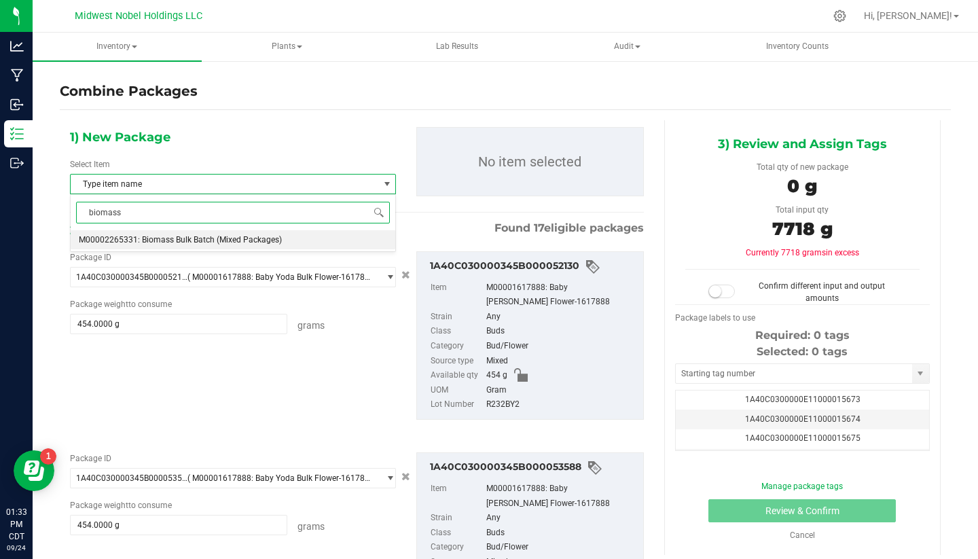
click at [190, 238] on span "M00002265331: Biomass Bulk Batch (Mixed Packages)" at bounding box center [180, 240] width 203 height 10
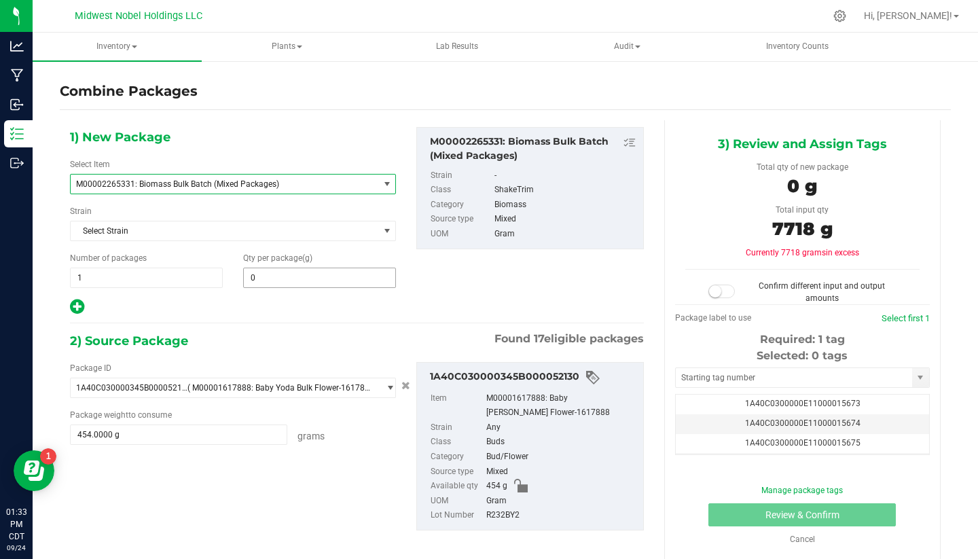
click at [274, 283] on span "0 0" at bounding box center [319, 278] width 153 height 20
type input "7718"
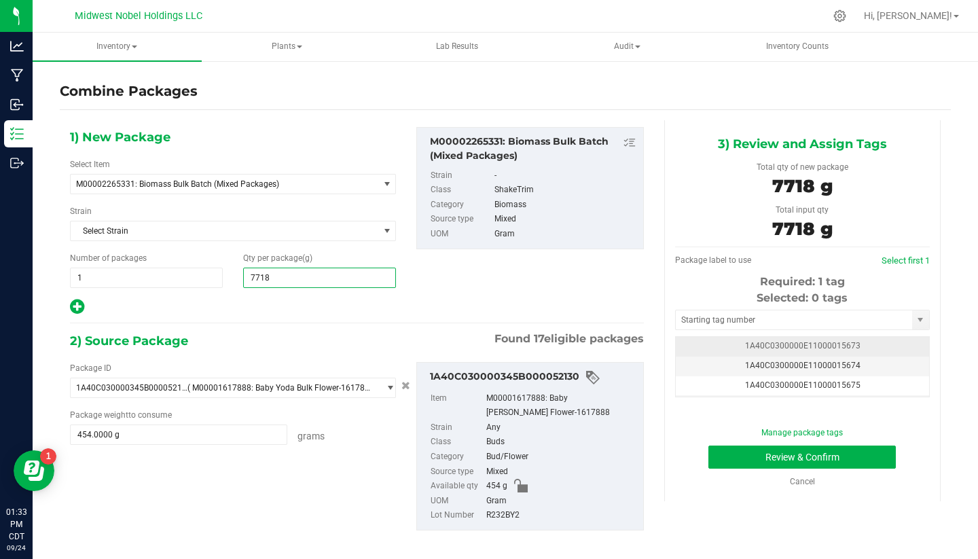
type input "7,718"
click at [832, 346] on span "1A40C0300000E11000015673" at bounding box center [803, 346] width 116 height 10
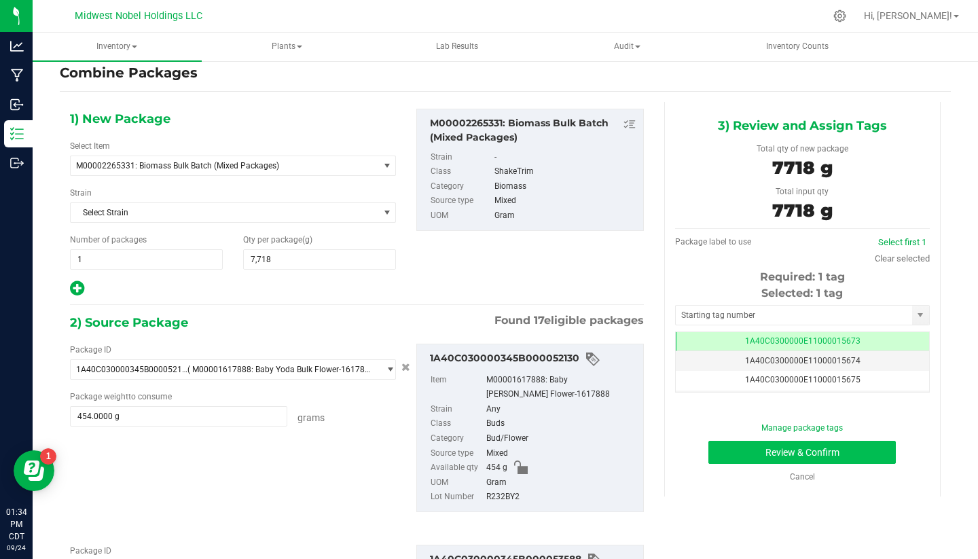
click at [765, 457] on button "Review & Confirm" at bounding box center [803, 452] width 188 height 23
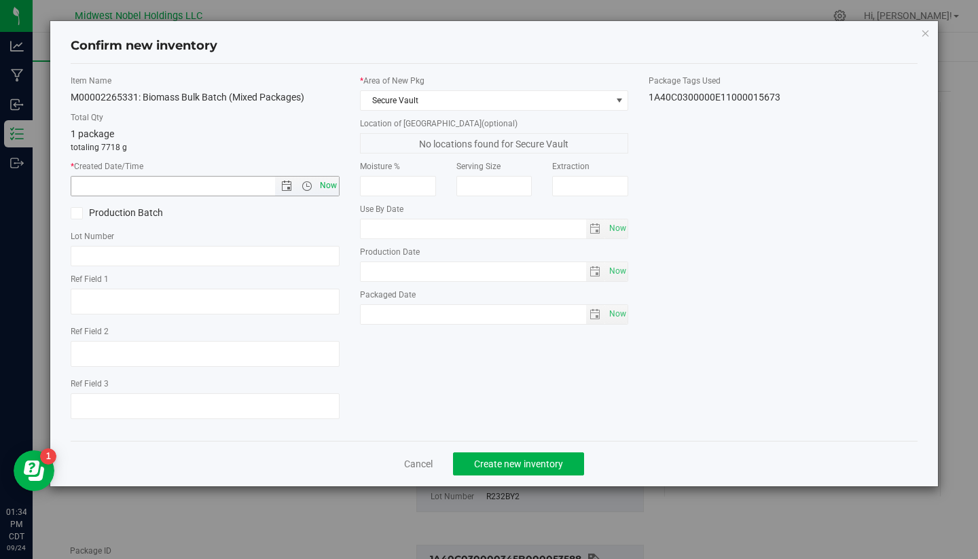
click at [332, 188] on span "Now" at bounding box center [328, 186] width 23 height 20
type input "[DATE] 1:34 PM"
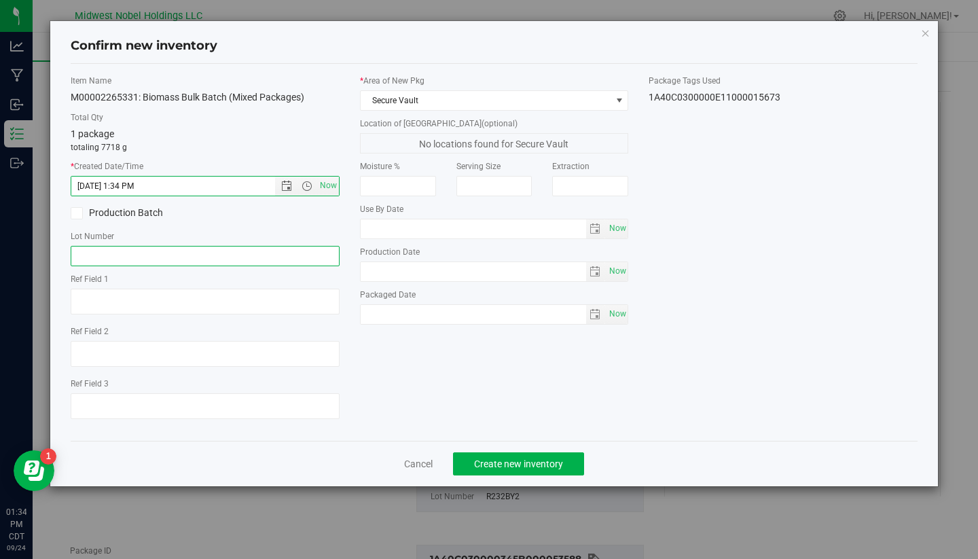
click at [175, 252] on input "text" at bounding box center [205, 256] width 269 height 20
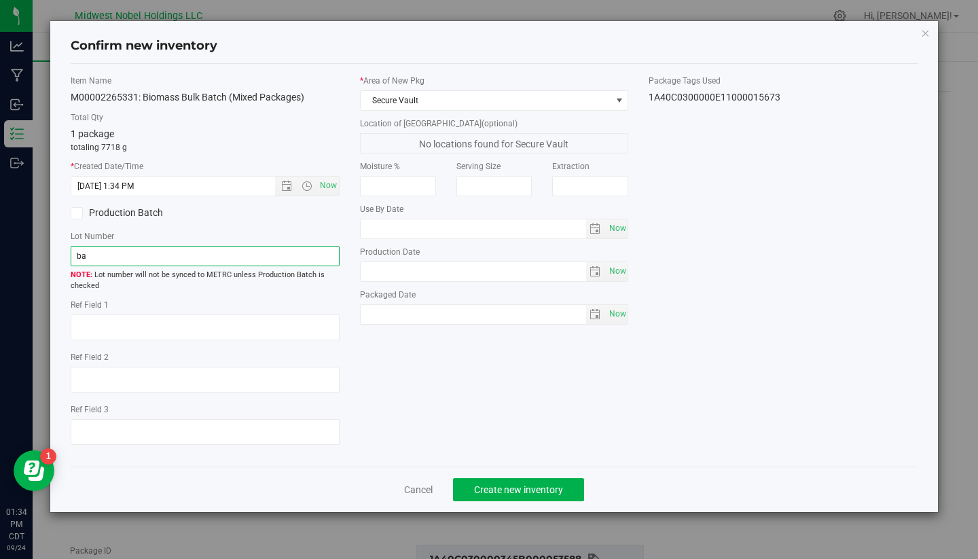
type input "b"
type input "Baby Yoda"
click at [525, 98] on span "Secure Vault" at bounding box center [486, 100] width 251 height 19
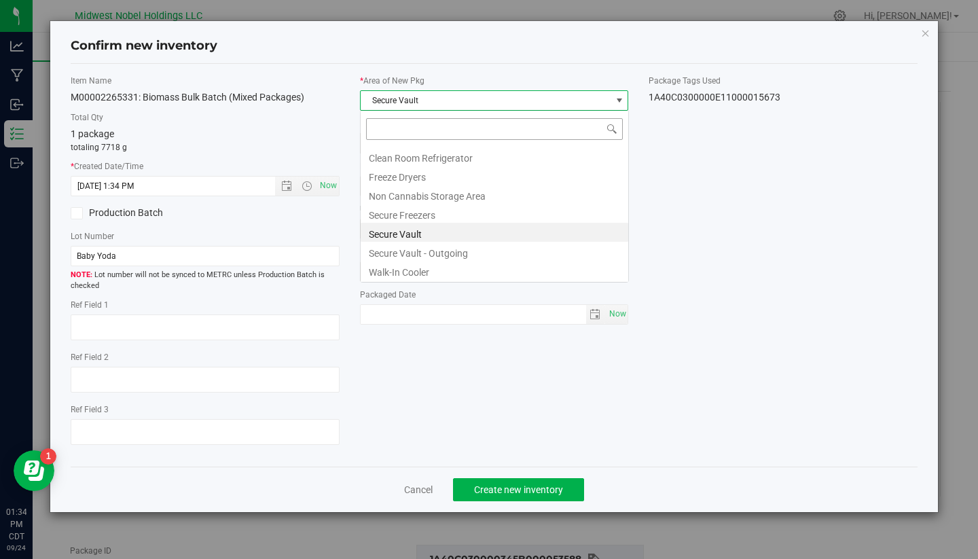
scroll to position [20, 269]
click at [491, 214] on li "Secure Freezers" at bounding box center [495, 213] width 268 height 19
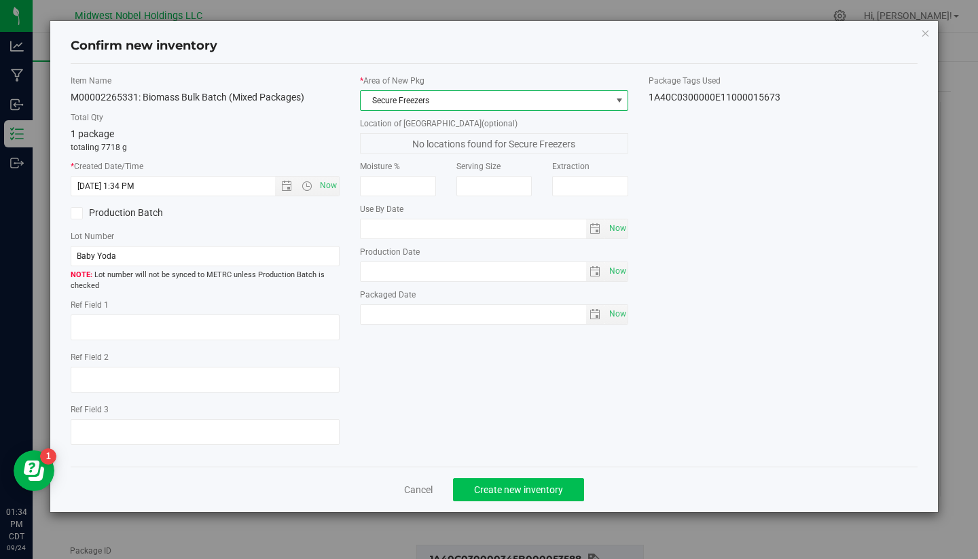
click at [523, 496] on button "Create new inventory" at bounding box center [518, 489] width 131 height 23
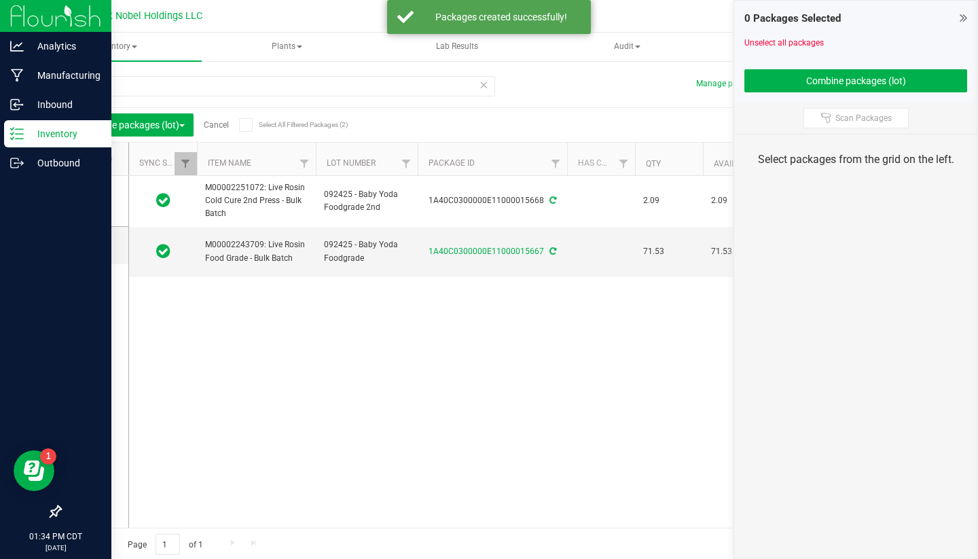
click at [39, 139] on p "Inventory" at bounding box center [65, 134] width 82 height 16
click at [47, 128] on p "Inventory" at bounding box center [65, 134] width 82 height 16
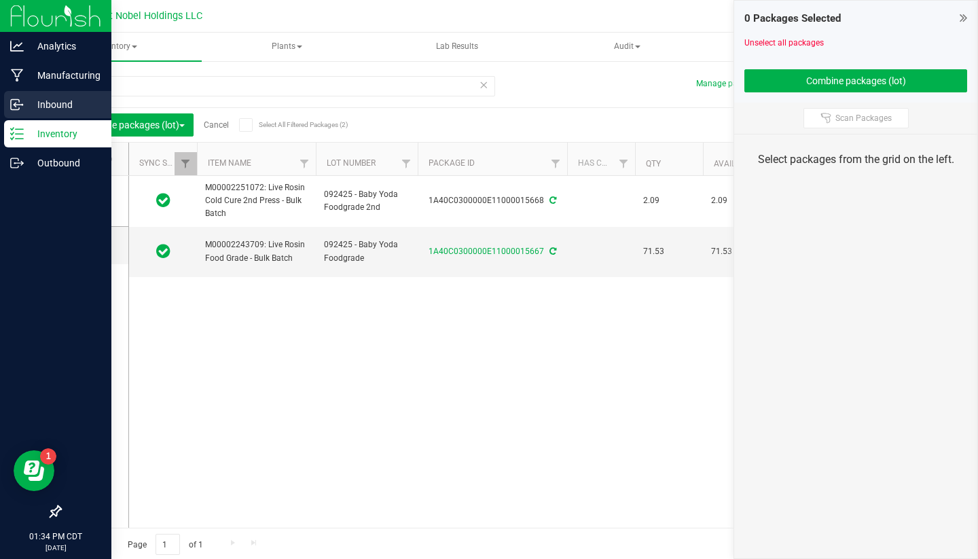
click at [26, 107] on p "Inbound" at bounding box center [65, 104] width 82 height 16
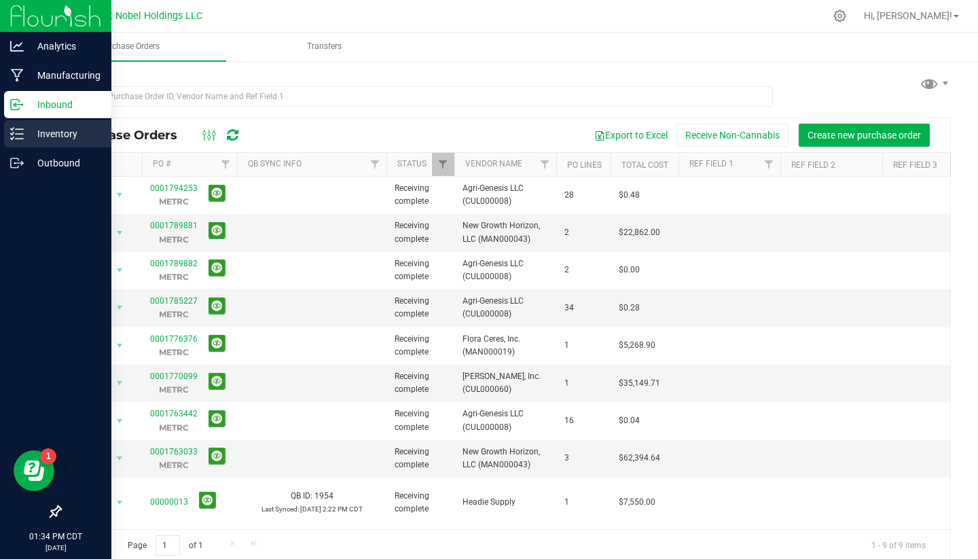
click at [50, 126] on p "Inventory" at bounding box center [65, 134] width 82 height 16
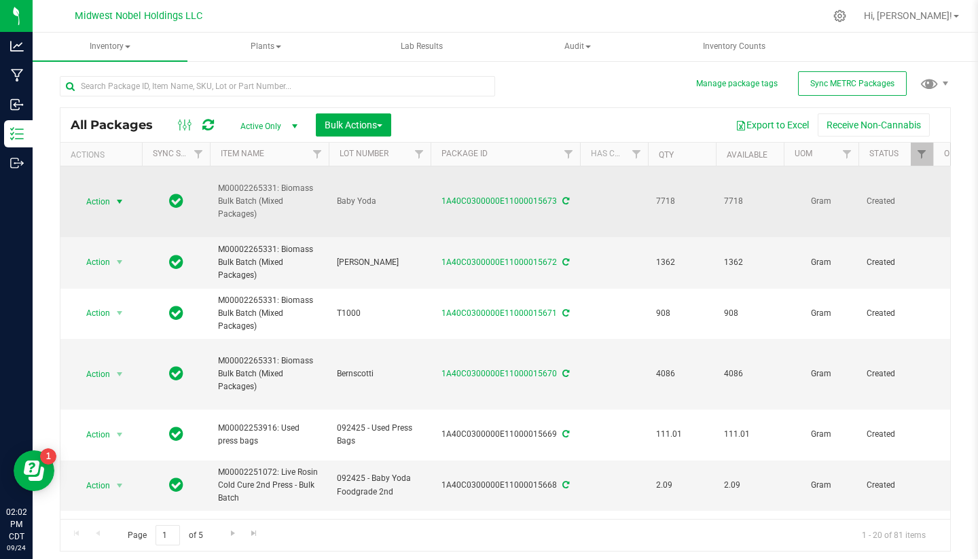
click at [102, 207] on span "Action" at bounding box center [92, 201] width 37 height 19
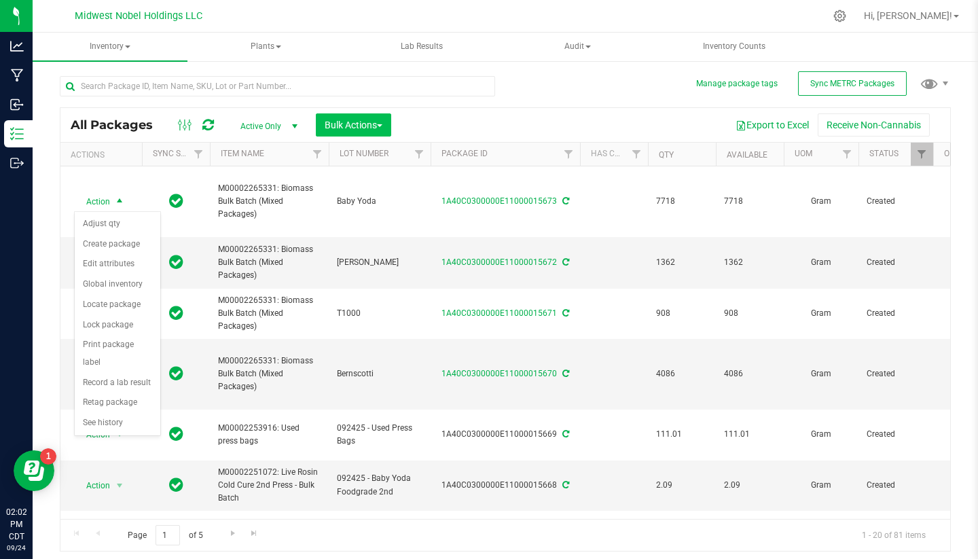
click at [375, 134] on button "Bulk Actions" at bounding box center [353, 124] width 75 height 23
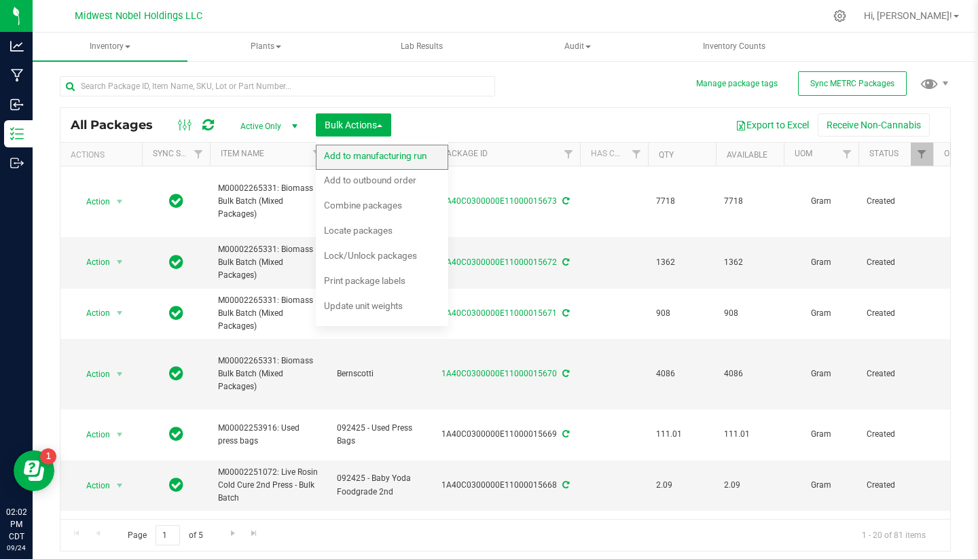
click at [370, 154] on span "Add to manufacturing run" at bounding box center [375, 155] width 103 height 11
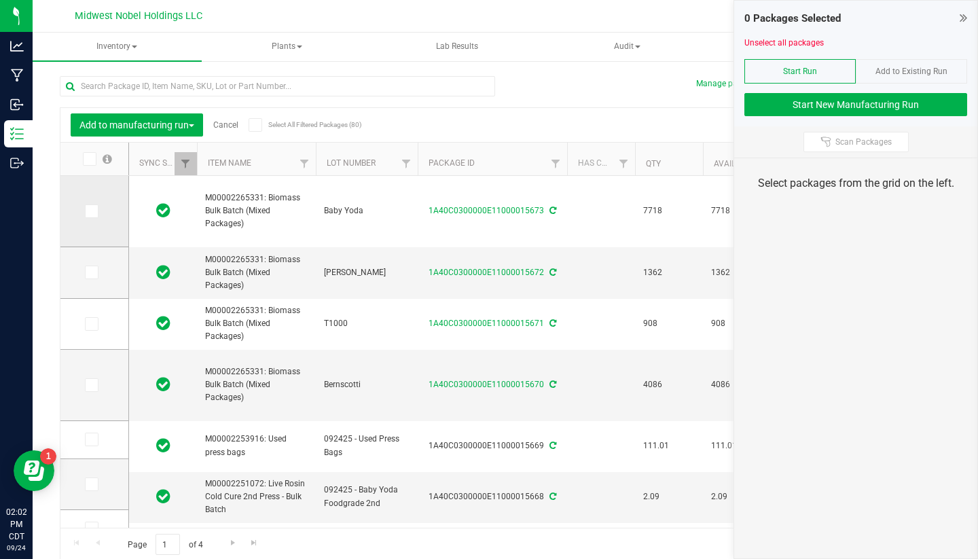
click at [85, 217] on span at bounding box center [92, 212] width 14 height 14
click at [0, 0] on input "checkbox" at bounding box center [0, 0] width 0 height 0
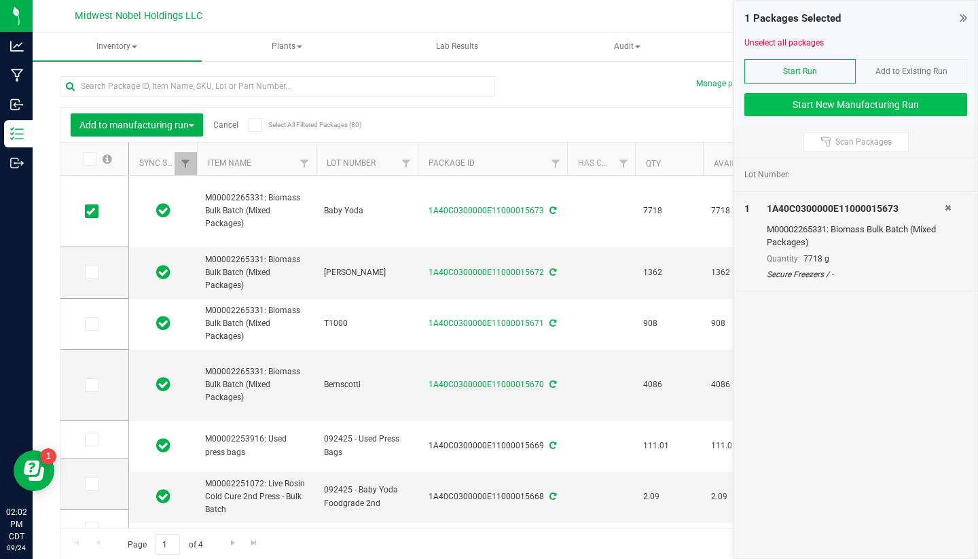
click at [832, 112] on button "Start New Manufacturing Run" at bounding box center [856, 104] width 223 height 23
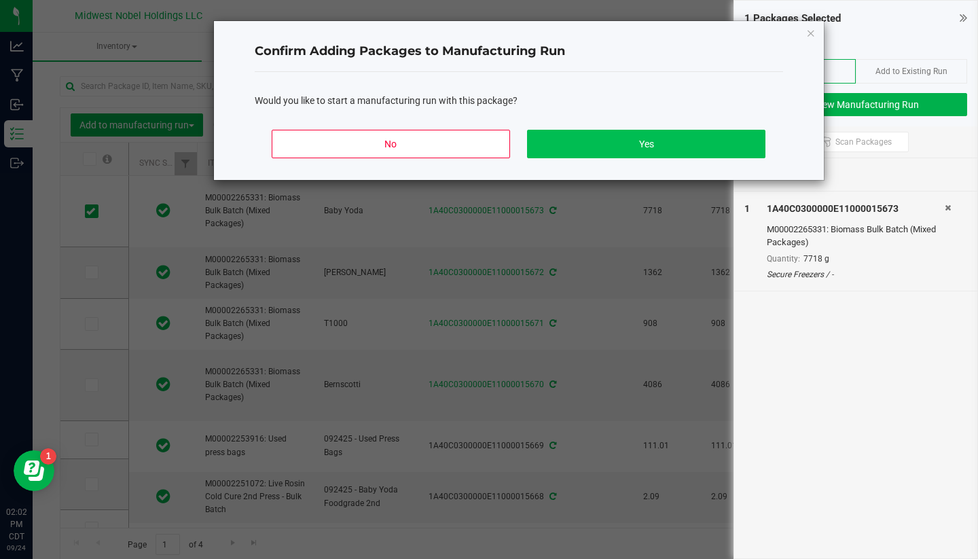
click at [588, 142] on button "Yes" at bounding box center [646, 144] width 238 height 29
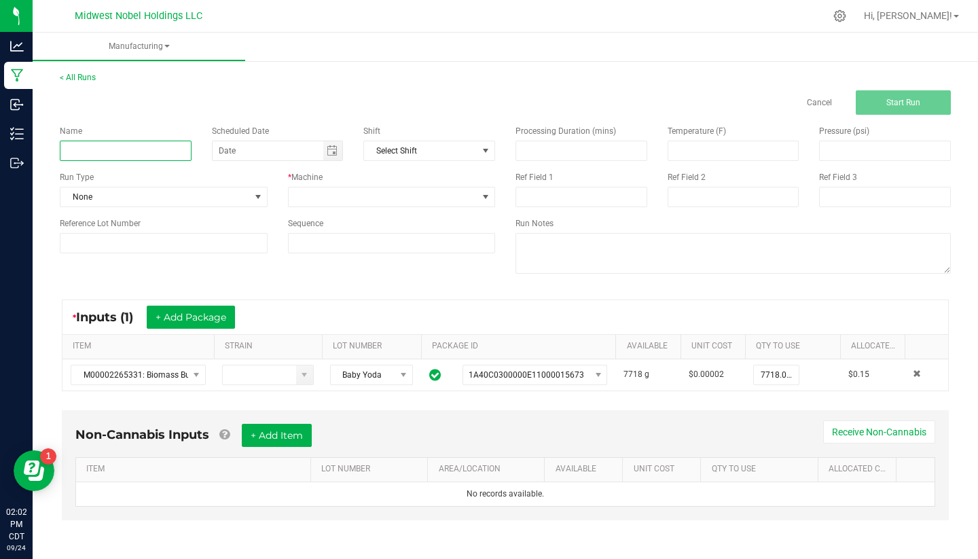
click at [101, 149] on input at bounding box center [126, 151] width 132 height 20
type input "092525 - Baby Yoda - Food Grade"
click at [766, 211] on div "Processing Duration (mins) Temperature (F) Pressure (psi) Ref Field 1 Ref Field…" at bounding box center [734, 201] width 456 height 173
click at [333, 154] on span "Toggle calendar" at bounding box center [332, 150] width 11 height 11
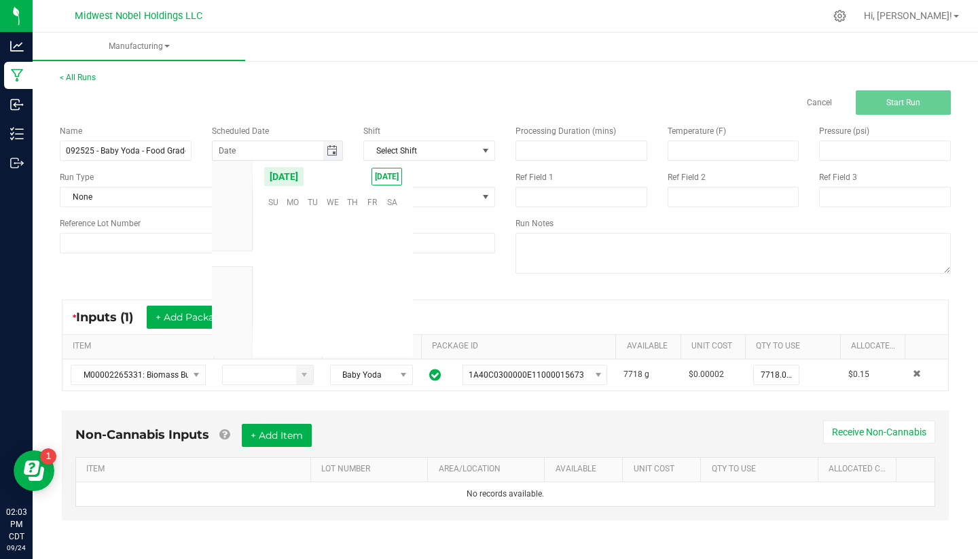
scroll to position [220357, 0]
click at [354, 287] on span "25" at bounding box center [352, 286] width 20 height 21
type input "[DATE]"
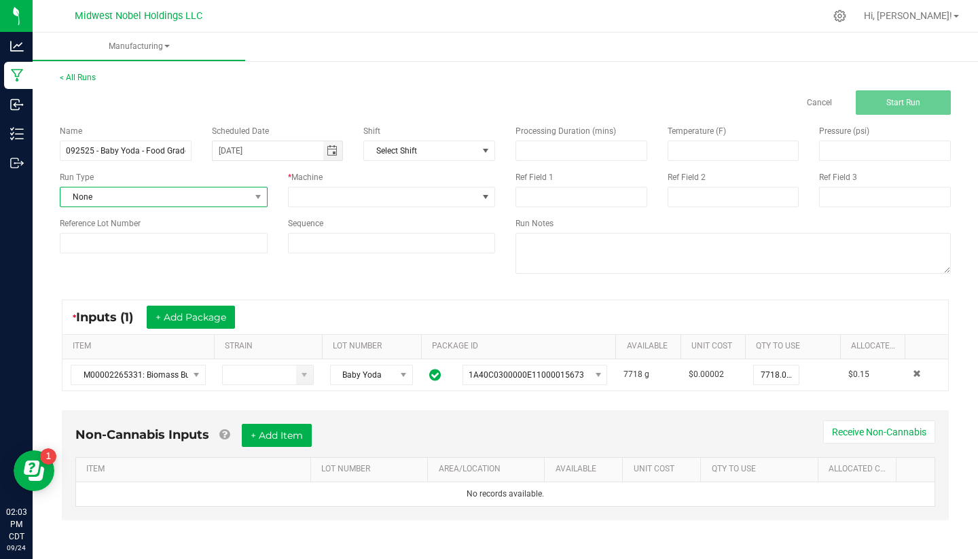
click at [227, 202] on span "None" at bounding box center [155, 197] width 190 height 19
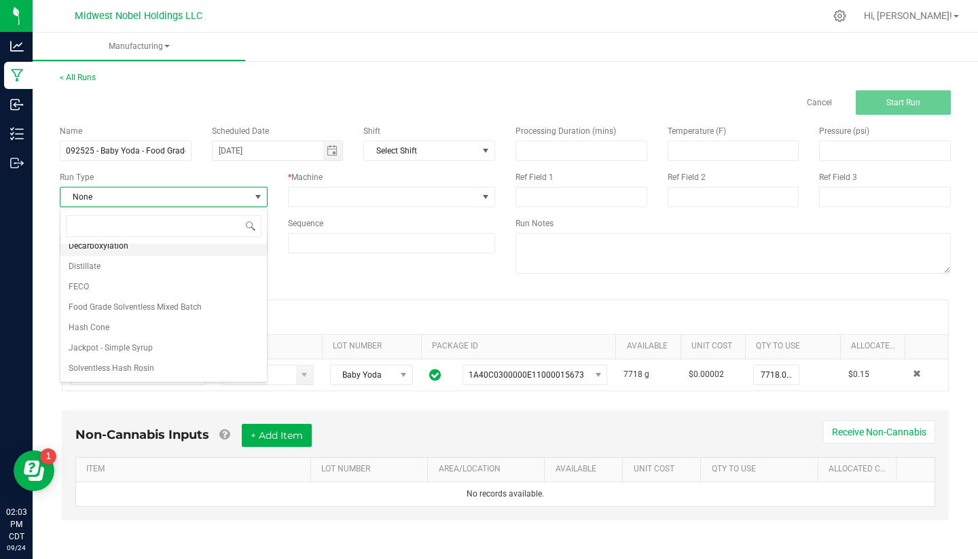
scroll to position [71, 0]
click at [216, 304] on li "Food Grade Solventless Mixed Batch" at bounding box center [163, 306] width 207 height 20
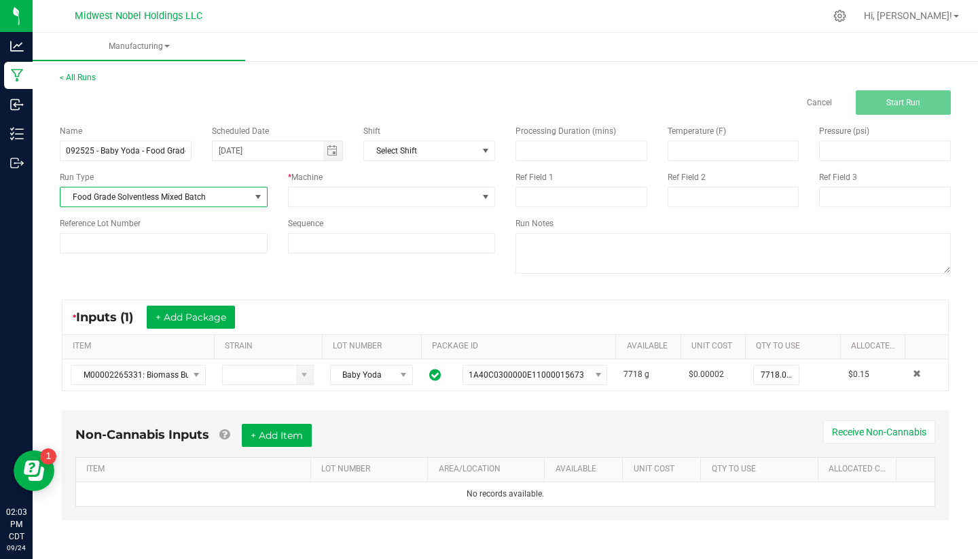
click at [259, 196] on span at bounding box center [258, 197] width 11 height 11
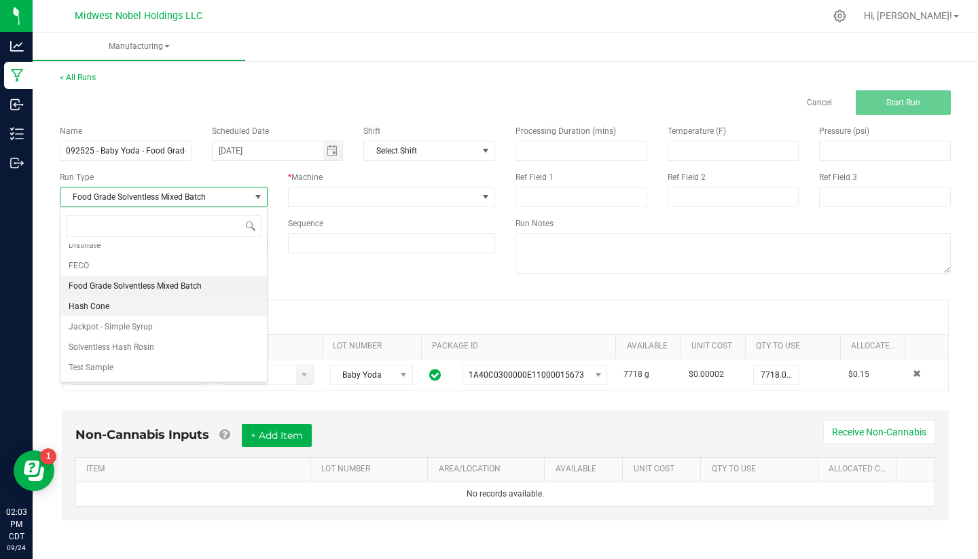
scroll to position [101, 0]
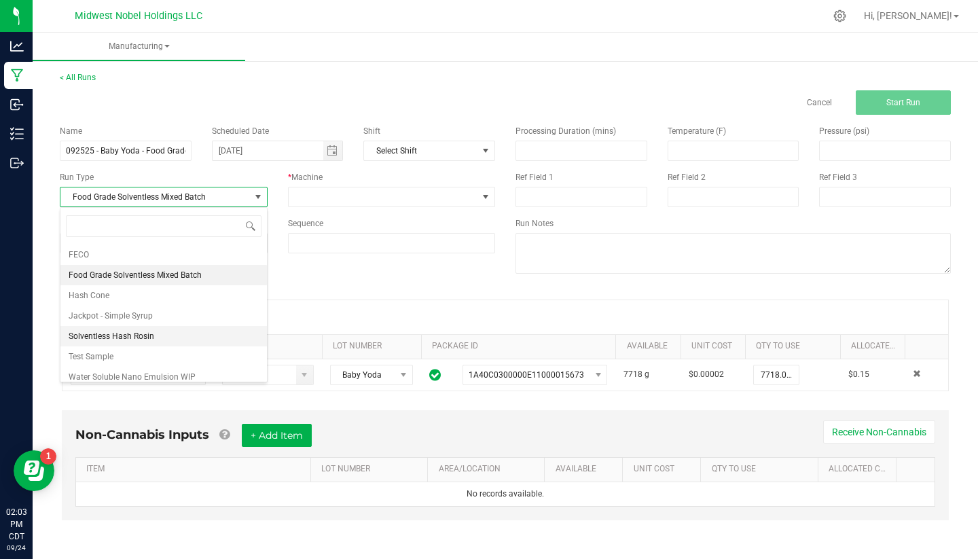
click at [200, 334] on li "Solventless Hash Rosin" at bounding box center [163, 336] width 207 height 20
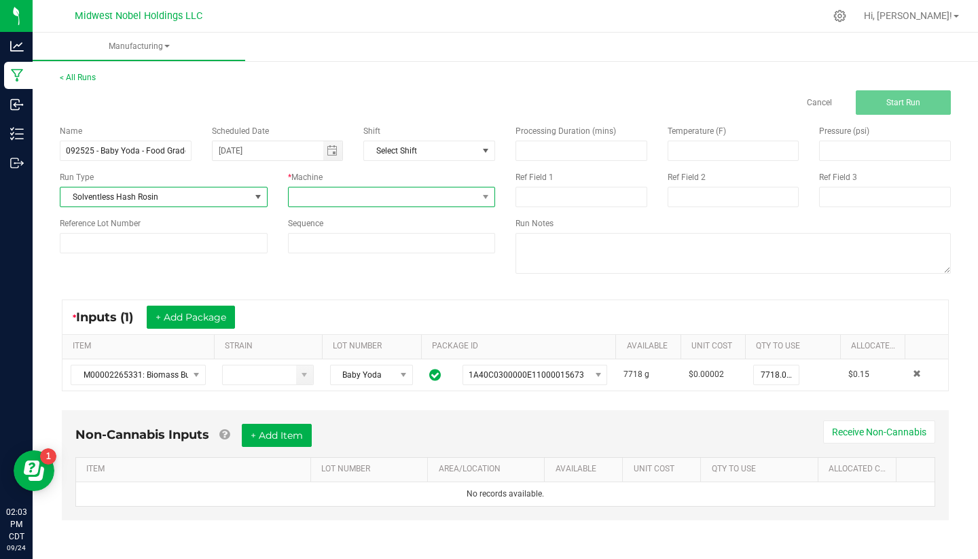
click at [428, 202] on span at bounding box center [384, 197] width 190 height 19
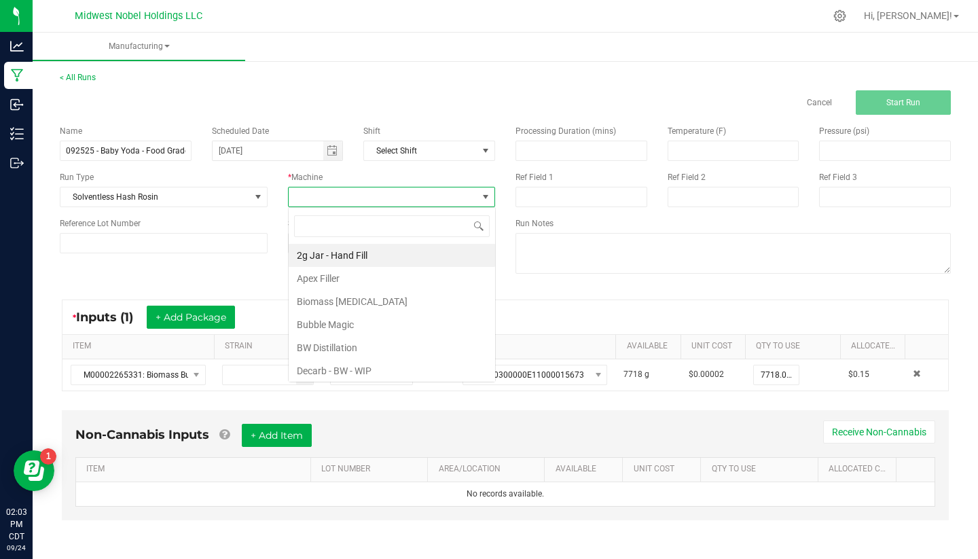
scroll to position [20, 207]
click at [429, 326] on li "Bubble Magic" at bounding box center [392, 324] width 207 height 23
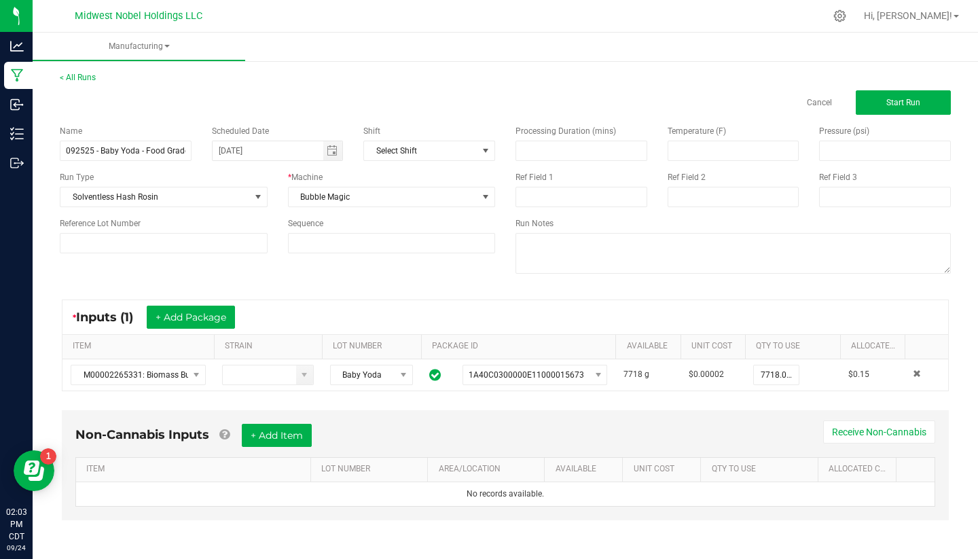
click at [522, 291] on div "* Inputs (1) + Add Package ITEM STRAIN LOT NUMBER PACKAGE ID AVAILABLE Unit Cos…" at bounding box center [506, 345] width 912 height 116
click at [919, 111] on button "Start Run" at bounding box center [903, 102] width 95 height 24
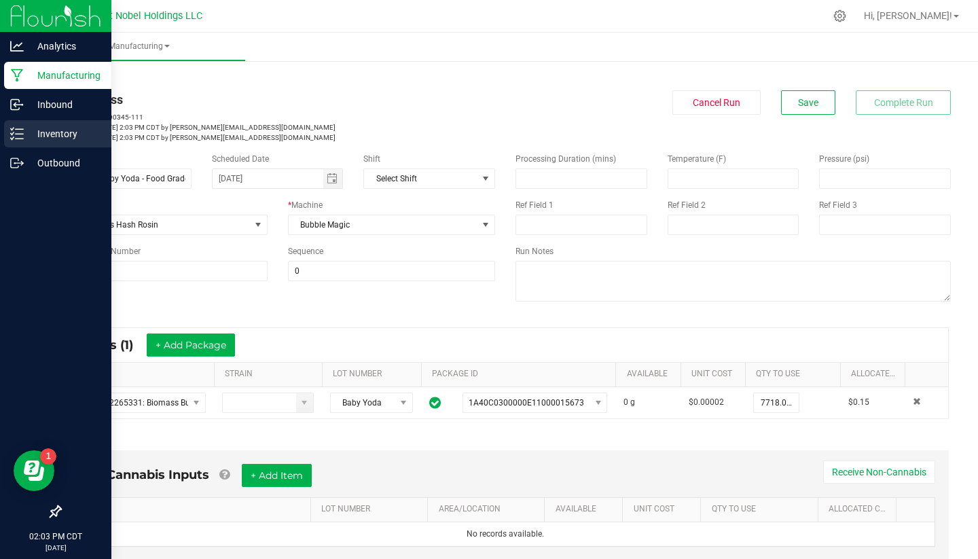
click at [29, 139] on p "Inventory" at bounding box center [65, 134] width 82 height 16
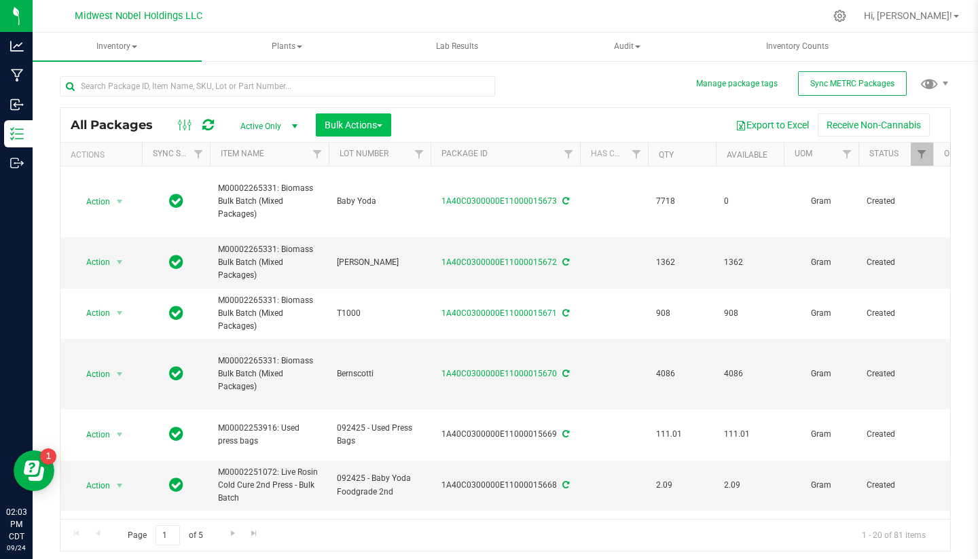
click at [322, 123] on button "Bulk Actions" at bounding box center [353, 124] width 75 height 23
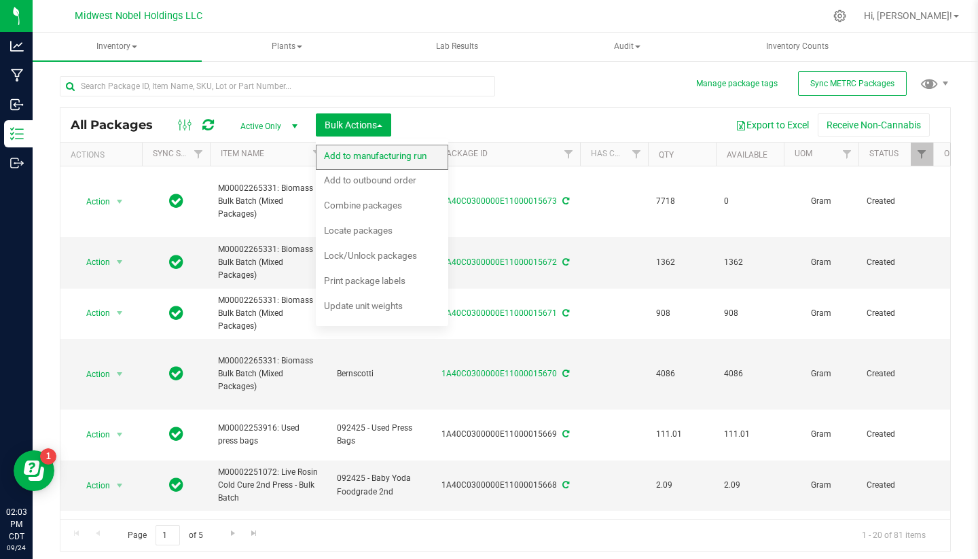
click at [387, 164] on div "Add to manufacturing run" at bounding box center [384, 158] width 121 height 22
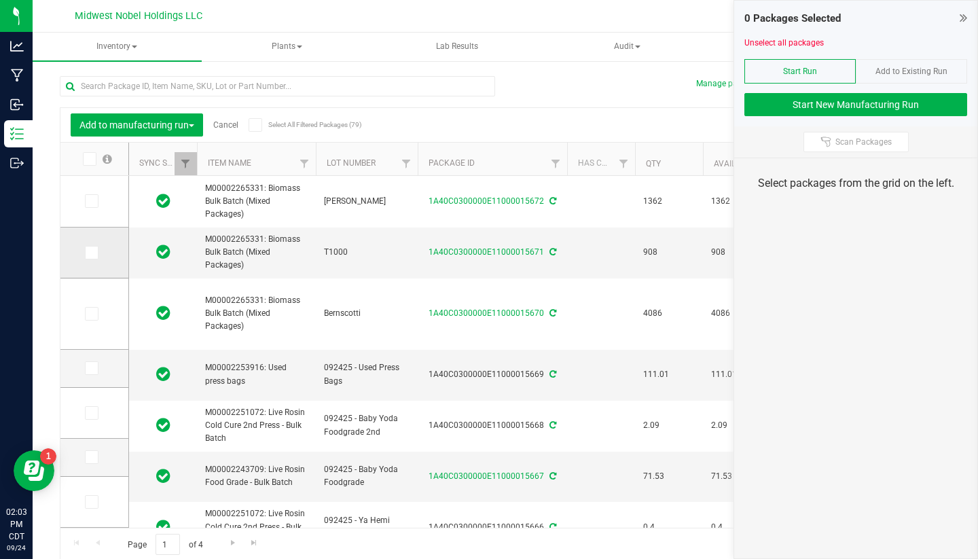
click at [85, 250] on span at bounding box center [92, 253] width 14 height 14
click at [0, 0] on input "checkbox" at bounding box center [0, 0] width 0 height 0
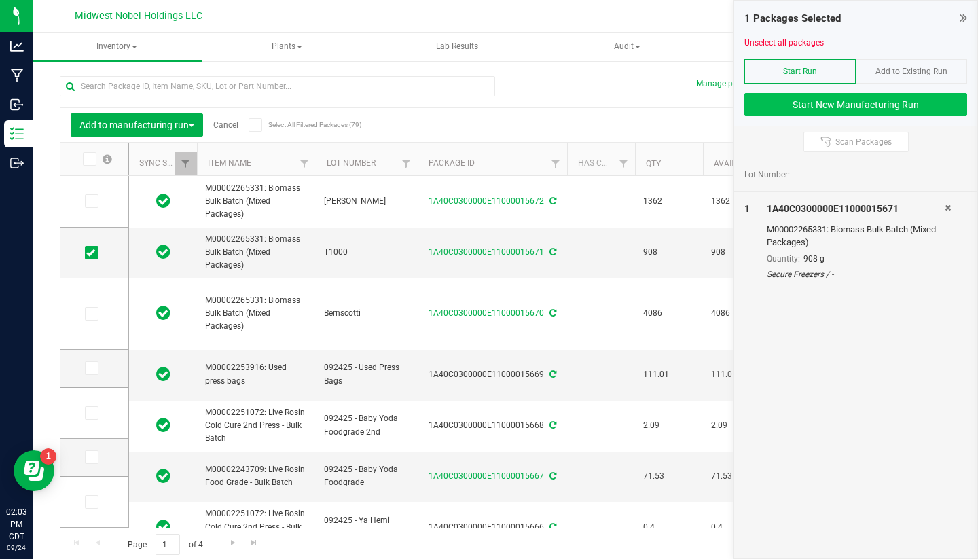
click at [908, 98] on button "Start New Manufacturing Run" at bounding box center [856, 104] width 223 height 23
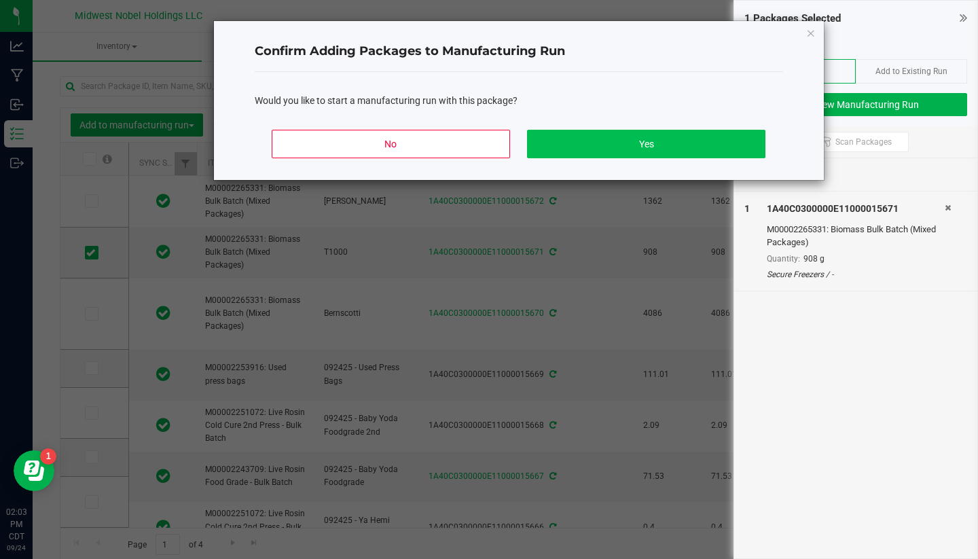
click at [552, 135] on button "Yes" at bounding box center [646, 144] width 238 height 29
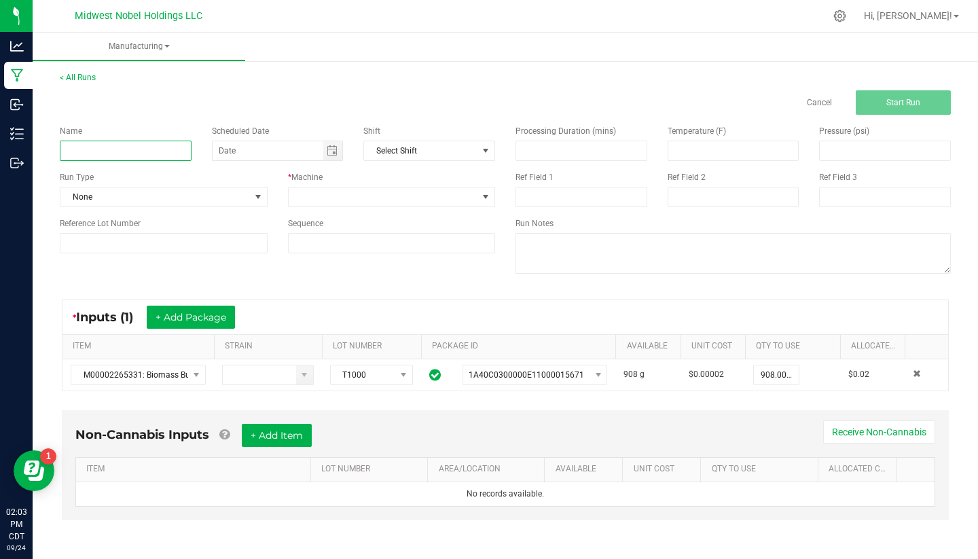
click at [119, 159] on input at bounding box center [126, 151] width 132 height 20
click at [124, 153] on input "092525 - T1000 Food Grade" at bounding box center [126, 151] width 132 height 20
type input "092525 - T1000 - Food Grade"
click at [448, 317] on div "* Inputs (1) + Add Package" at bounding box center [506, 317] width 886 height 34
click at [186, 189] on span "None" at bounding box center [155, 197] width 190 height 19
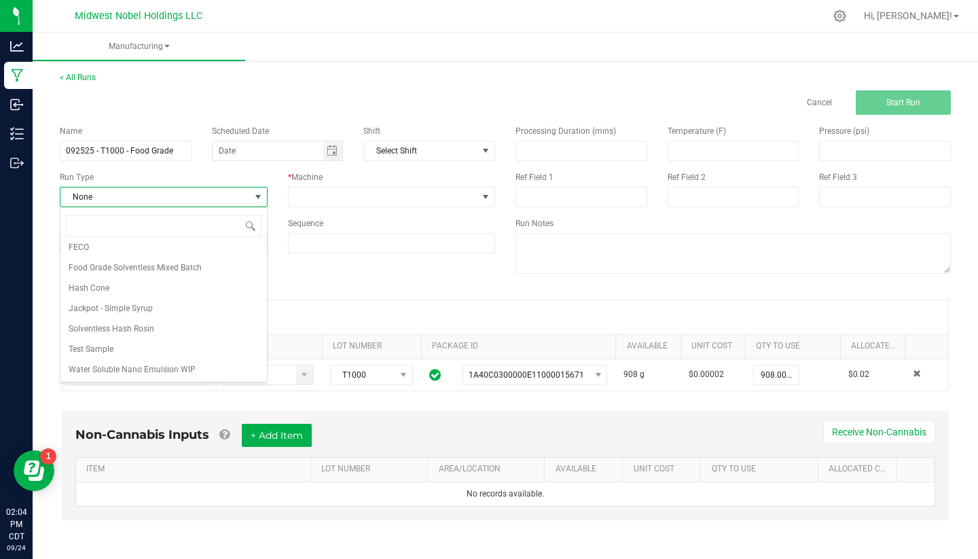
scroll to position [109, 0]
click at [181, 329] on li "Solventless Hash Rosin" at bounding box center [163, 329] width 207 height 20
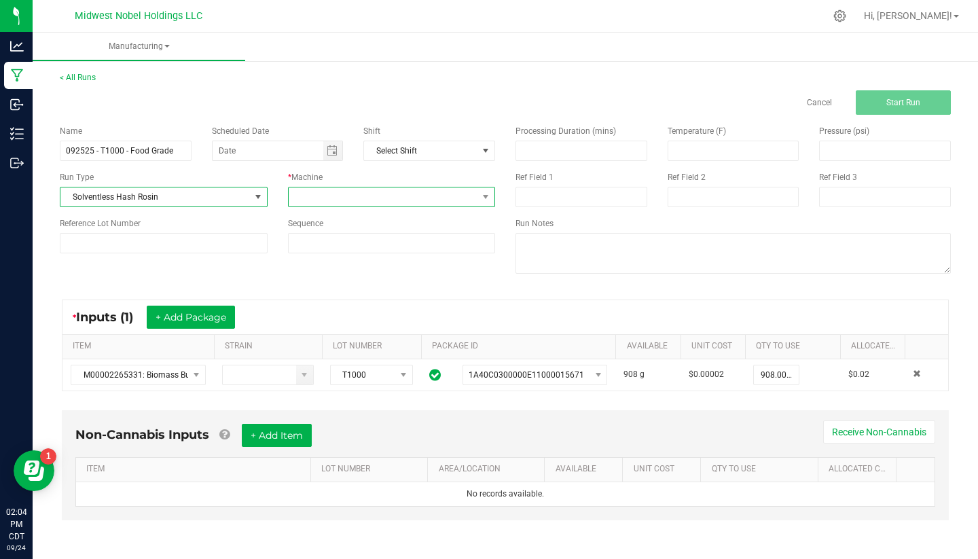
click at [360, 198] on span at bounding box center [384, 197] width 190 height 19
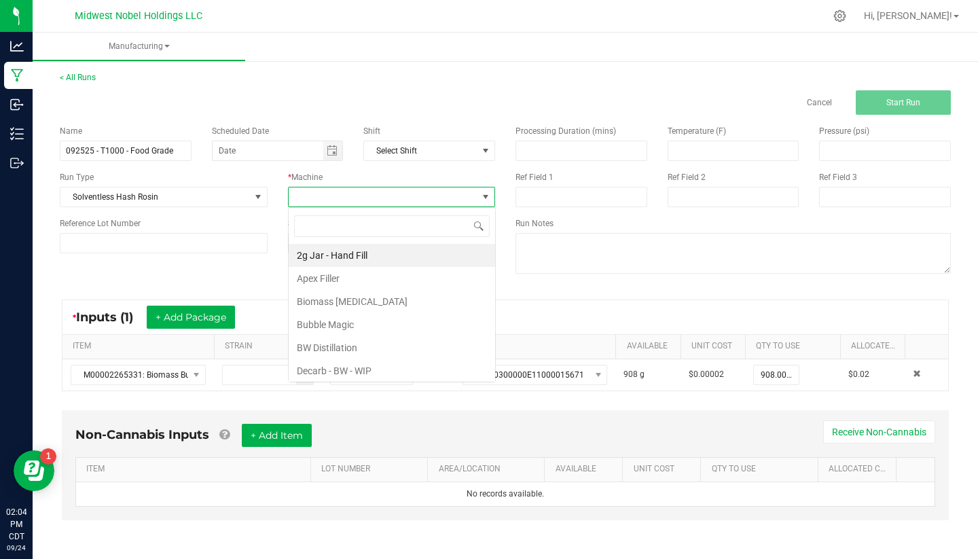
scroll to position [20, 207]
click at [385, 319] on li "Bubble Magic" at bounding box center [392, 324] width 207 height 23
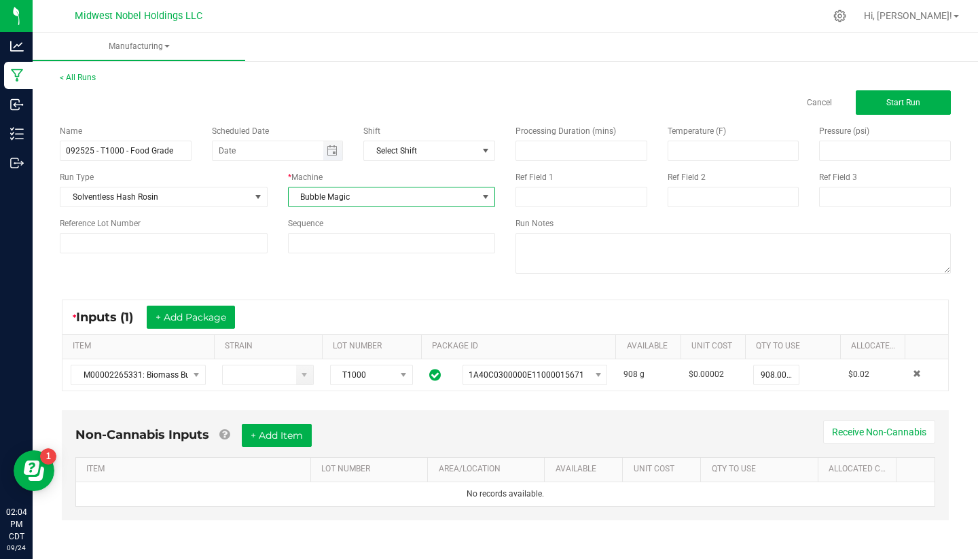
click at [333, 158] on span "Toggle calendar" at bounding box center [333, 150] width 20 height 19
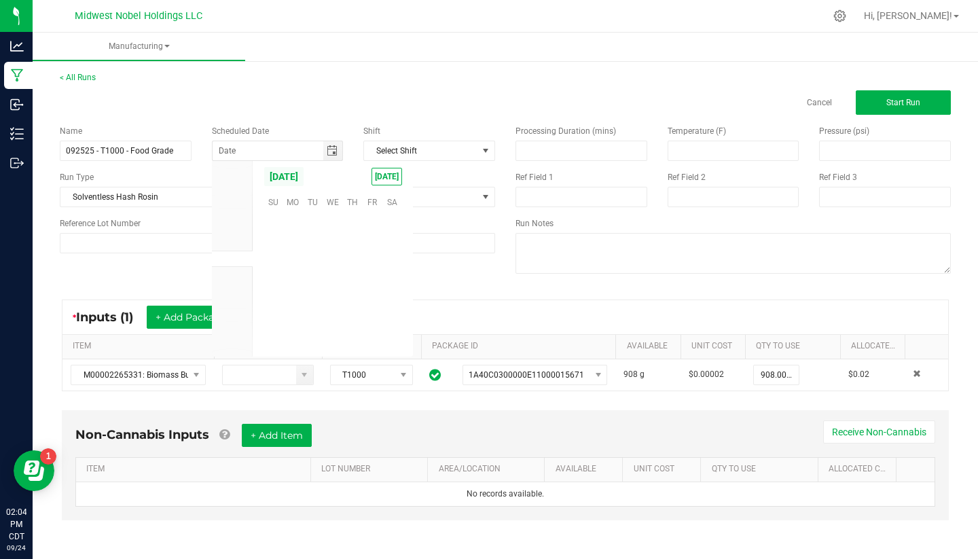
scroll to position [220357, 0]
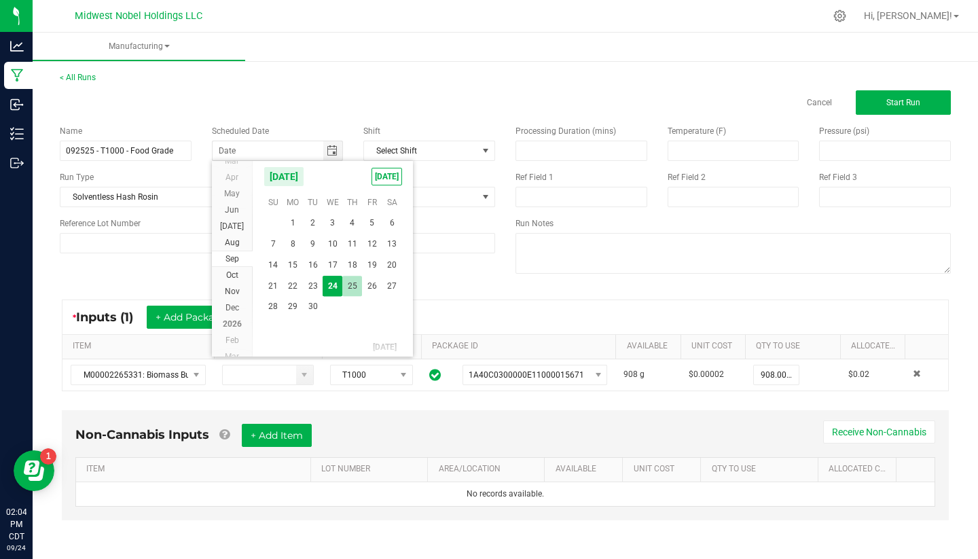
click at [353, 289] on span "25" at bounding box center [352, 286] width 20 height 21
type input "[DATE]"
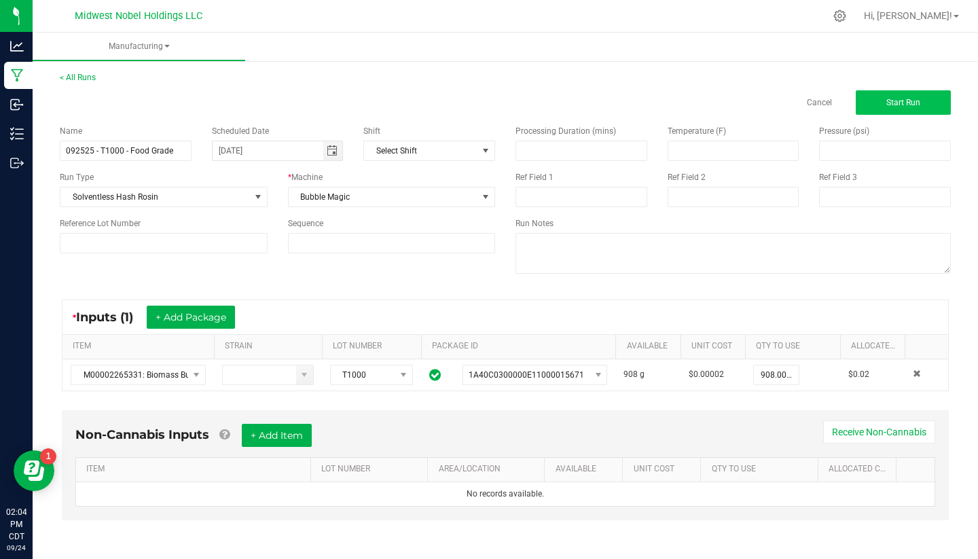
click at [919, 105] on span "Start Run" at bounding box center [904, 103] width 34 height 10
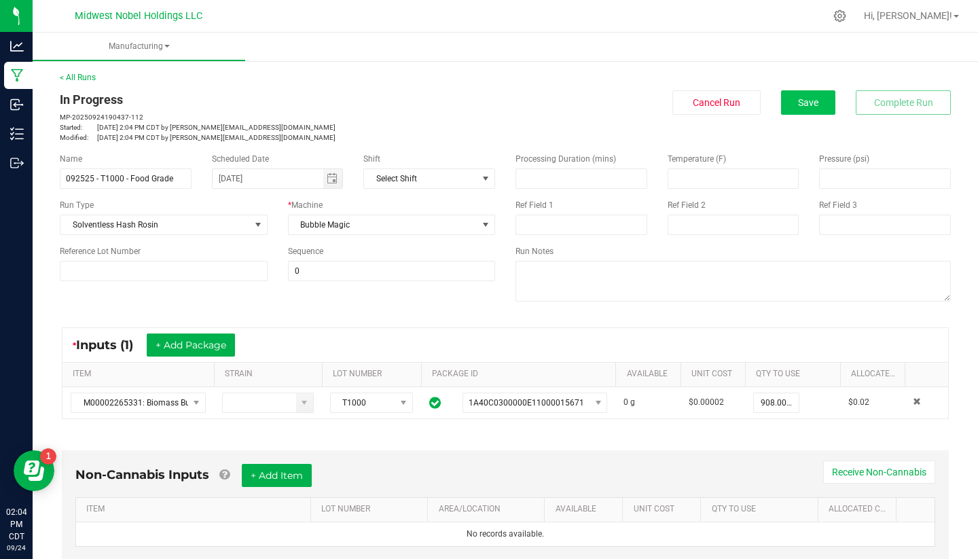
click at [809, 103] on span "Save" at bounding box center [808, 102] width 20 height 11
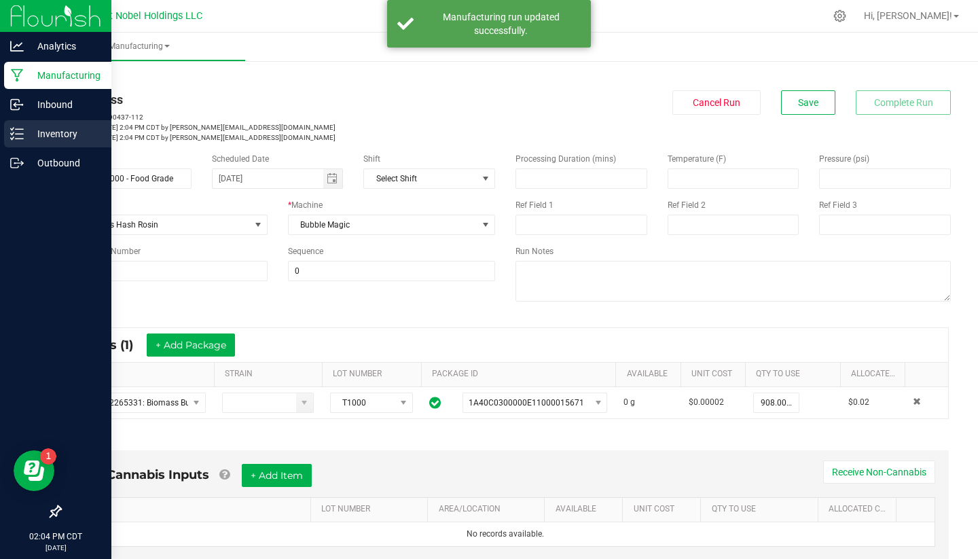
click at [50, 127] on p "Inventory" at bounding box center [65, 134] width 82 height 16
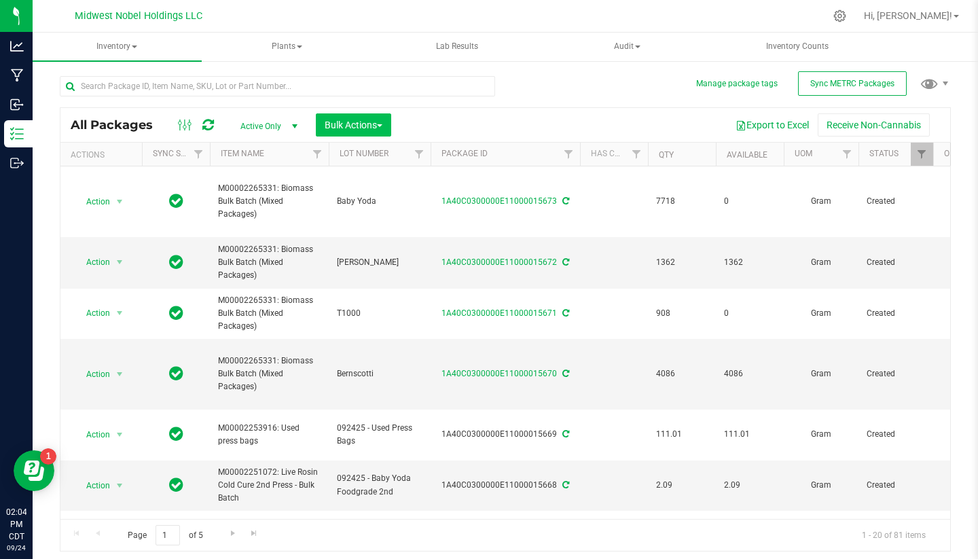
click at [361, 133] on button "Bulk Actions" at bounding box center [353, 124] width 75 height 23
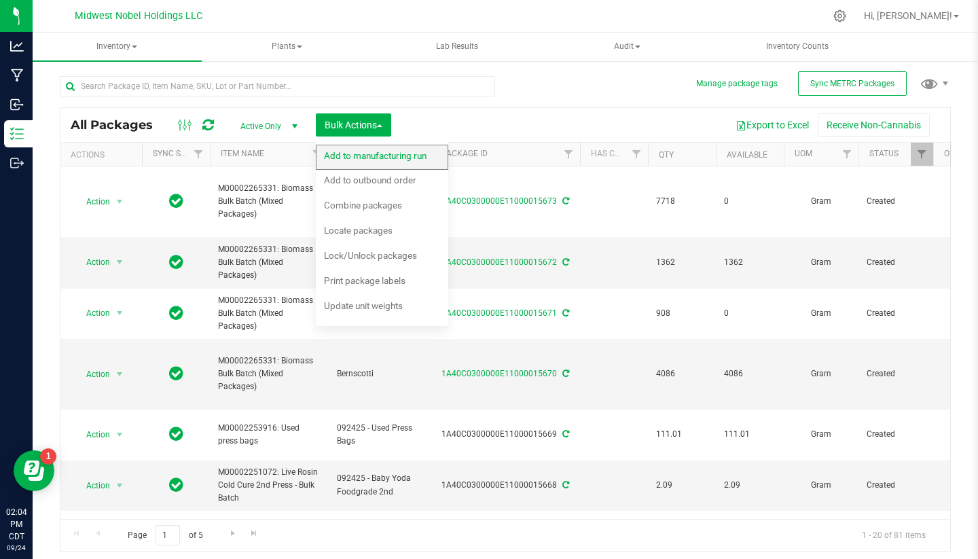
click at [370, 149] on div "Add to manufacturing run" at bounding box center [384, 158] width 121 height 22
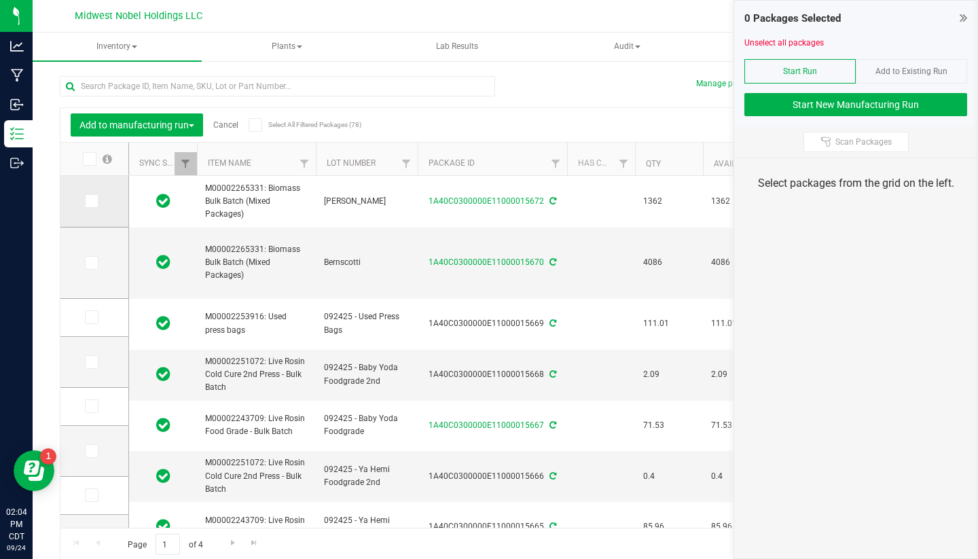
click at [86, 201] on icon at bounding box center [90, 201] width 9 height 0
click at [0, 0] on input "checkbox" at bounding box center [0, 0] width 0 height 0
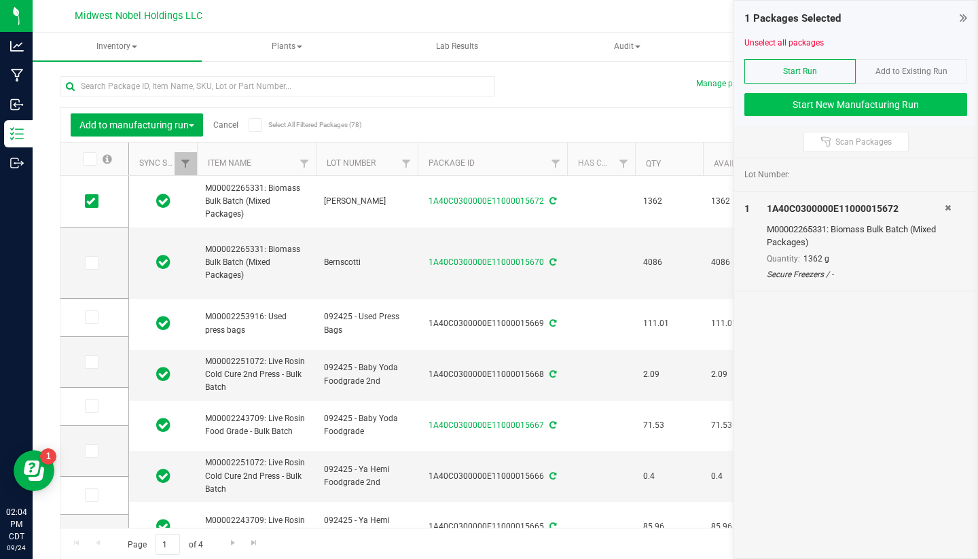
click at [834, 108] on button "Start New Manufacturing Run" at bounding box center [856, 104] width 223 height 23
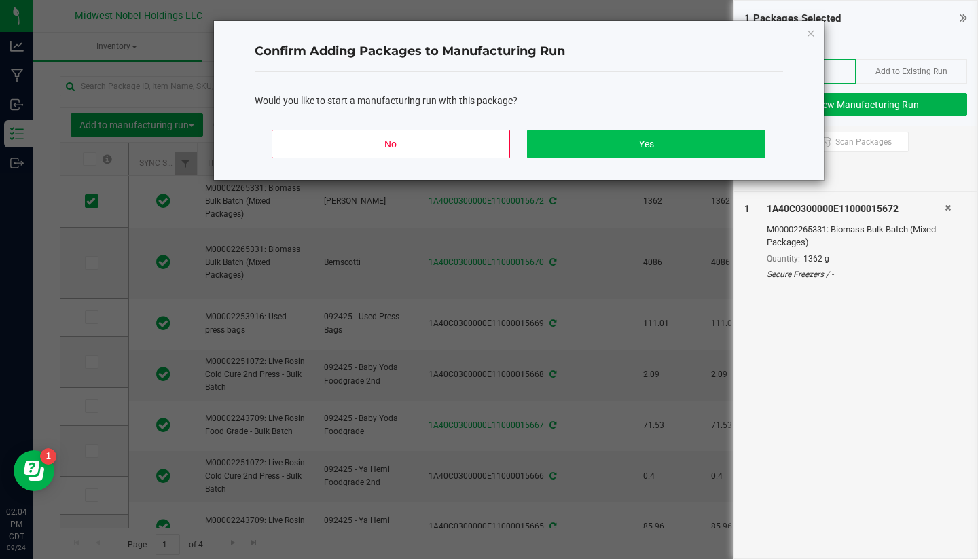
click at [626, 139] on button "Yes" at bounding box center [646, 144] width 238 height 29
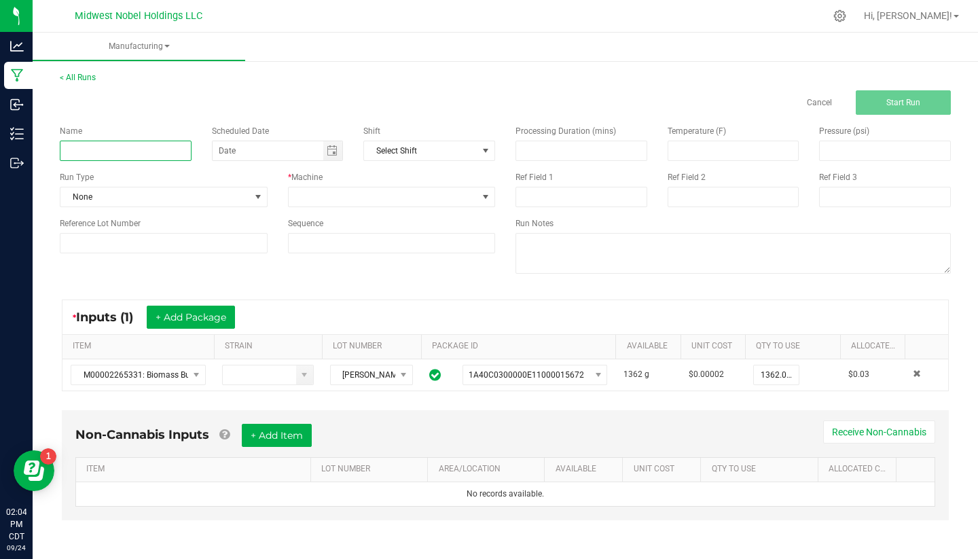
click at [145, 147] on input at bounding box center [126, 151] width 132 height 20
type input "092525 - Yah Hemi - Food Grade"
click at [191, 188] on span "None" at bounding box center [155, 197] width 190 height 19
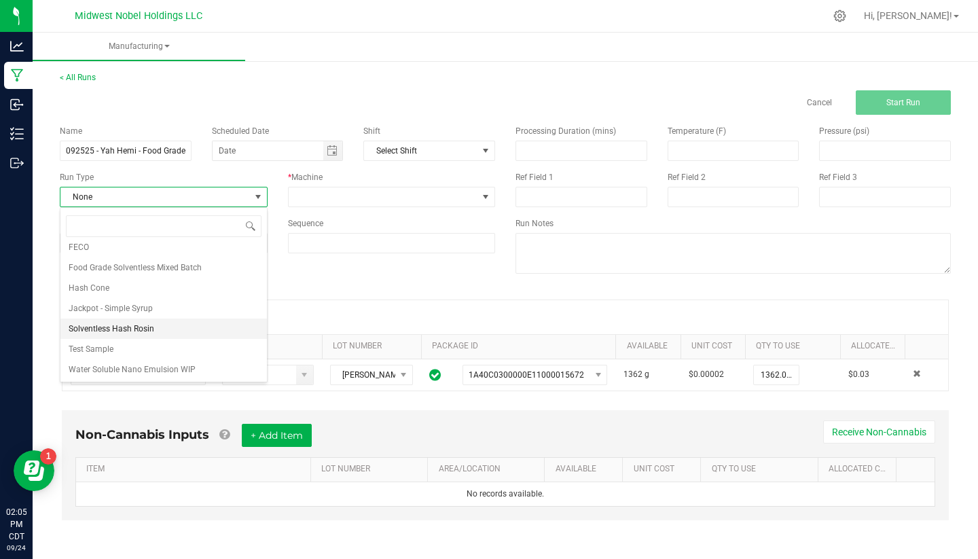
scroll to position [109, 0]
click at [175, 323] on li "Solventless Hash Rosin" at bounding box center [163, 329] width 207 height 20
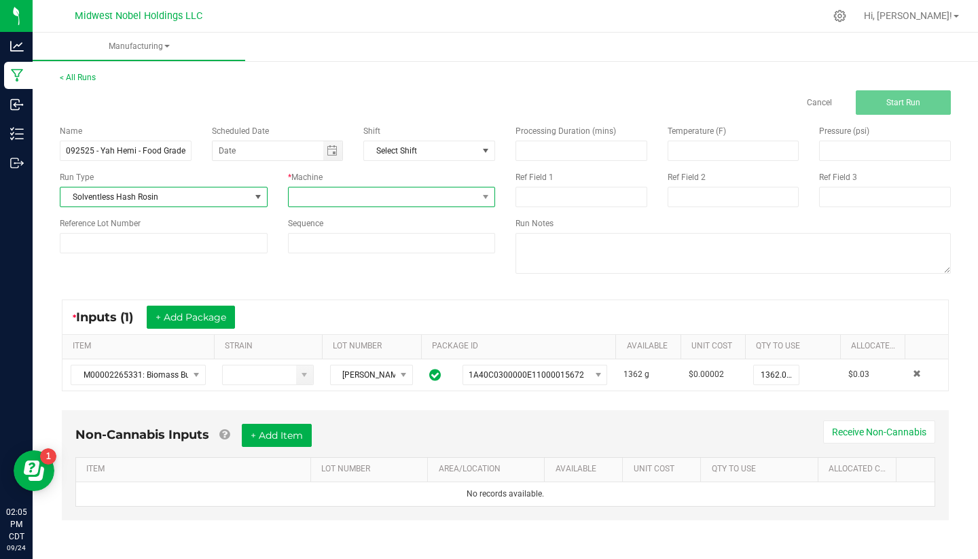
click at [340, 196] on span at bounding box center [384, 197] width 190 height 19
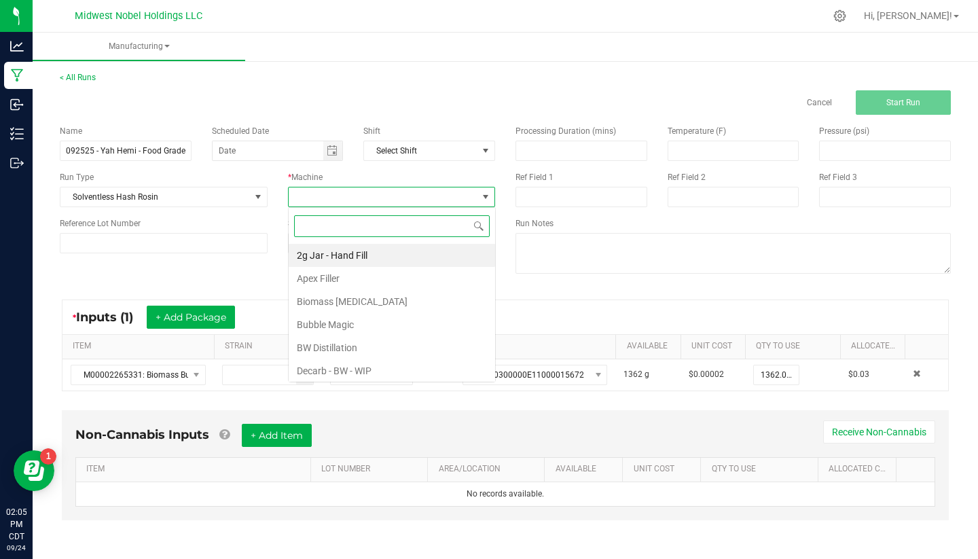
scroll to position [20, 207]
click at [371, 329] on li "Bubble Magic" at bounding box center [392, 324] width 207 height 23
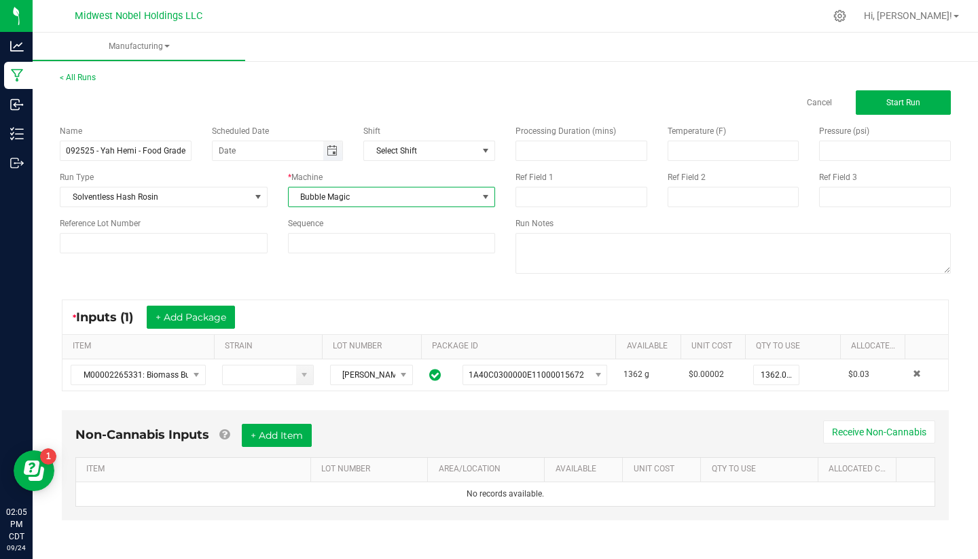
click at [334, 151] on span "Toggle calendar" at bounding box center [332, 150] width 11 height 11
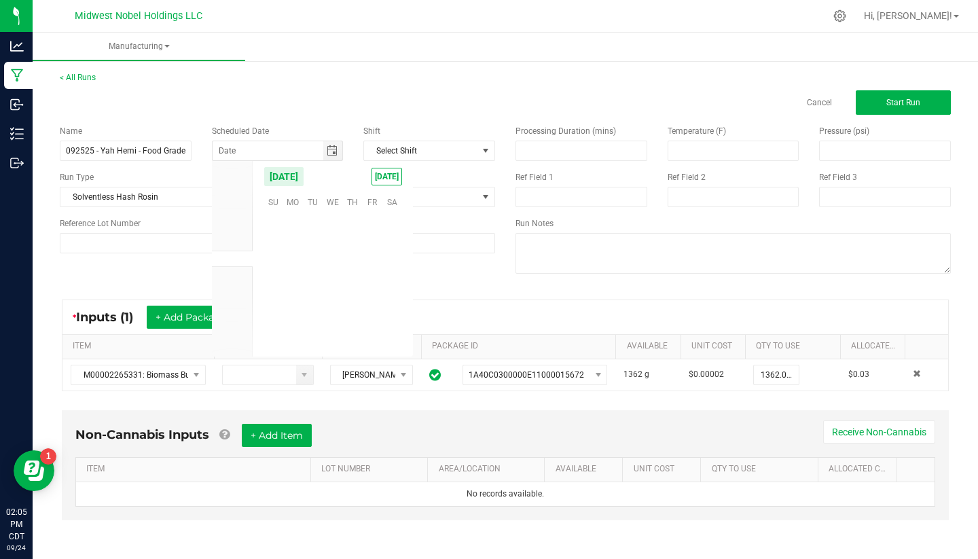
scroll to position [220357, 0]
click at [352, 291] on span "25" at bounding box center [352, 286] width 20 height 21
type input "[DATE]"
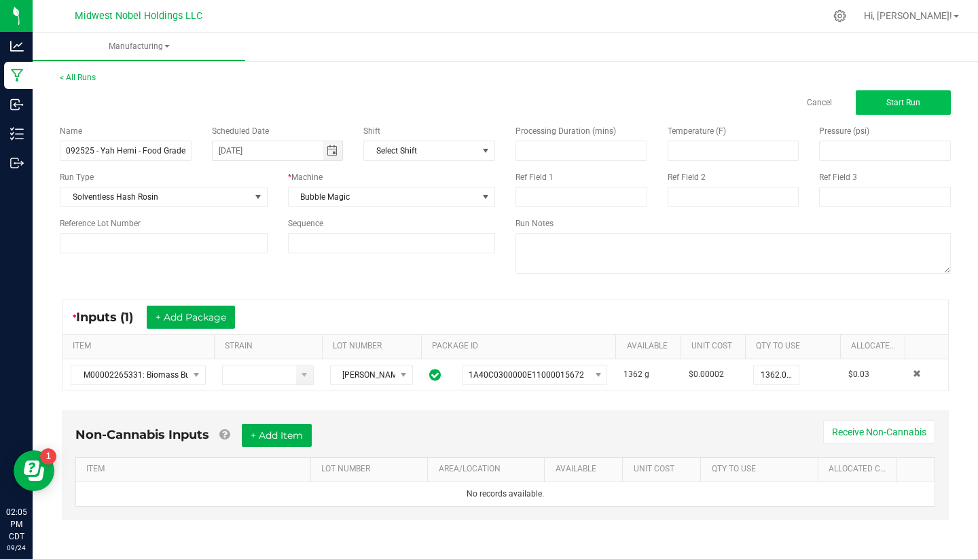
click at [893, 95] on button "Start Run" at bounding box center [903, 102] width 95 height 24
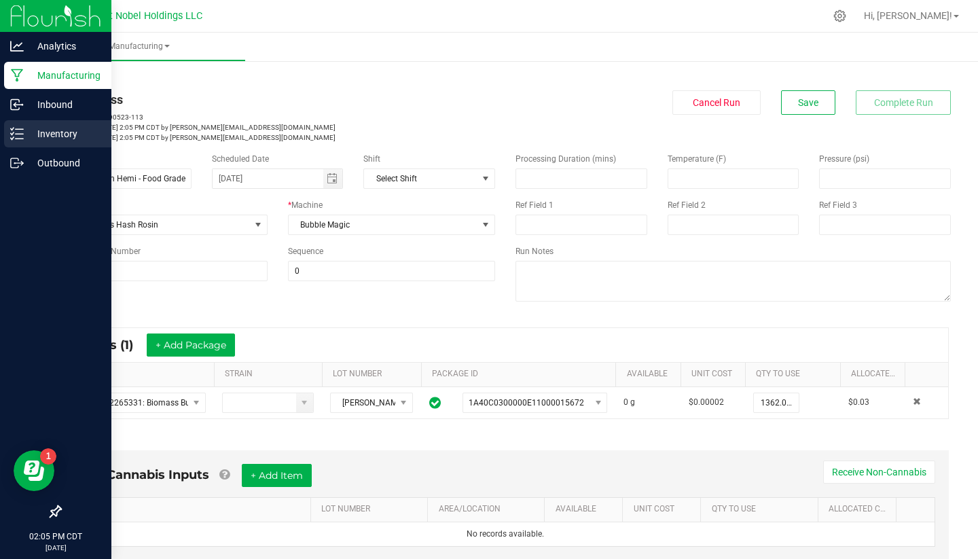
click at [35, 133] on p "Inventory" at bounding box center [65, 134] width 82 height 16
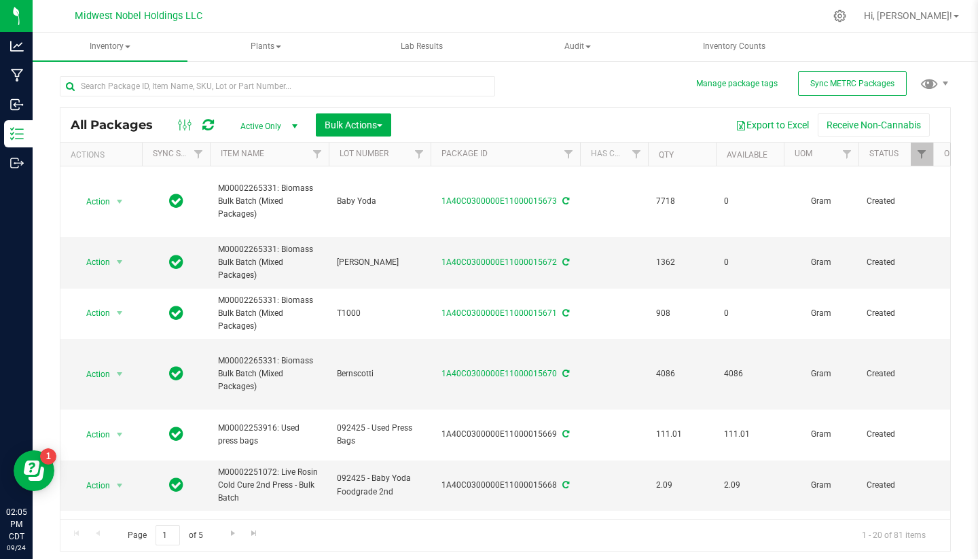
click at [379, 139] on div "All Packages Active Only Active Only Lab Samples Locked All External Internal B…" at bounding box center [505, 125] width 890 height 34
click at [379, 128] on span "Bulk Actions" at bounding box center [354, 125] width 58 height 11
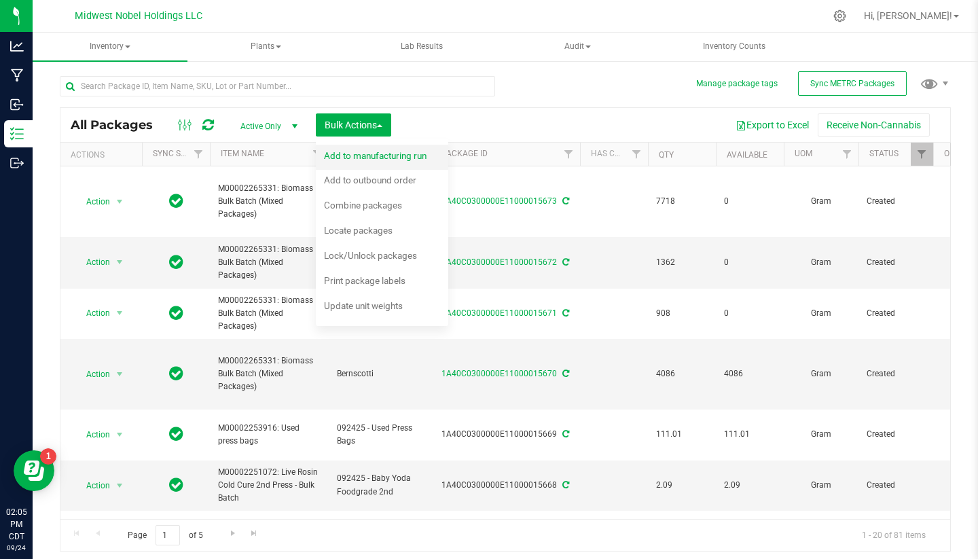
click at [380, 150] on span "Add to manufacturing run" at bounding box center [375, 155] width 103 height 11
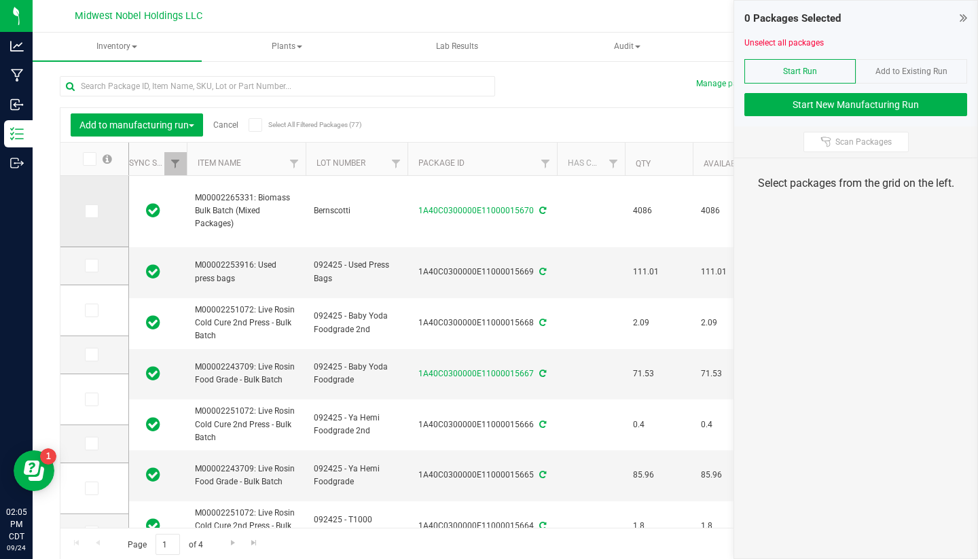
click at [86, 211] on icon at bounding box center [90, 211] width 9 height 0
click at [0, 0] on input "checkbox" at bounding box center [0, 0] width 0 height 0
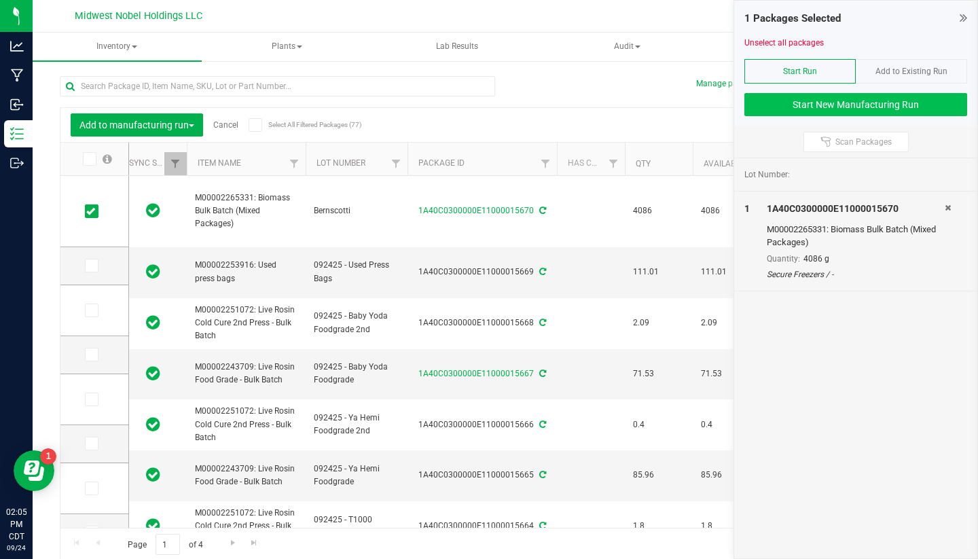
click at [887, 107] on button "Start New Manufacturing Run" at bounding box center [856, 104] width 223 height 23
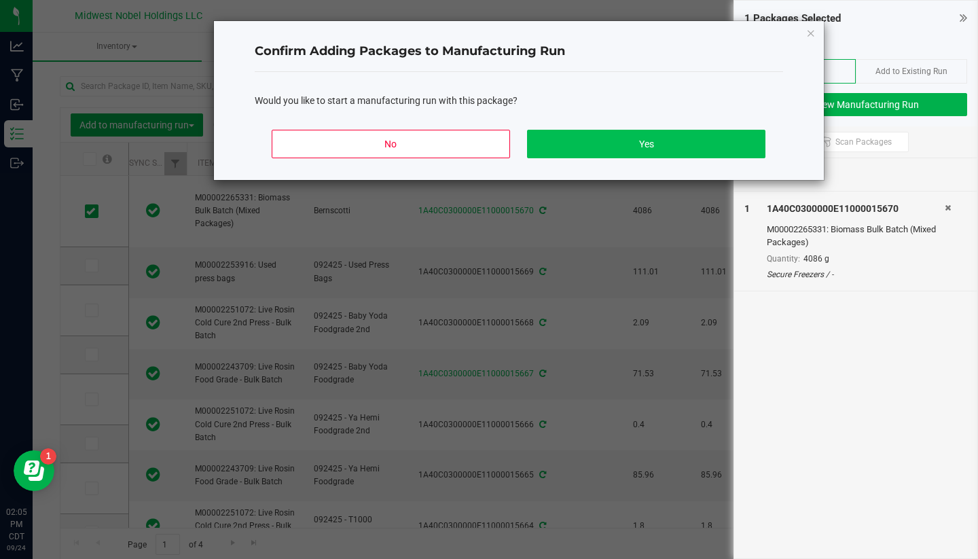
click at [595, 156] on button "Yes" at bounding box center [646, 144] width 238 height 29
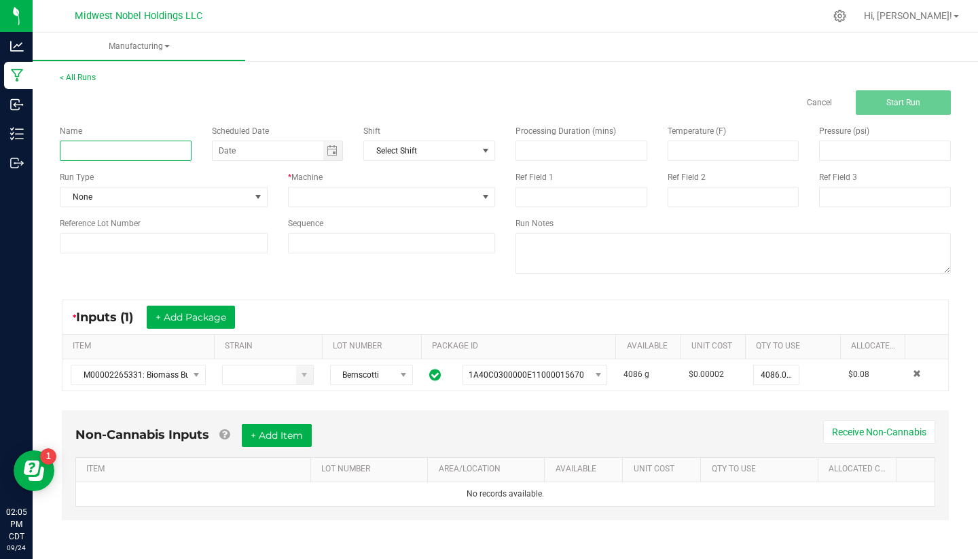
click at [136, 154] on input at bounding box center [126, 151] width 132 height 20
click at [342, 154] on span "Toggle calendar" at bounding box center [333, 150] width 20 height 19
type input "092525 - Bernscotti - Food Grade"
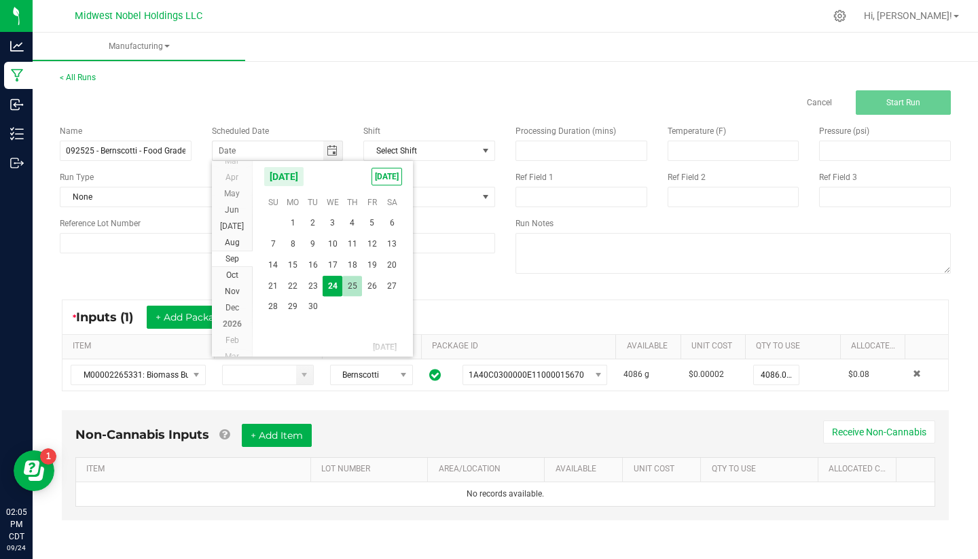
click at [356, 287] on span "25" at bounding box center [352, 286] width 20 height 21
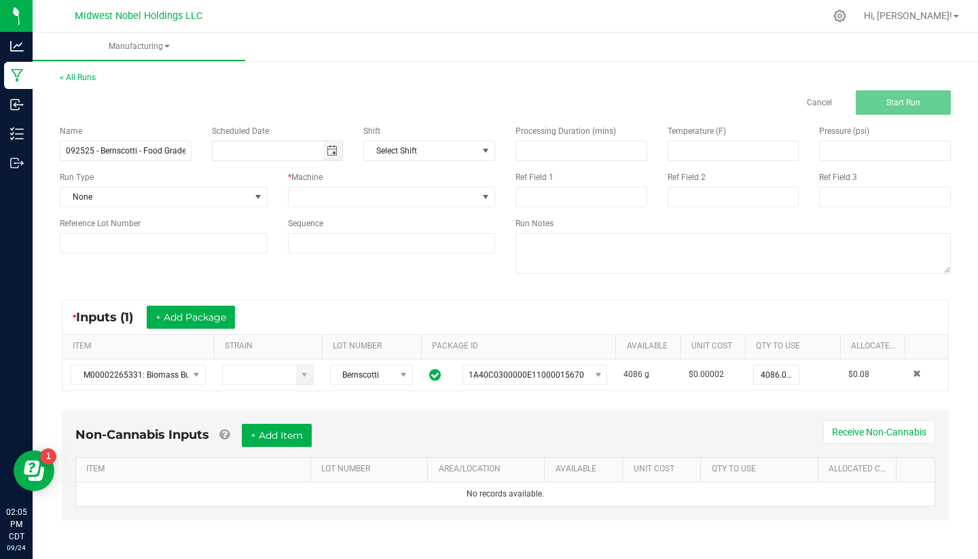
type input "[DATE]"
click at [169, 203] on span "None" at bounding box center [155, 197] width 190 height 19
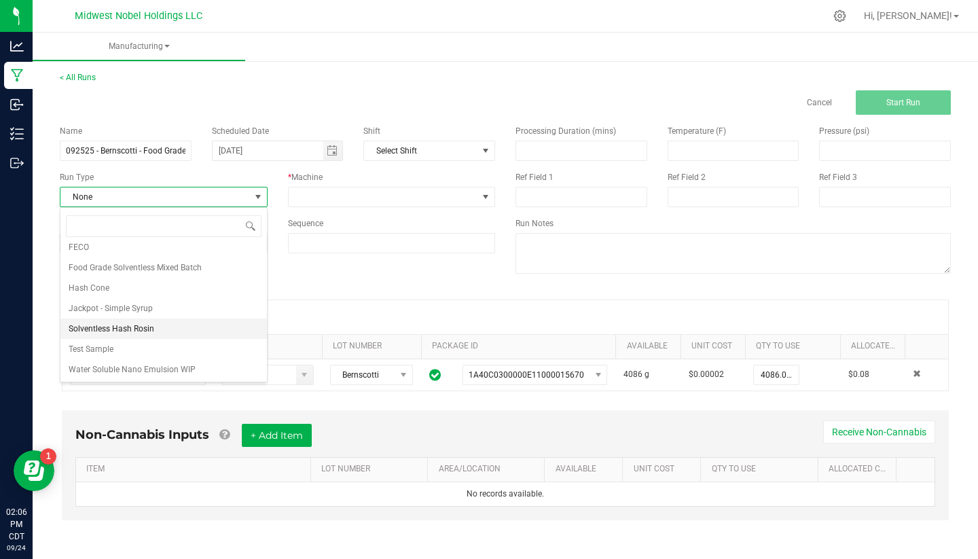
click at [164, 324] on li "Solventless Hash Rosin" at bounding box center [163, 329] width 207 height 20
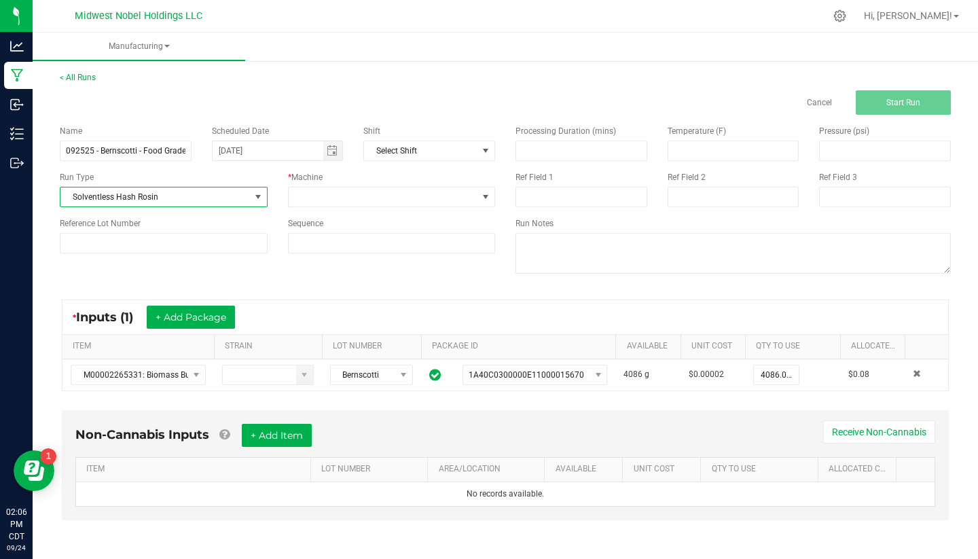
click at [361, 184] on div "* Machine" at bounding box center [392, 189] width 228 height 36
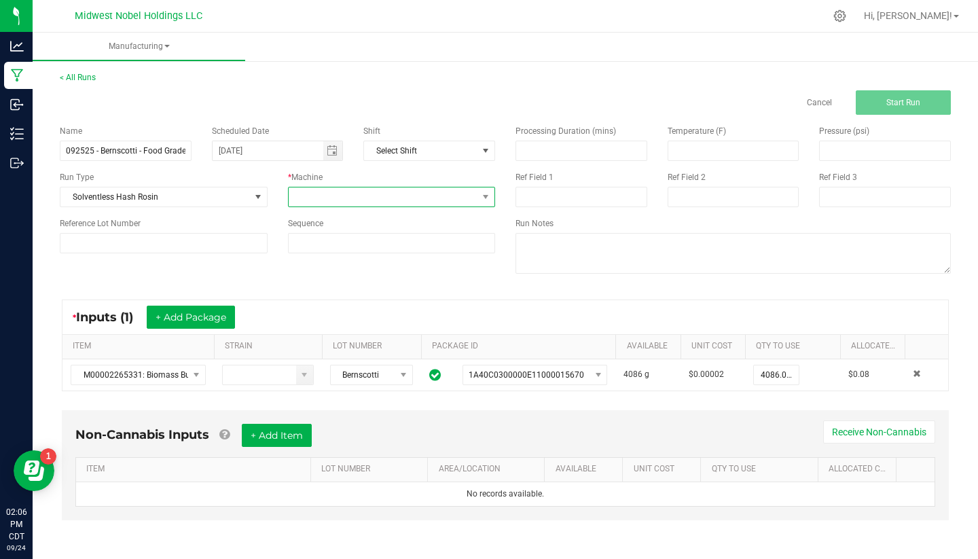
click at [361, 195] on span at bounding box center [384, 197] width 190 height 19
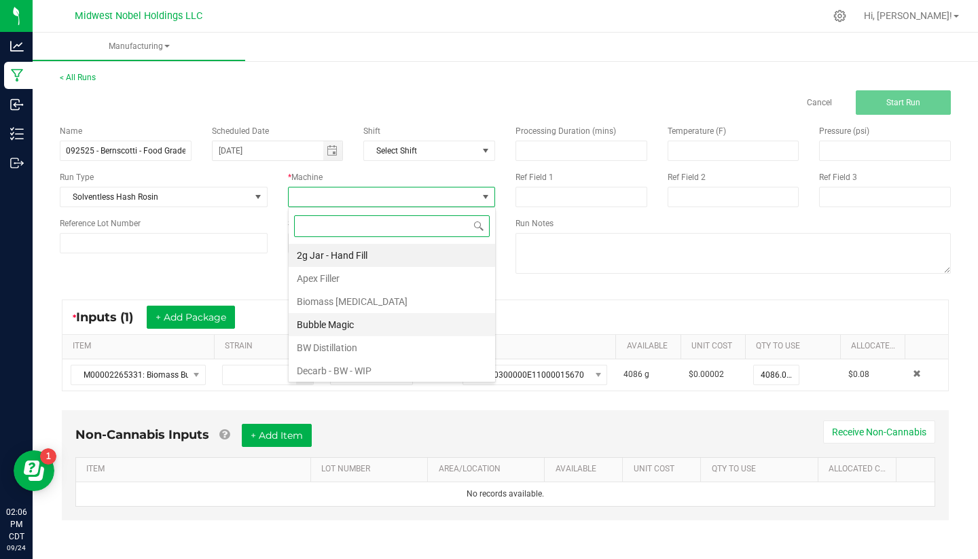
click at [361, 327] on li "Bubble Magic" at bounding box center [392, 324] width 207 height 23
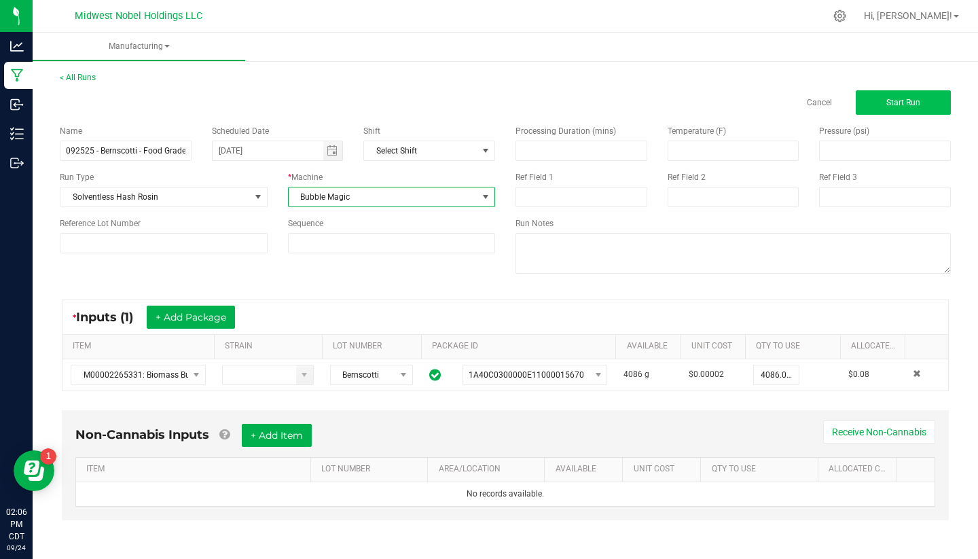
click at [927, 105] on button "Start Run" at bounding box center [903, 102] width 95 height 24
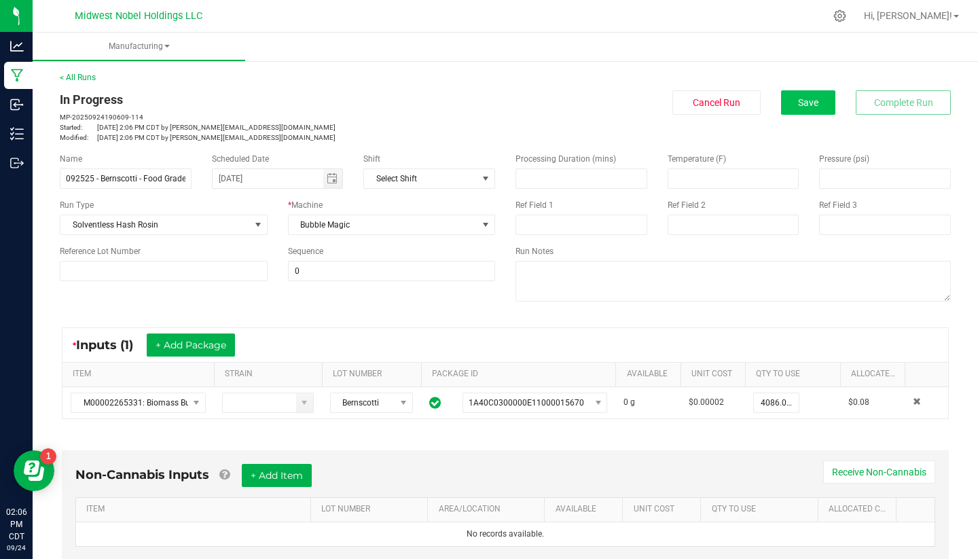
click at [830, 100] on button "Save" at bounding box center [808, 102] width 54 height 24
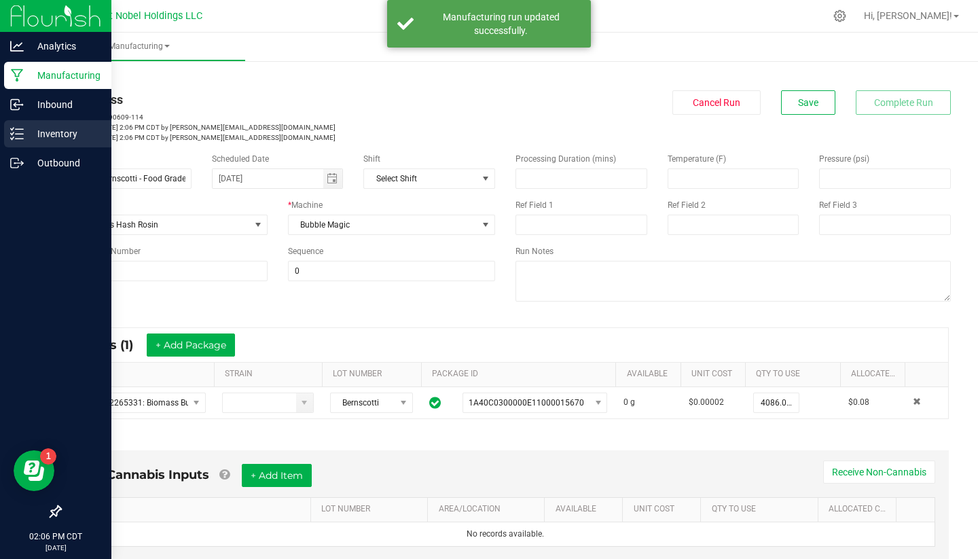
click at [63, 134] on p "Inventory" at bounding box center [65, 134] width 82 height 16
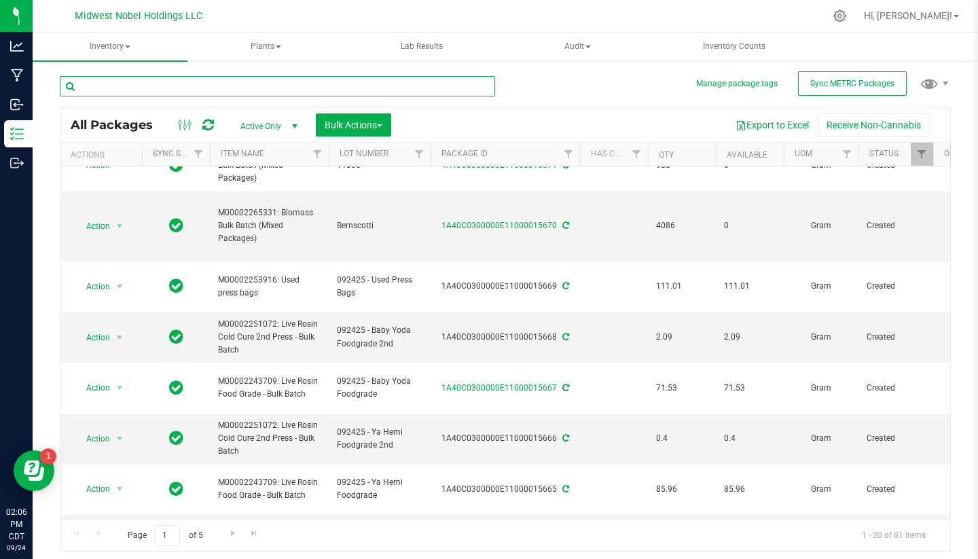
click at [285, 77] on input "text" at bounding box center [278, 86] width 436 height 20
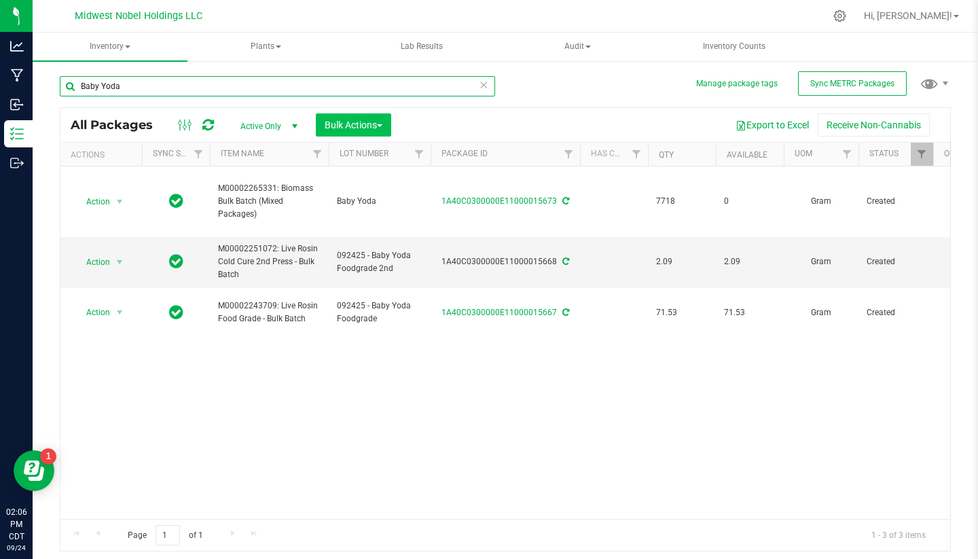
type input "Baby Yoda"
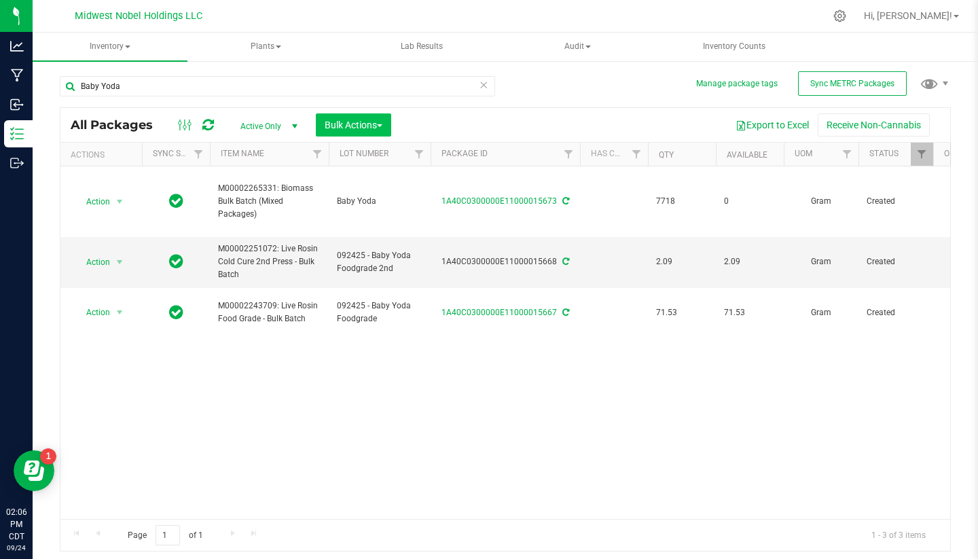
click at [331, 133] on button "Bulk Actions" at bounding box center [353, 124] width 75 height 23
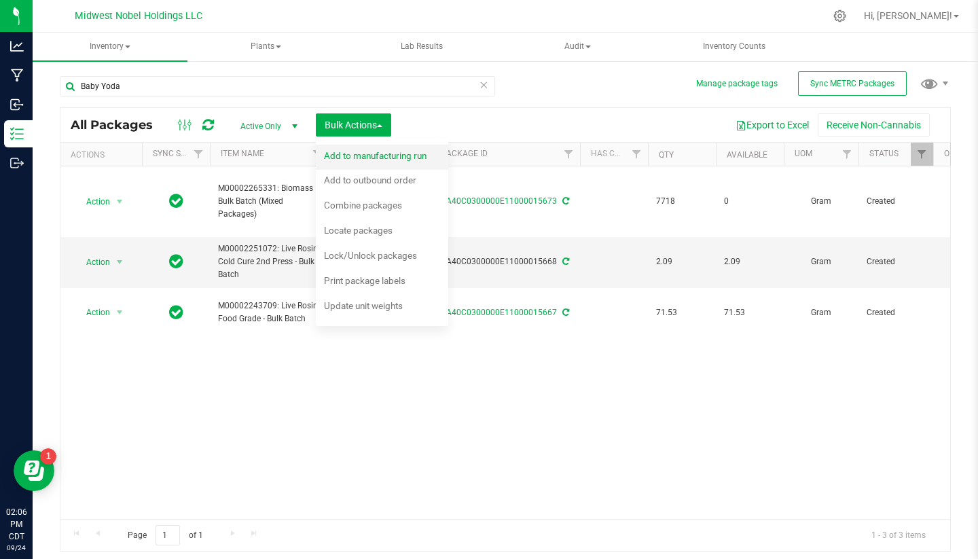
click at [350, 162] on div "Add to manufacturing run" at bounding box center [384, 158] width 121 height 22
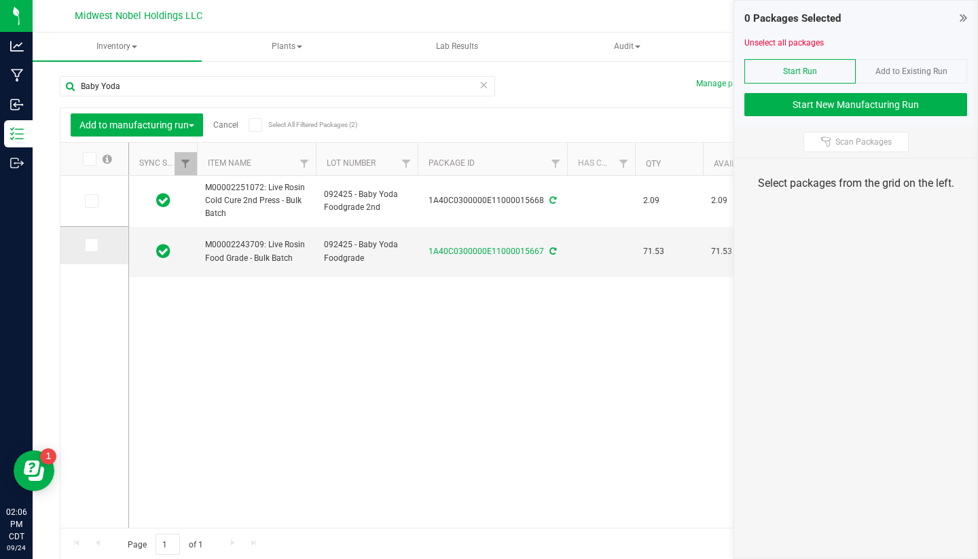
click at [86, 245] on icon at bounding box center [90, 245] width 9 height 0
click at [0, 0] on input "checkbox" at bounding box center [0, 0] width 0 height 0
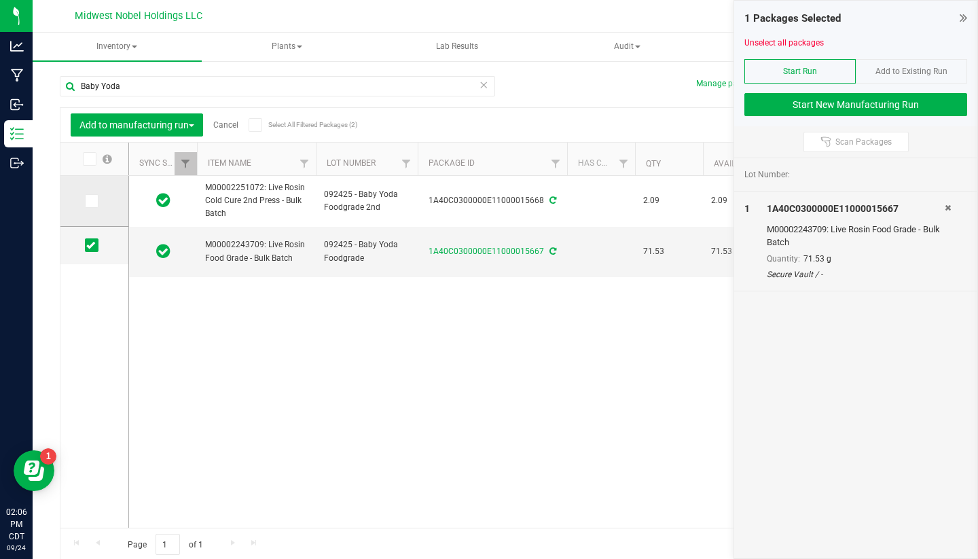
click at [86, 201] on icon at bounding box center [90, 201] width 9 height 0
click at [0, 0] on input "checkbox" at bounding box center [0, 0] width 0 height 0
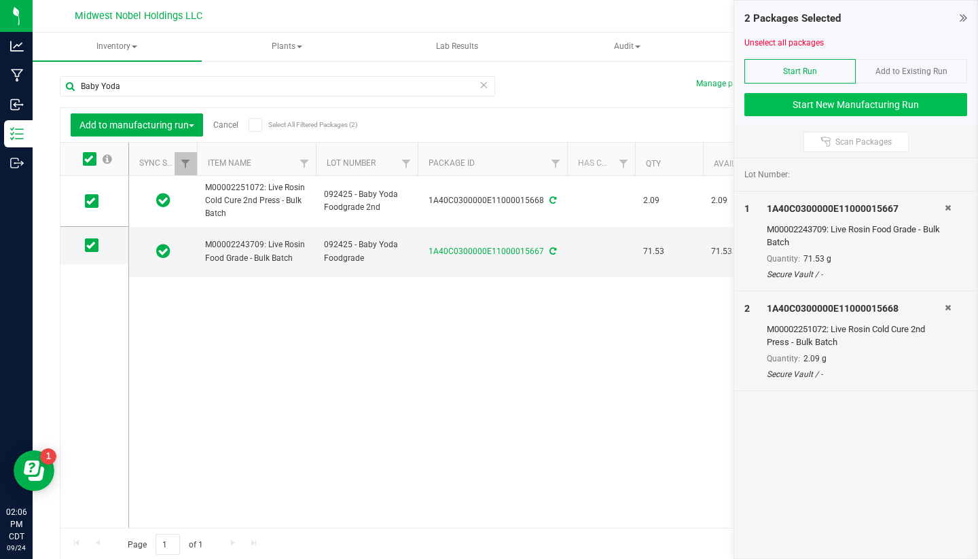
click at [839, 97] on button "Start New Manufacturing Run" at bounding box center [856, 104] width 223 height 23
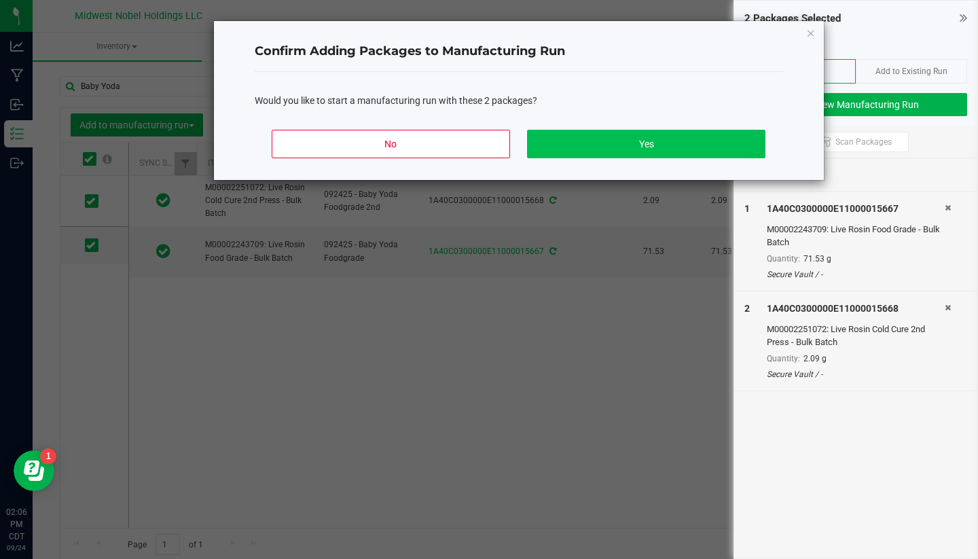
click at [568, 141] on button "Yes" at bounding box center [646, 144] width 238 height 29
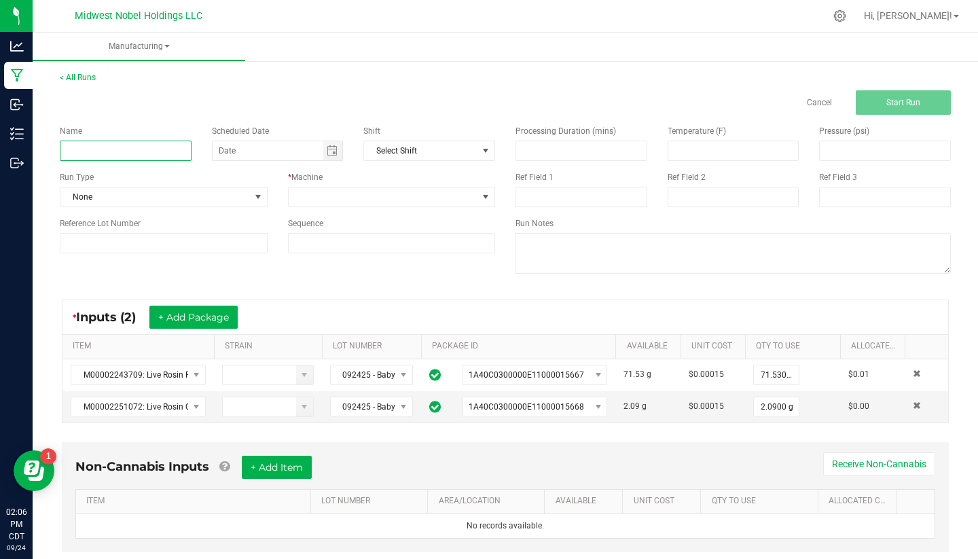
click at [105, 155] on input at bounding box center [126, 151] width 132 height 20
type input "092525 - Baby Yoda Decarb"
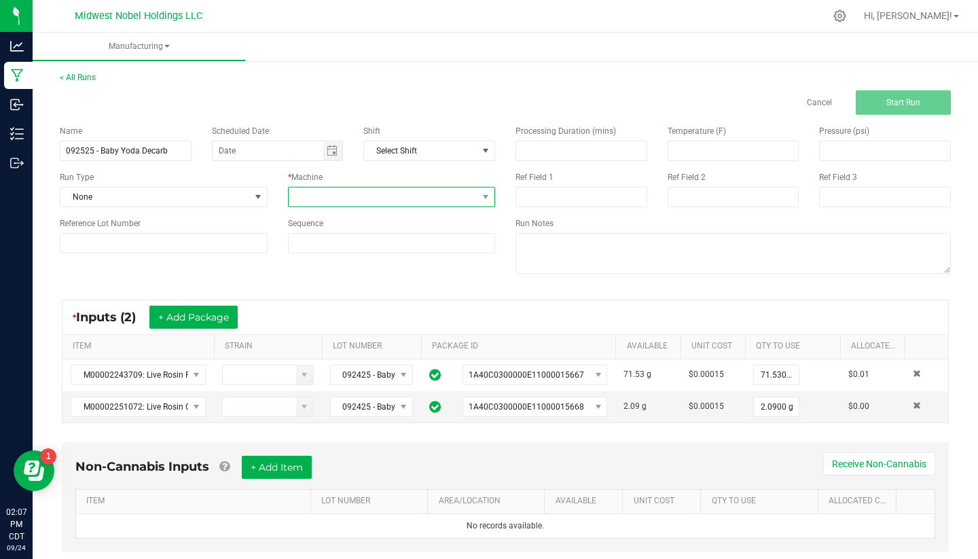
click at [336, 192] on span at bounding box center [384, 197] width 190 height 19
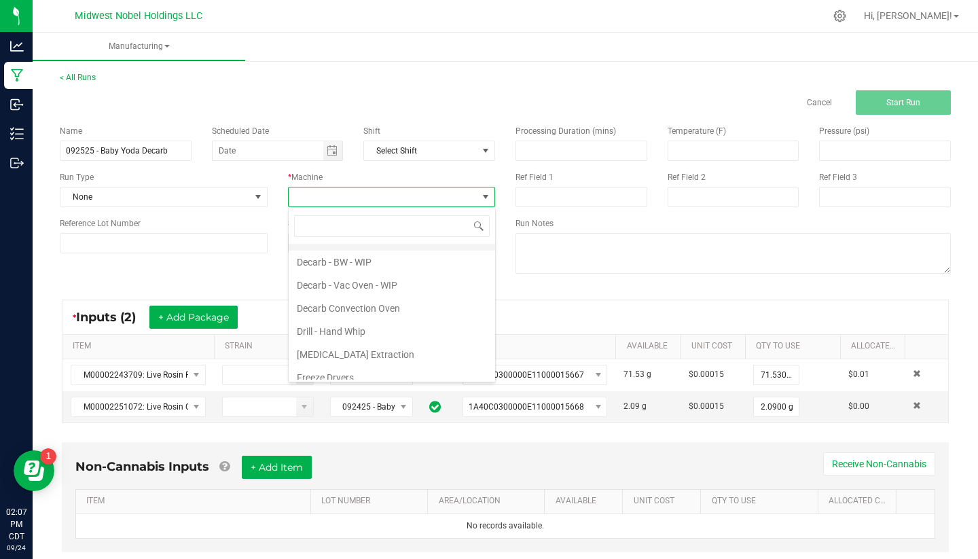
scroll to position [116, 0]
click at [372, 311] on li "Decarb Convection Oven" at bounding box center [392, 301] width 207 height 23
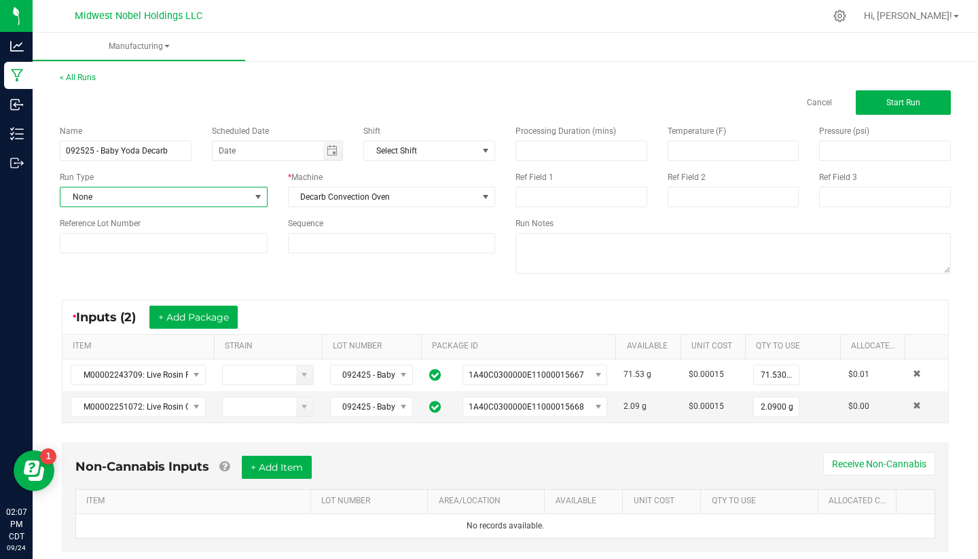
click at [217, 192] on span "None" at bounding box center [155, 197] width 190 height 19
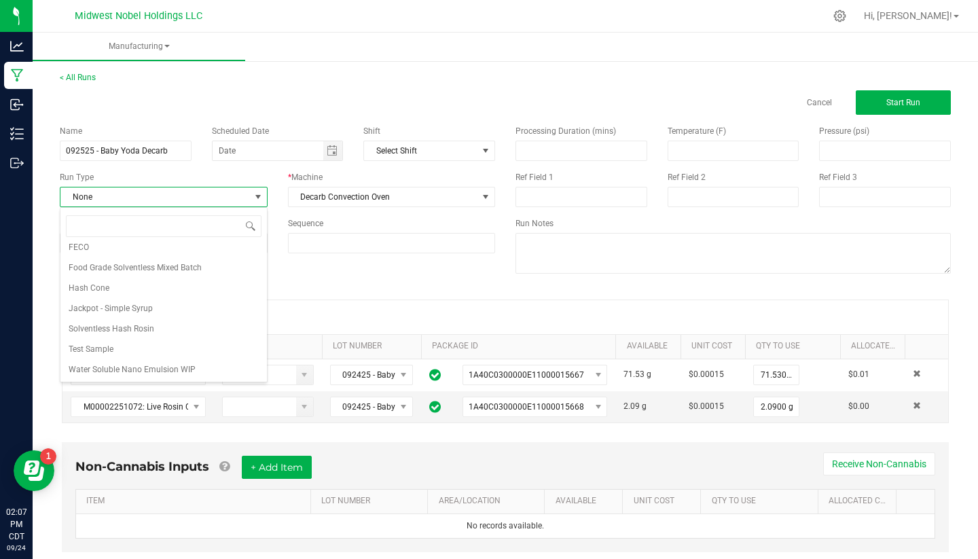
scroll to position [109, 0]
click at [215, 325] on li "Solventless Hash Rosin" at bounding box center [163, 329] width 207 height 20
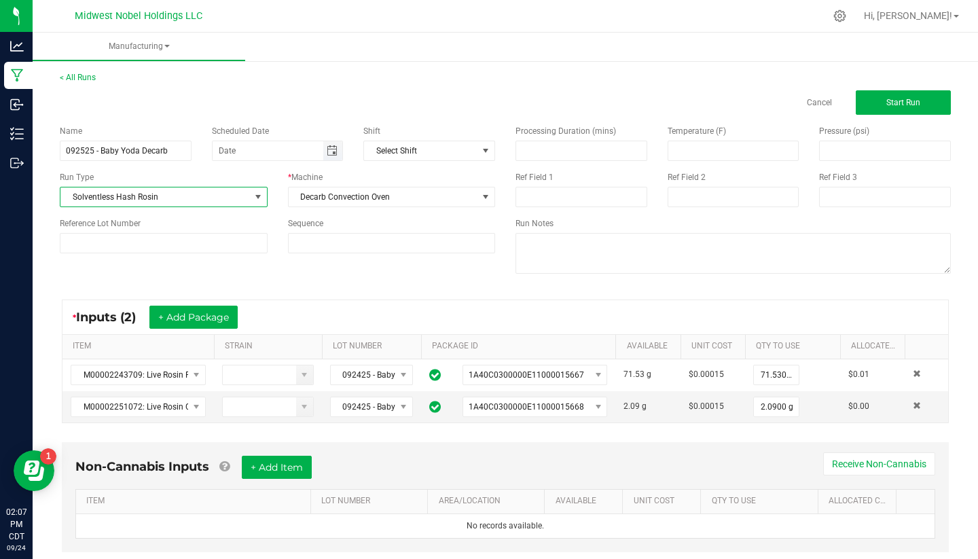
click at [333, 154] on span "Toggle calendar" at bounding box center [332, 150] width 11 height 11
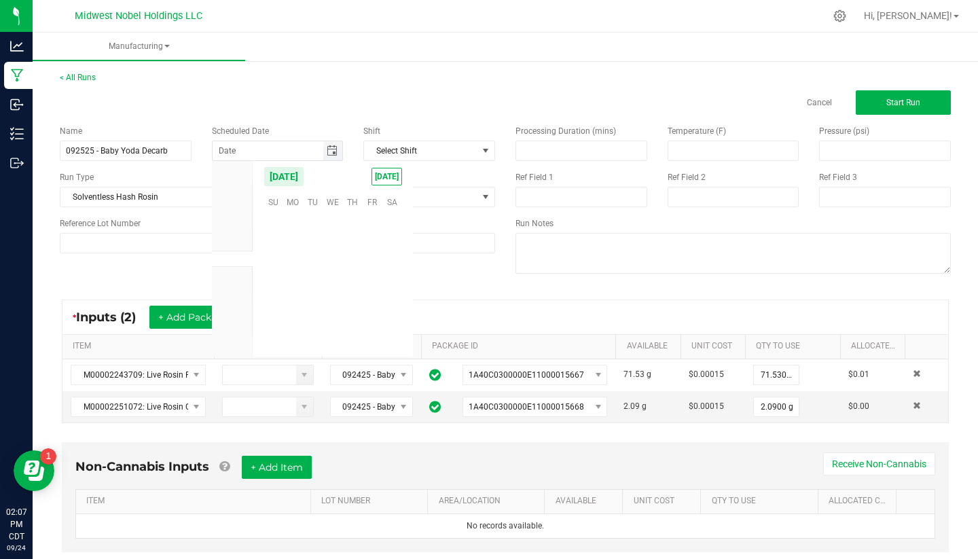
scroll to position [220357, 0]
click at [351, 286] on span "25" at bounding box center [352, 286] width 20 height 21
type input "[DATE]"
click at [823, 104] on link "Cancel" at bounding box center [819, 103] width 25 height 12
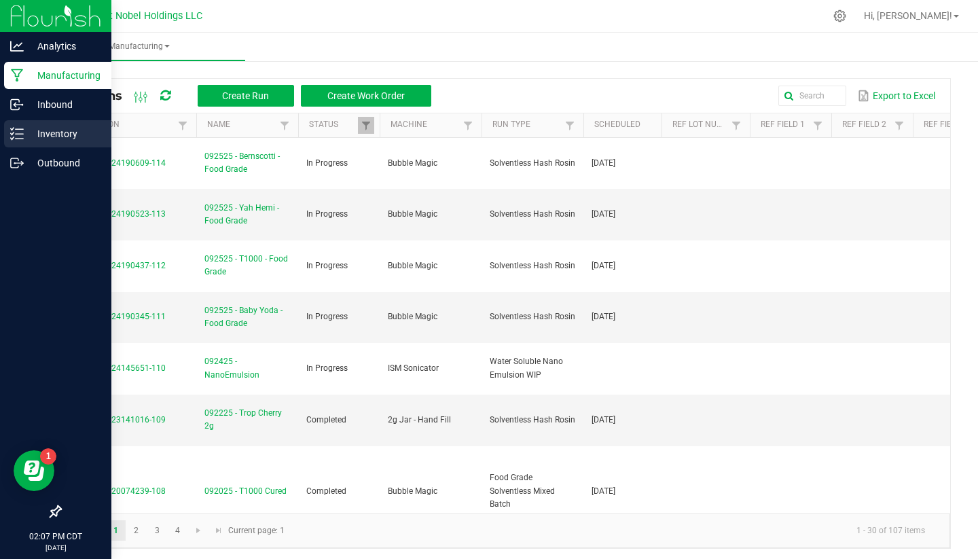
click at [24, 135] on p "Inventory" at bounding box center [65, 134] width 82 height 16
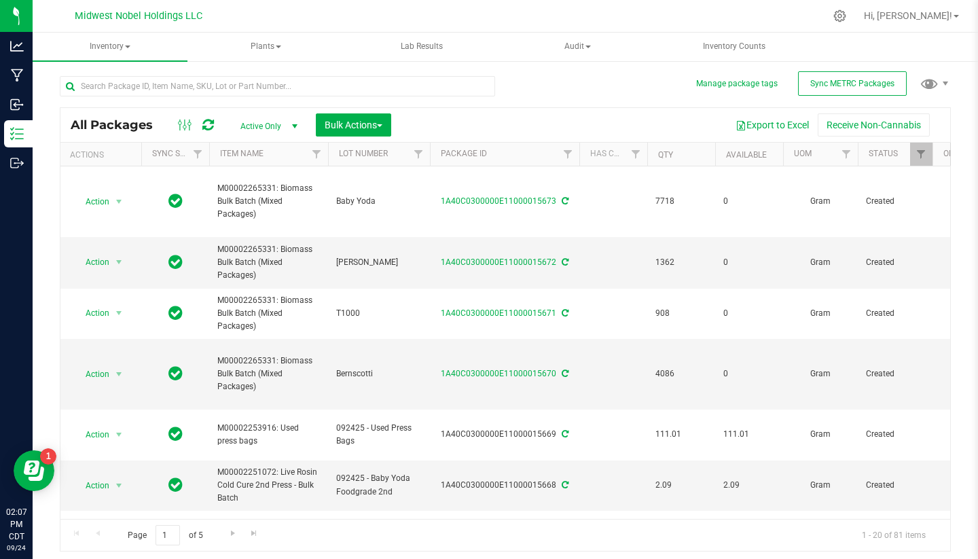
scroll to position [0, 1]
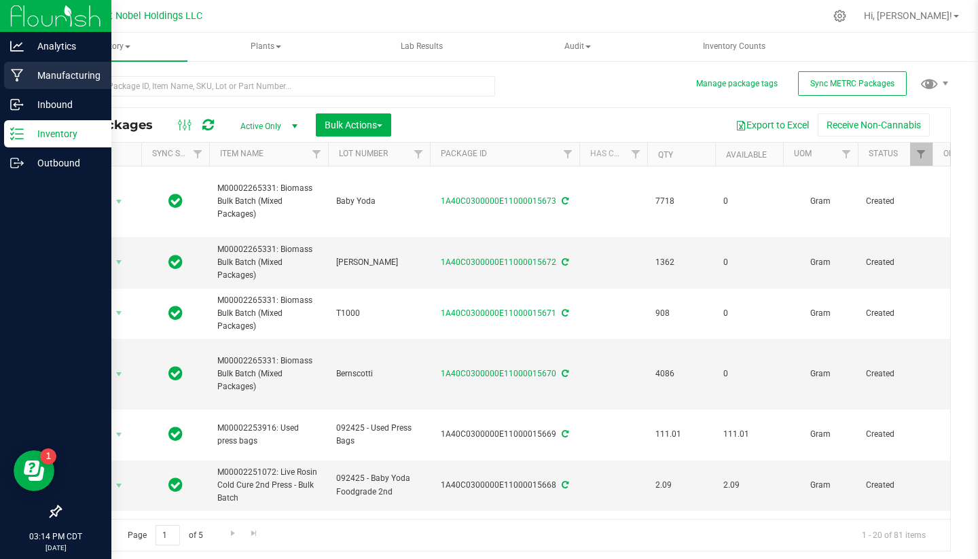
click at [67, 75] on p "Manufacturing" at bounding box center [65, 75] width 82 height 16
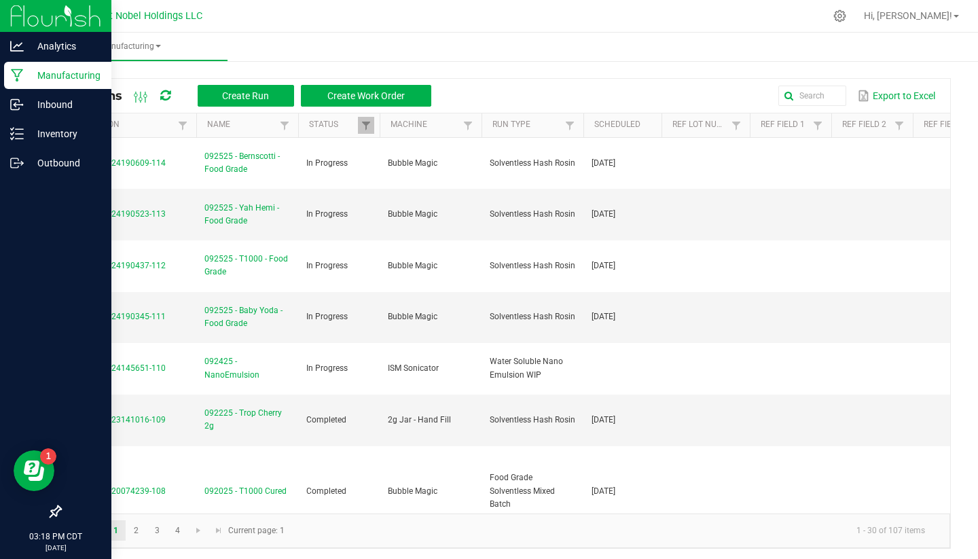
click at [43, 81] on p "Manufacturing" at bounding box center [65, 75] width 82 height 16
